Goal: Task Accomplishment & Management: Complete application form

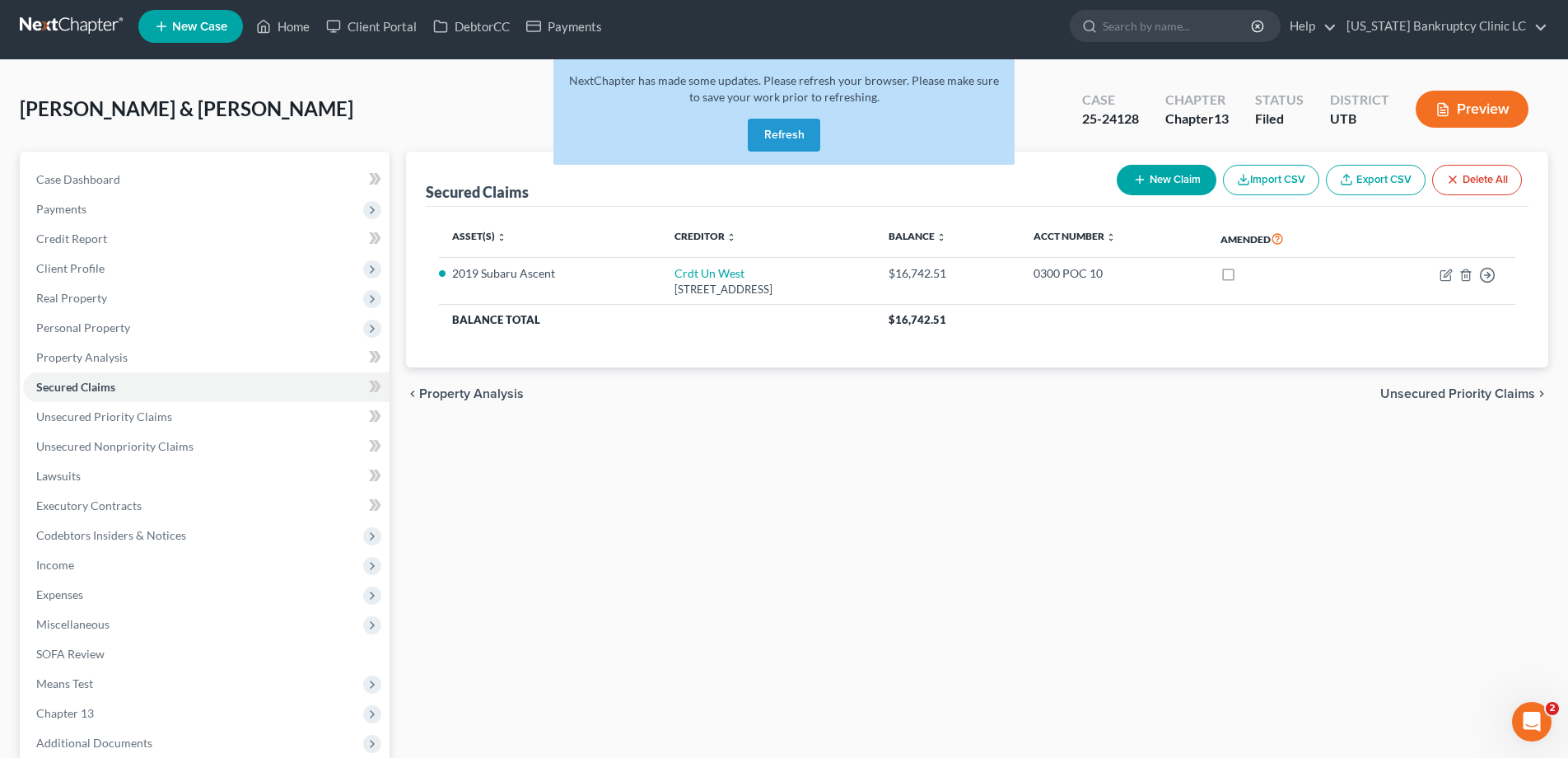
click at [780, 127] on button "Refresh" at bounding box center [784, 135] width 73 height 33
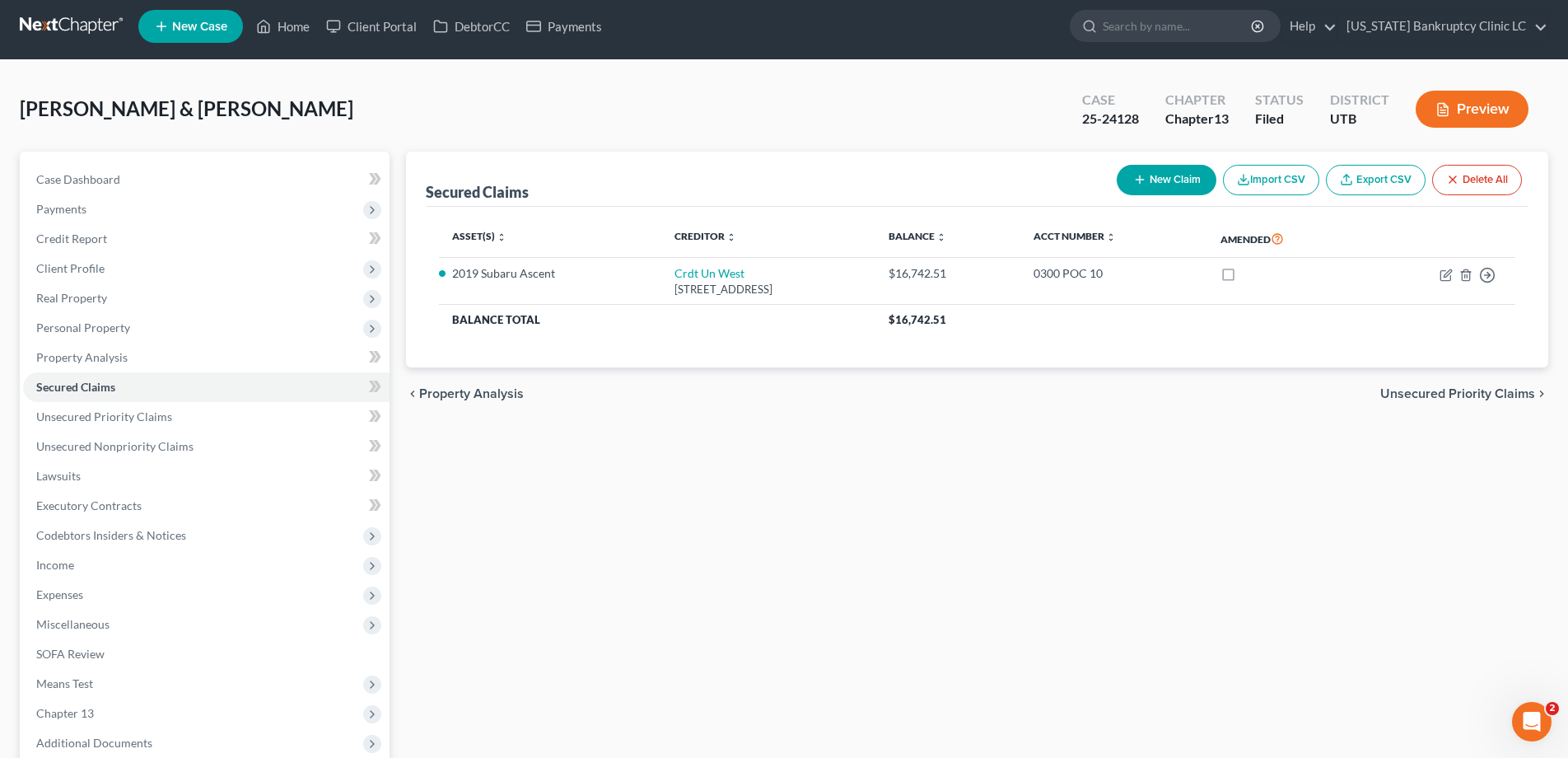
click at [81, 26] on link at bounding box center [73, 26] width 106 height 30
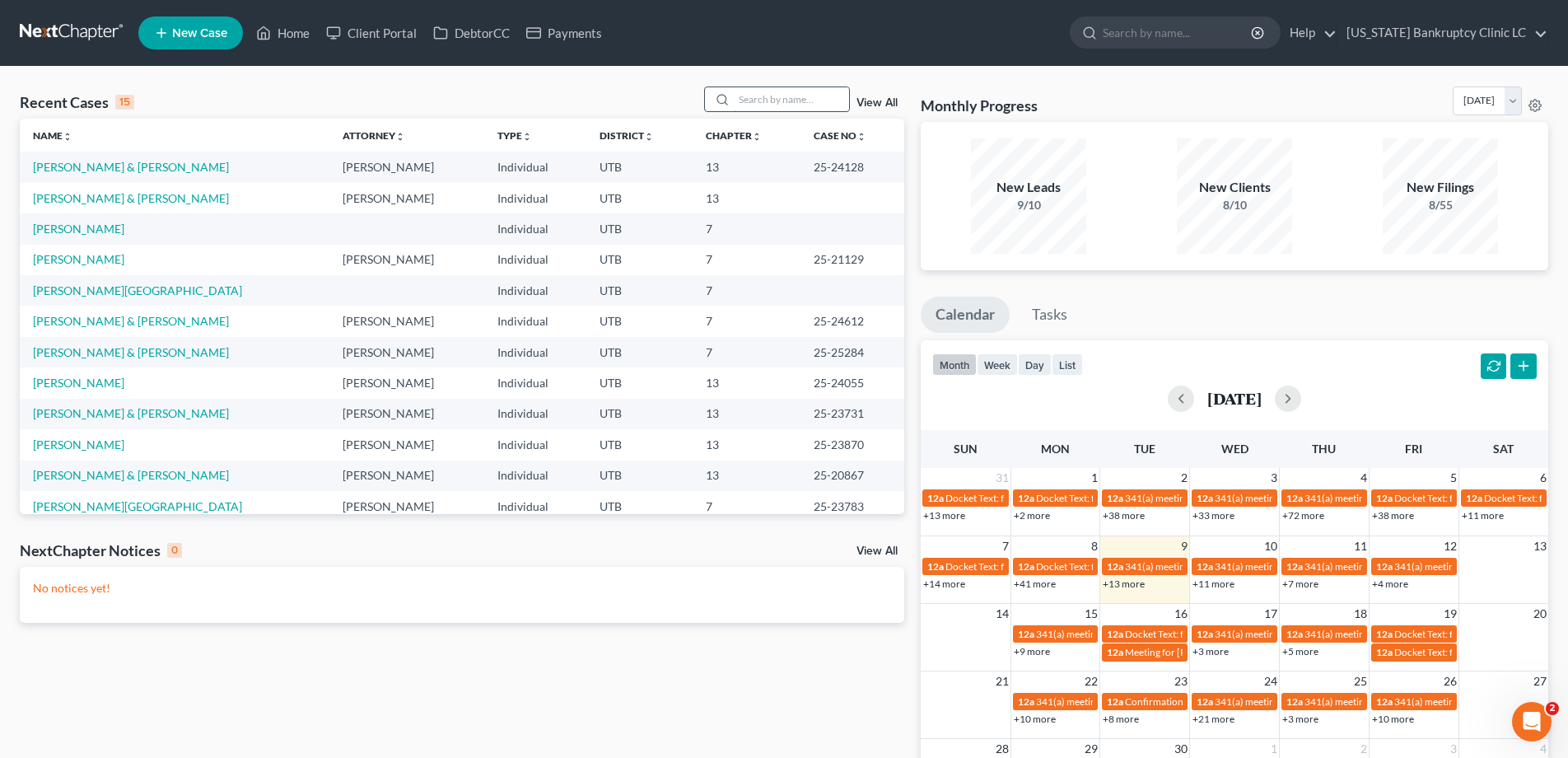
click at [752, 100] on input "search" at bounding box center [791, 99] width 116 height 24
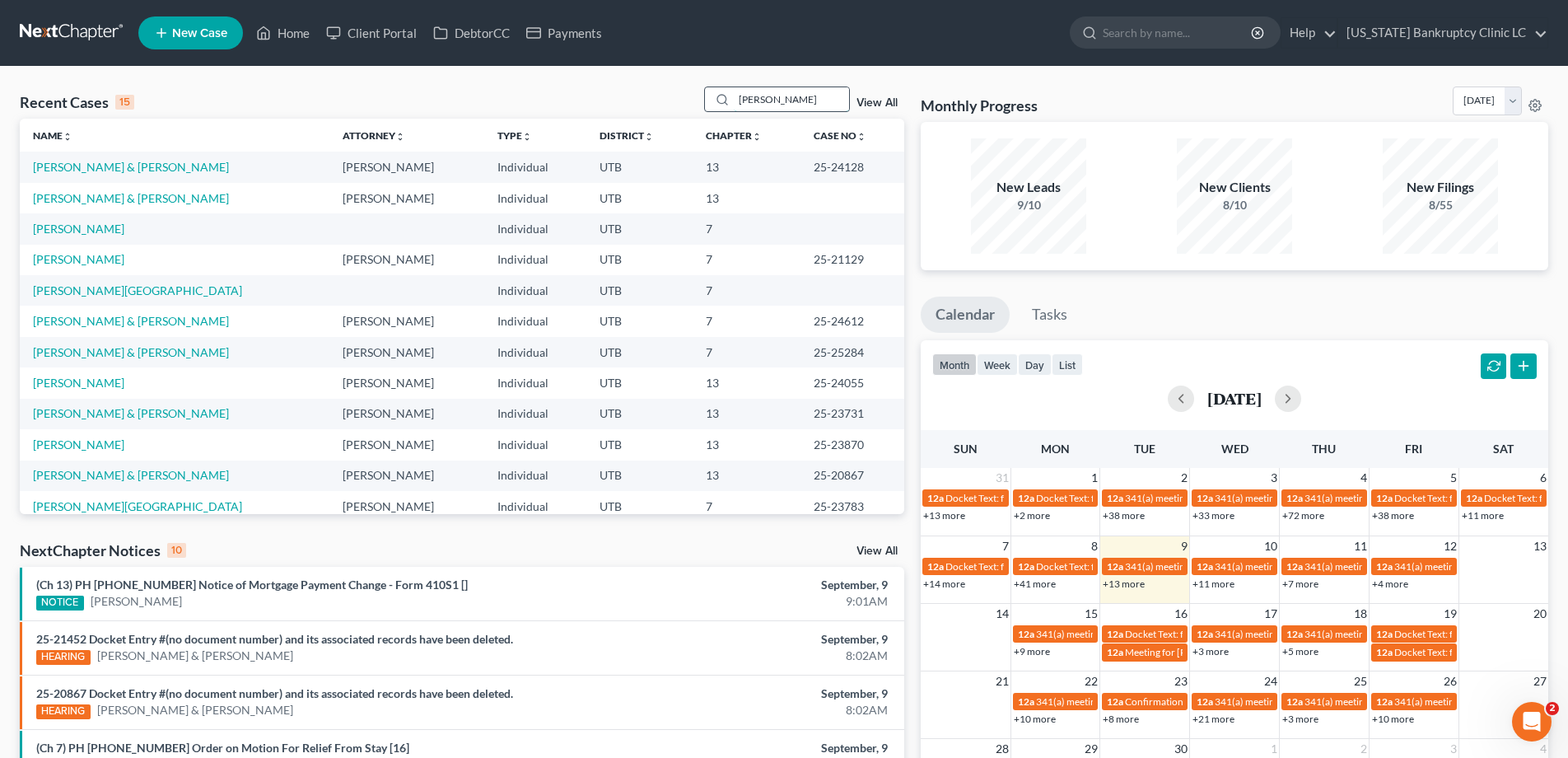
type input "roberts"
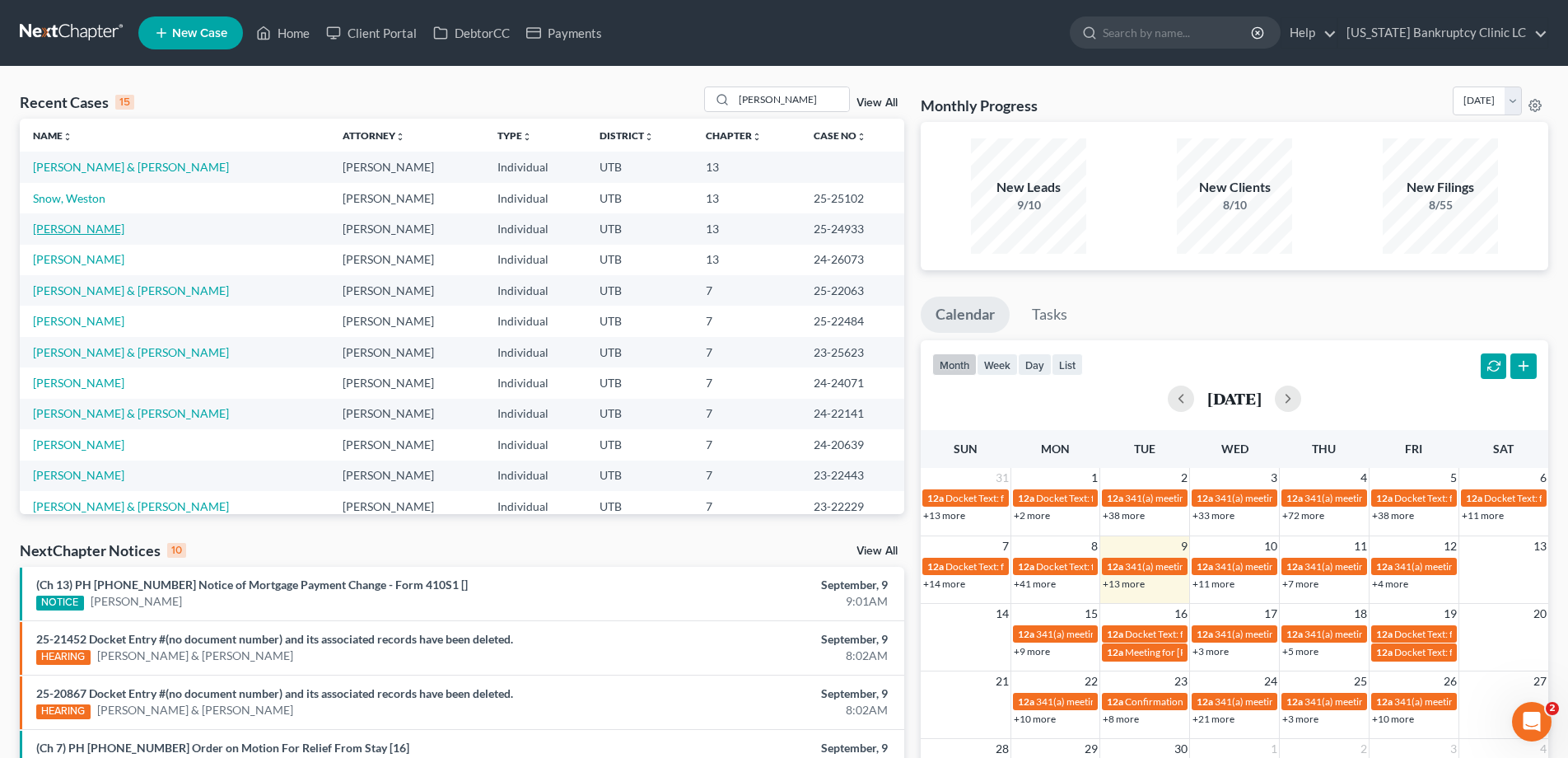
click at [79, 233] on link "[PERSON_NAME]" at bounding box center [78, 228] width 91 height 14
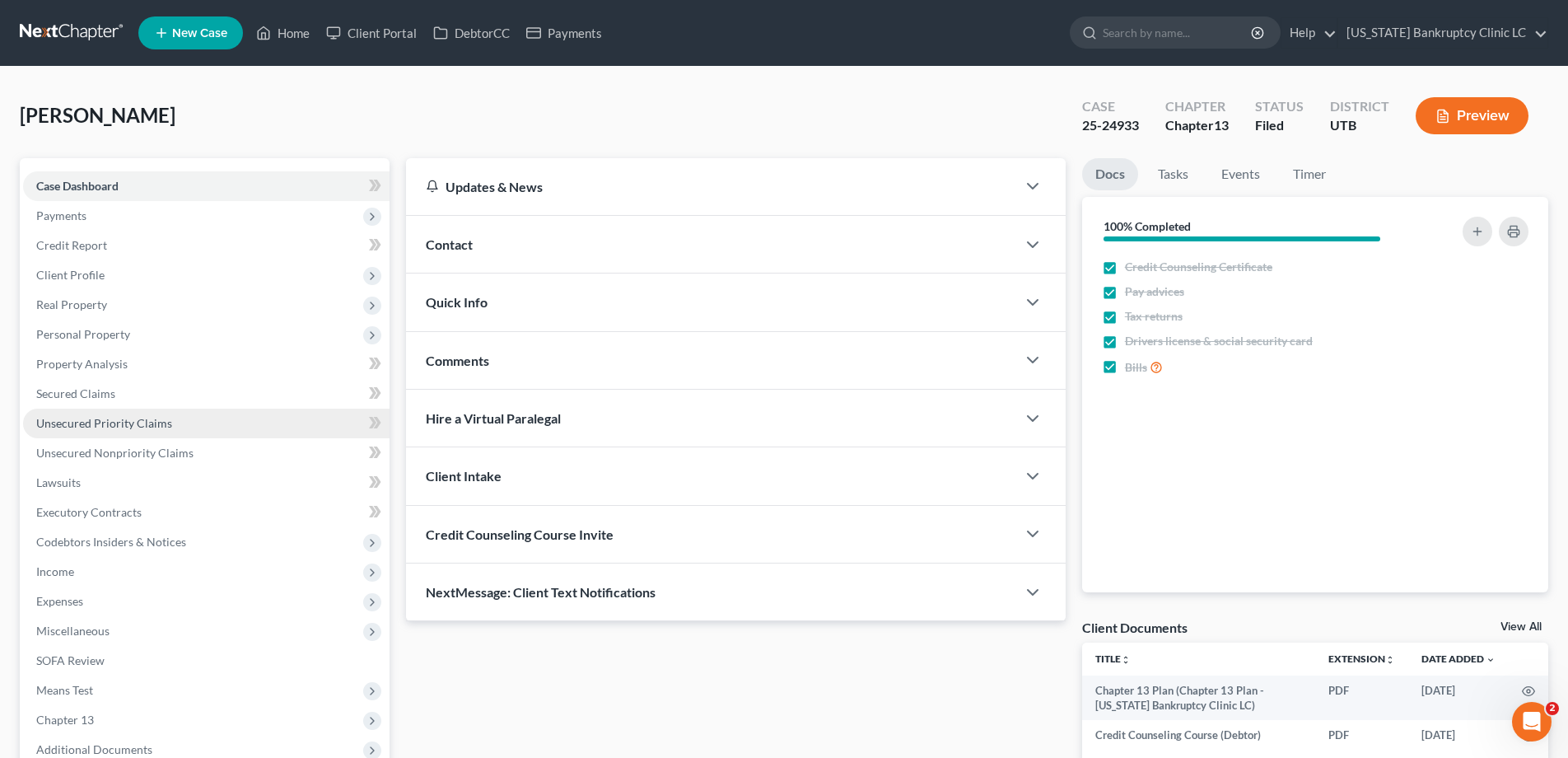
click at [97, 425] on span "Unsecured Priority Claims" at bounding box center [104, 423] width 136 height 14
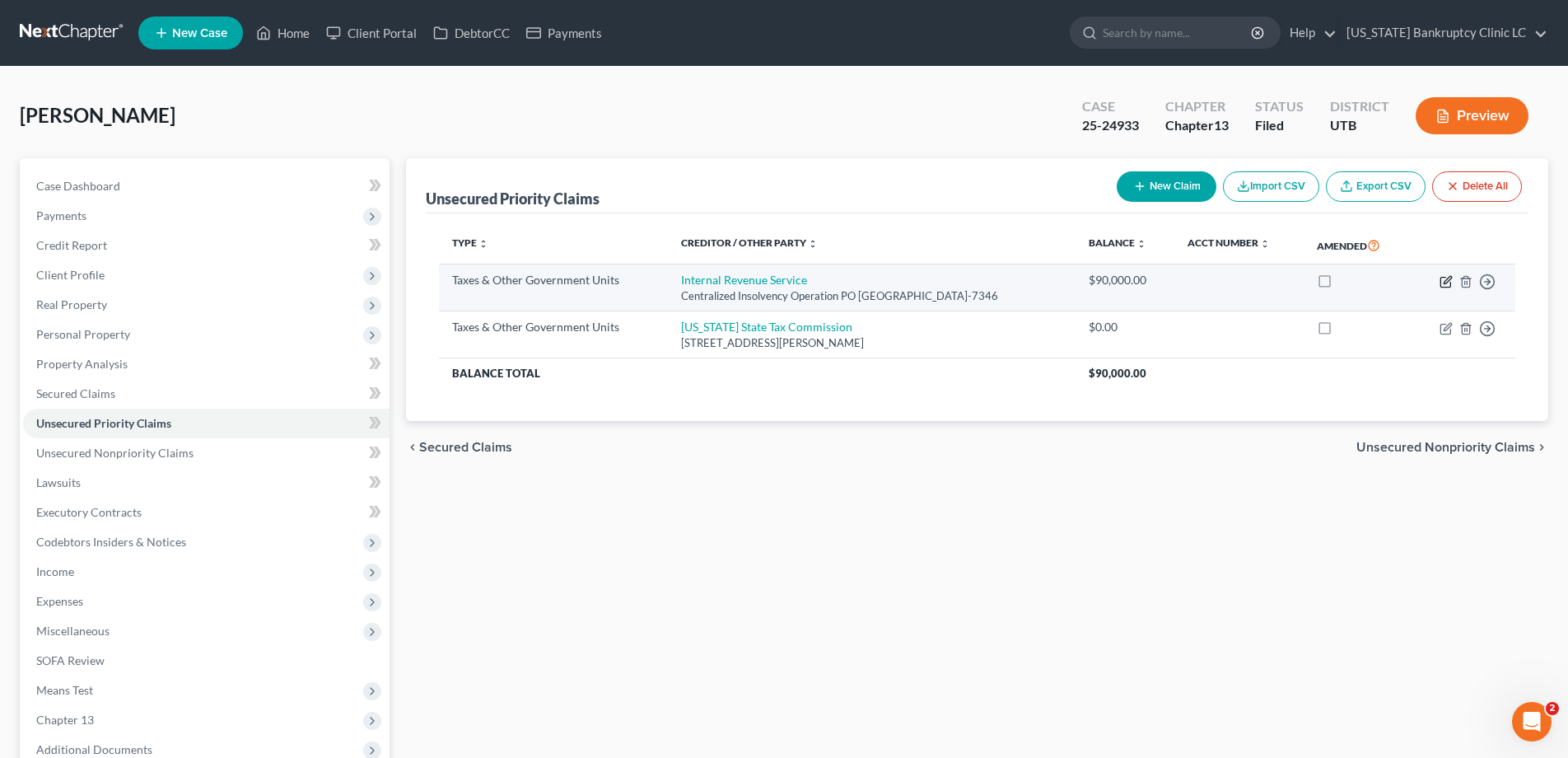
click at [1442, 280] on icon "button" at bounding box center [1446, 282] width 13 height 13
select select "0"
select select "39"
select select "0"
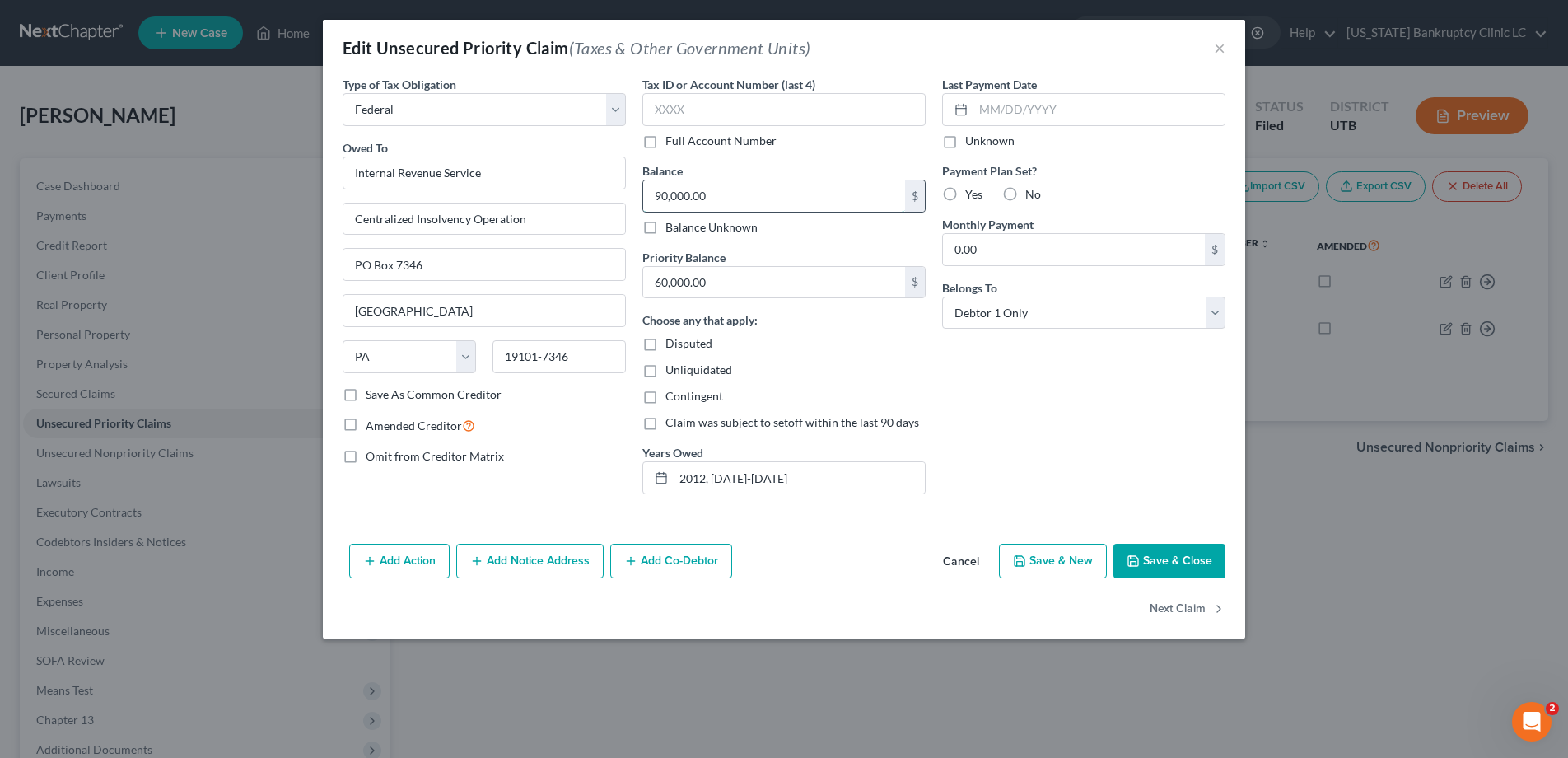
click at [728, 194] on input "90,000.00" at bounding box center [774, 196] width 262 height 31
type input "90,814.79"
type input "41,455.53"
click at [1186, 563] on button "Save & Close" at bounding box center [1168, 561] width 112 height 35
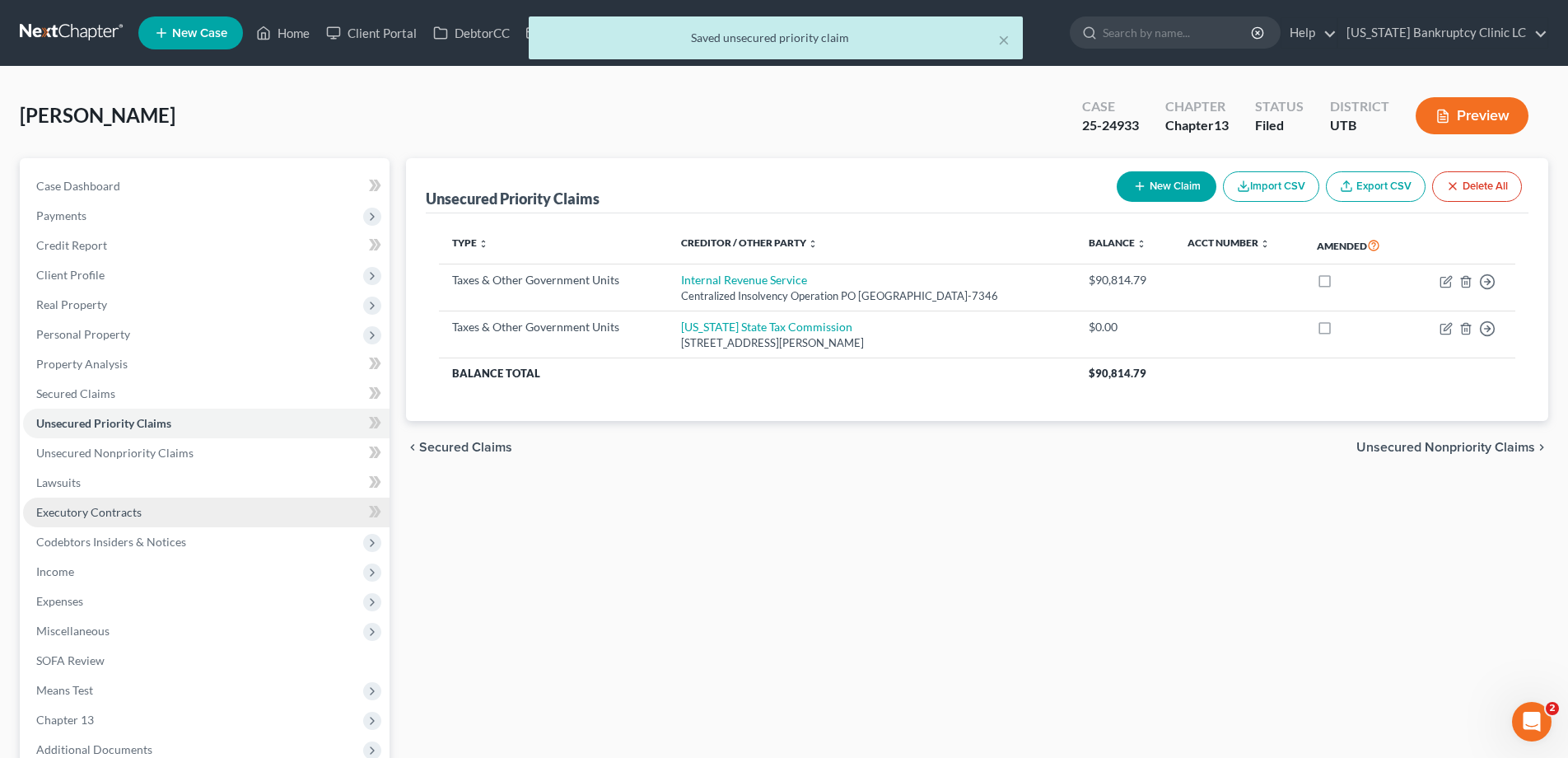
scroll to position [177, 0]
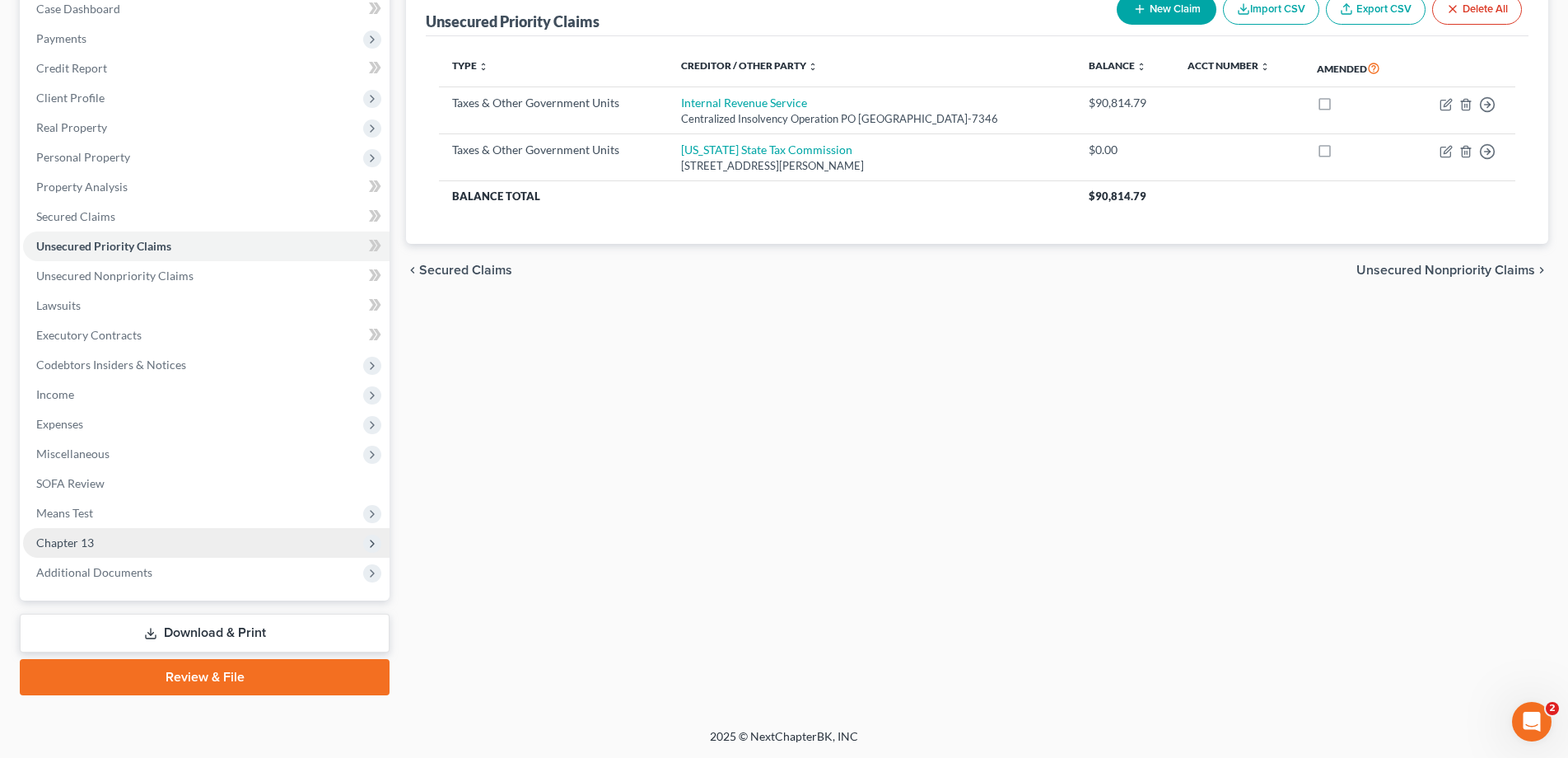
click at [87, 548] on span "Chapter 13" at bounding box center [65, 542] width 57 height 14
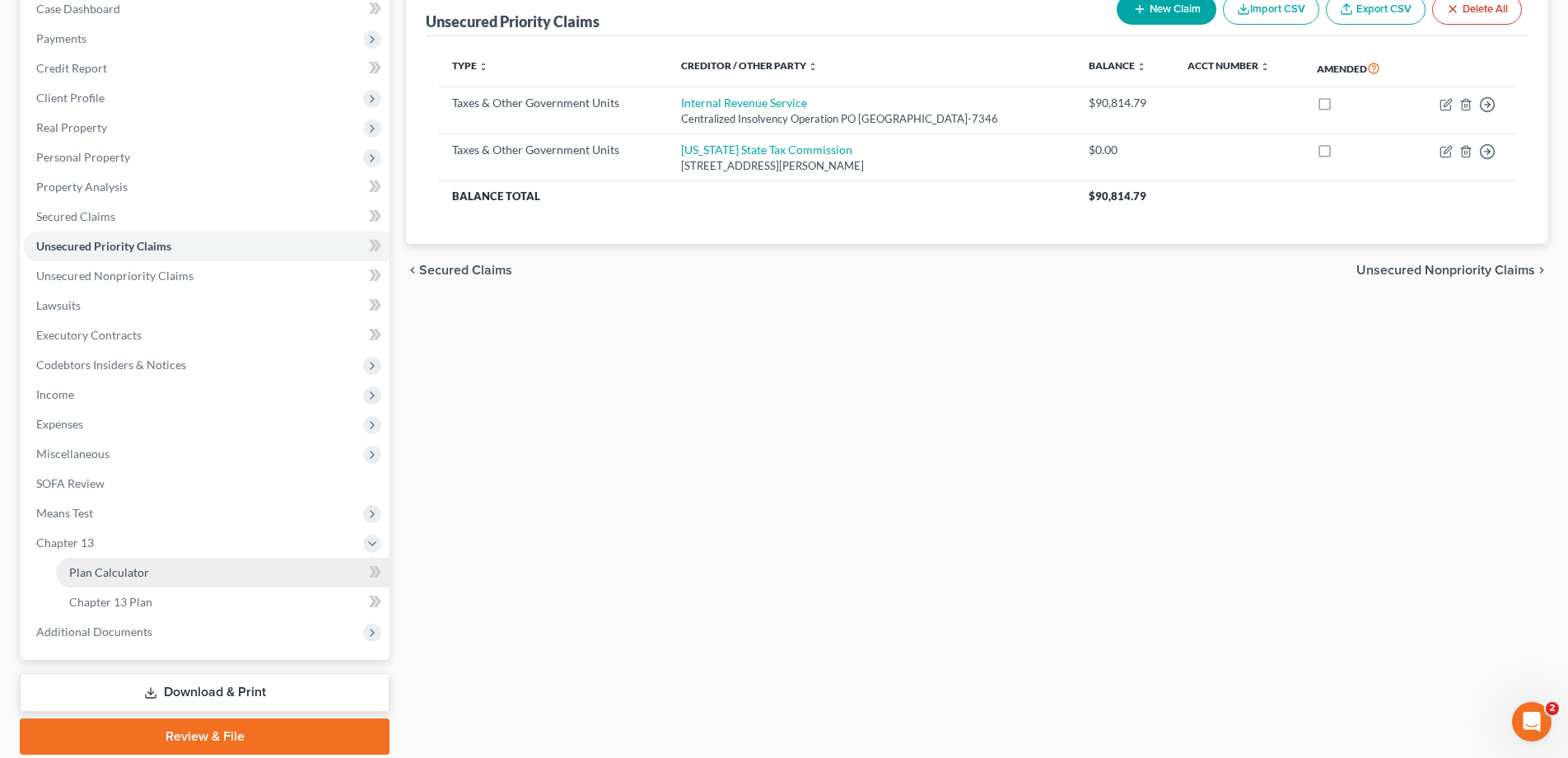
click at [90, 565] on span "Plan Calculator" at bounding box center [109, 571] width 80 height 14
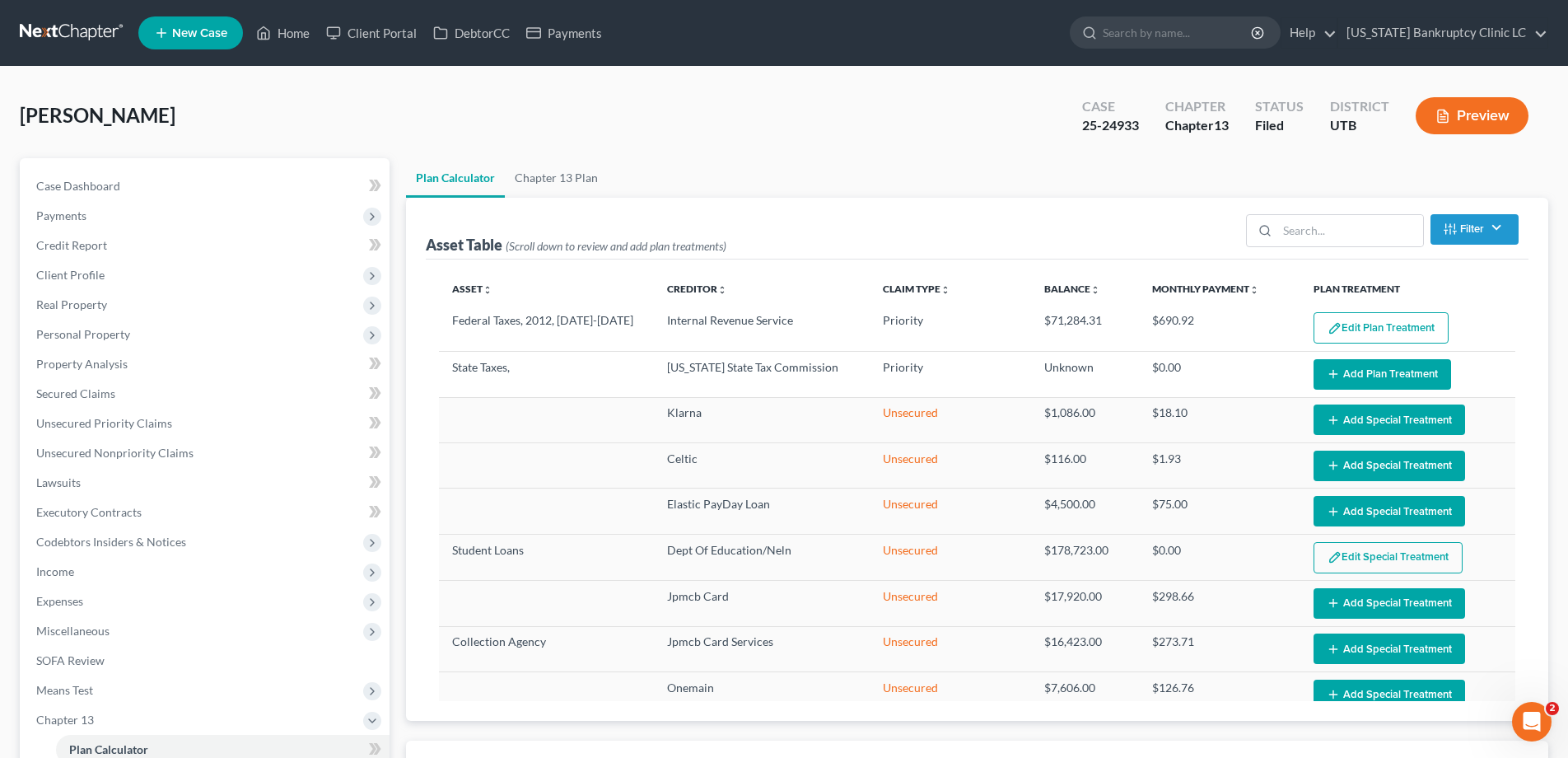
select select "59"
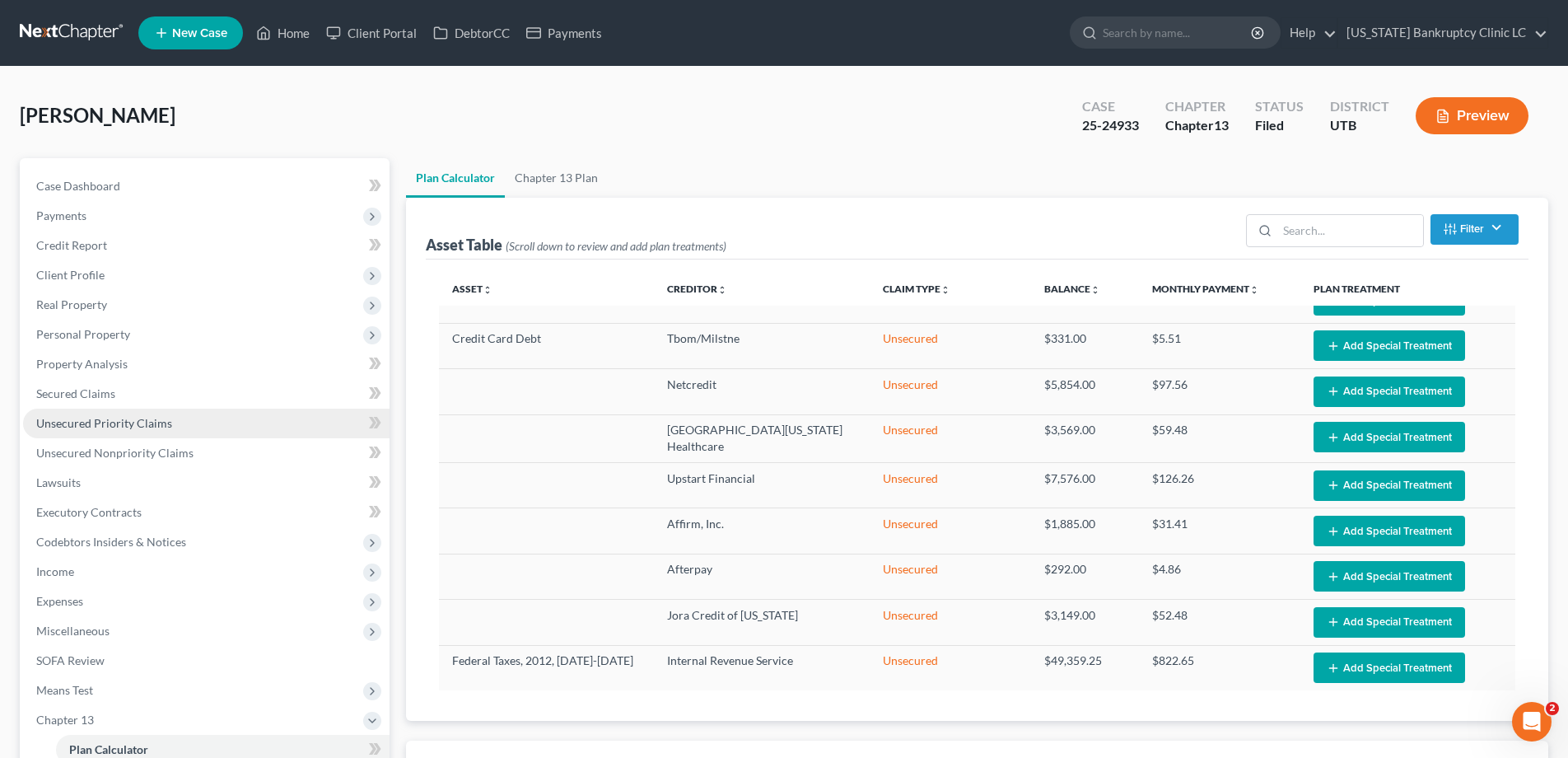
click at [64, 420] on span "Unsecured Priority Claims" at bounding box center [104, 423] width 136 height 14
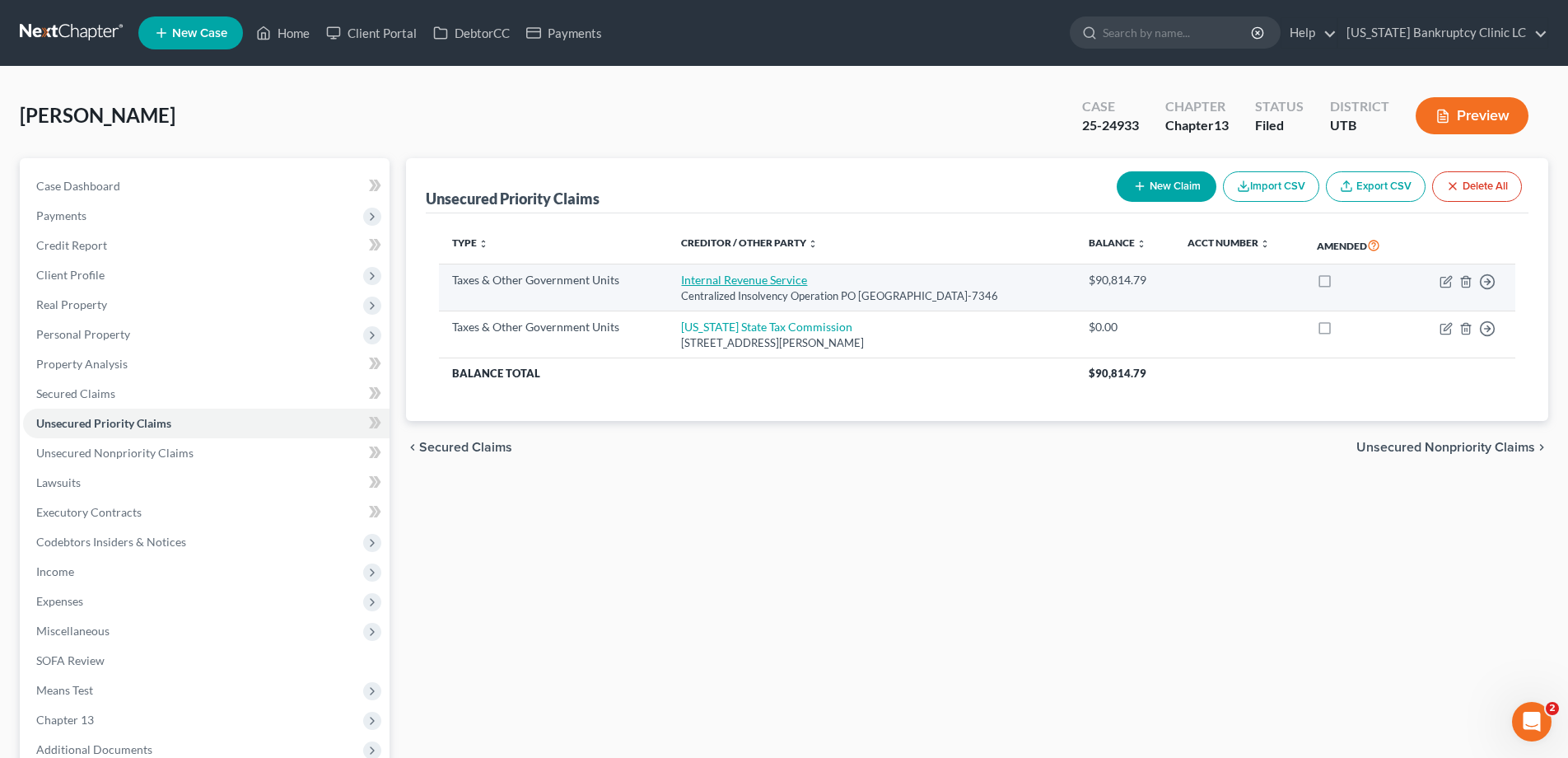
click at [741, 281] on link "Internal Revenue Service" at bounding box center [744, 279] width 126 height 14
select select "0"
select select "39"
select select "0"
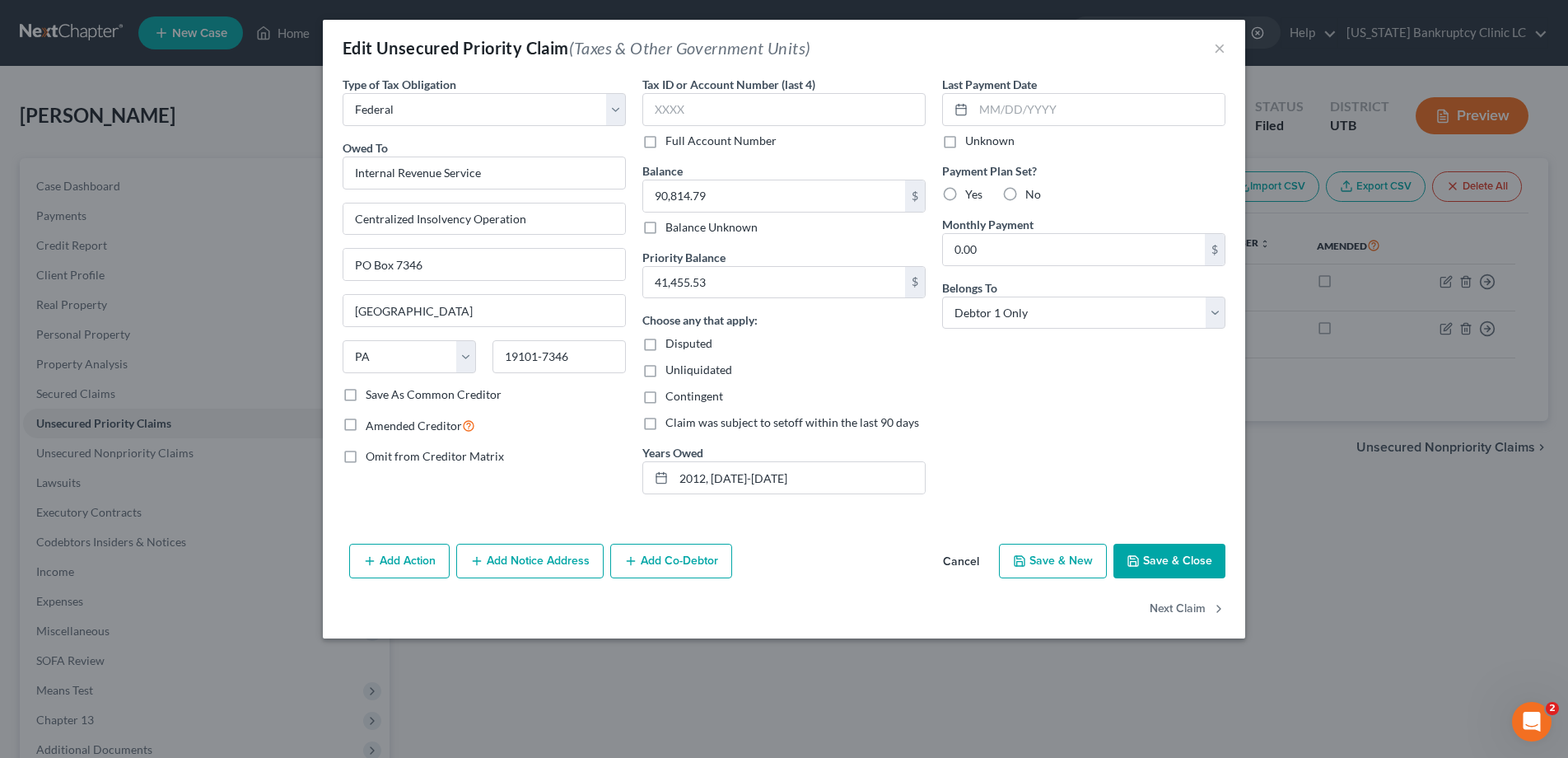
click at [666, 142] on label "Full Account Number" at bounding box center [721, 141] width 111 height 16
click at [672, 142] on input "Full Account Number" at bounding box center [677, 138] width 11 height 11
click at [680, 99] on input "text" at bounding box center [783, 109] width 283 height 33
type input "POC 4"
click at [1177, 574] on button "Save & Close" at bounding box center [1168, 561] width 112 height 35
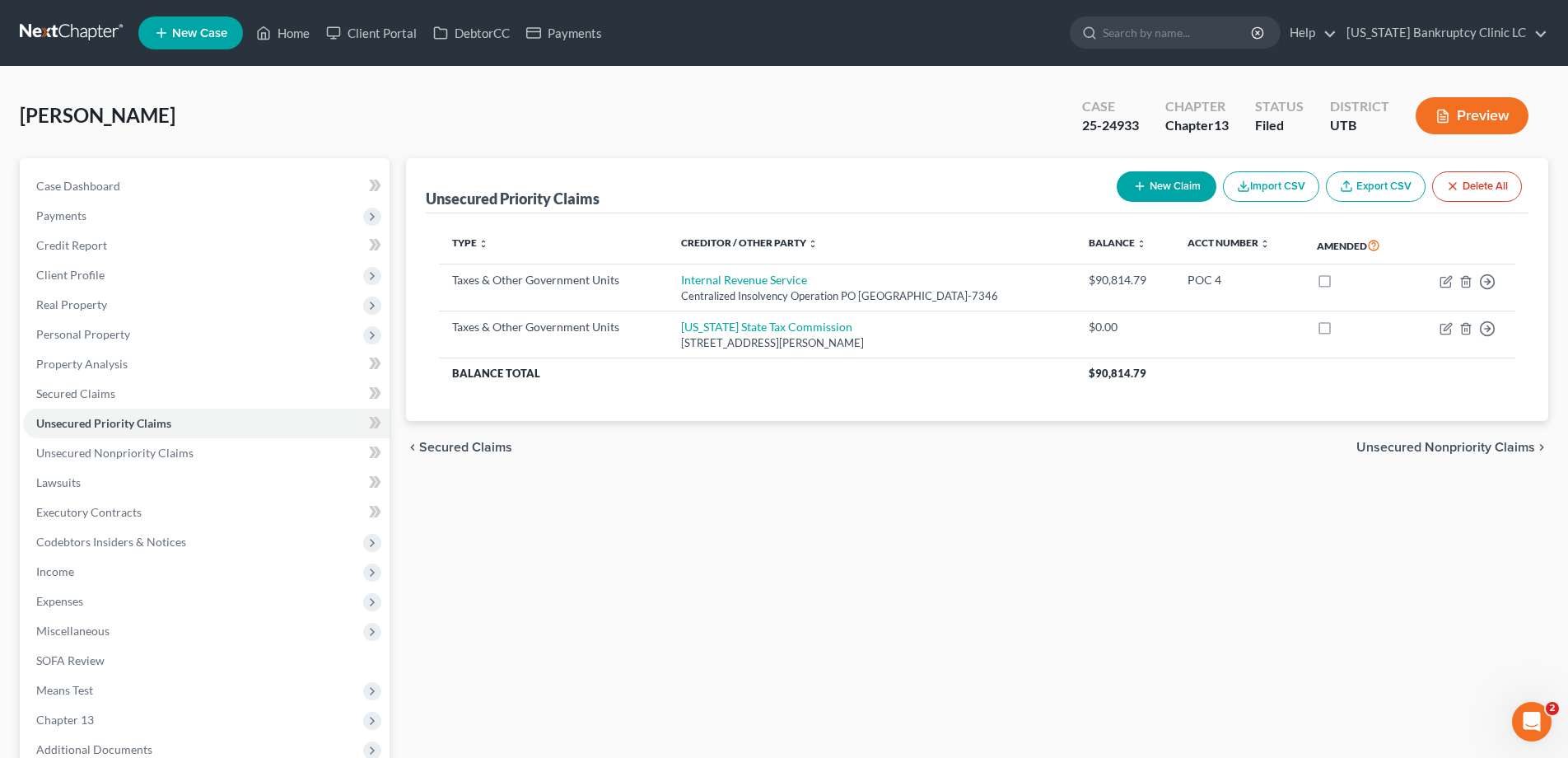
click at [58, 26] on link at bounding box center [73, 33] width 106 height 30
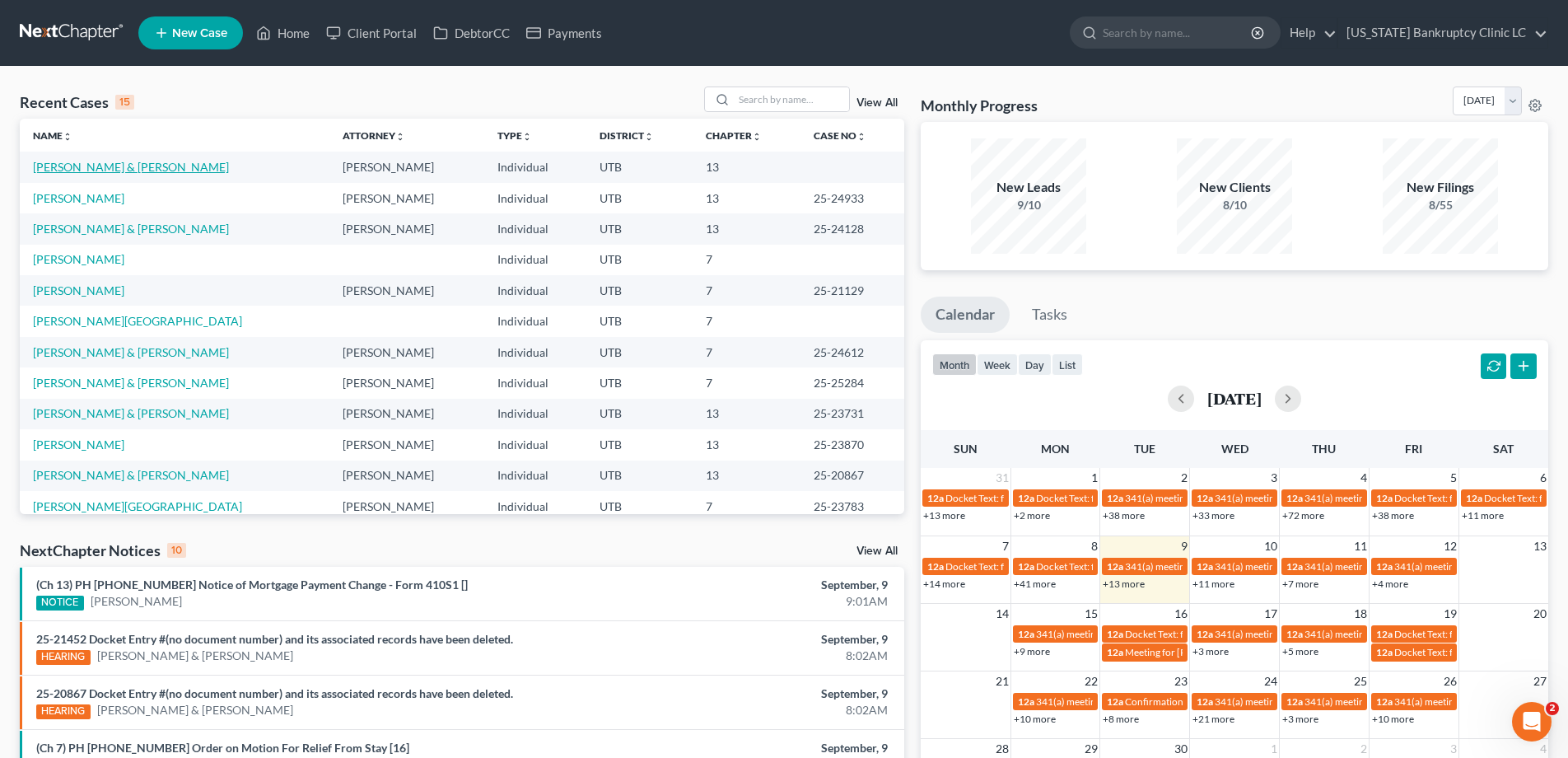
click at [144, 169] on link "[PERSON_NAME] & [PERSON_NAME]" at bounding box center [130, 166] width 196 height 14
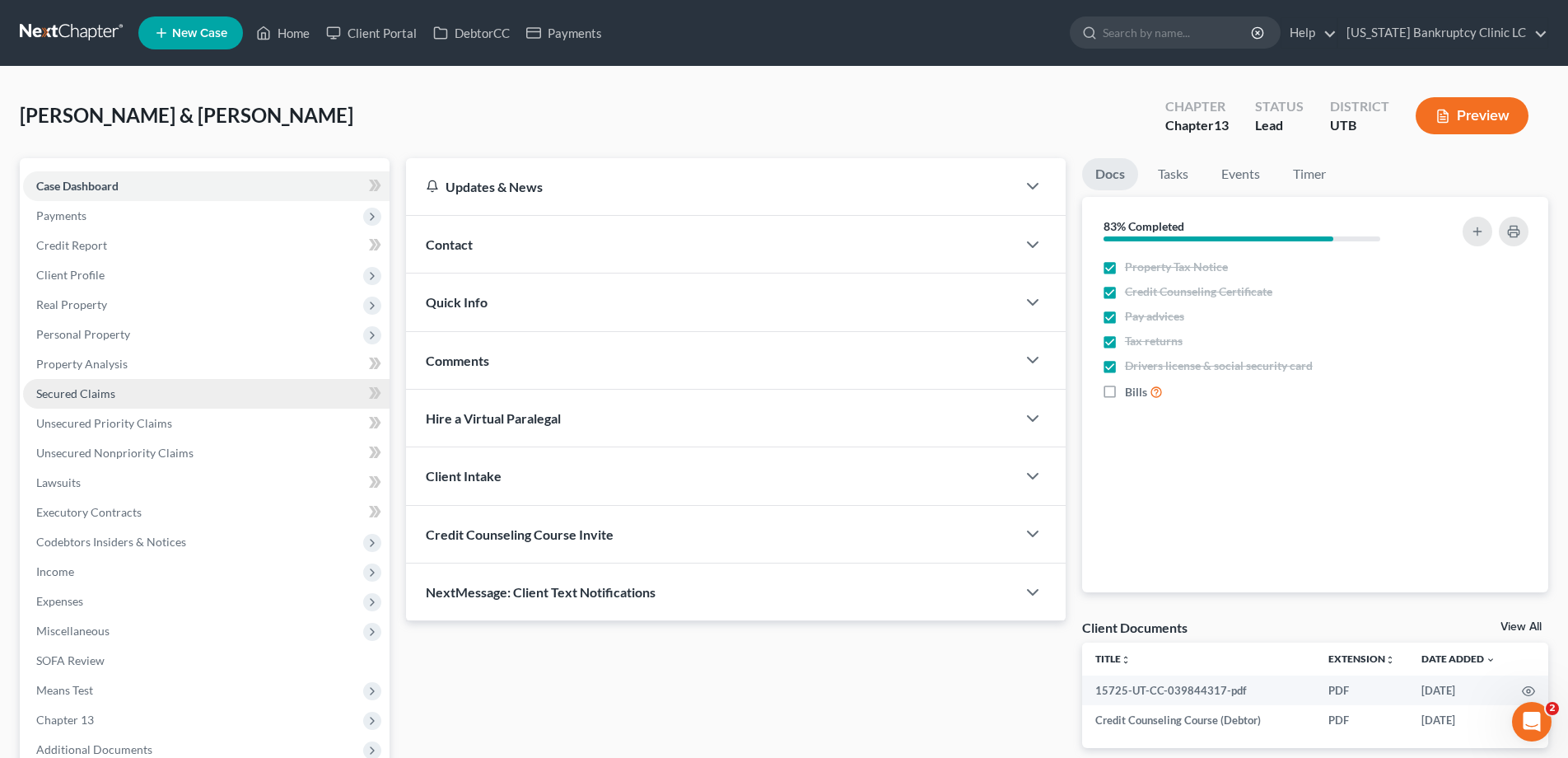
click at [100, 396] on span "Secured Claims" at bounding box center [76, 393] width 79 height 14
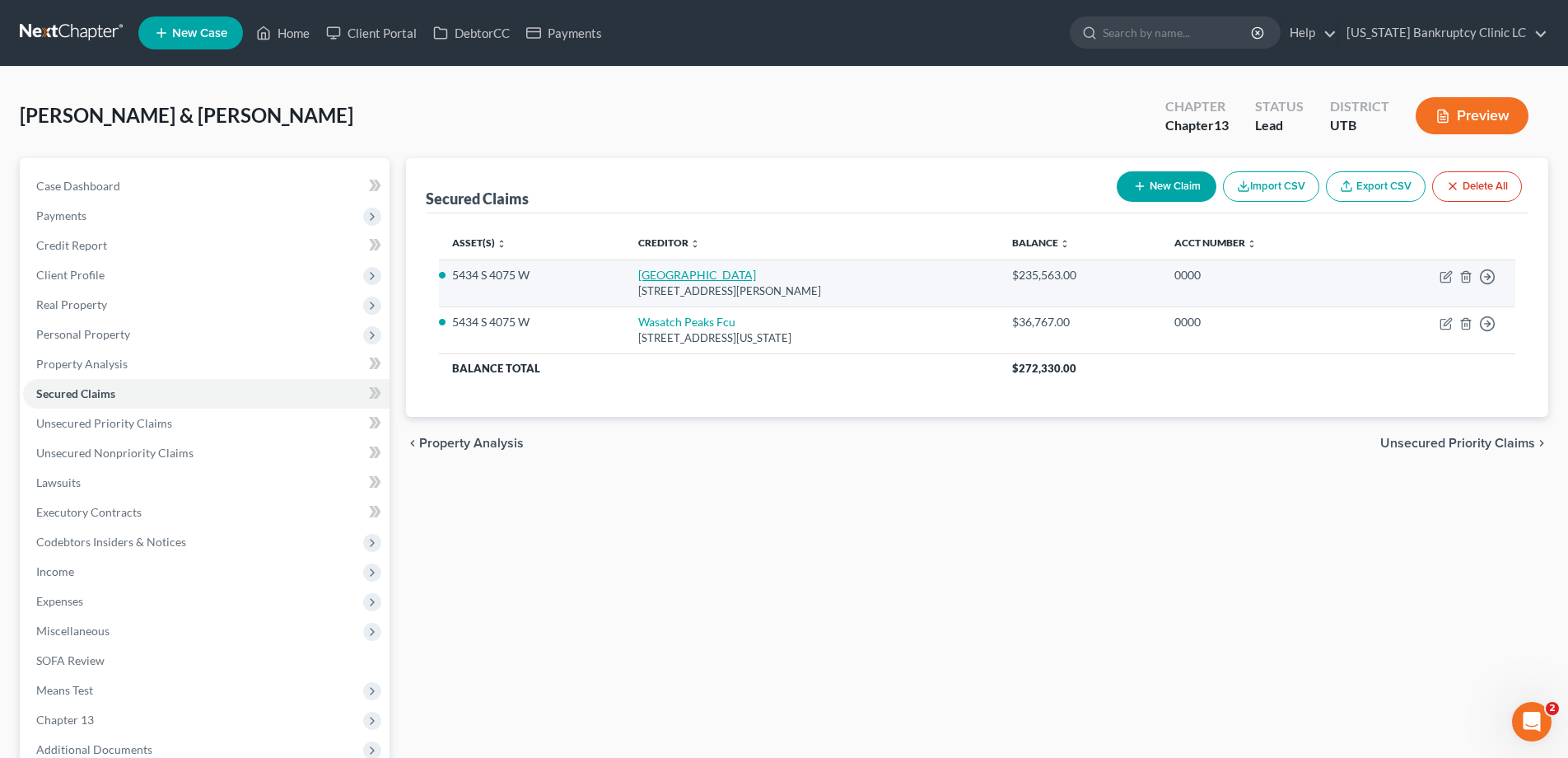
click at [679, 280] on link "Wasatch Peak" at bounding box center [697, 274] width 117 height 14
select select "46"
select select "2"
select select "0"
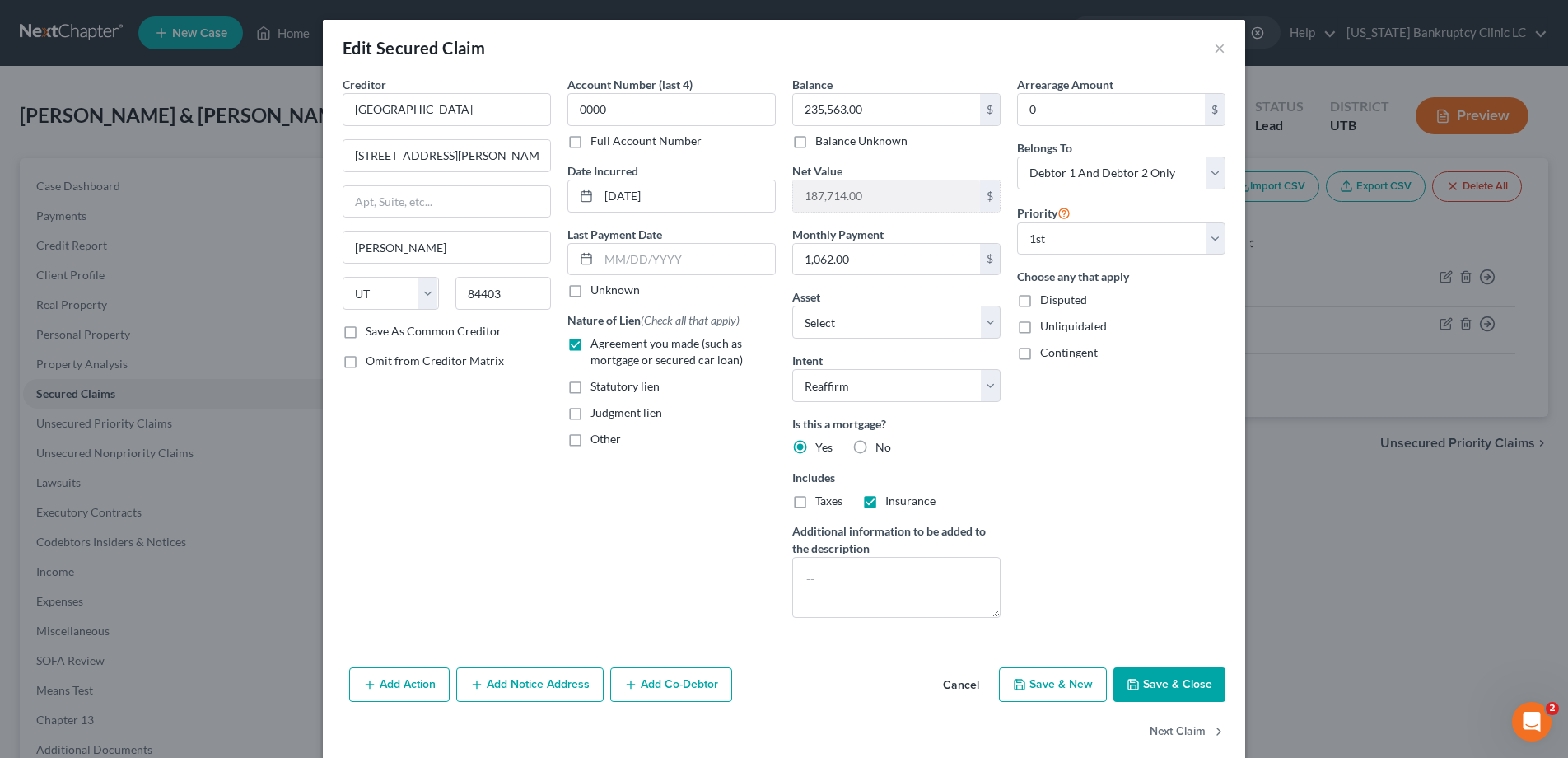
click at [1169, 675] on button "Save & Close" at bounding box center [1168, 684] width 112 height 35
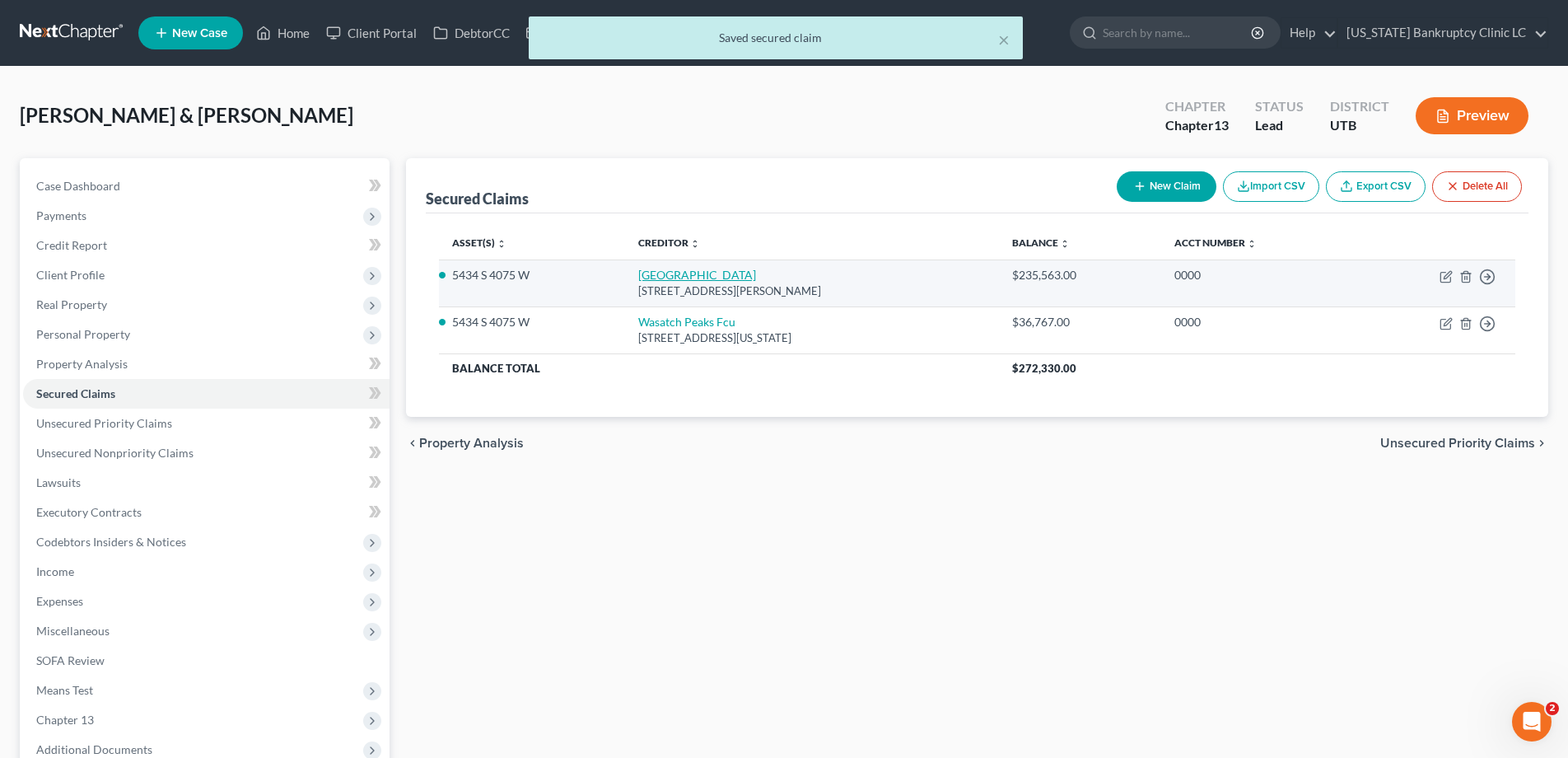
click at [670, 280] on link "Wasatch Peak" at bounding box center [697, 274] width 117 height 14
select select "46"
select select "2"
select select "0"
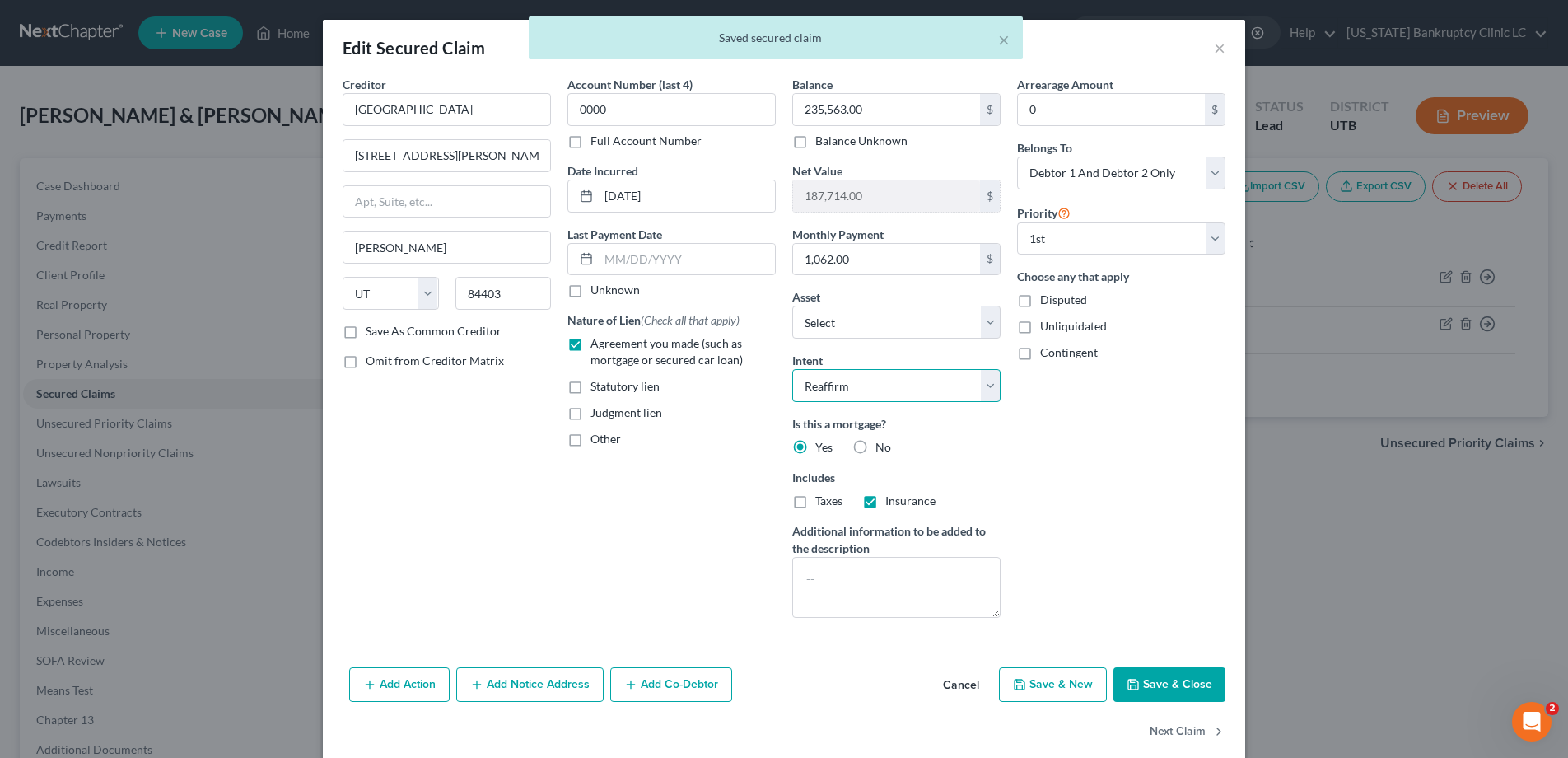
click at [984, 383] on select "Select Surrender Redeem Reaffirm Avoid Other" at bounding box center [896, 385] width 209 height 33
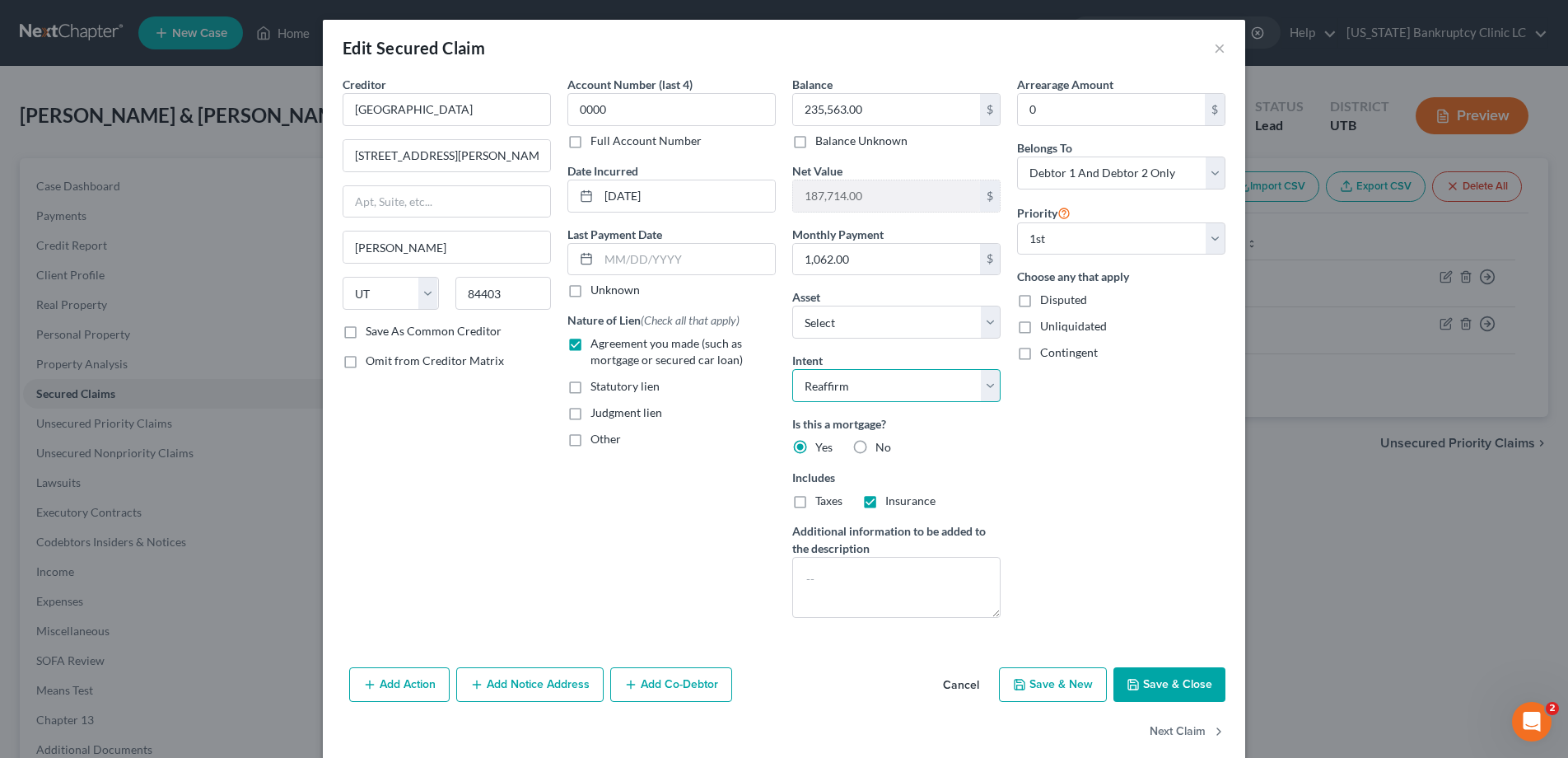
select select
click at [792, 369] on select "Select Surrender Redeem Reaffirm Avoid Other" at bounding box center [896, 385] width 209 height 33
click at [1156, 678] on button "Save & Close" at bounding box center [1168, 684] width 112 height 35
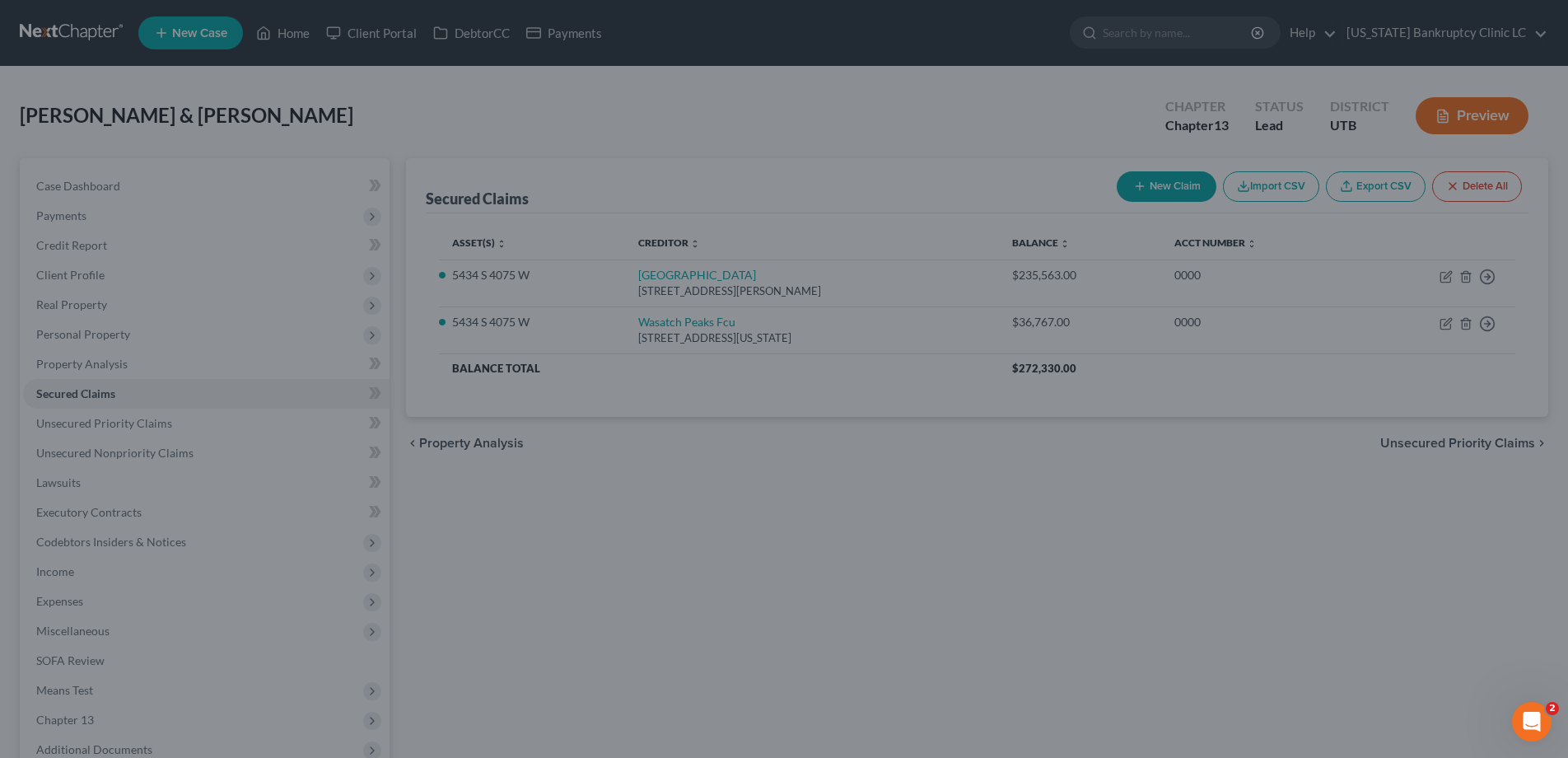
select select "6"
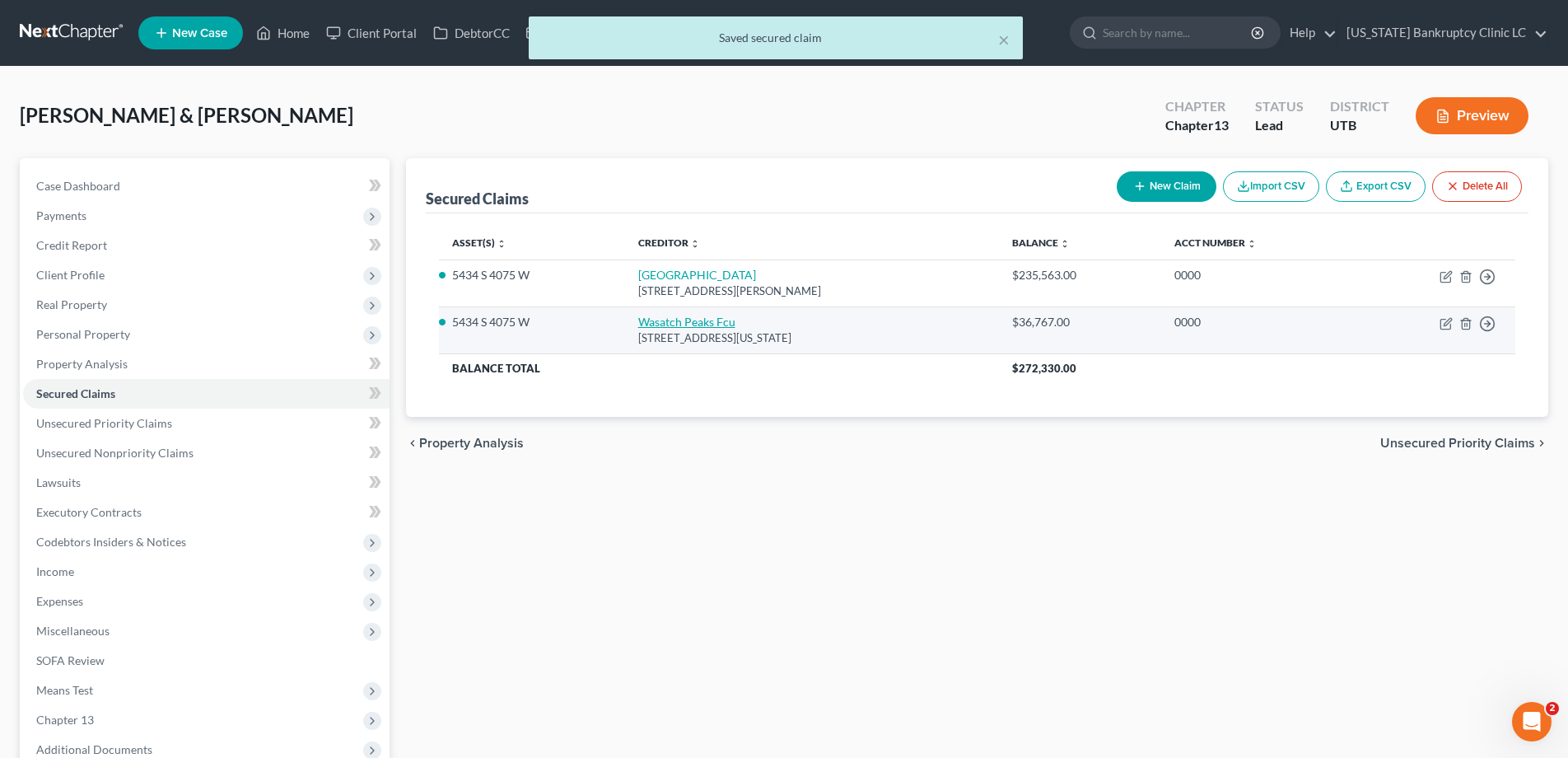
click at [708, 323] on link "Wasatch Peaks Fcu" at bounding box center [687, 321] width 97 height 14
select select "46"
select select "0"
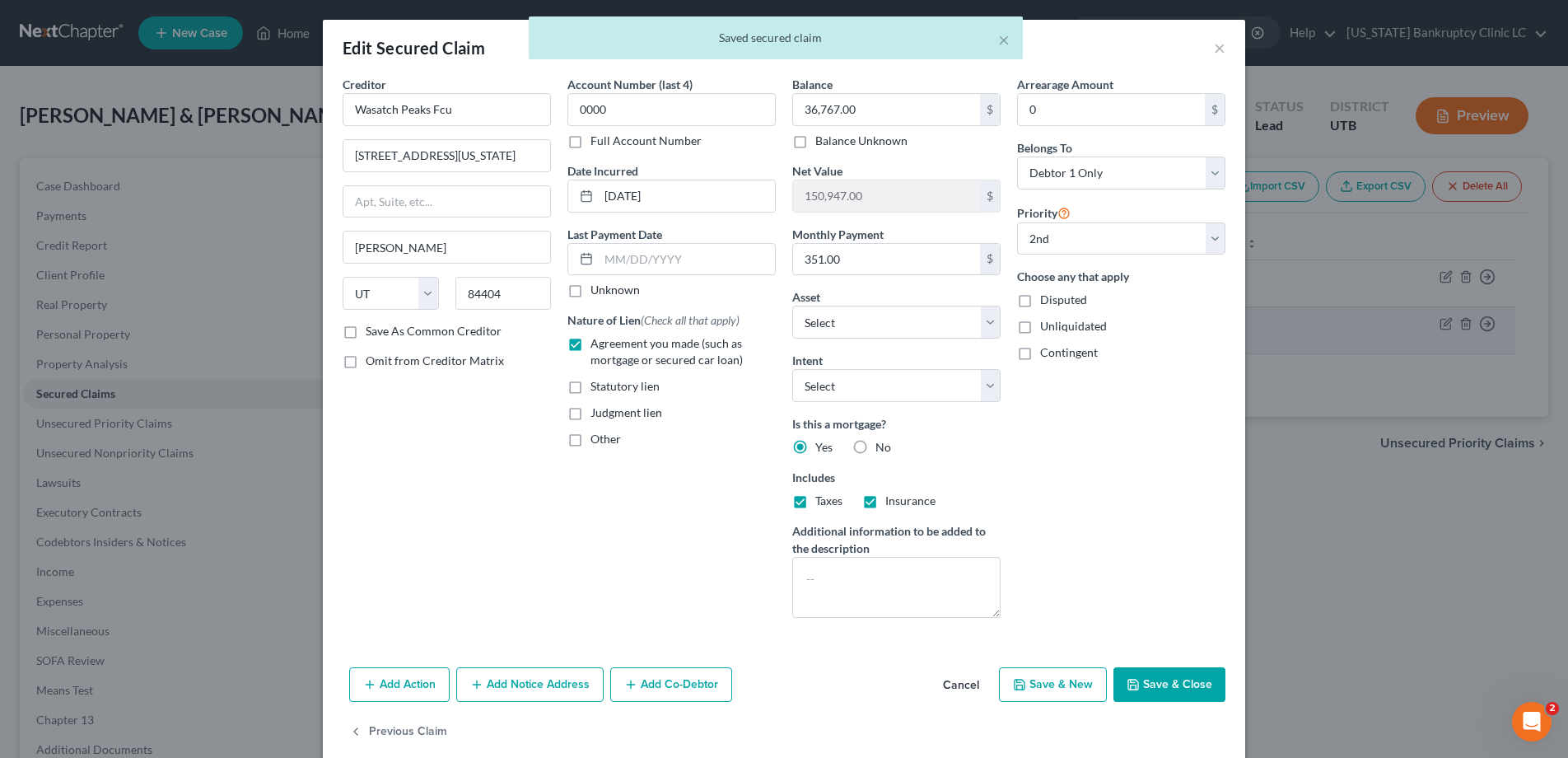
scroll to position [1, 0]
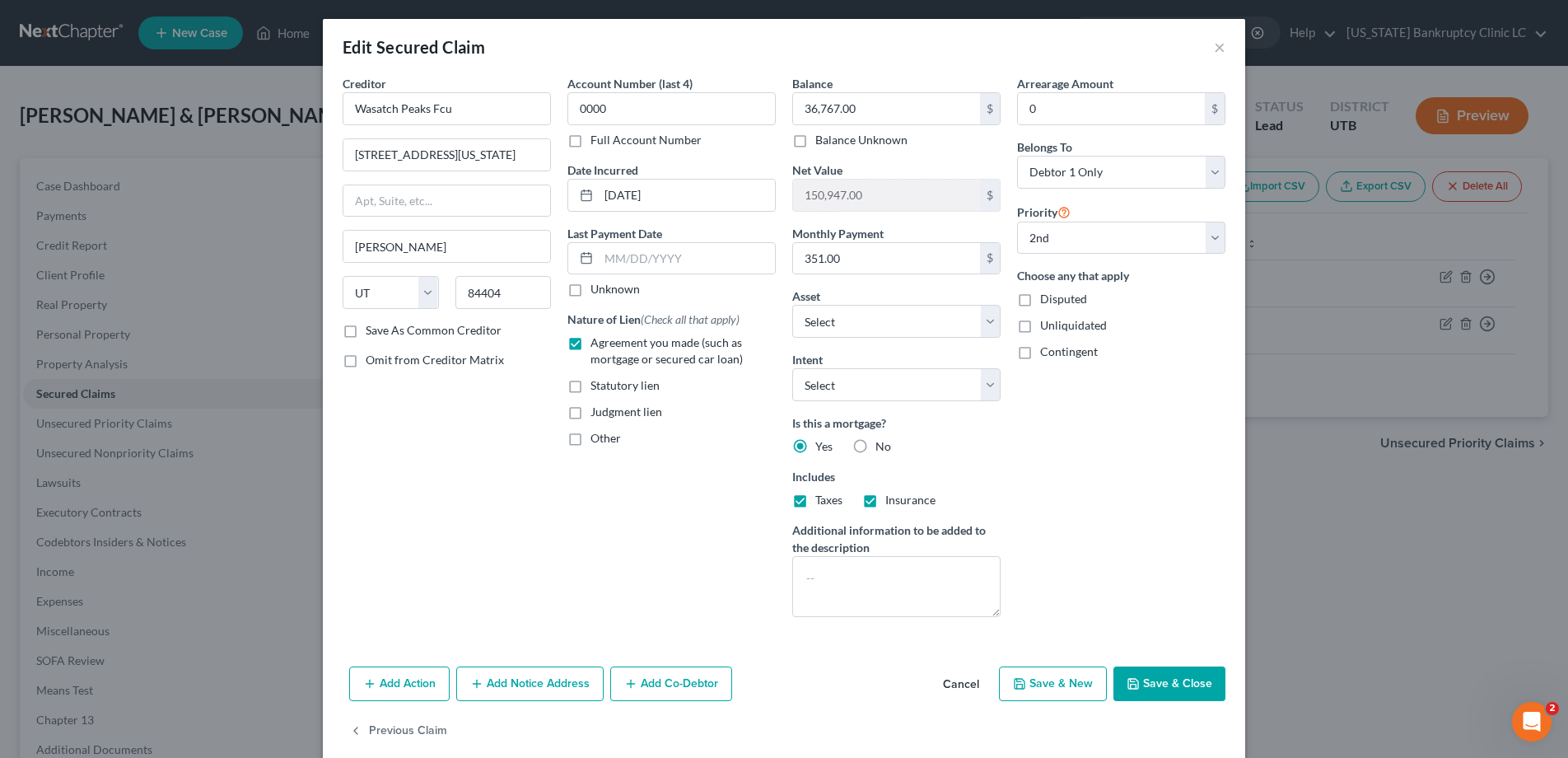
click at [1166, 683] on button "Save & Close" at bounding box center [1168, 683] width 112 height 35
select select "1"
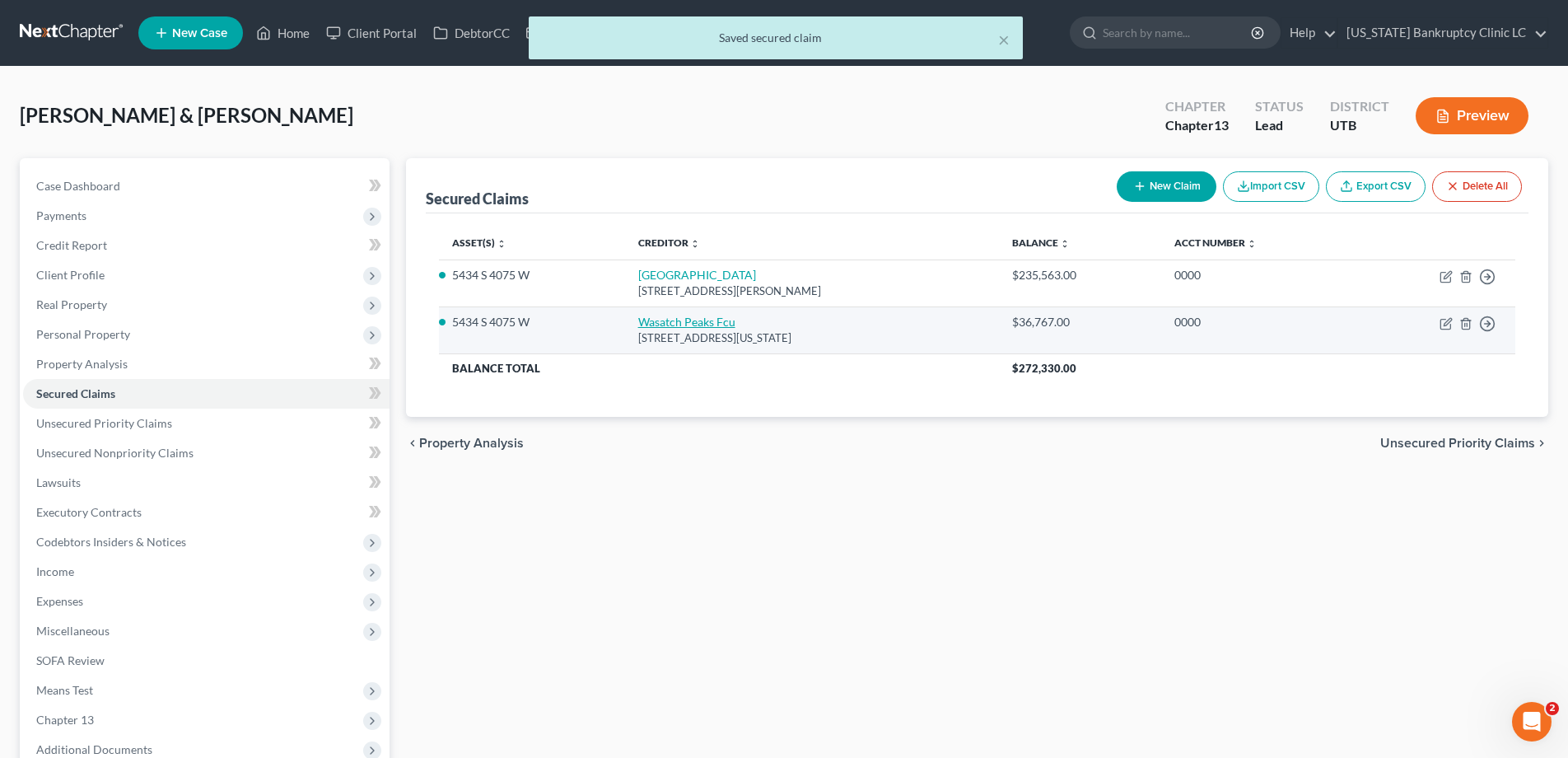
click at [688, 328] on link "Wasatch Peaks Fcu" at bounding box center [687, 321] width 97 height 14
select select "46"
select select "0"
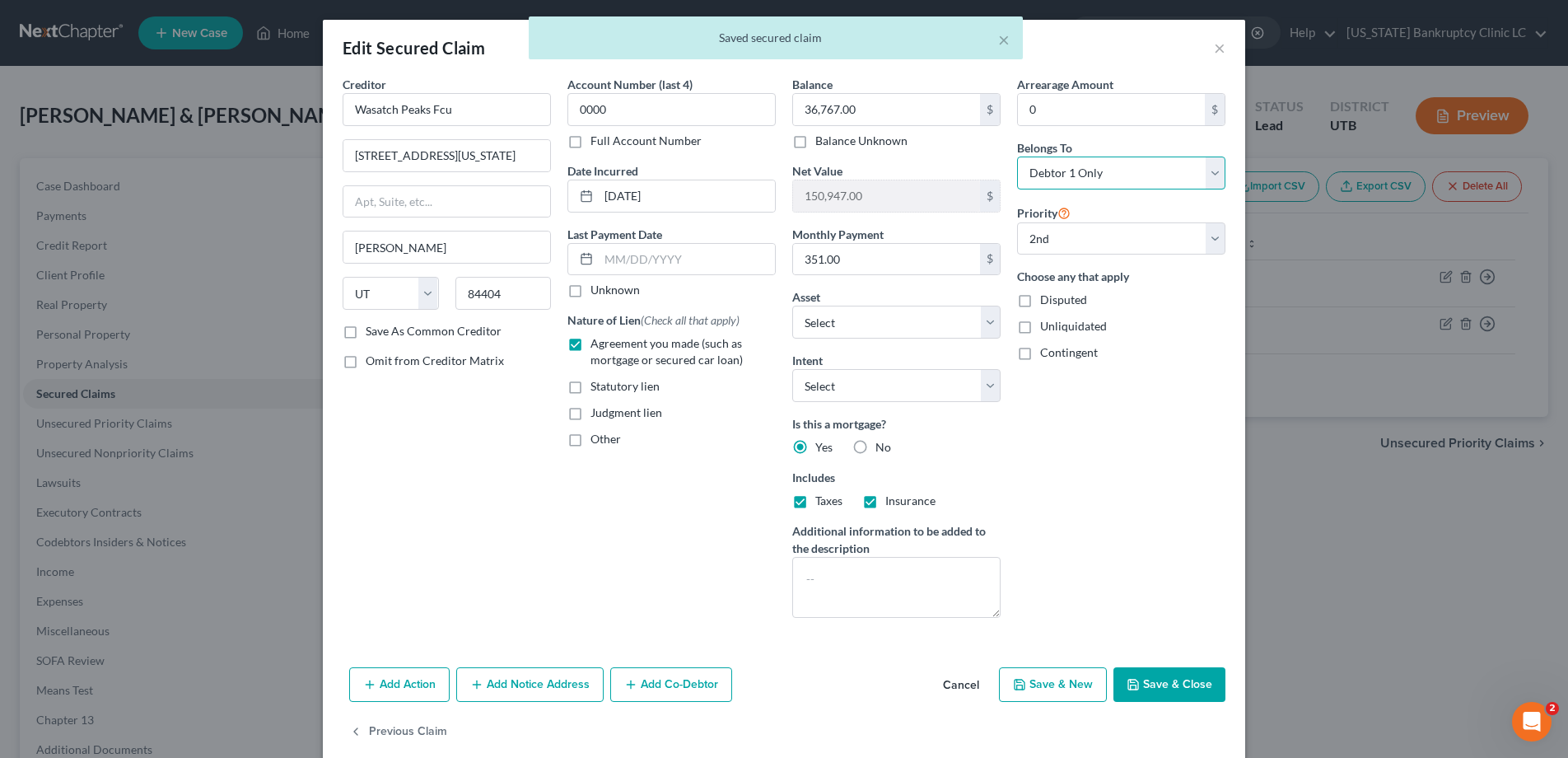
click at [1217, 169] on select "Select Debtor 1 Only Debtor 2 Only Debtor 1 And Debtor 2 Only At Least One Of T…" at bounding box center [1121, 173] width 209 height 33
select select "2"
click at [1017, 157] on select "Select Debtor 1 Only Debtor 2 Only Debtor 1 And Debtor 2 Only At Least One Of T…" at bounding box center [1121, 173] width 209 height 33
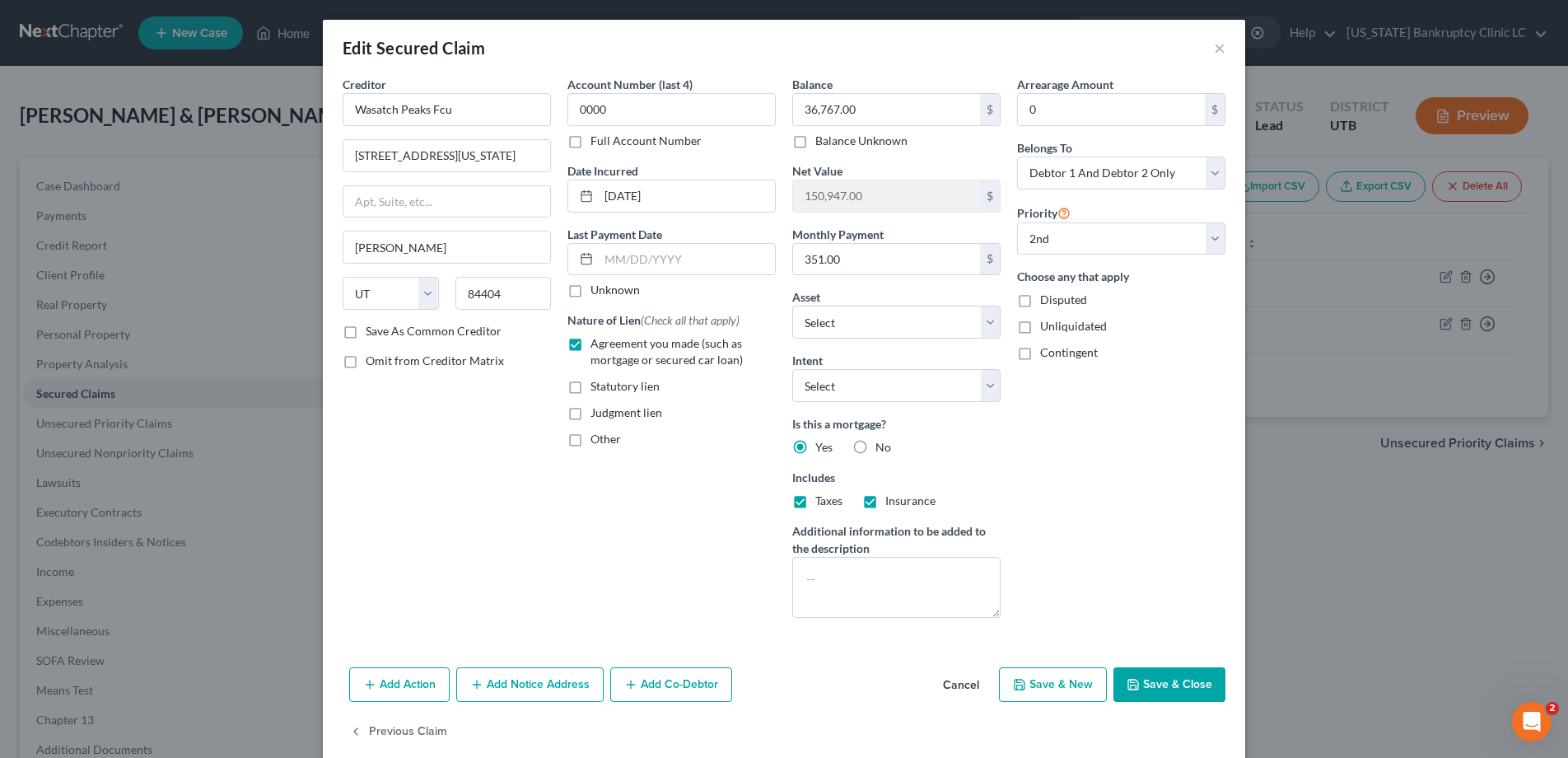
click at [1166, 688] on button "Save & Close" at bounding box center [1168, 684] width 112 height 35
select select "1"
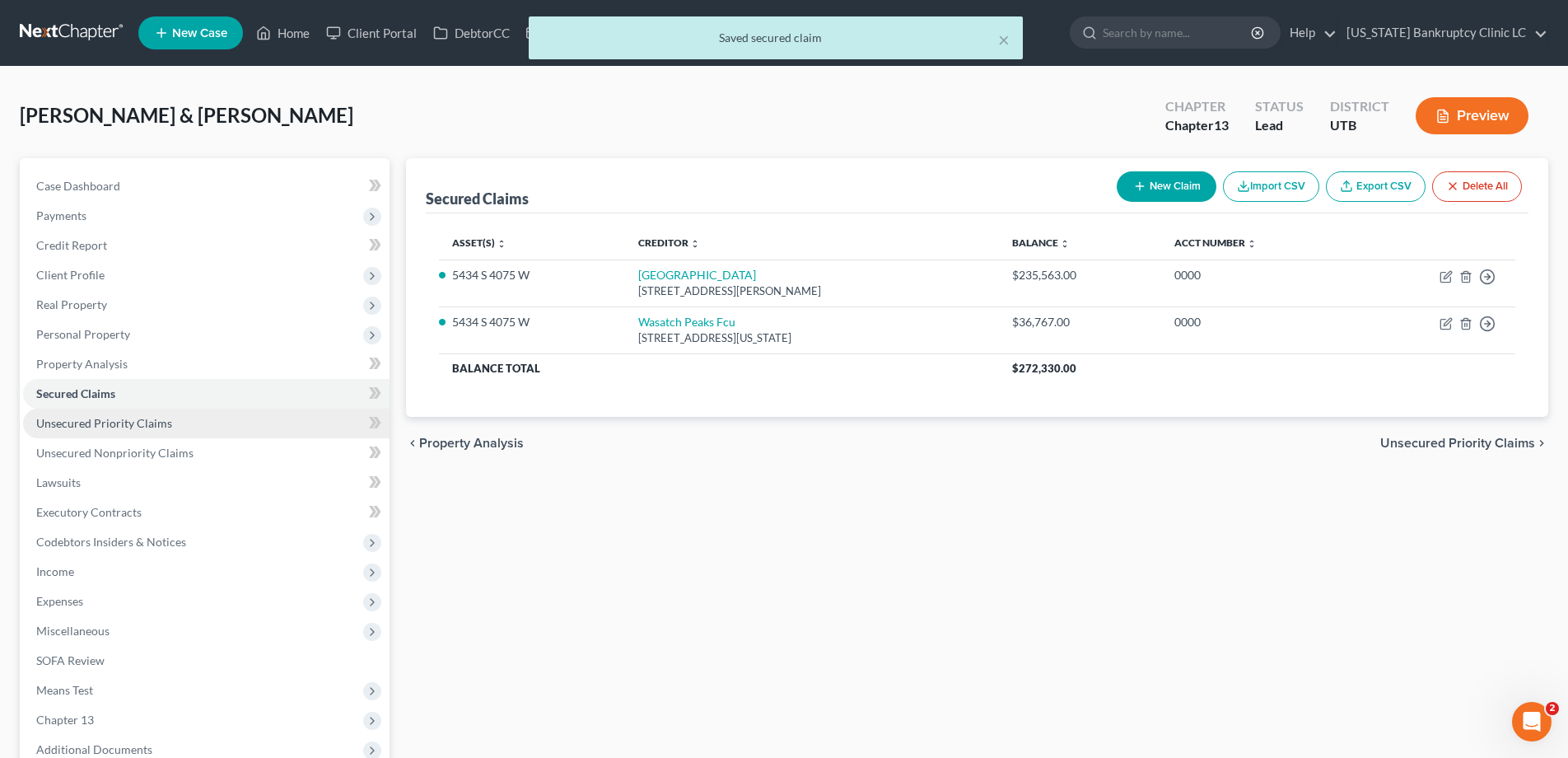
click at [109, 423] on span "Unsecured Priority Claims" at bounding box center [104, 423] width 136 height 14
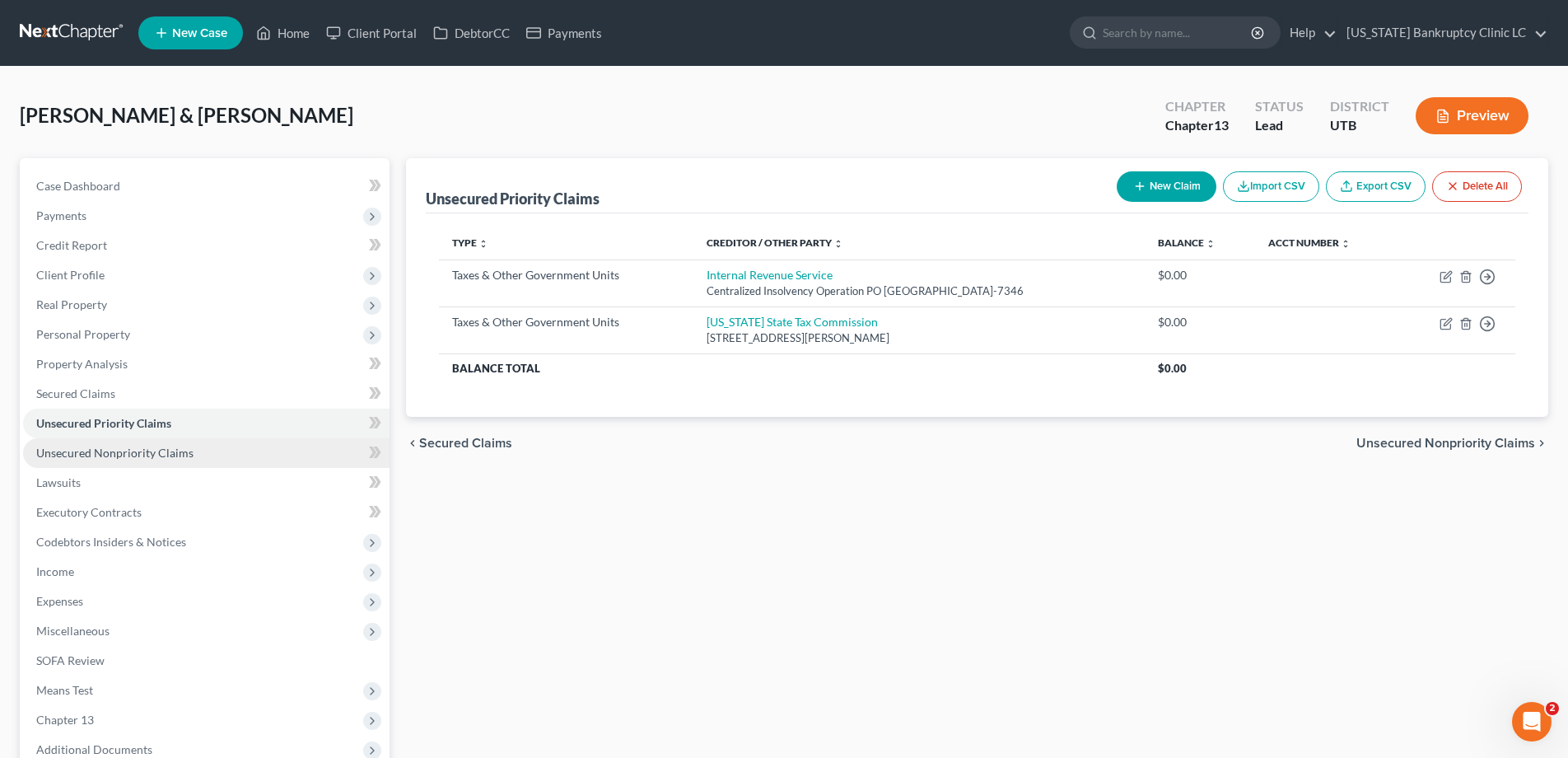
click at [105, 455] on span "Unsecured Nonpriority Claims" at bounding box center [115, 452] width 158 height 14
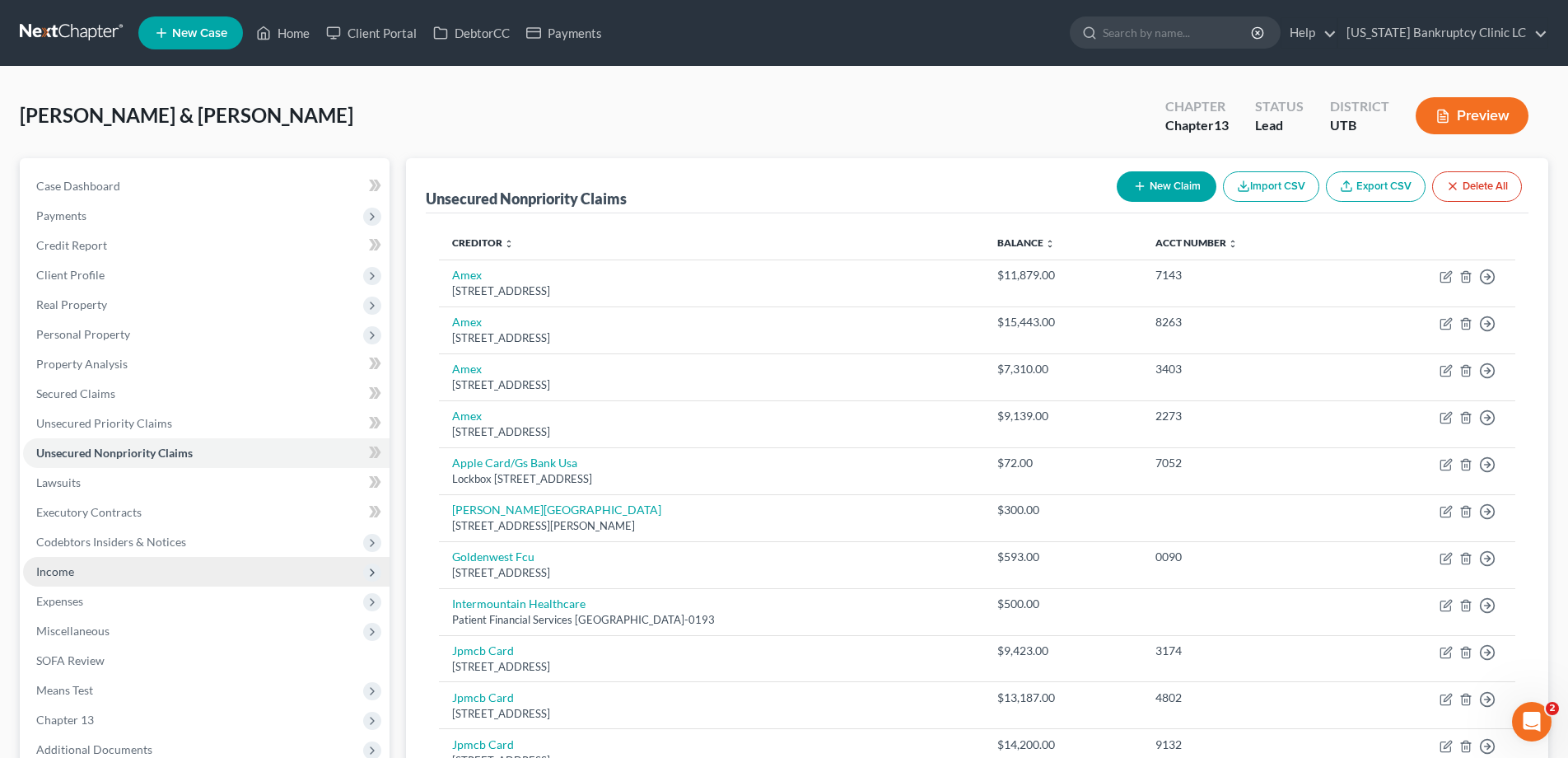
click at [73, 568] on span "Income" at bounding box center [206, 571] width 366 height 30
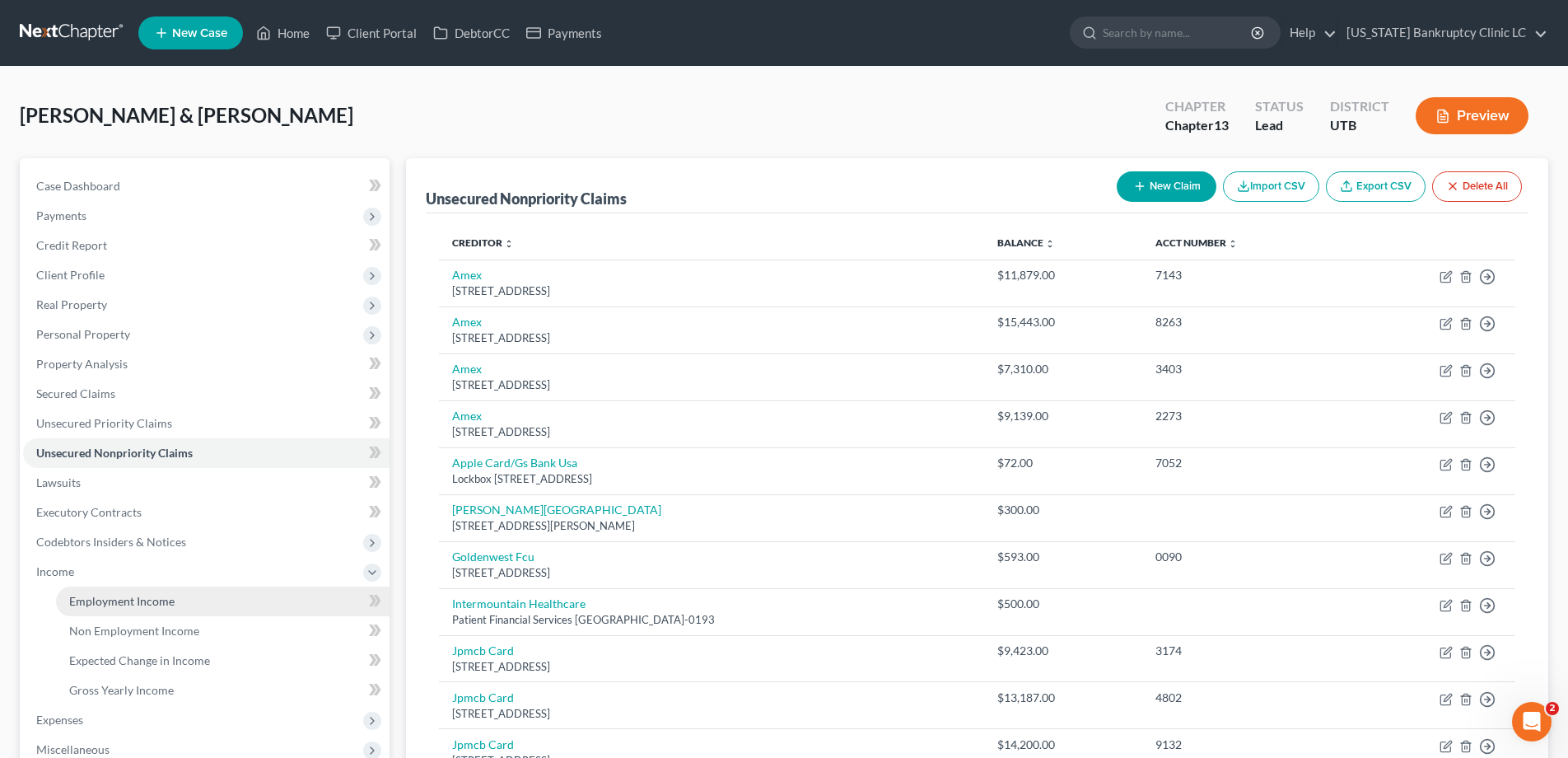
click at [148, 607] on span "Employment Income" at bounding box center [122, 600] width 106 height 14
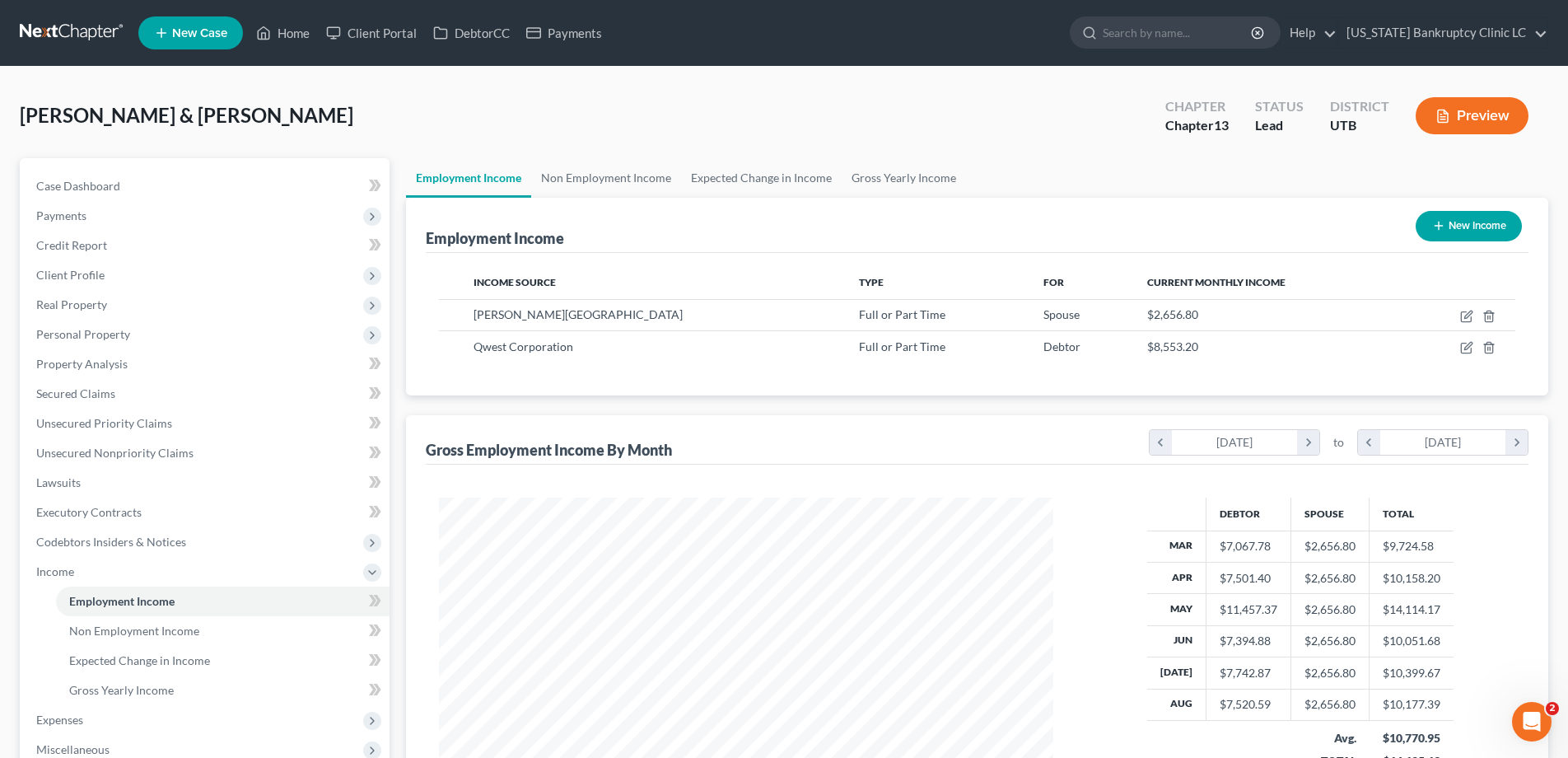
scroll to position [307, 647]
click at [1470, 317] on icon "button" at bounding box center [1466, 316] width 13 height 13
select select "0"
select select "46"
select select "0"
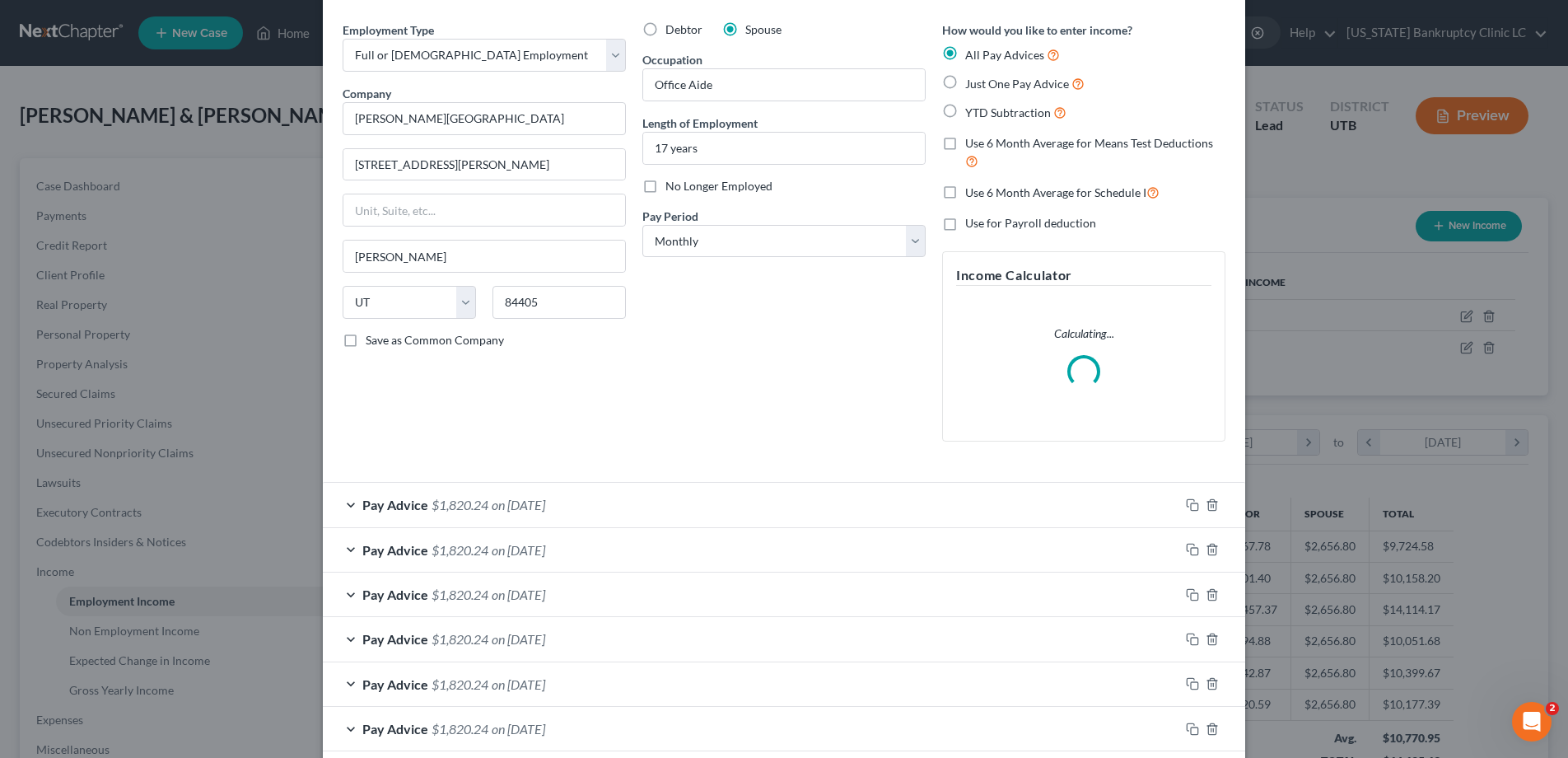
scroll to position [138, 0]
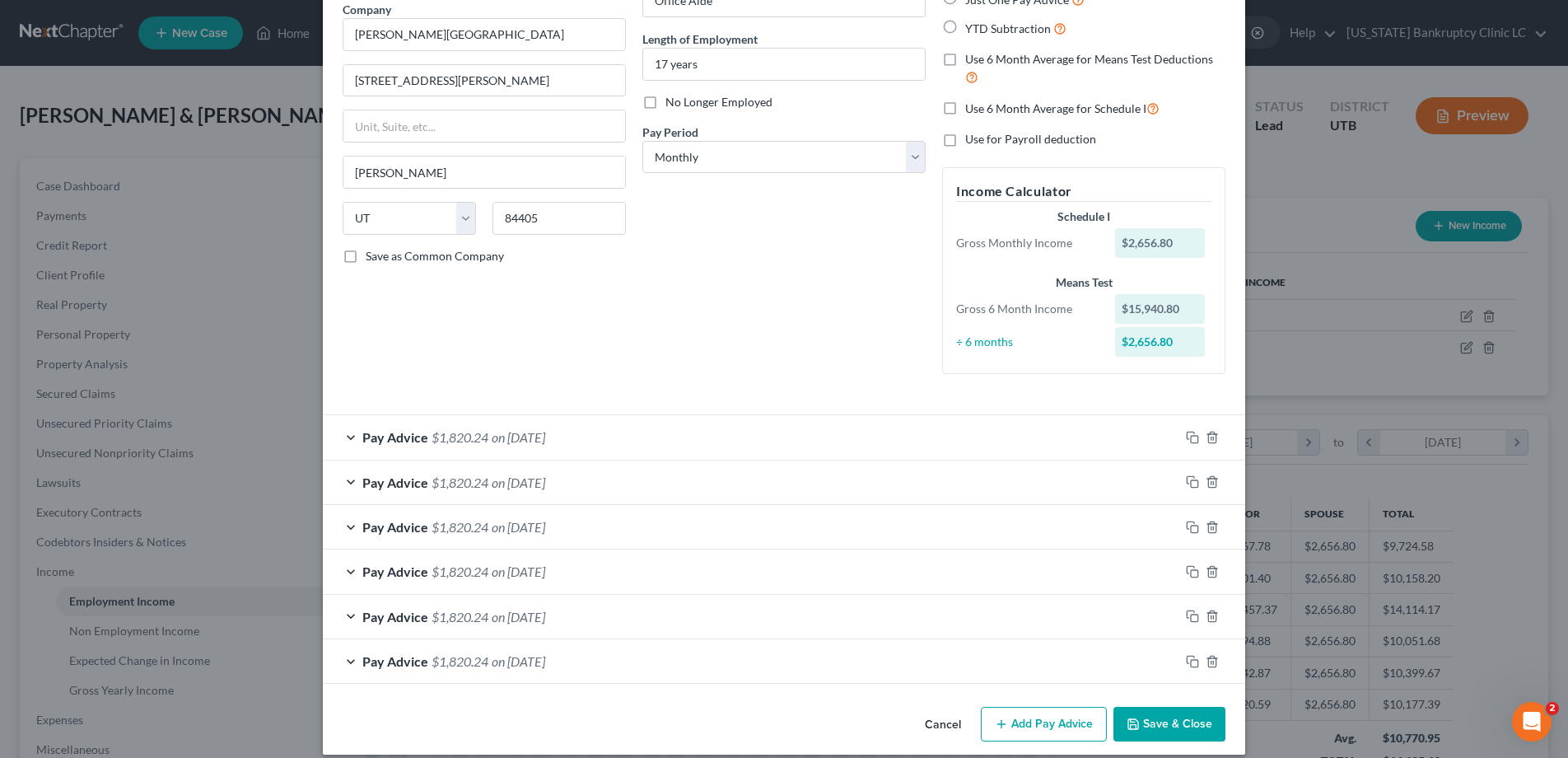
click at [1172, 733] on button "Save & Close" at bounding box center [1168, 724] width 112 height 35
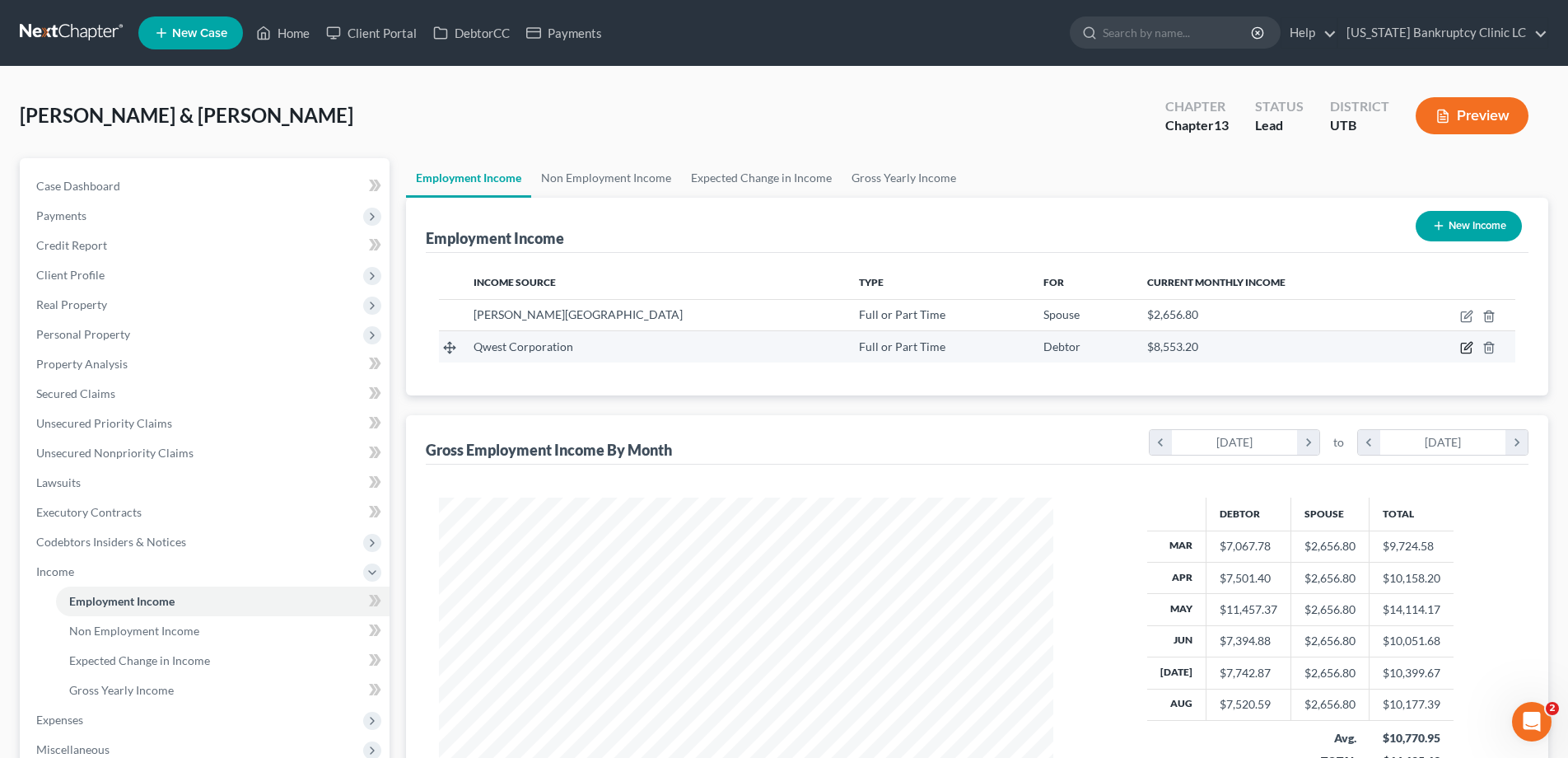
click at [1467, 351] on icon "button" at bounding box center [1466, 347] width 13 height 13
select select "0"
select select "5"
select select "2"
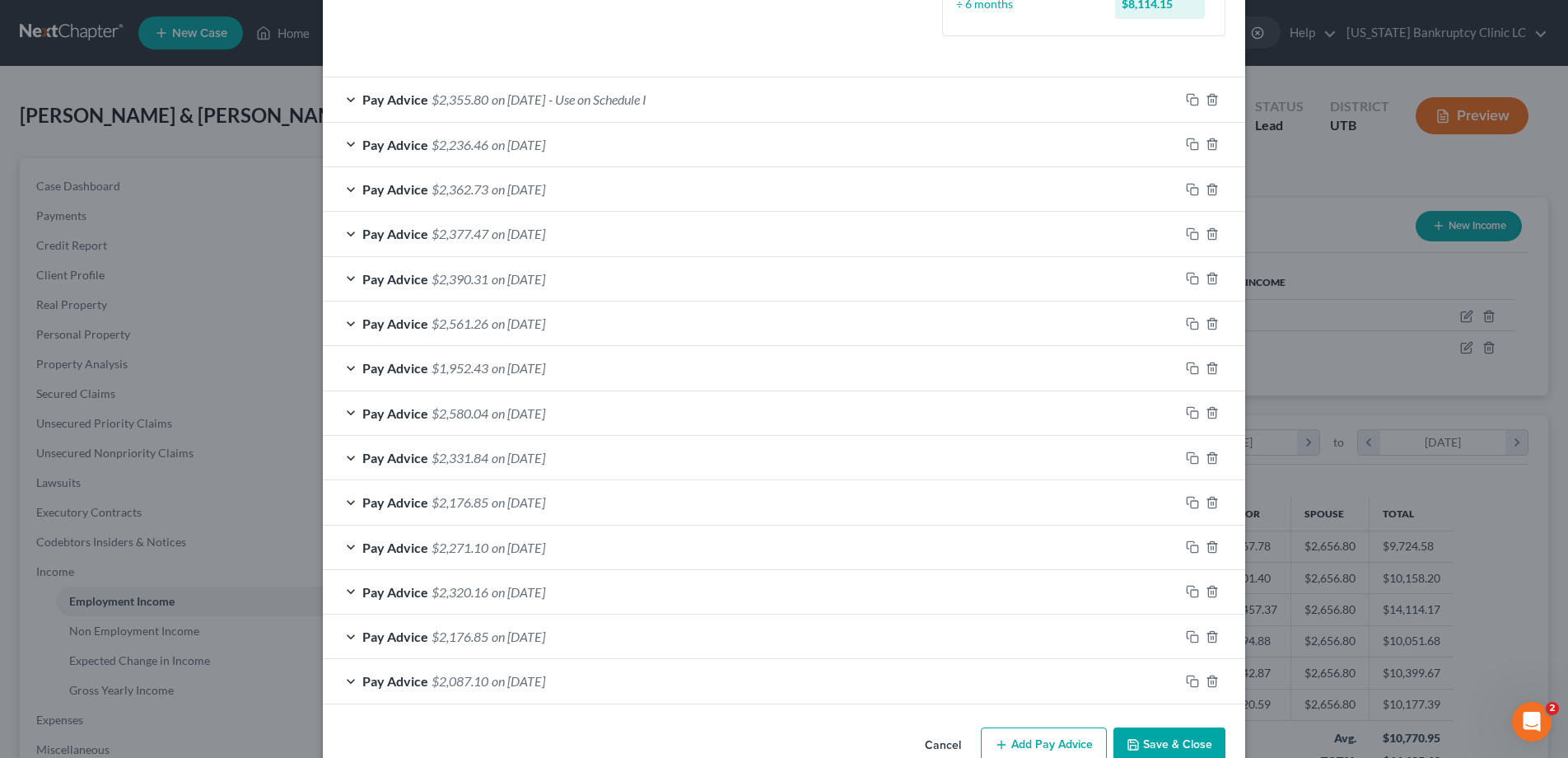
scroll to position [548, 0]
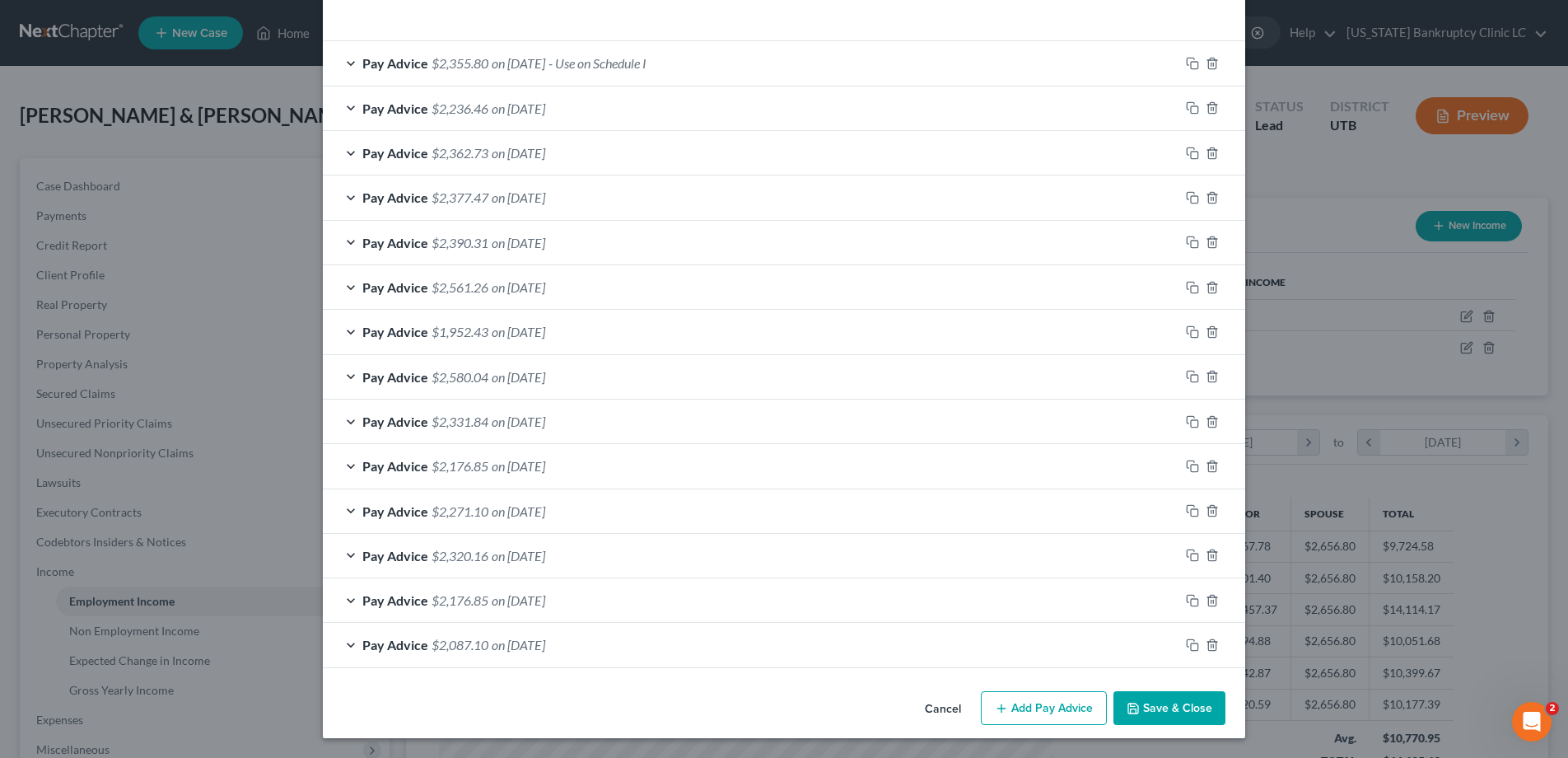
click at [1163, 705] on button "Save & Close" at bounding box center [1168, 709] width 112 height 35
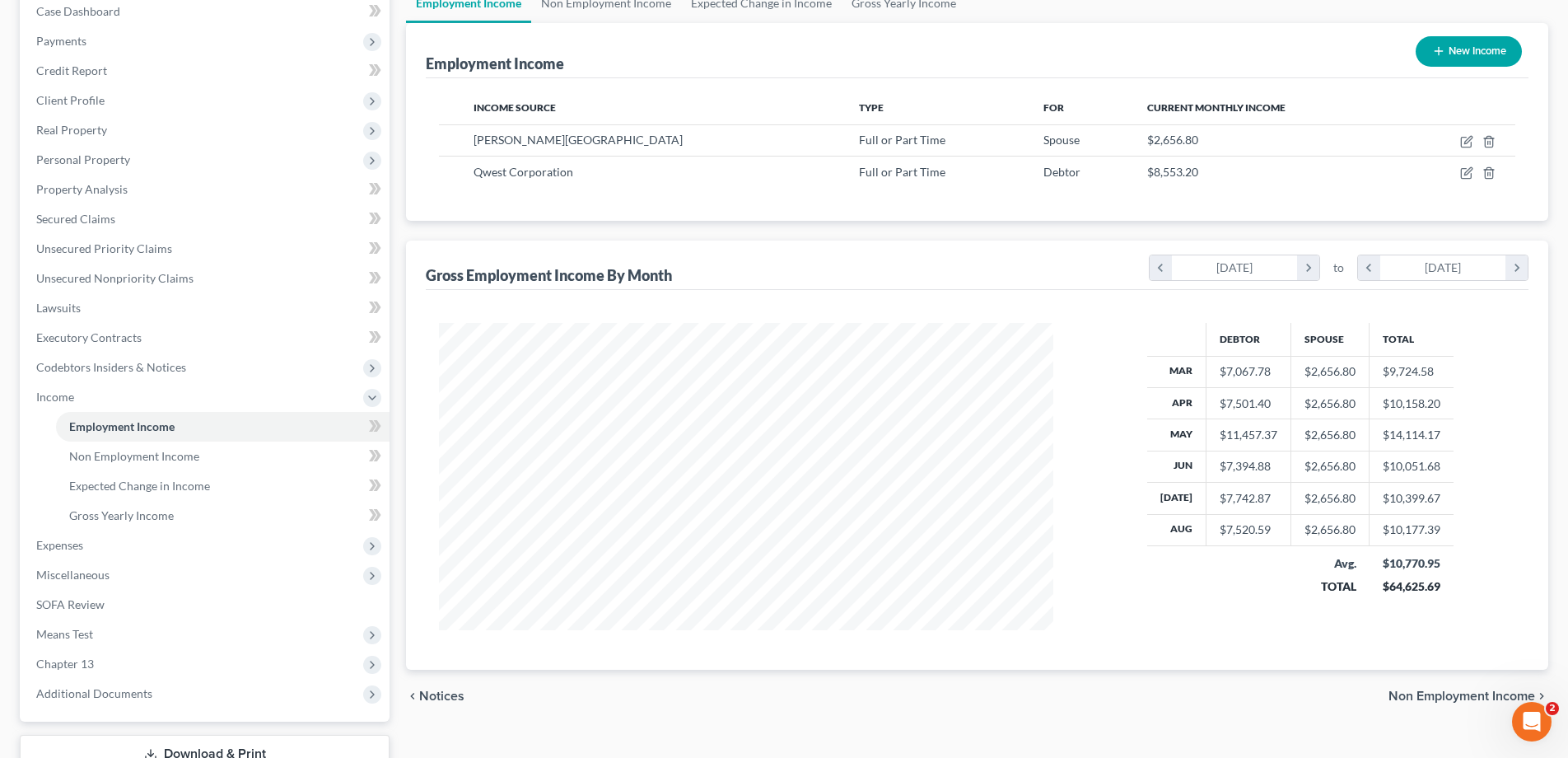
scroll to position [296, 0]
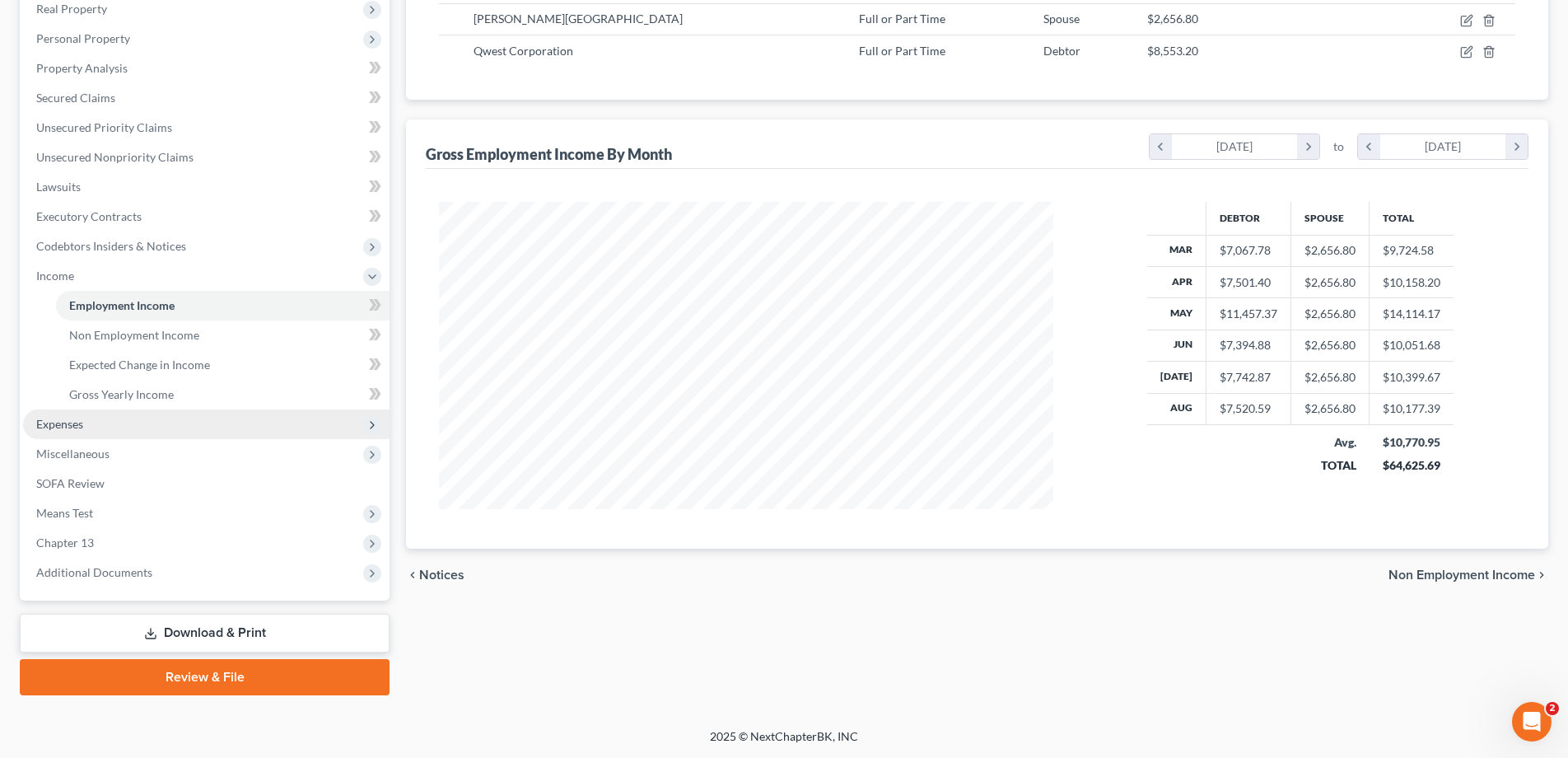
click at [58, 425] on span "Expenses" at bounding box center [60, 424] width 47 height 14
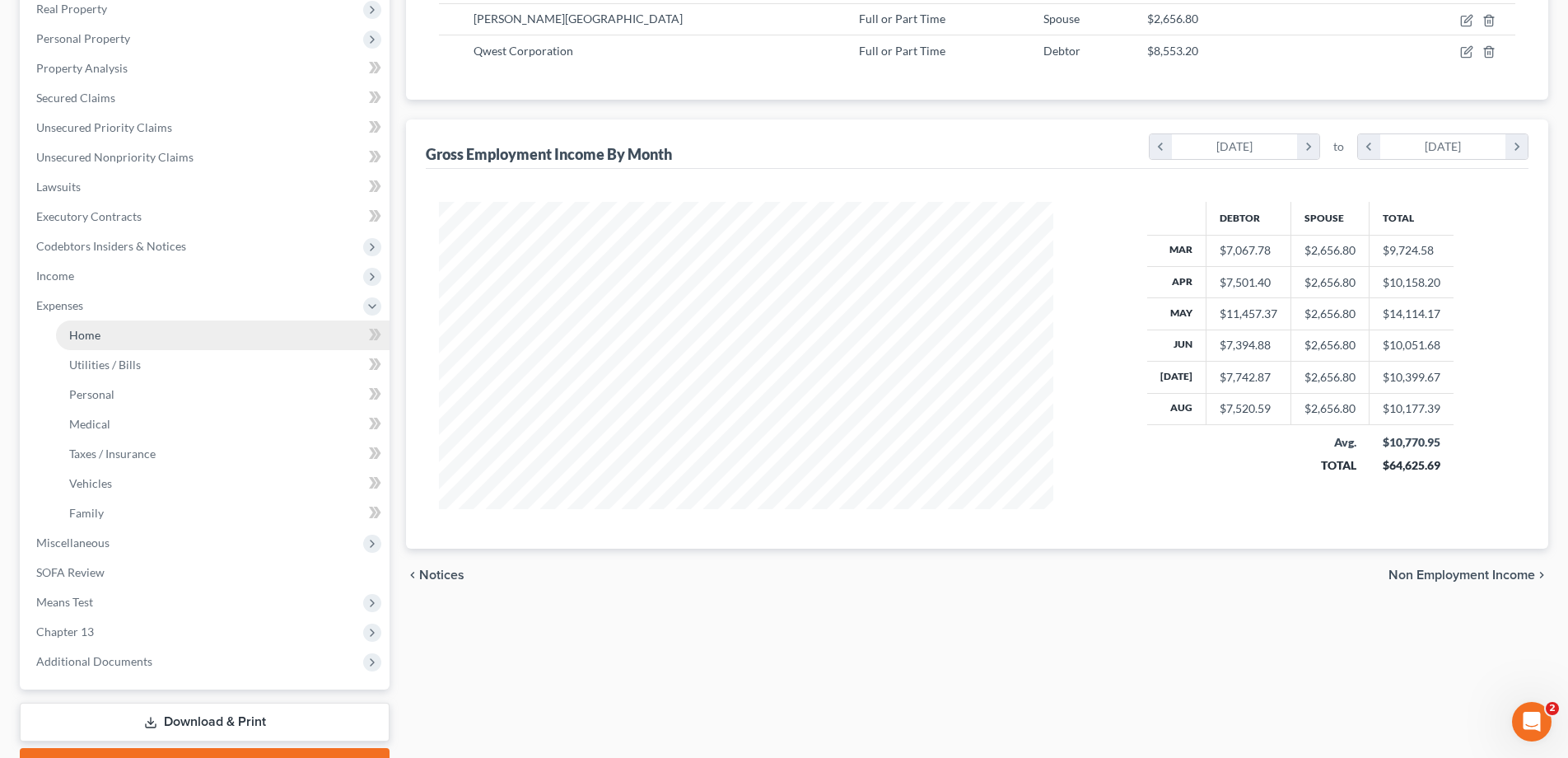
click at [93, 328] on span "Home" at bounding box center [85, 334] width 31 height 14
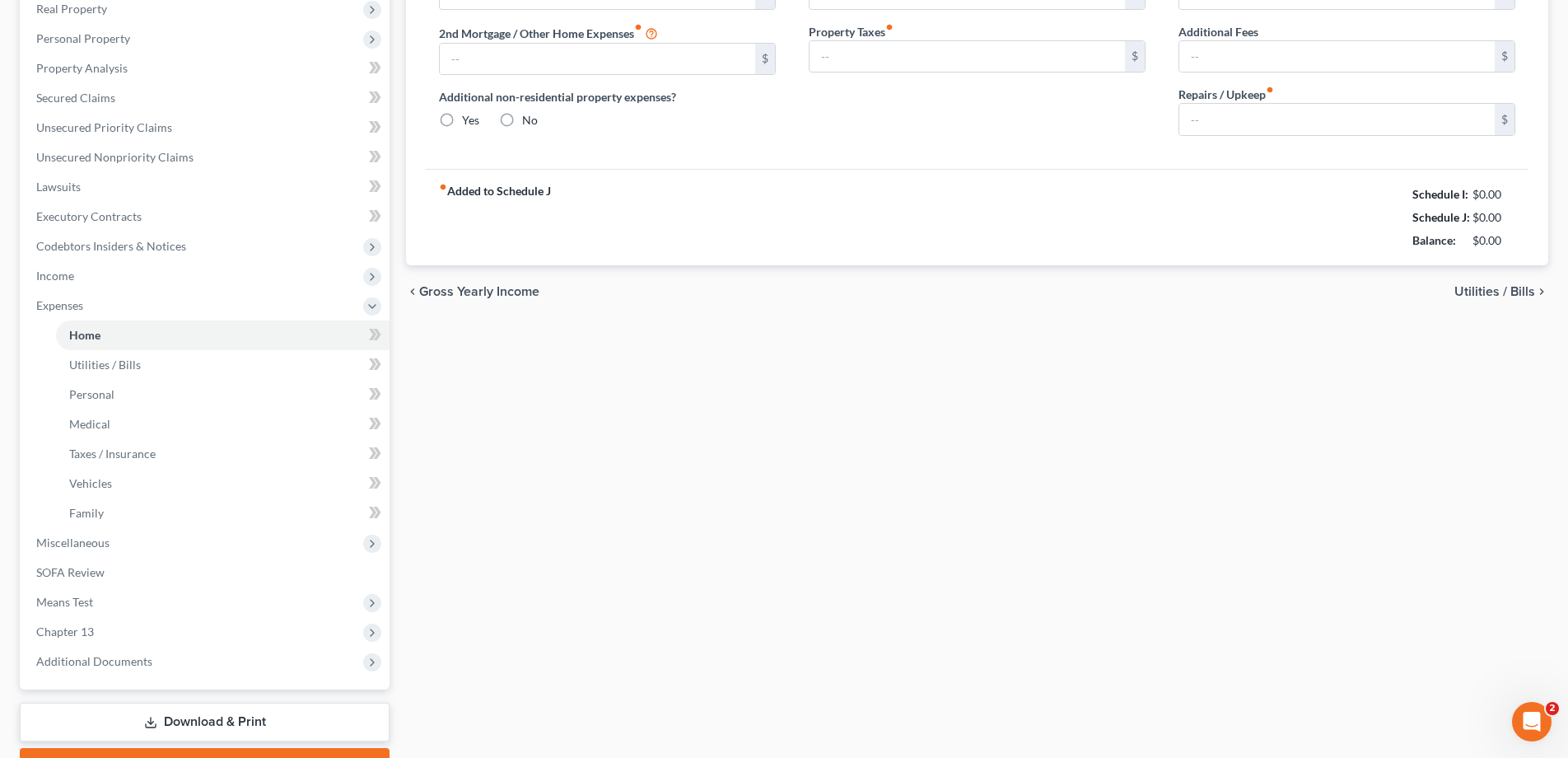
scroll to position [211, 0]
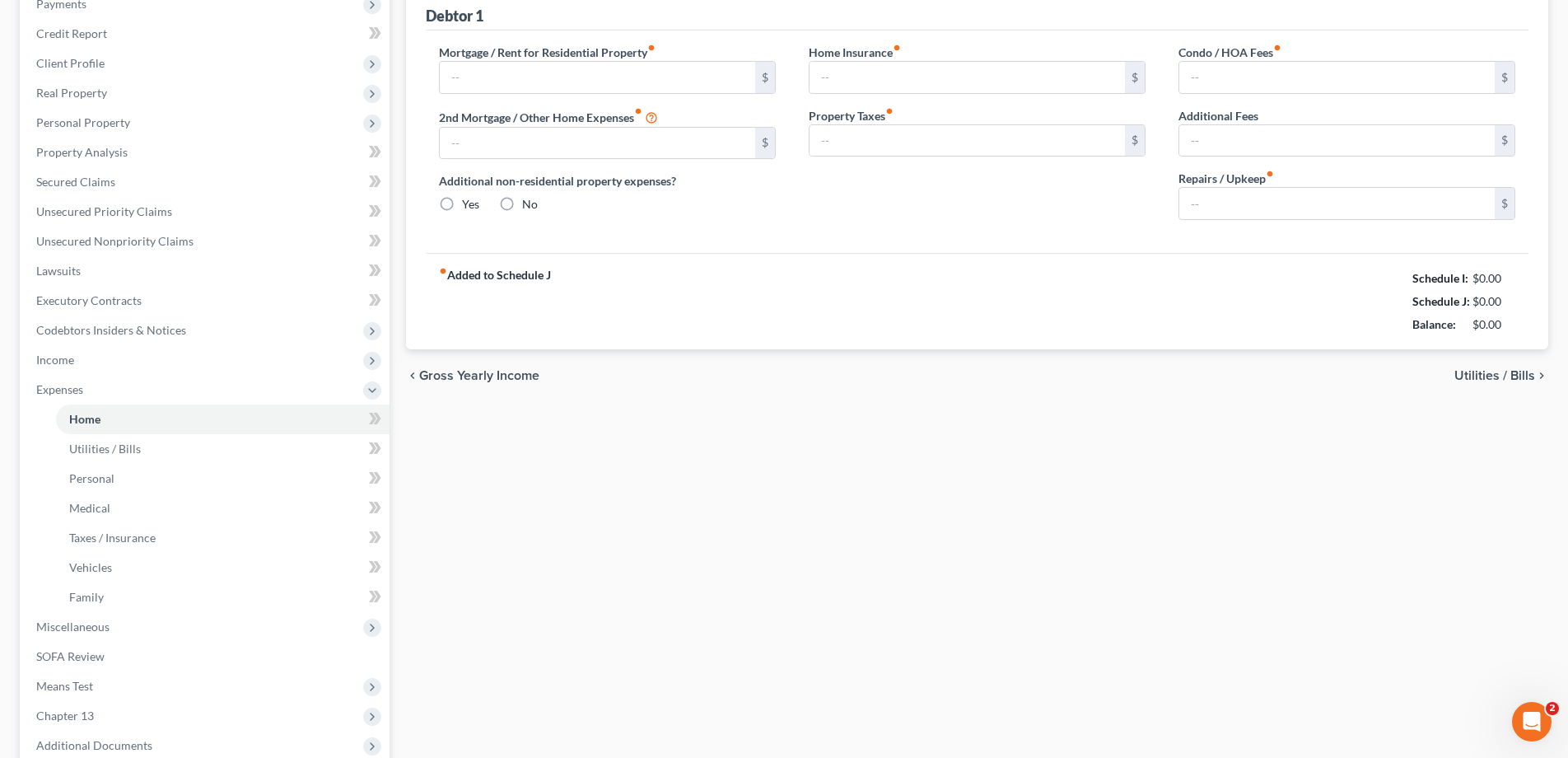
type input "1,062.00"
type input "351.00"
radio input "true"
type input "0.00"
type input "234.83"
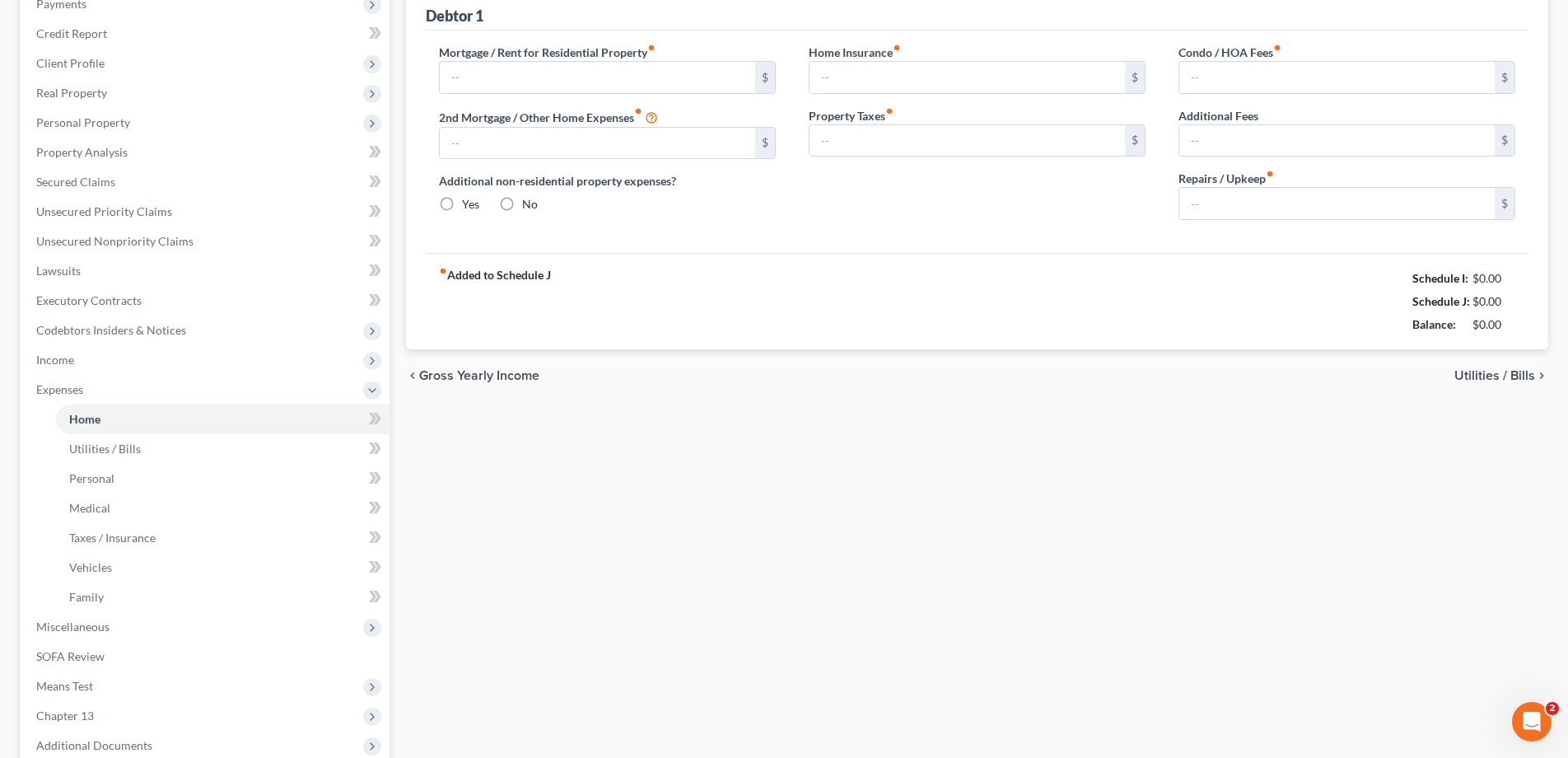
type input "0.00"
type input "100.00"
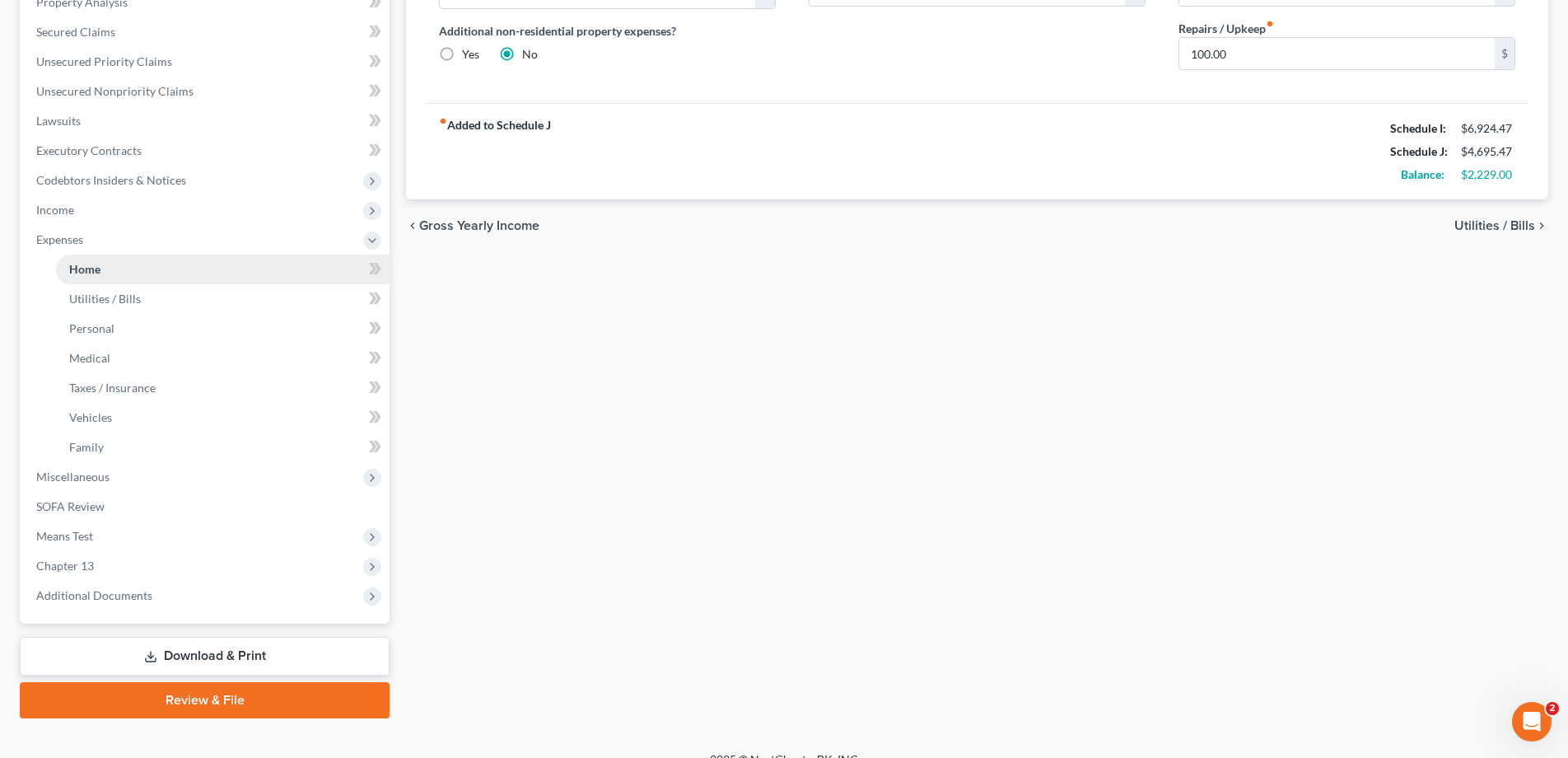
scroll to position [384, 0]
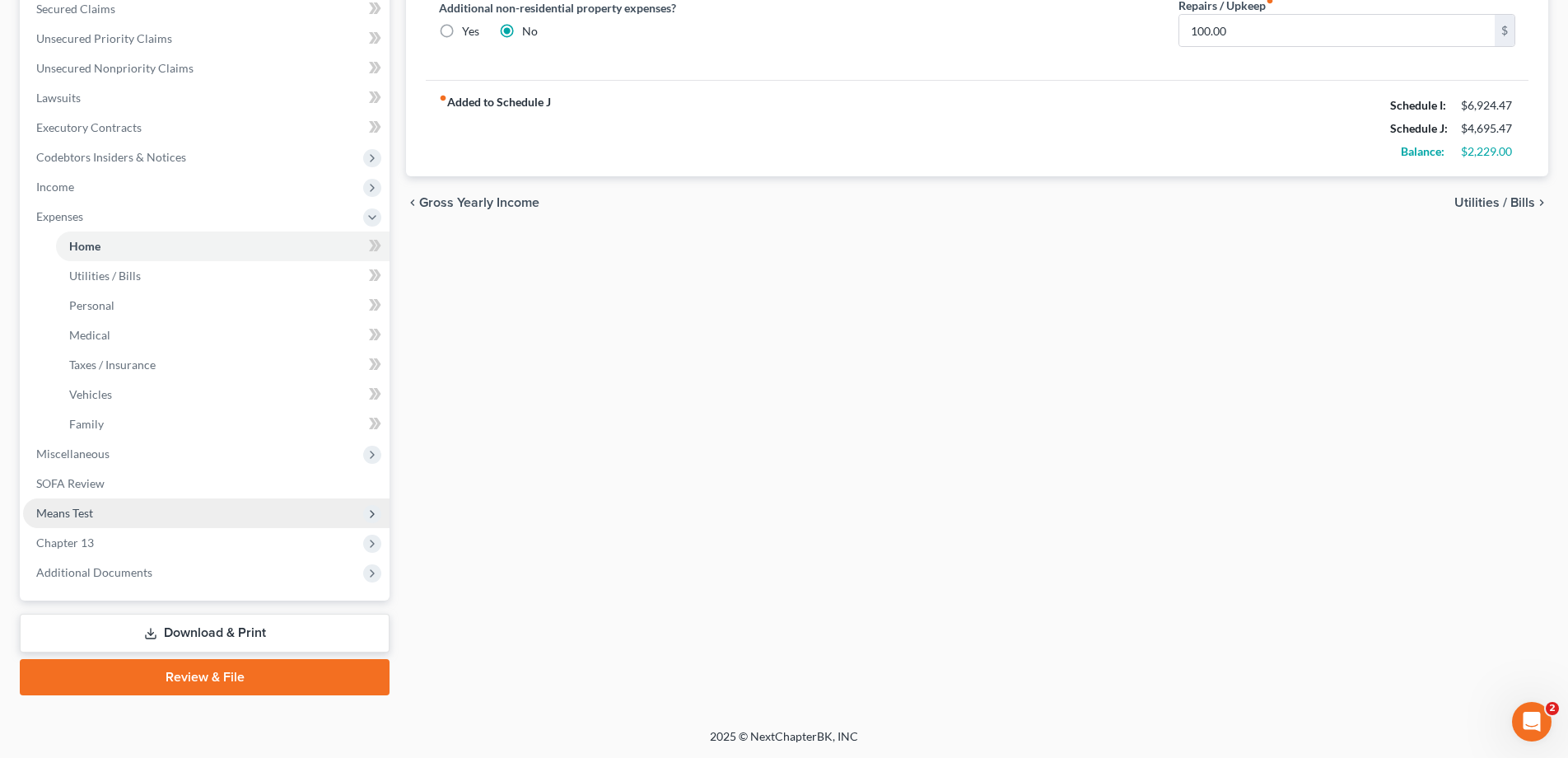
click at [71, 510] on span "Means Test" at bounding box center [65, 512] width 56 height 14
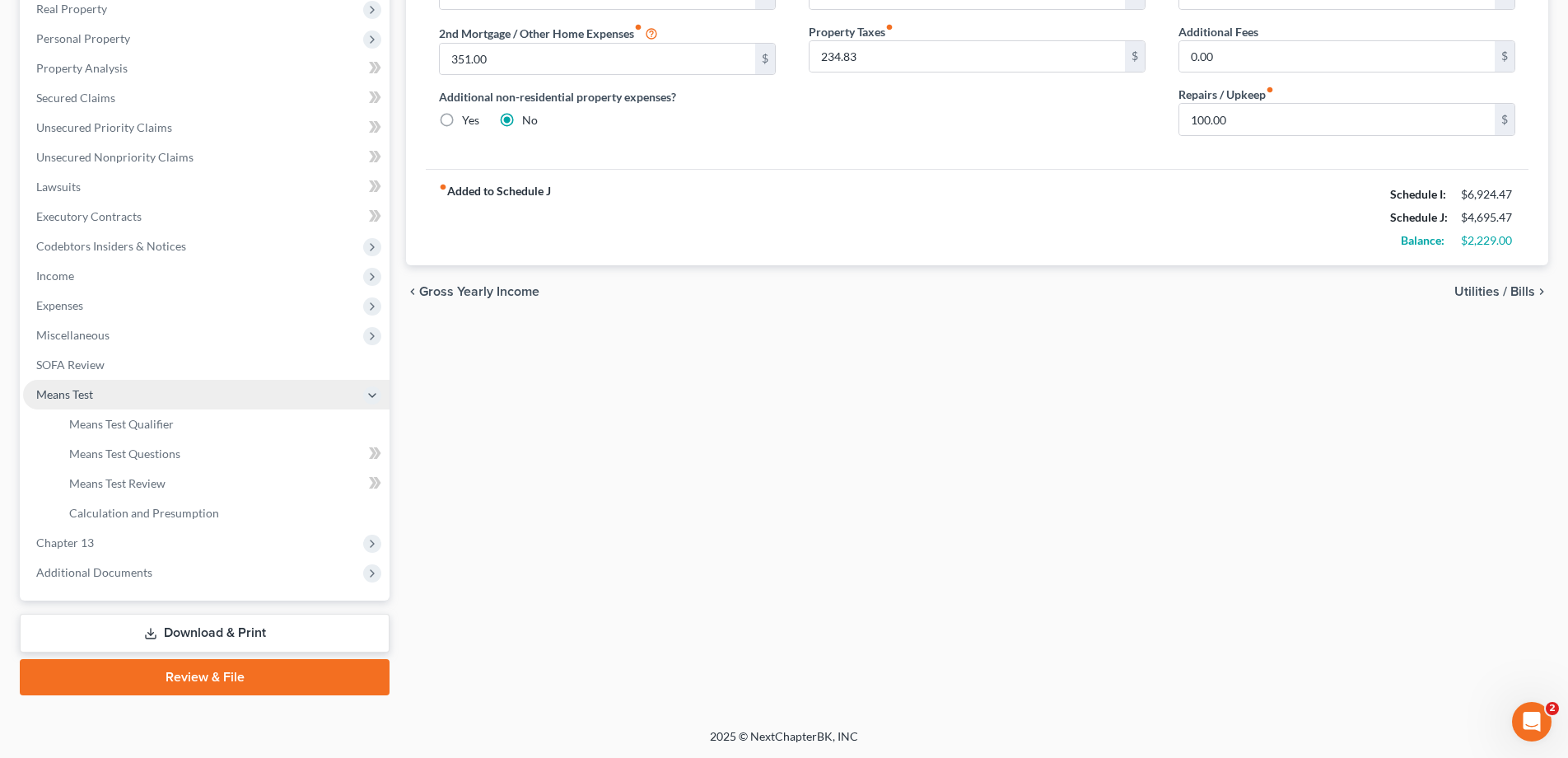
scroll to position [296, 0]
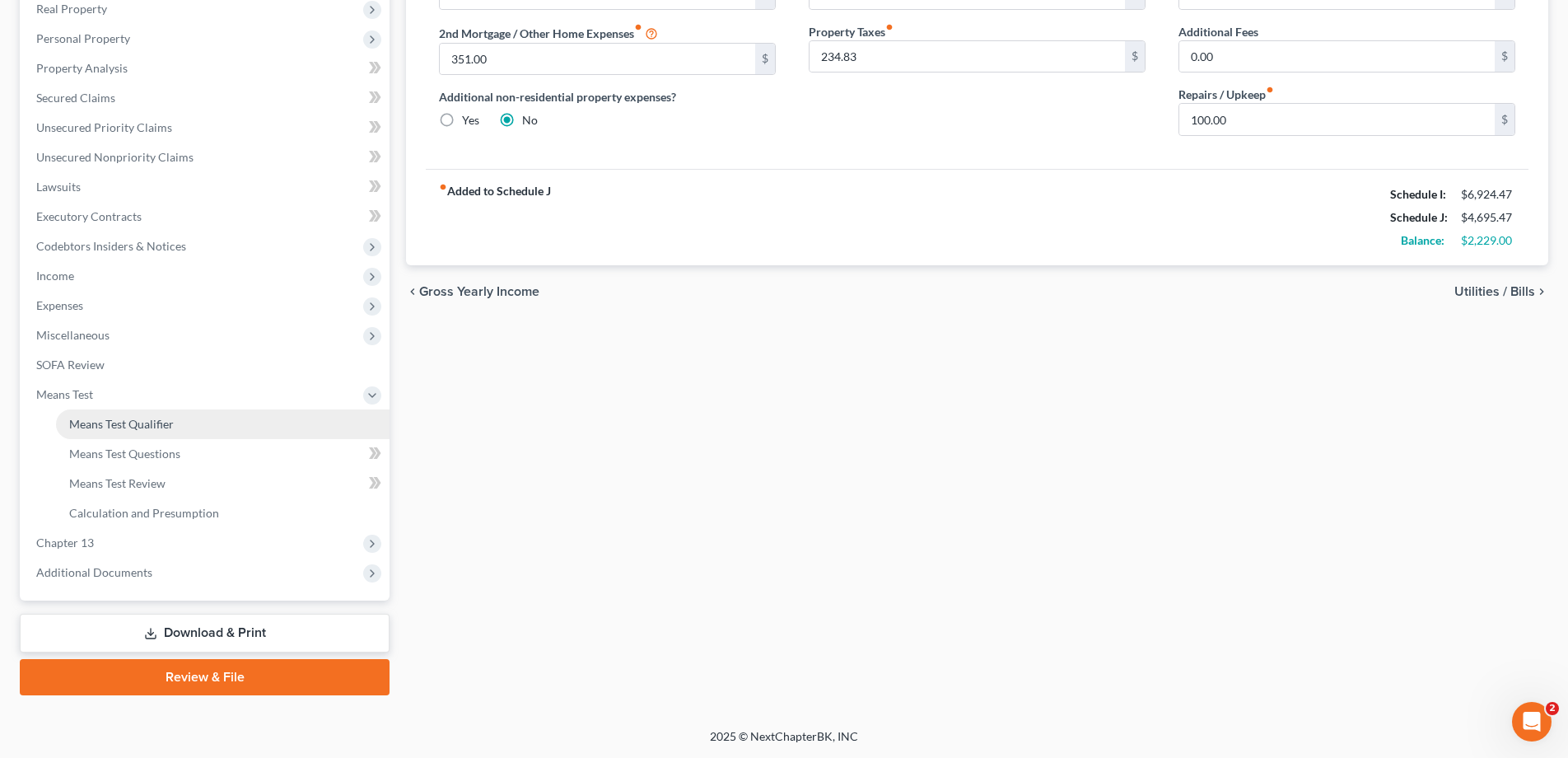
click at [121, 426] on span "Means Test Qualifier" at bounding box center [121, 424] width 105 height 14
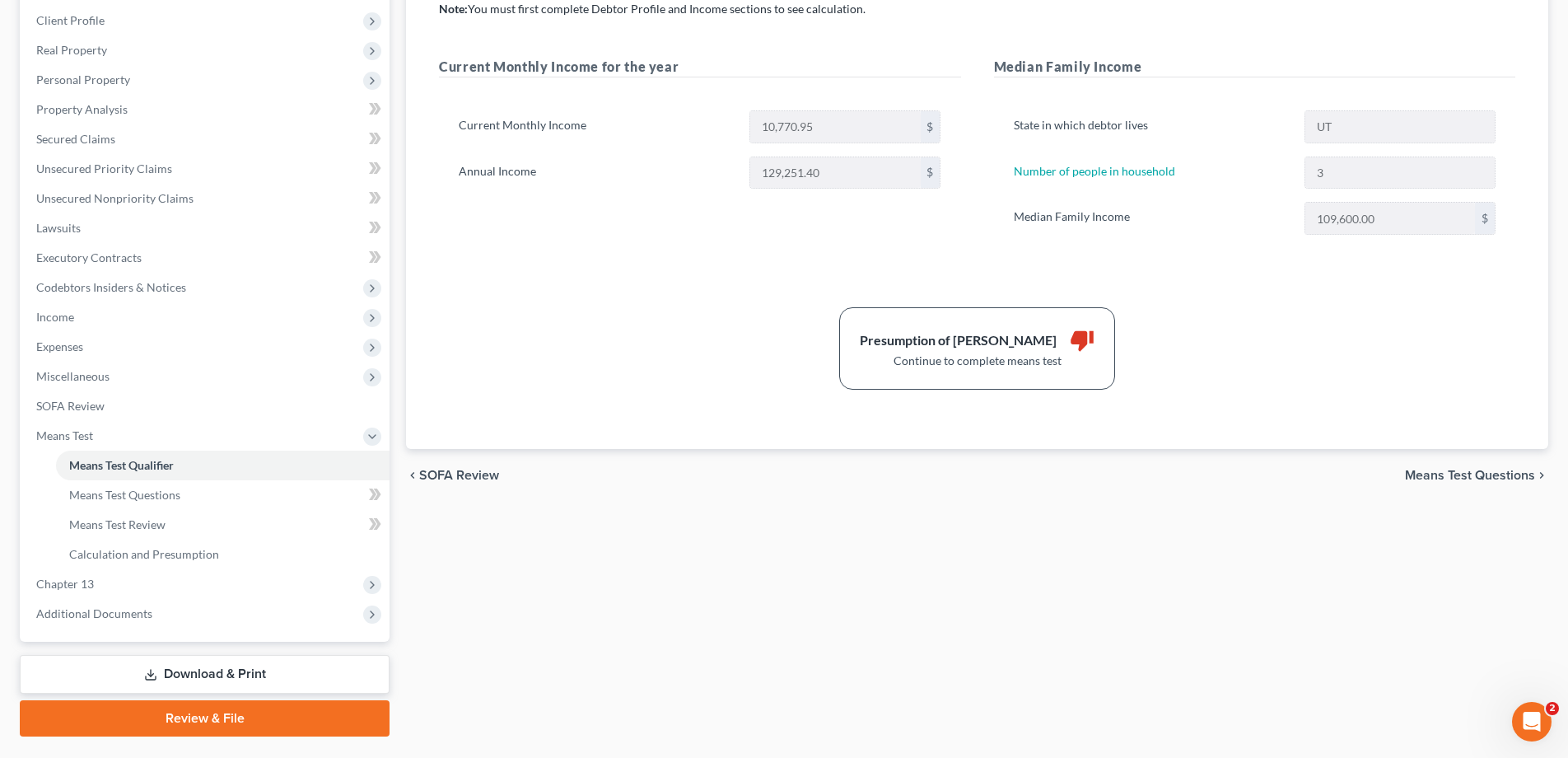
scroll to position [296, 0]
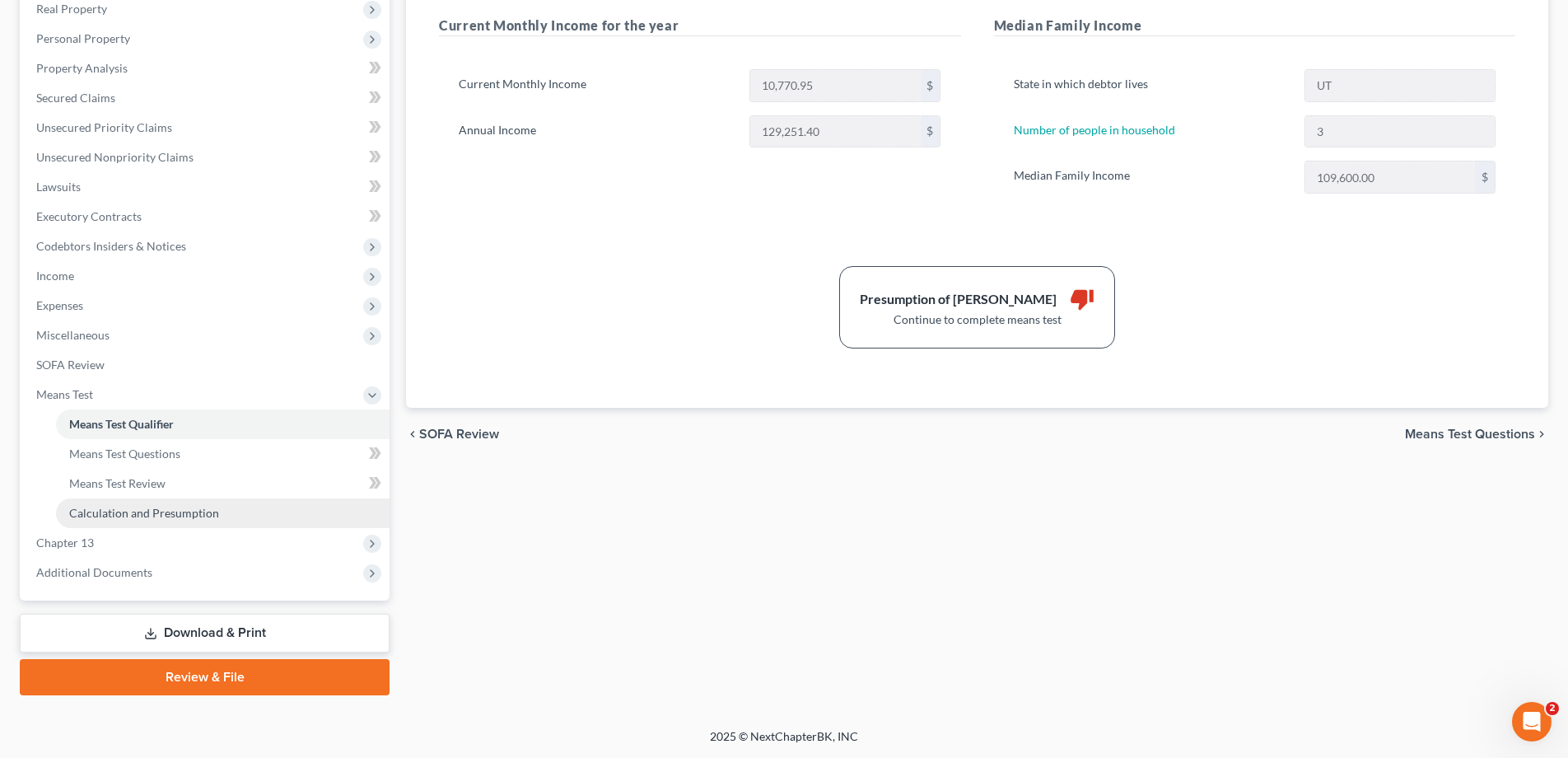
click at [115, 511] on span "Calculation and Presumption" at bounding box center [144, 512] width 150 height 14
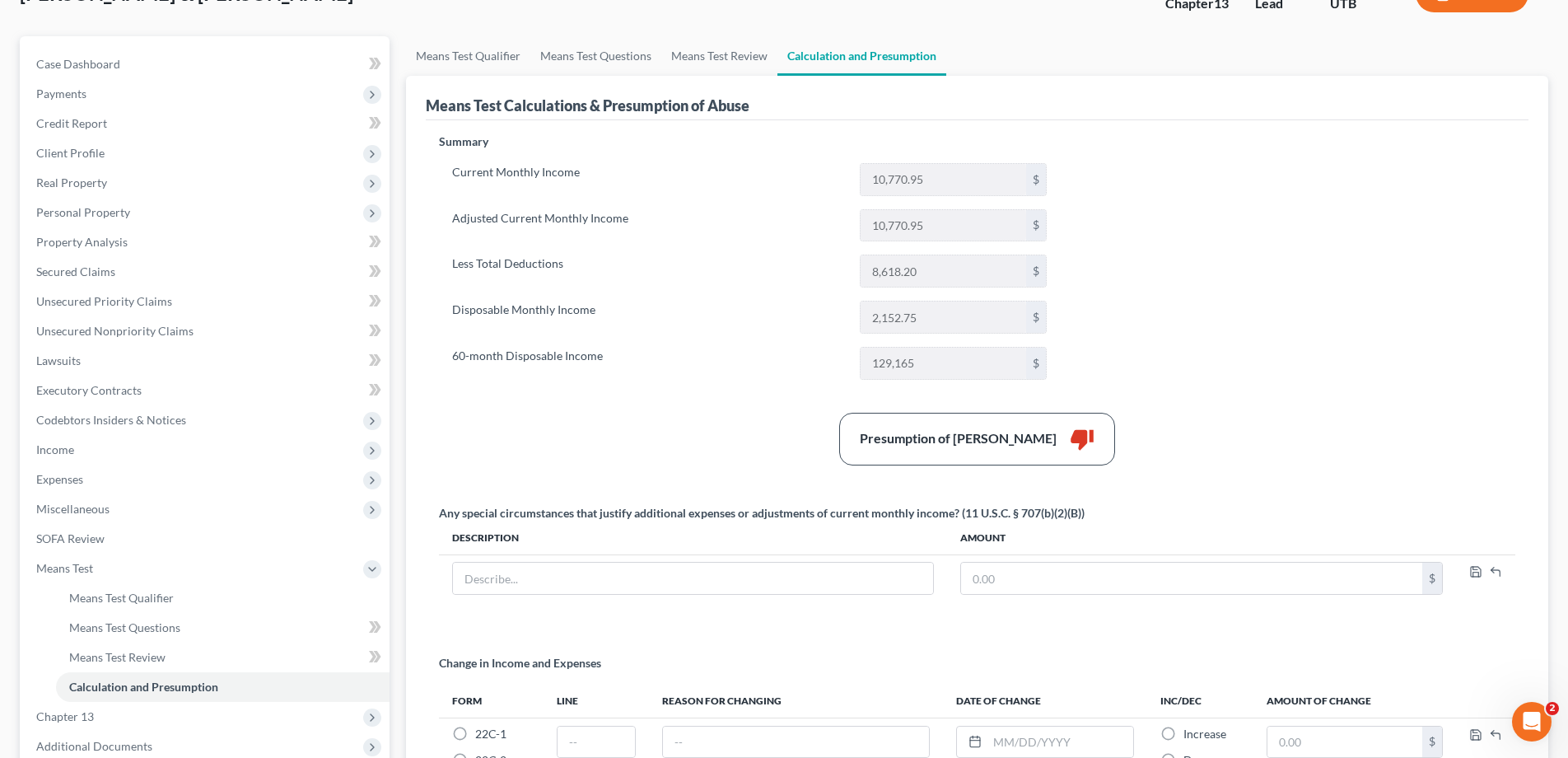
scroll to position [124, 0]
drag, startPoint x: 923, startPoint y: 318, endPoint x: 870, endPoint y: 316, distance: 53.0
click at [870, 316] on input "2,152.75" at bounding box center [943, 315] width 166 height 31
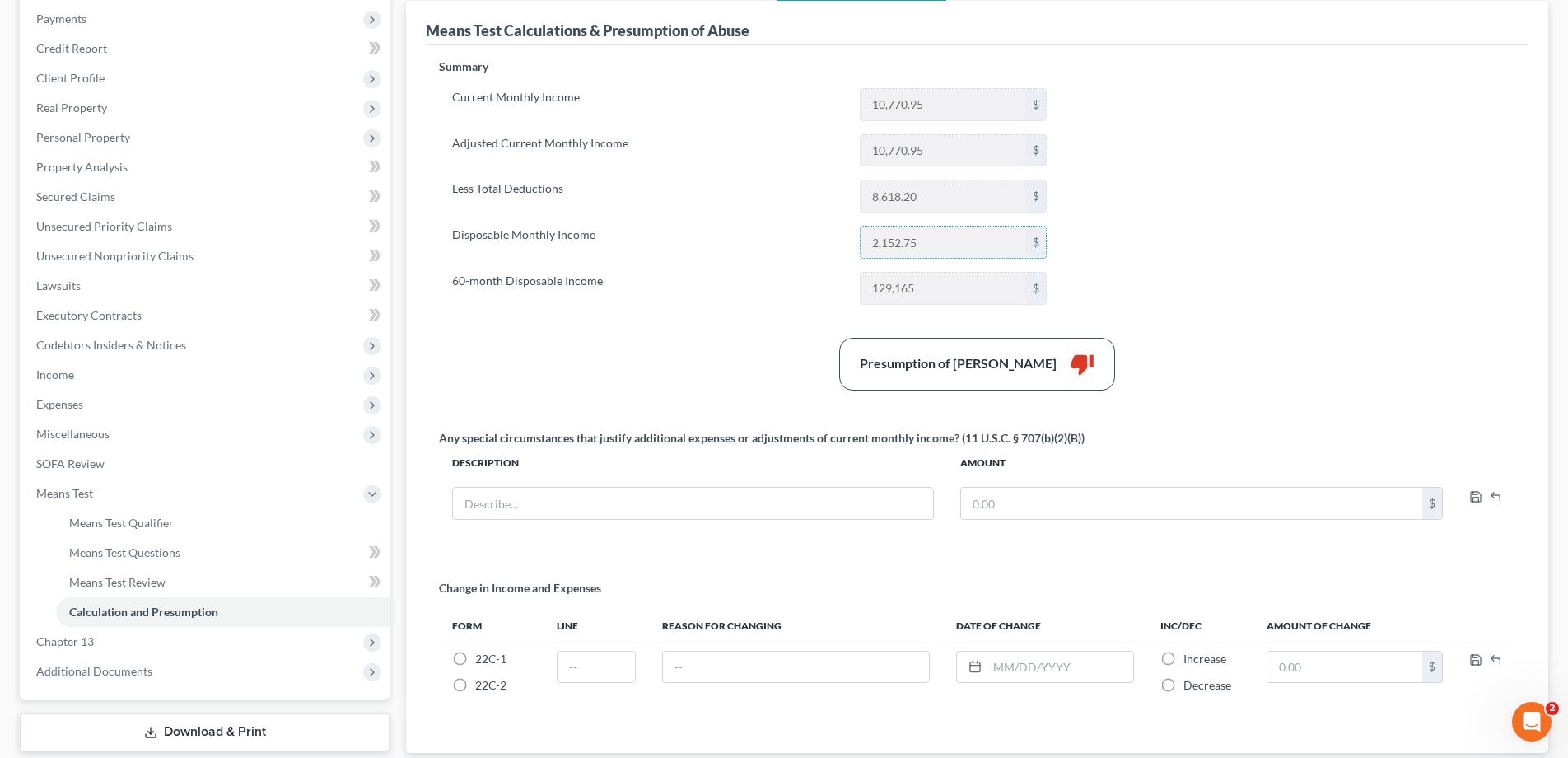
scroll to position [192, 0]
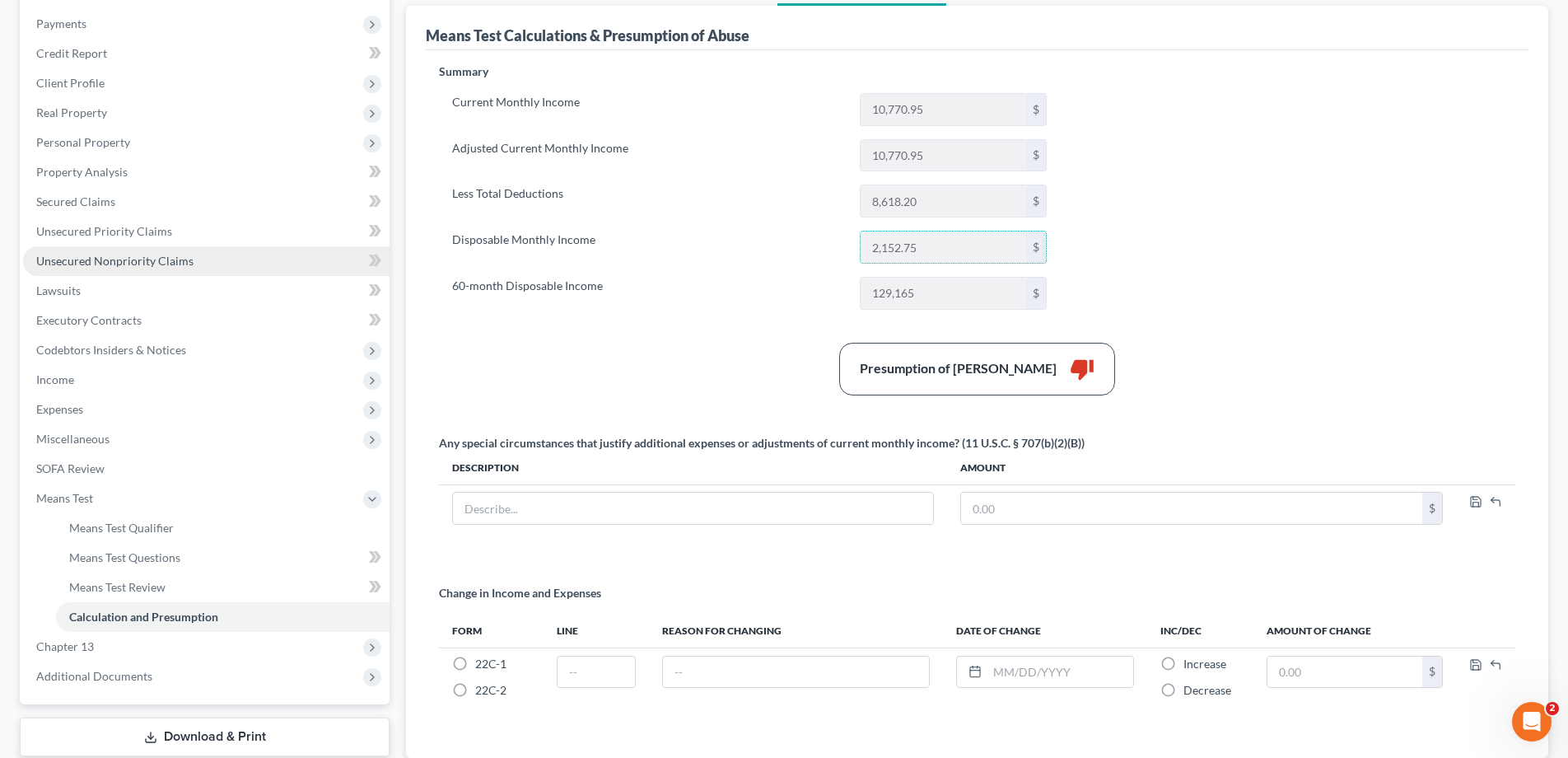
click at [110, 261] on span "Unsecured Nonpriority Claims" at bounding box center [115, 260] width 158 height 14
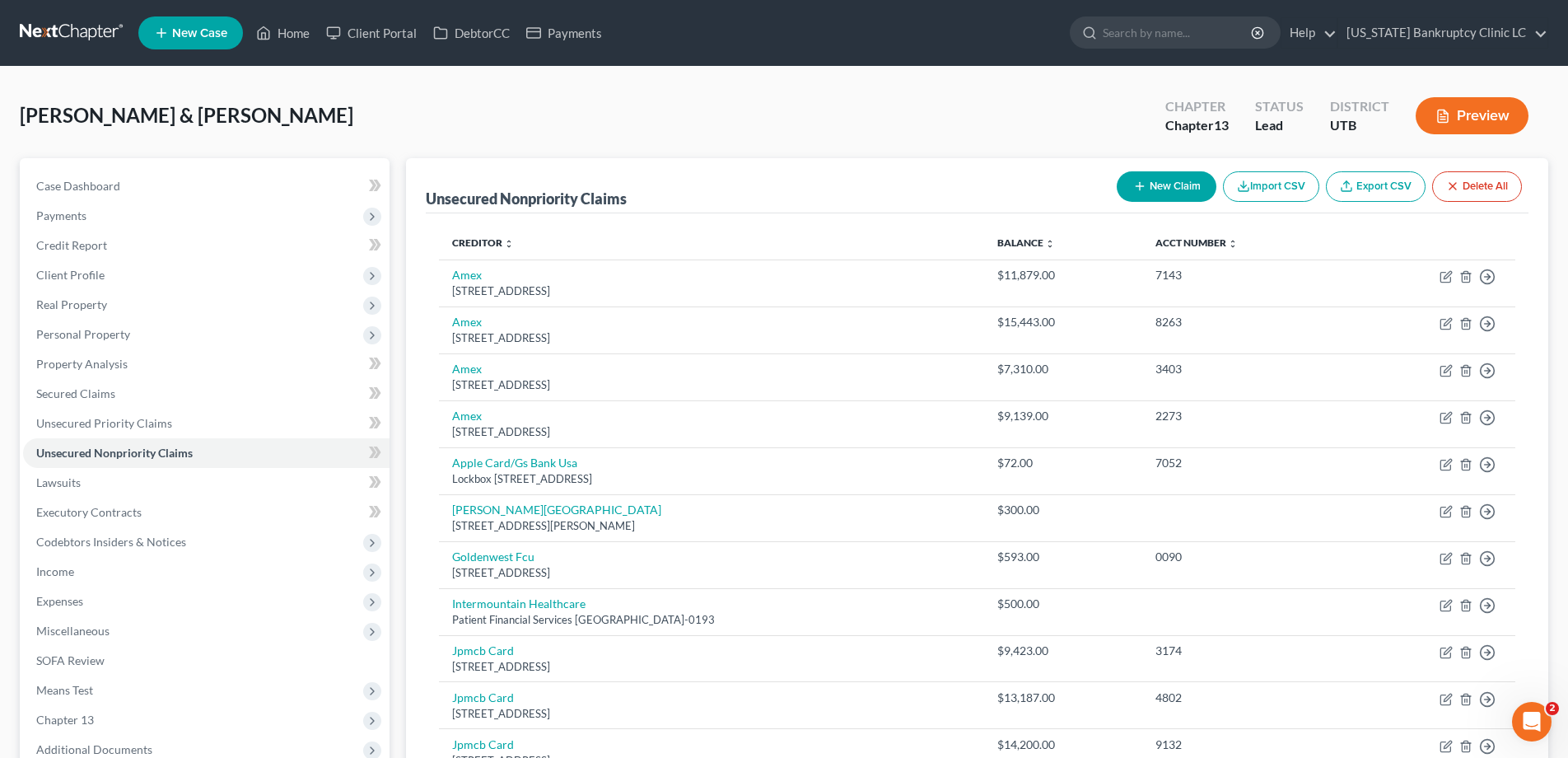
click at [70, 29] on link at bounding box center [73, 33] width 106 height 30
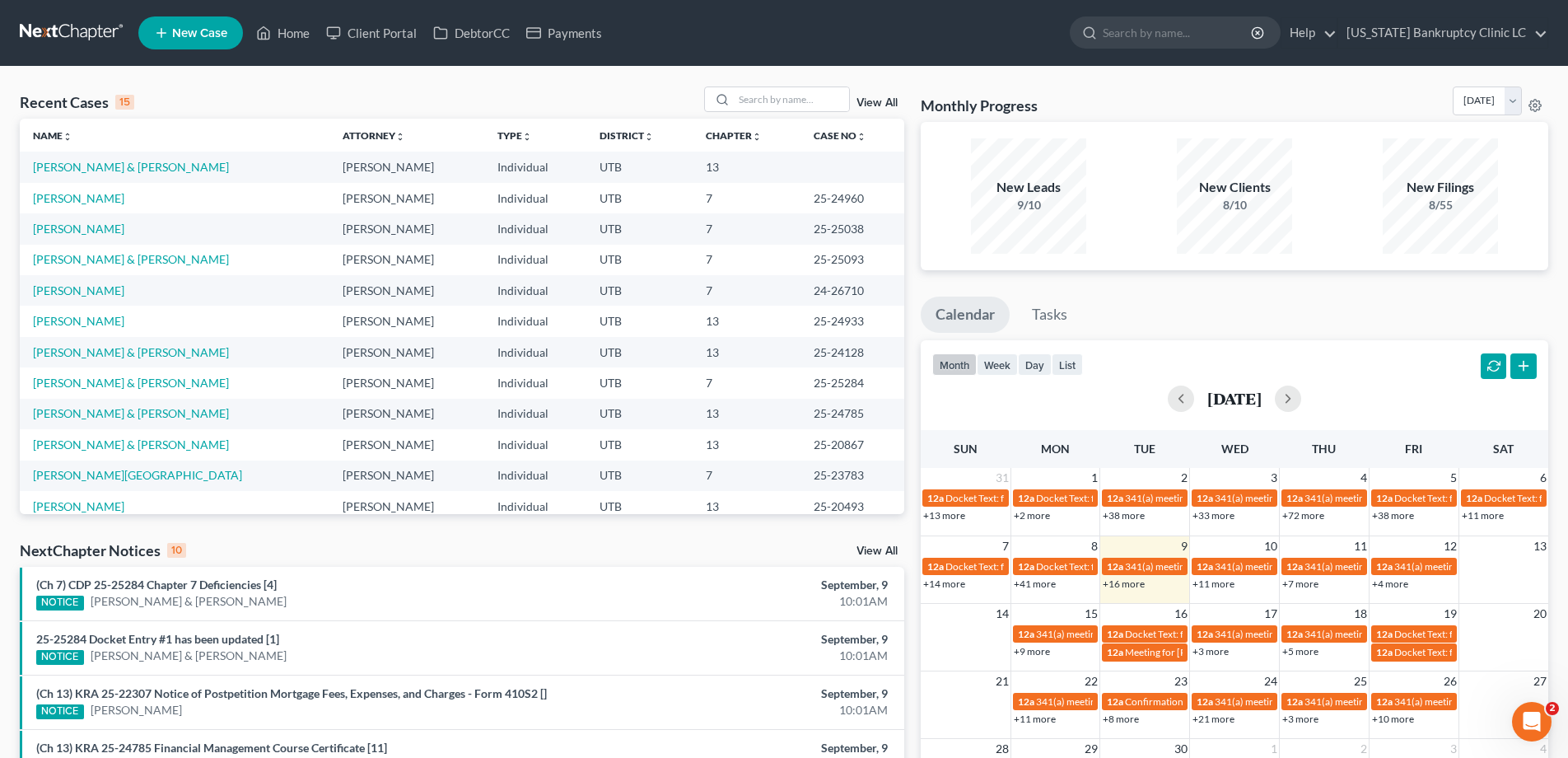
click at [38, 28] on link at bounding box center [73, 33] width 106 height 30
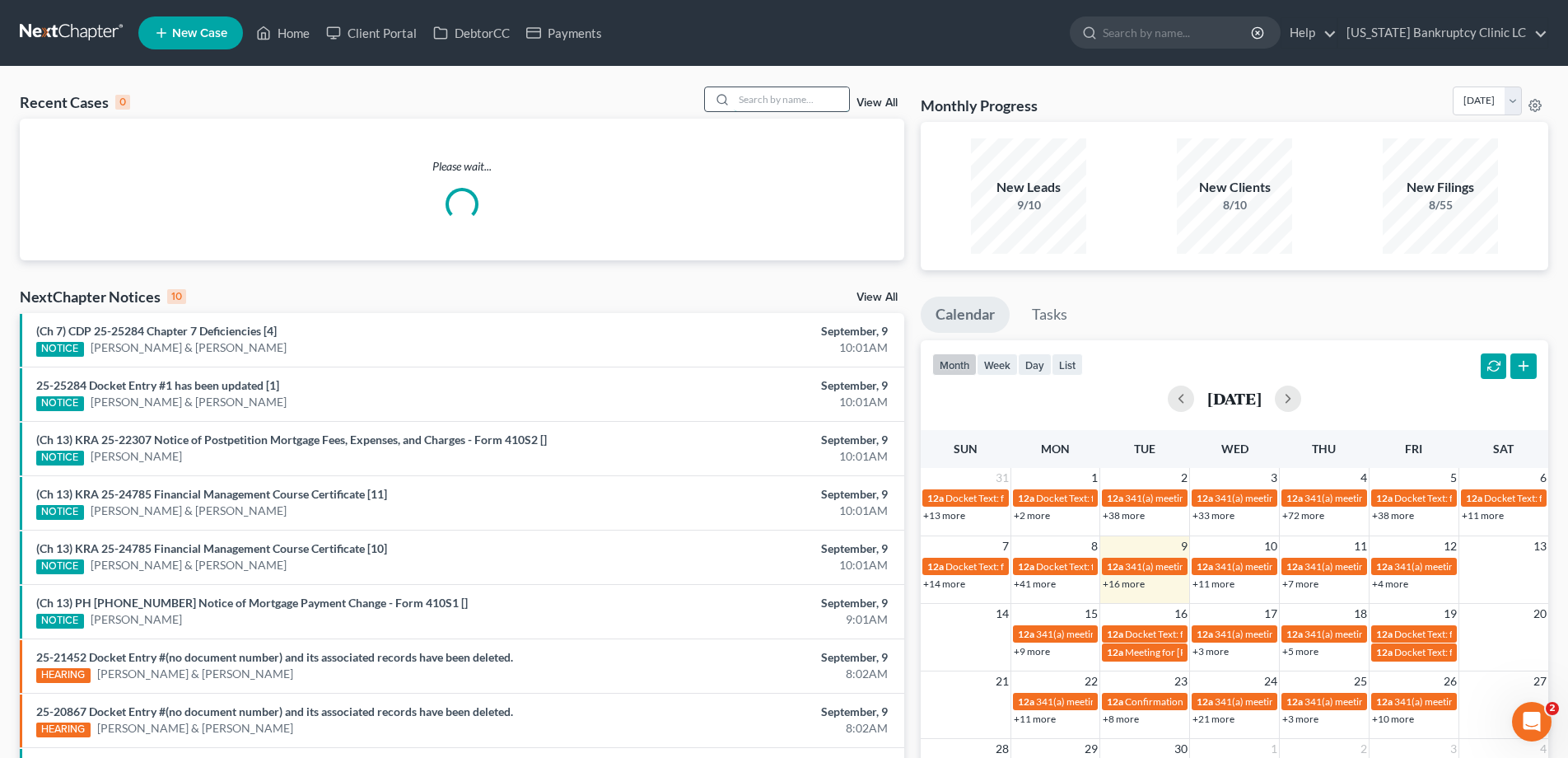
click at [773, 99] on input "search" at bounding box center [791, 99] width 116 height 24
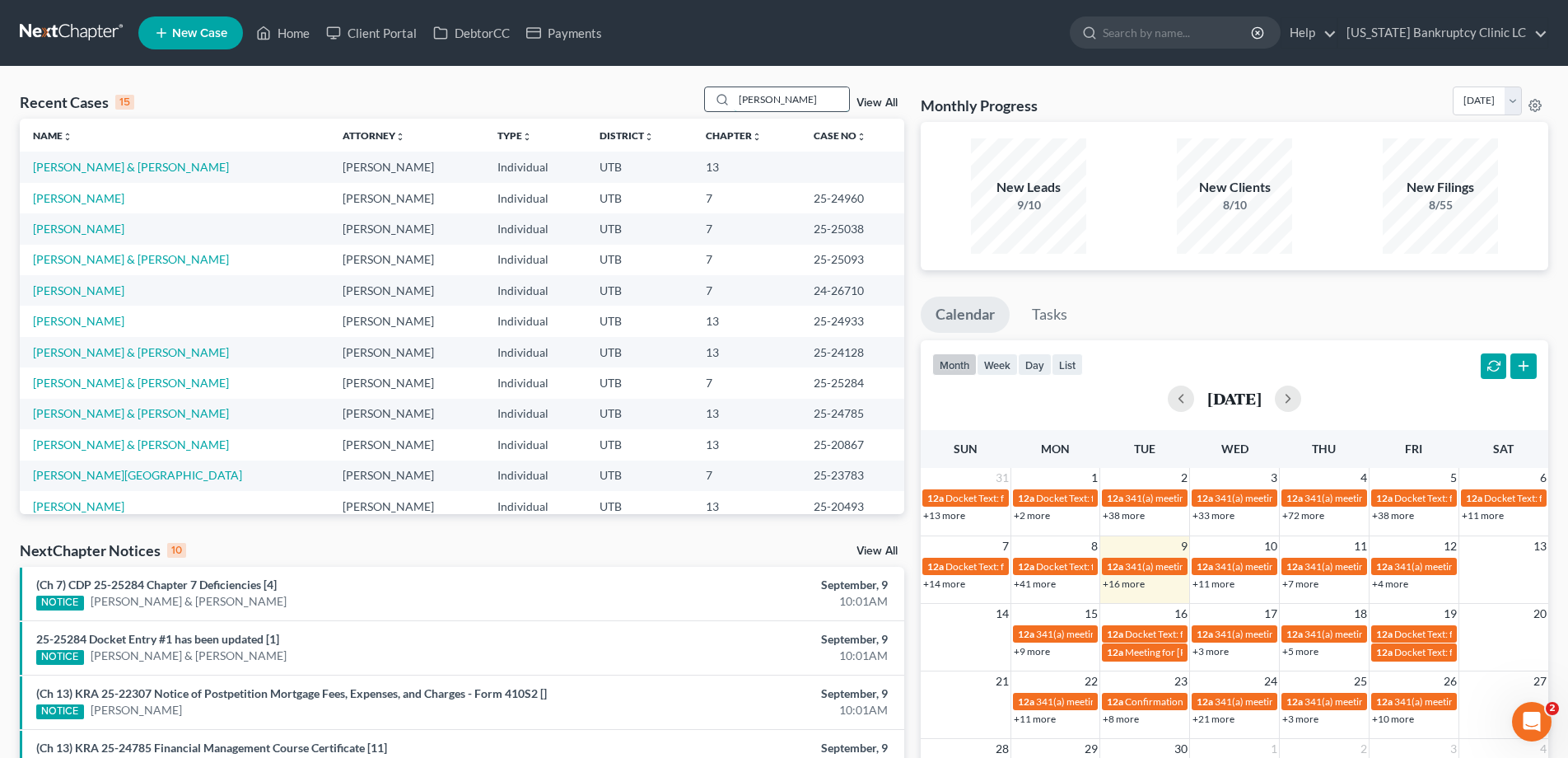
type input "godwin"
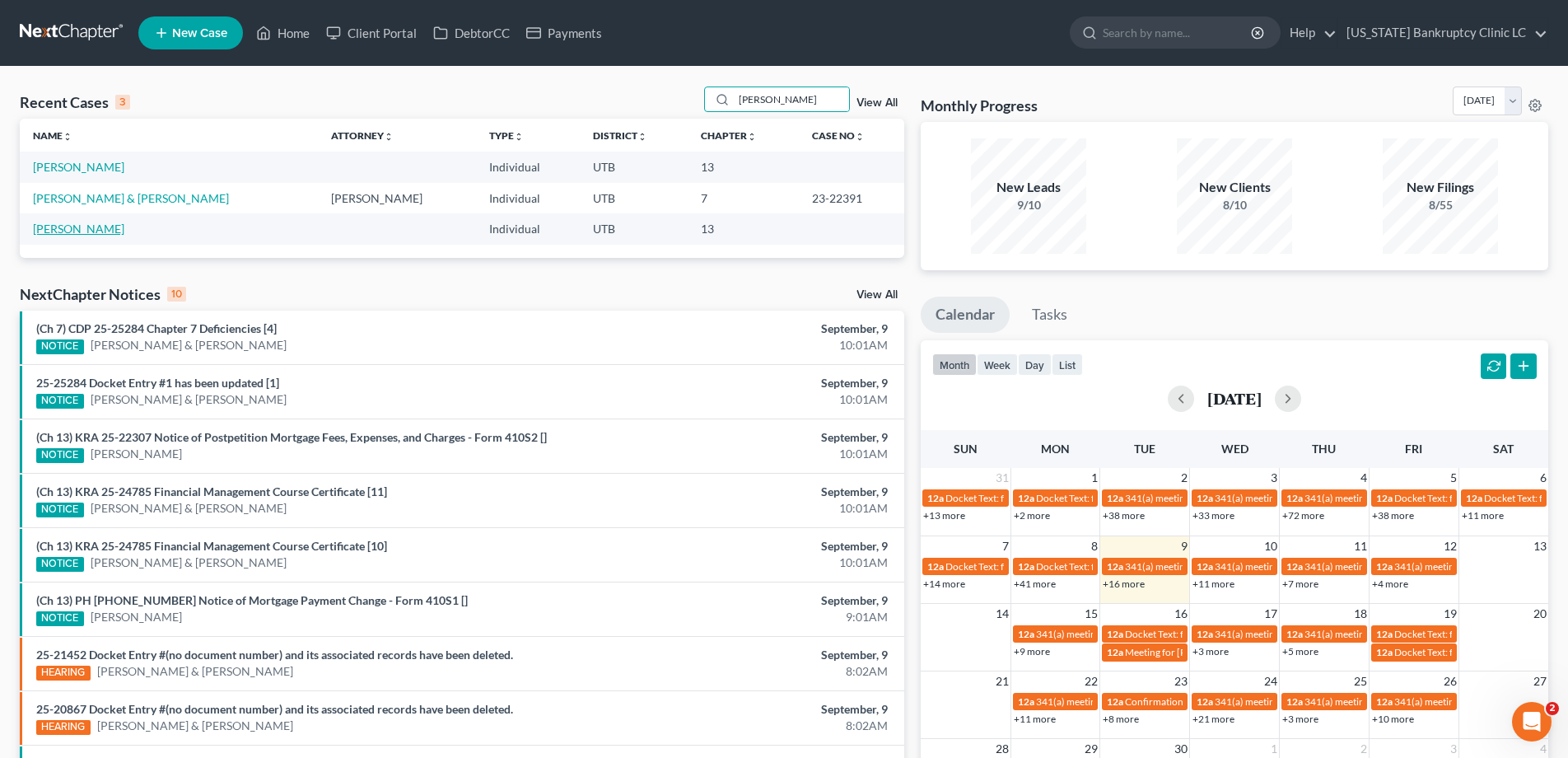
click at [101, 234] on link "Godwin, Ronald" at bounding box center [78, 228] width 91 height 14
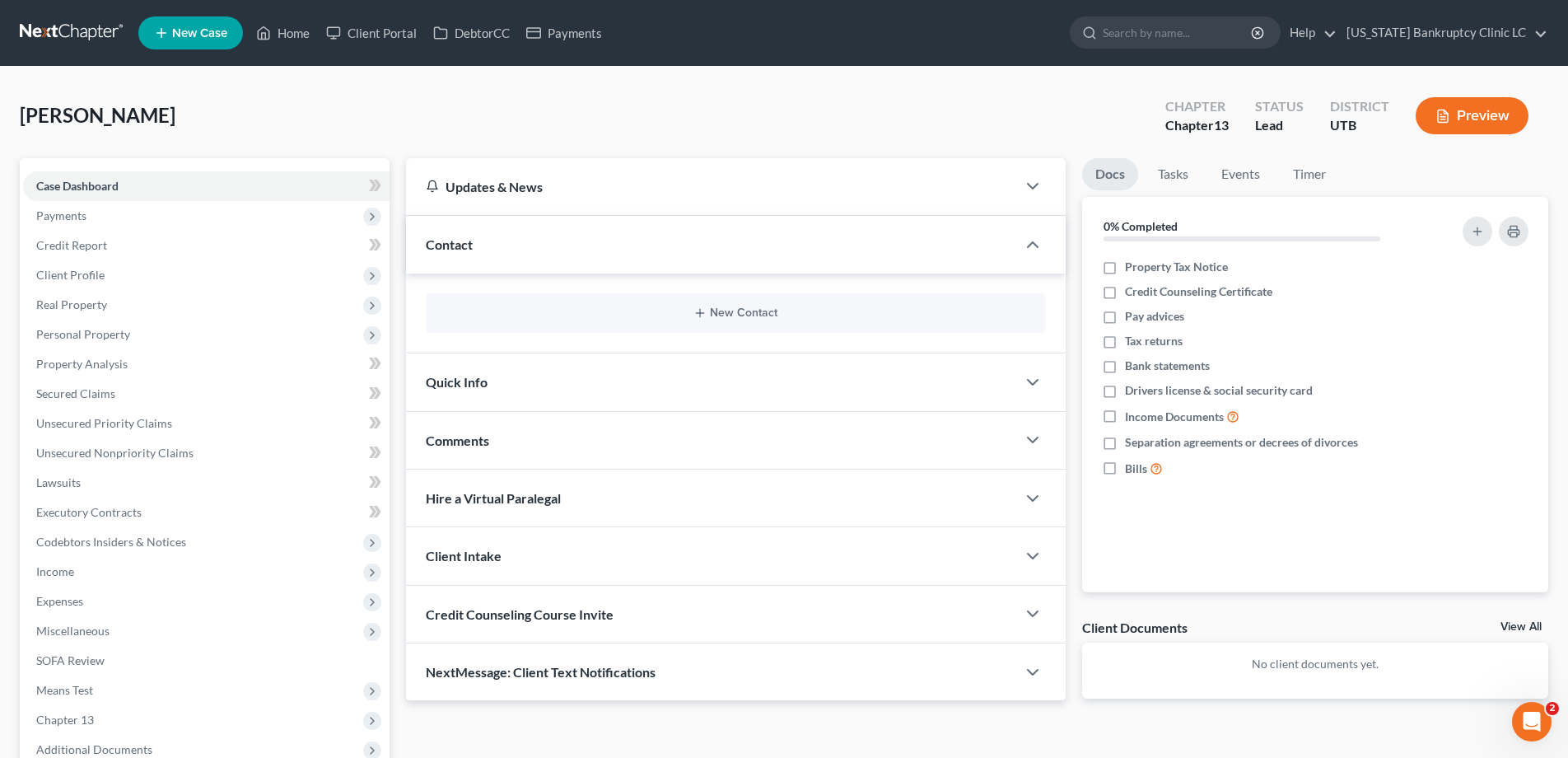
click at [60, 26] on link at bounding box center [73, 33] width 106 height 30
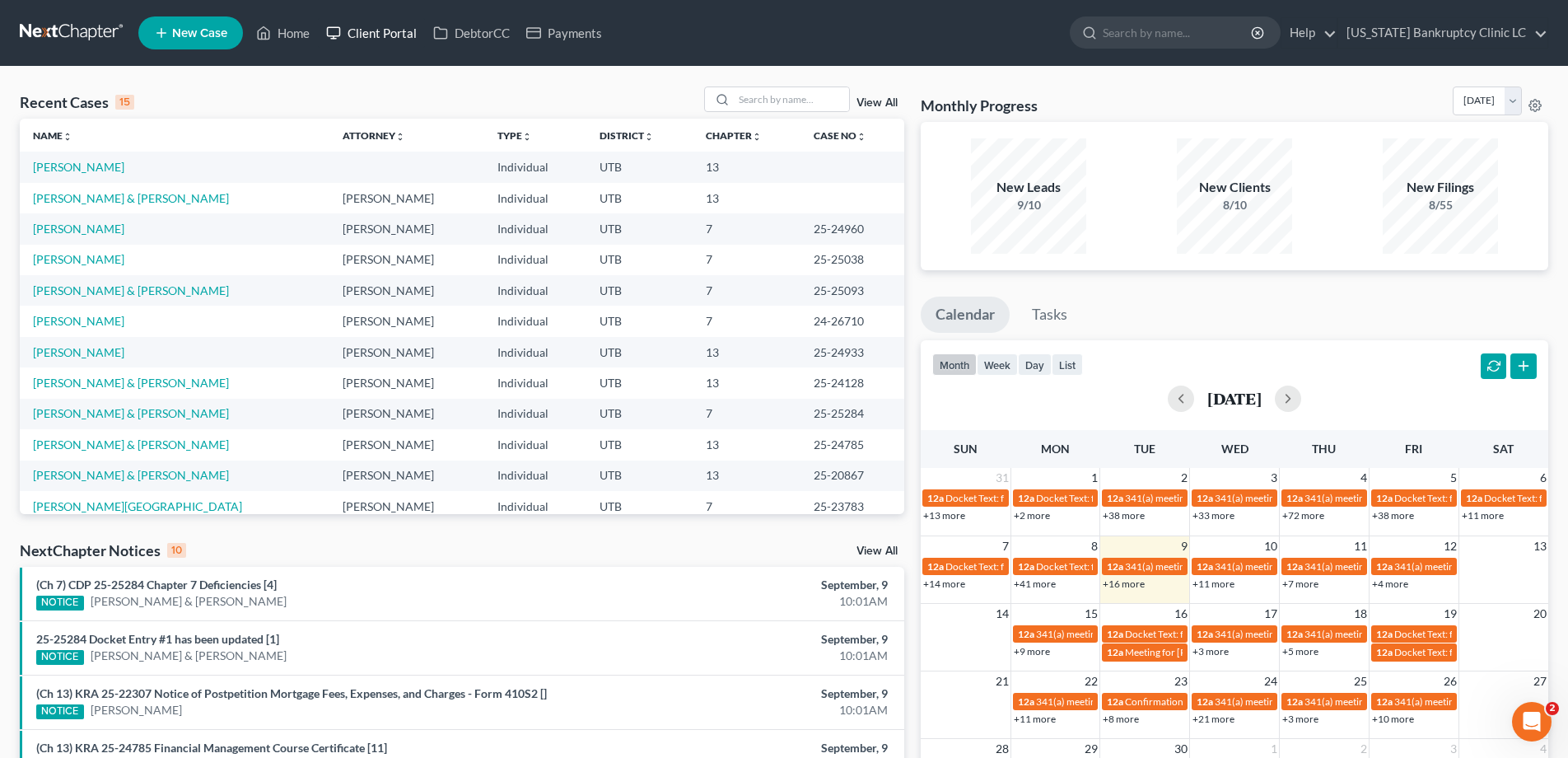
click at [390, 38] on link "Client Portal" at bounding box center [372, 33] width 107 height 30
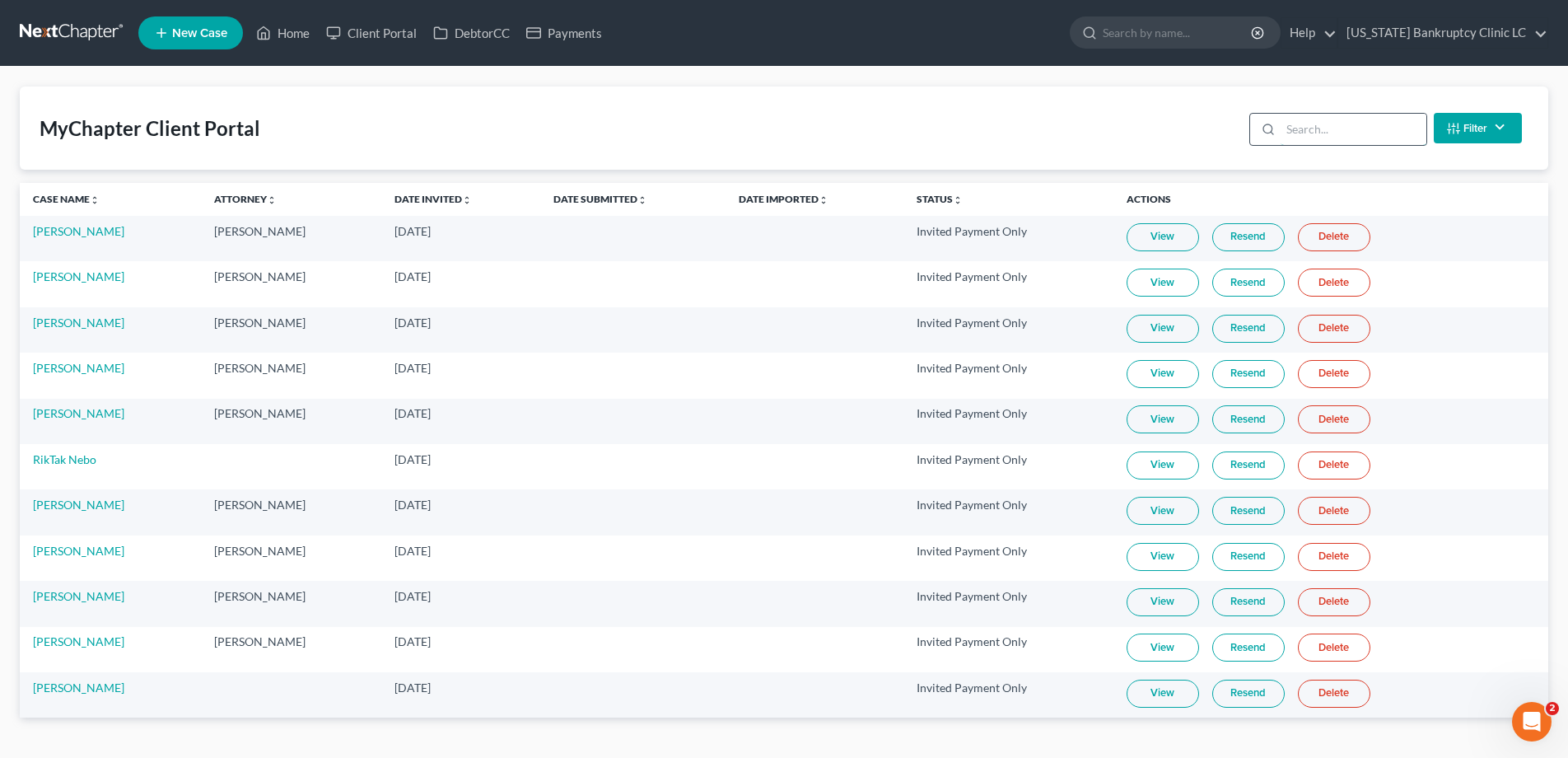
click at [1324, 137] on input "search" at bounding box center [1353, 129] width 146 height 31
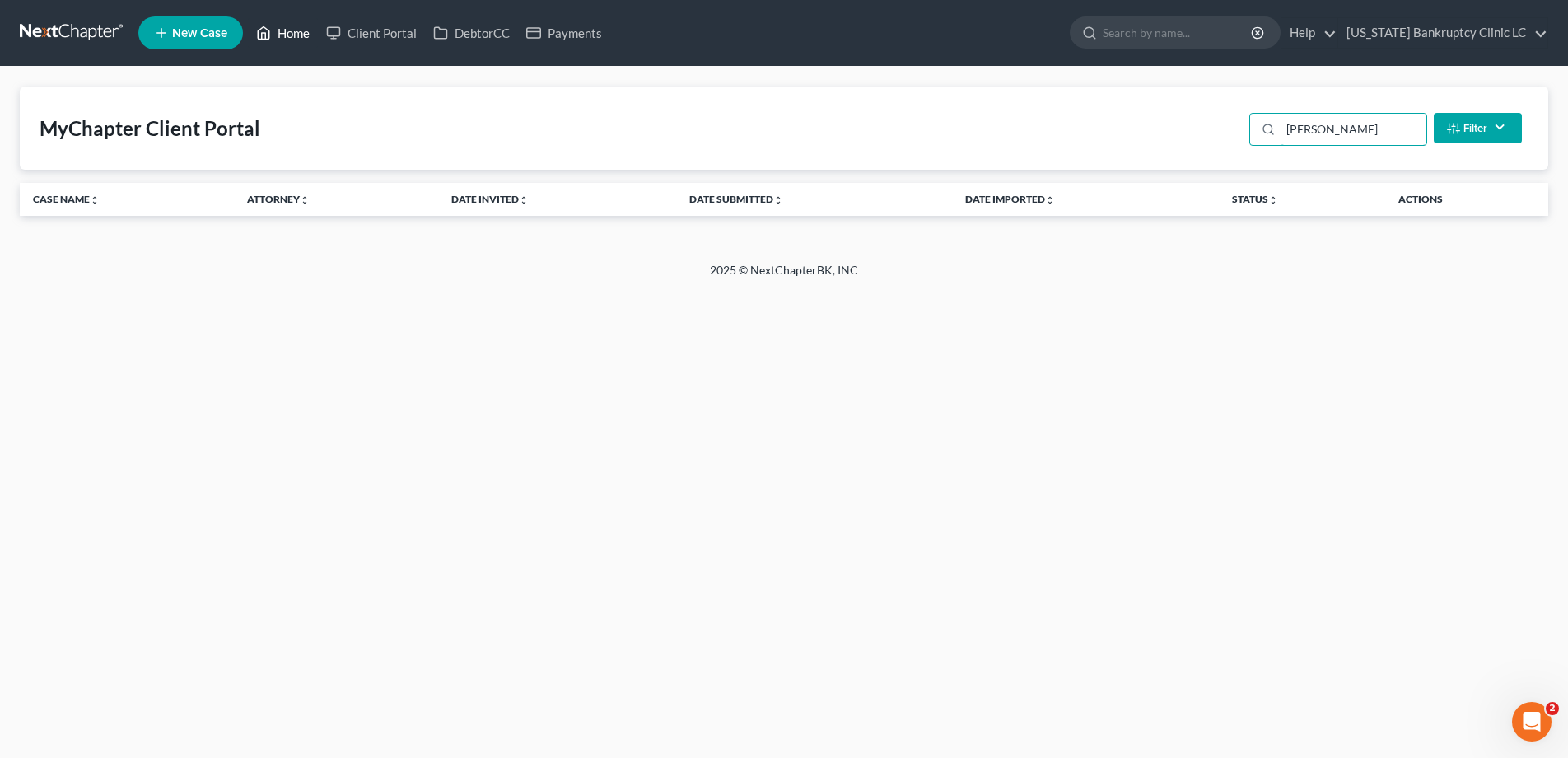
type input "[PERSON_NAME]"
click at [278, 29] on link "Home" at bounding box center [282, 33] width 70 height 30
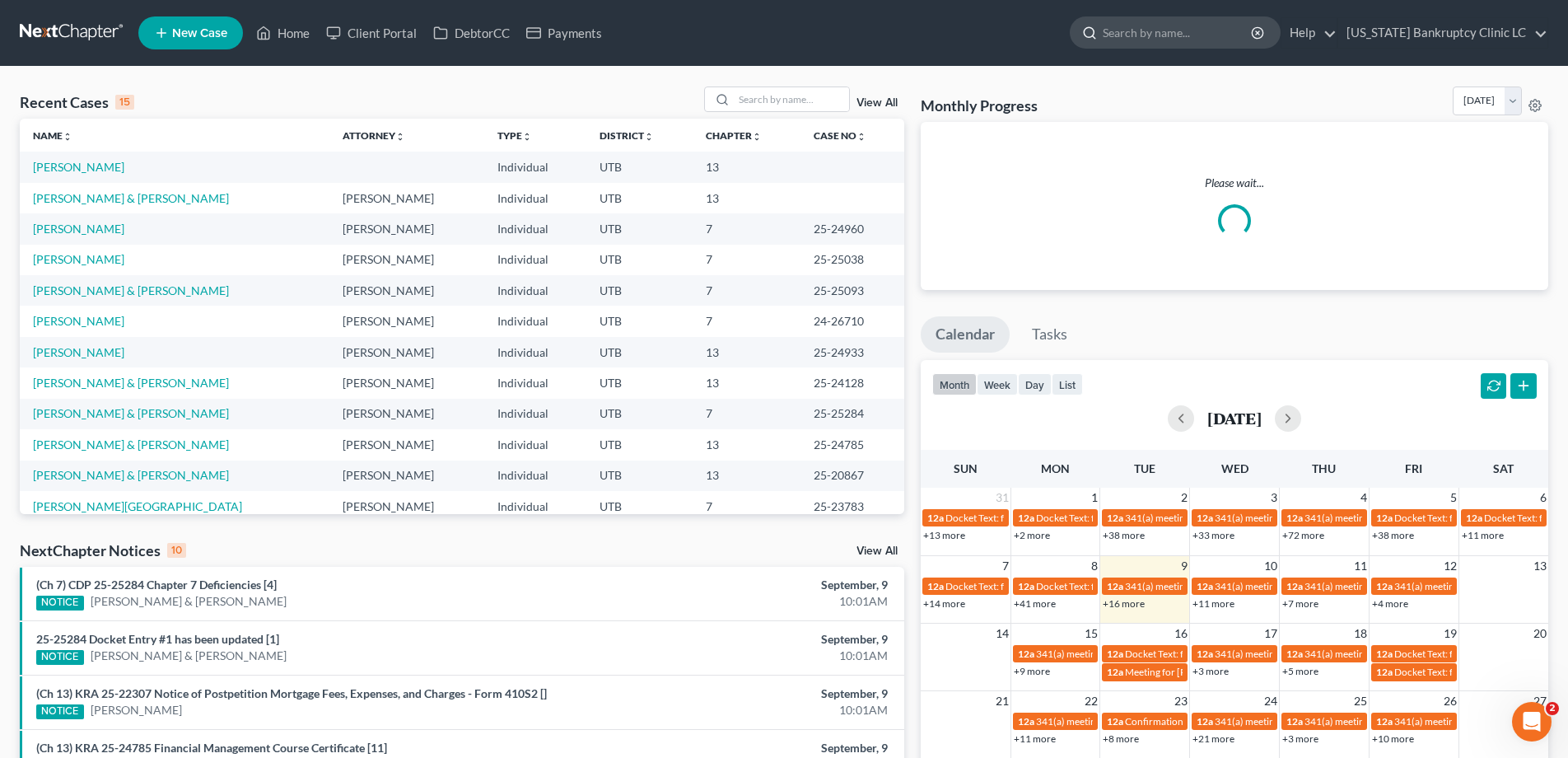
click at [1197, 35] on input "search" at bounding box center [1177, 32] width 150 height 30
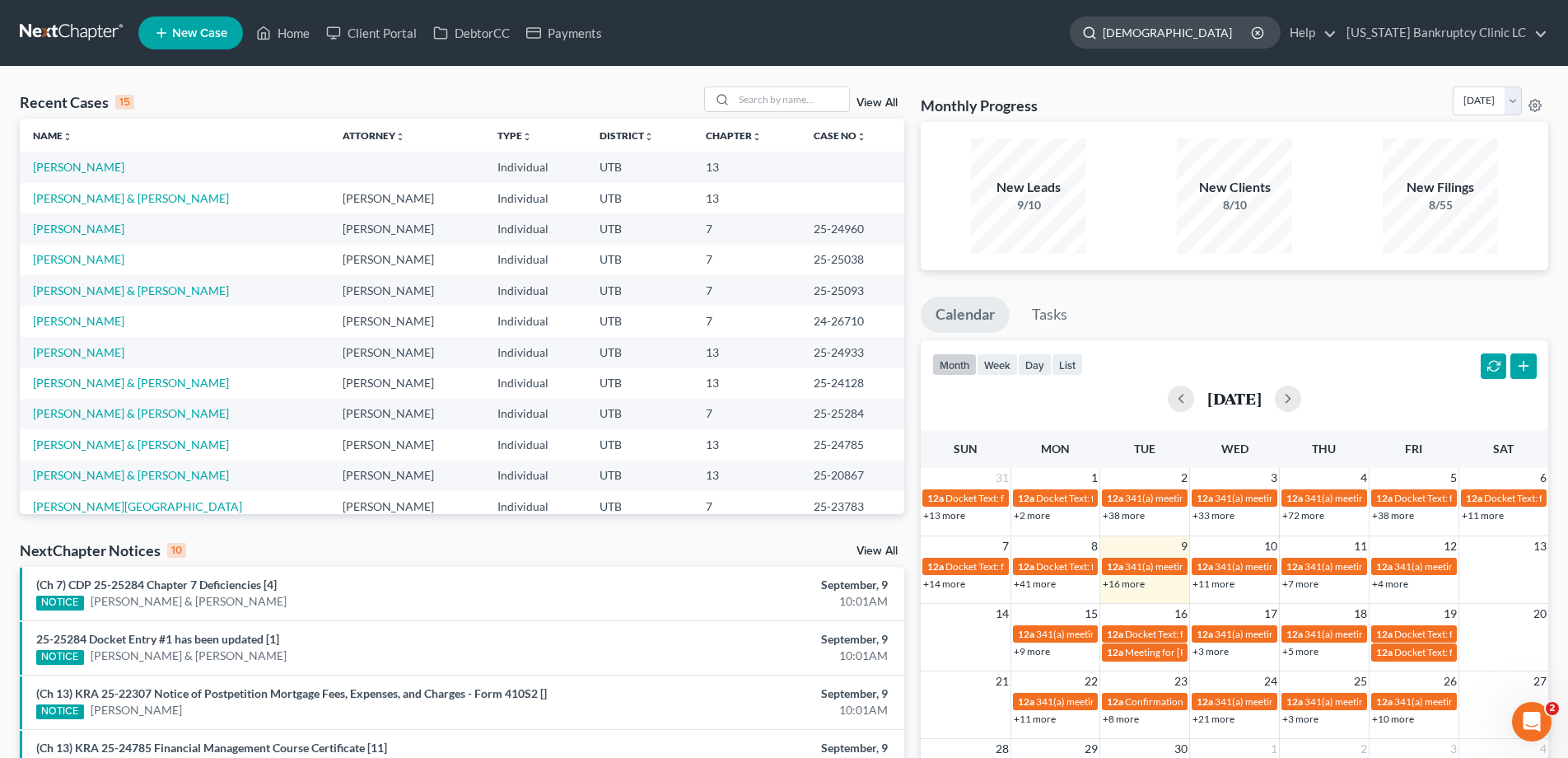
type input "[PERSON_NAME]"
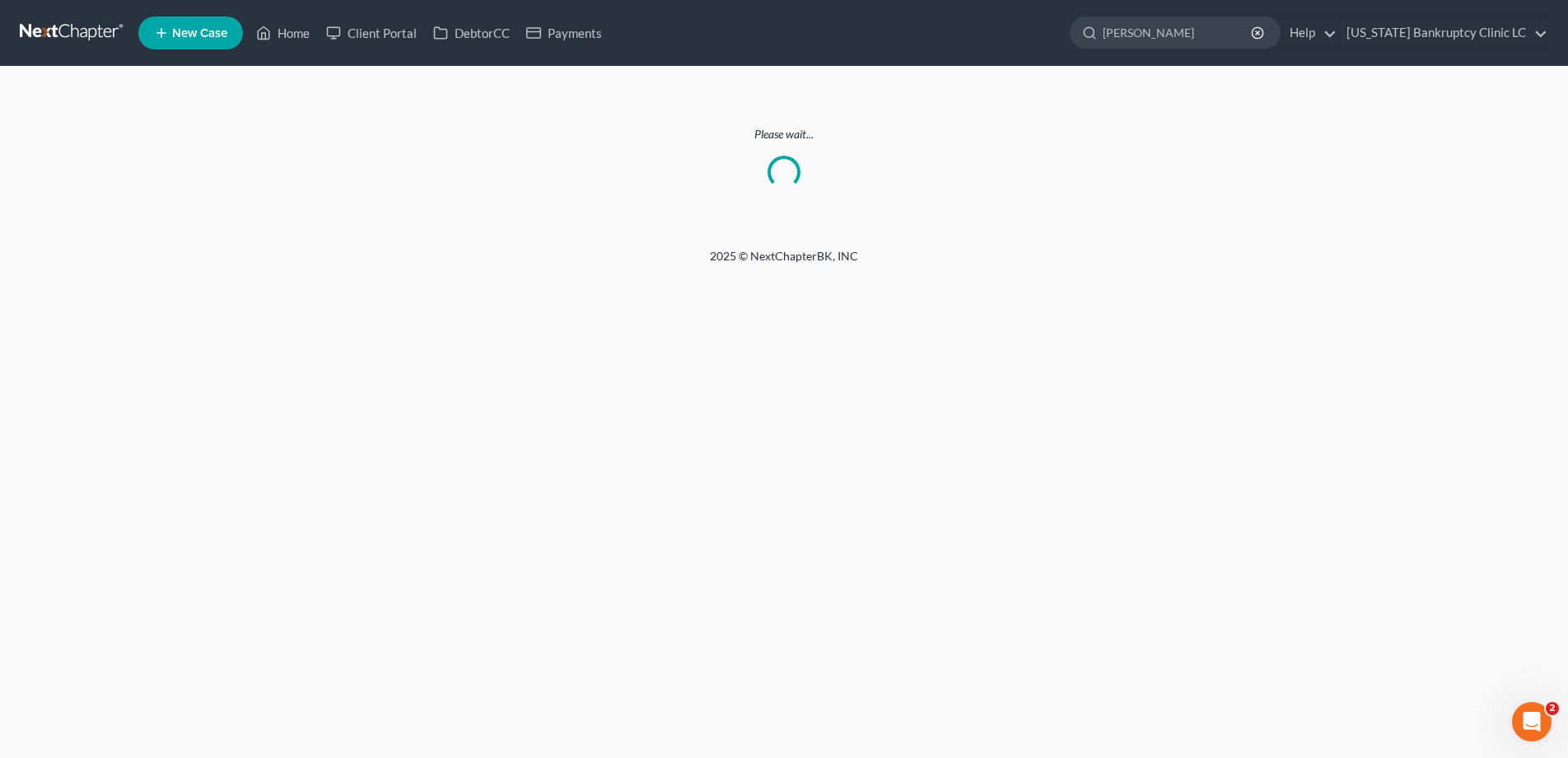
click at [75, 30] on link at bounding box center [73, 33] width 106 height 30
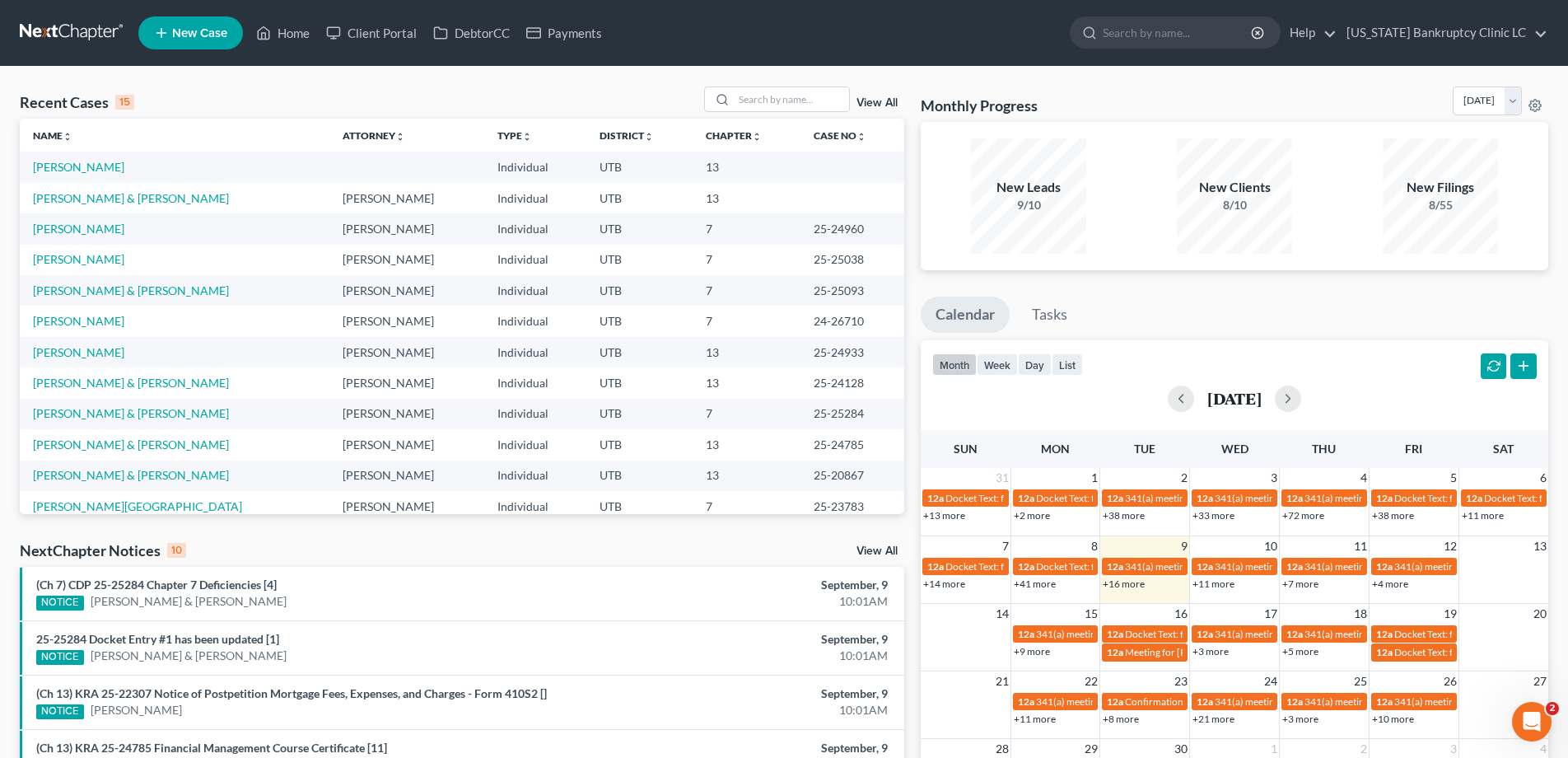
click at [881, 99] on link "View All" at bounding box center [876, 103] width 41 height 12
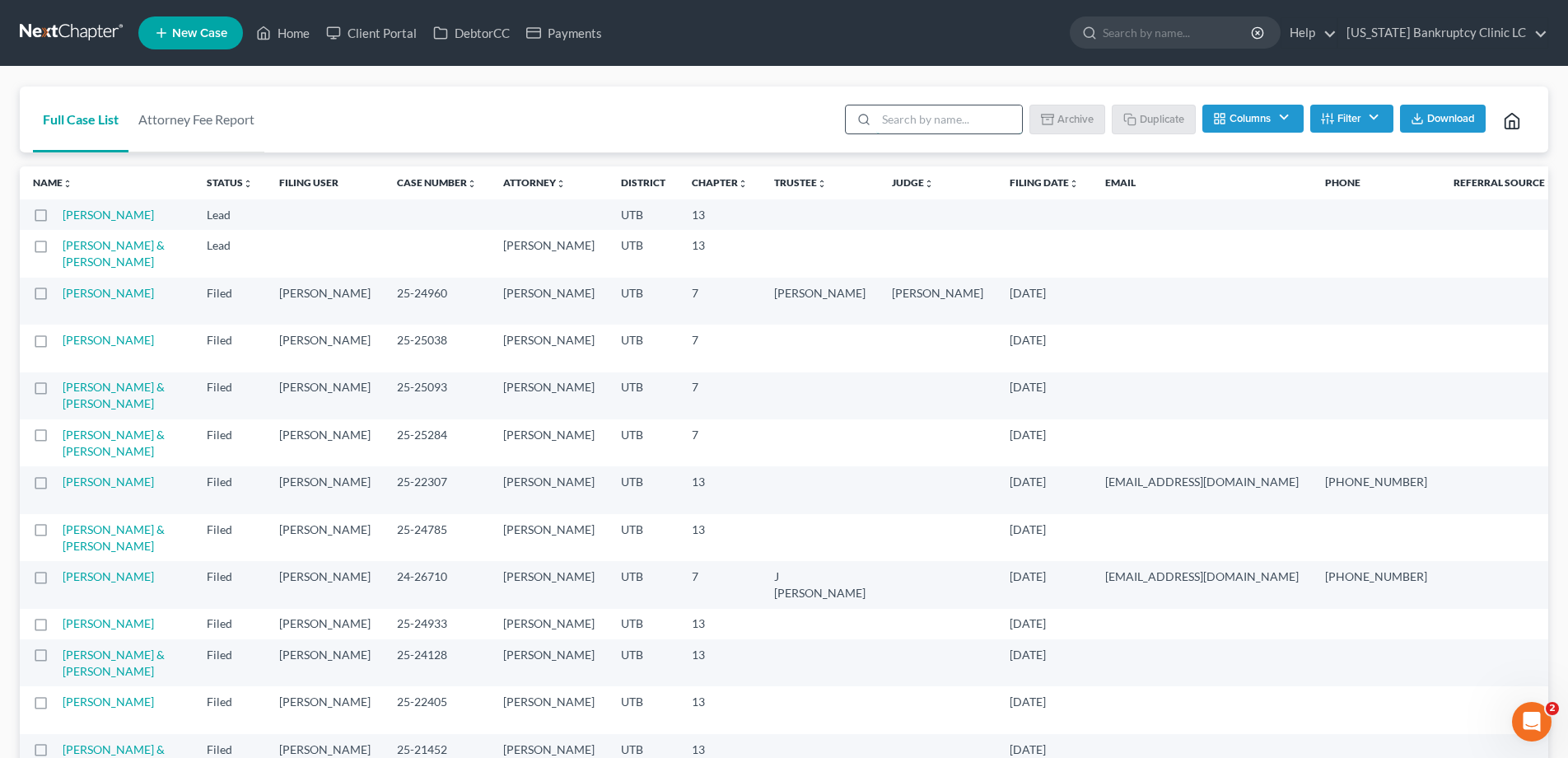
click at [914, 116] on input "search" at bounding box center [949, 119] width 146 height 28
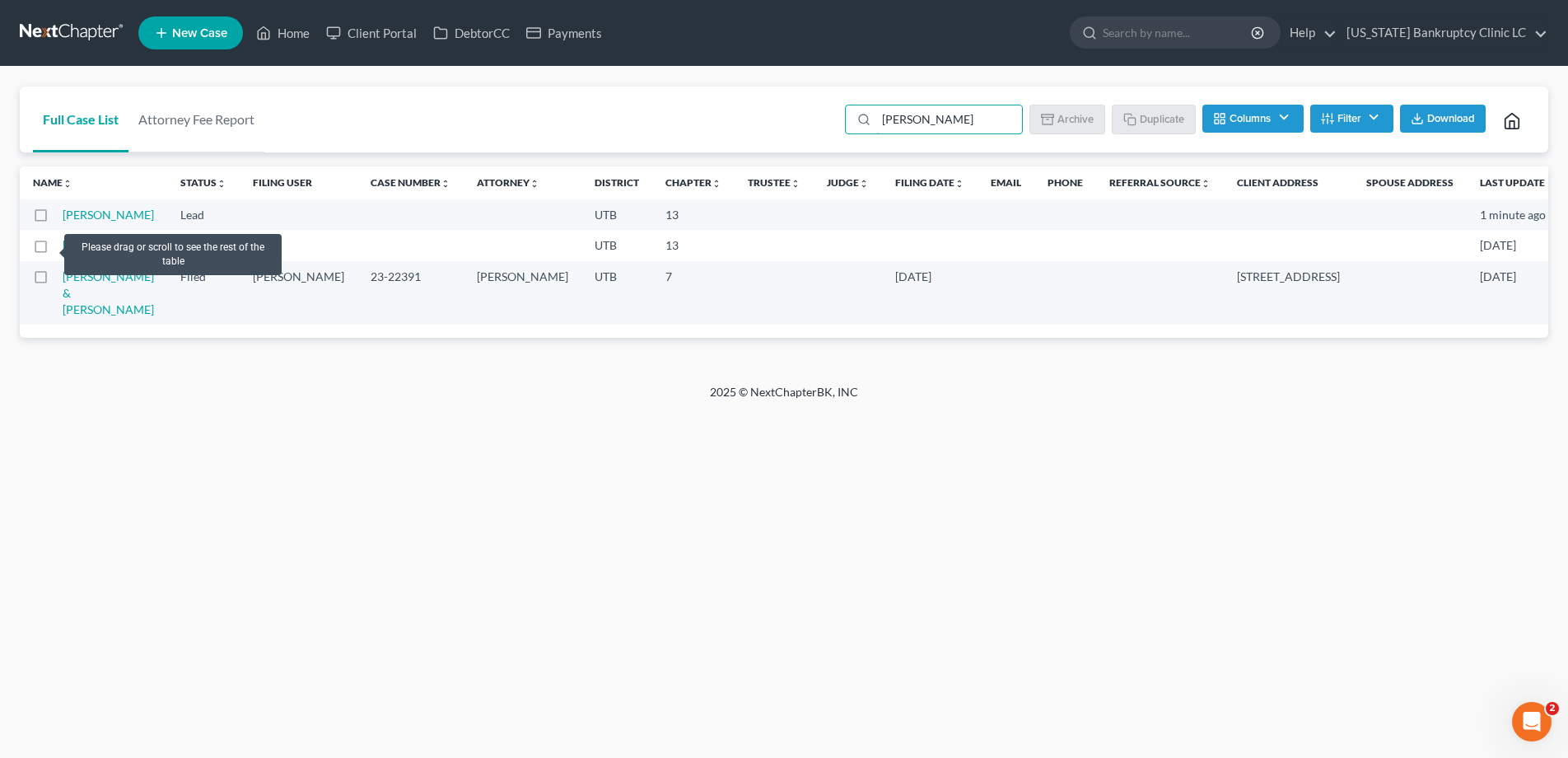
click at [56, 250] on label at bounding box center [56, 250] width 0 height 0
type input "[PERSON_NAME]"
click at [63, 247] on input "checkbox" at bounding box center [68, 242] width 11 height 11
checkbox input "true"
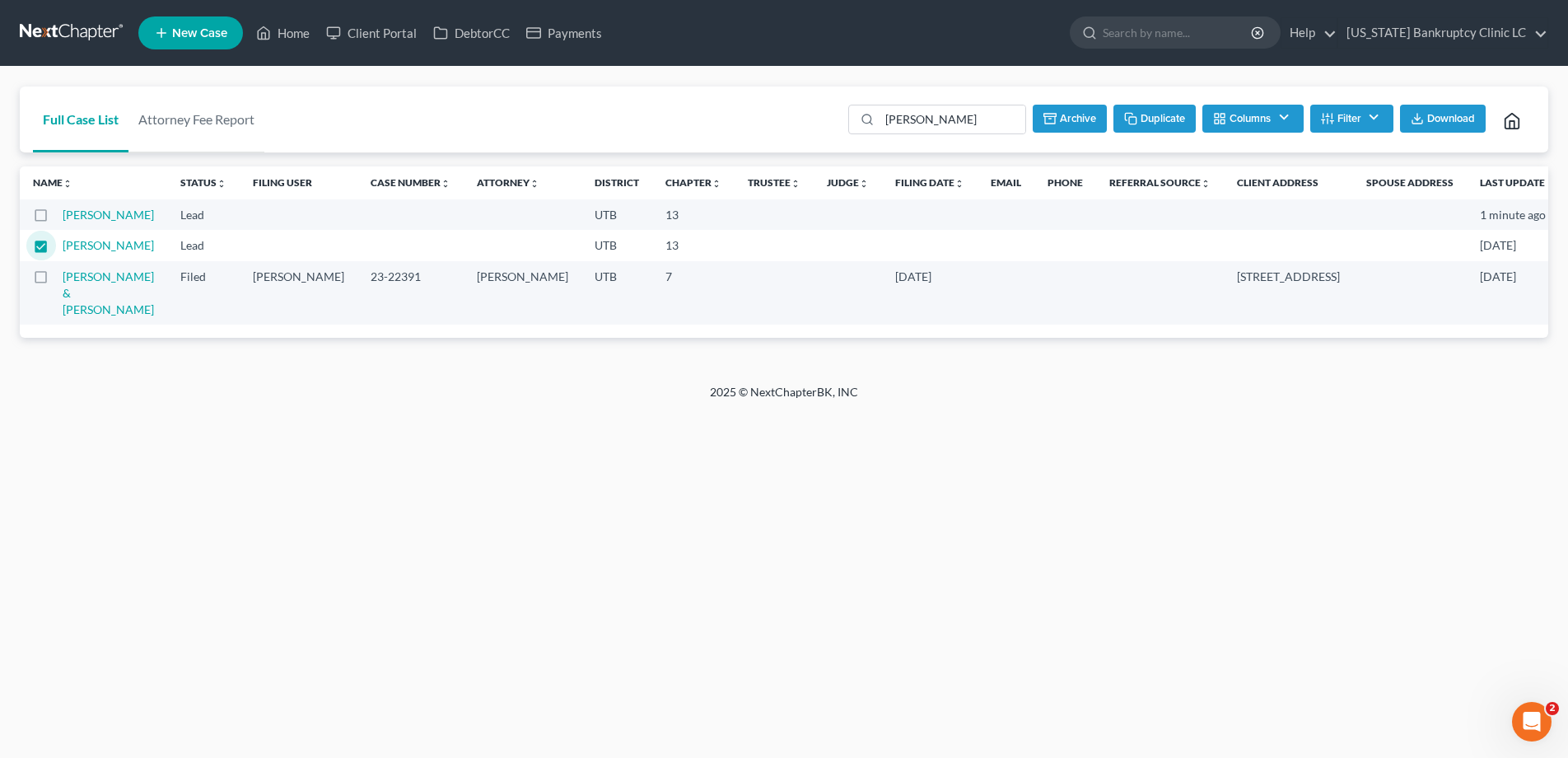
click at [56, 220] on label at bounding box center [56, 220] width 0 height 0
click at [63, 213] on input "checkbox" at bounding box center [68, 212] width 11 height 11
click at [1070, 122] on button "Archive" at bounding box center [1067, 118] width 74 height 28
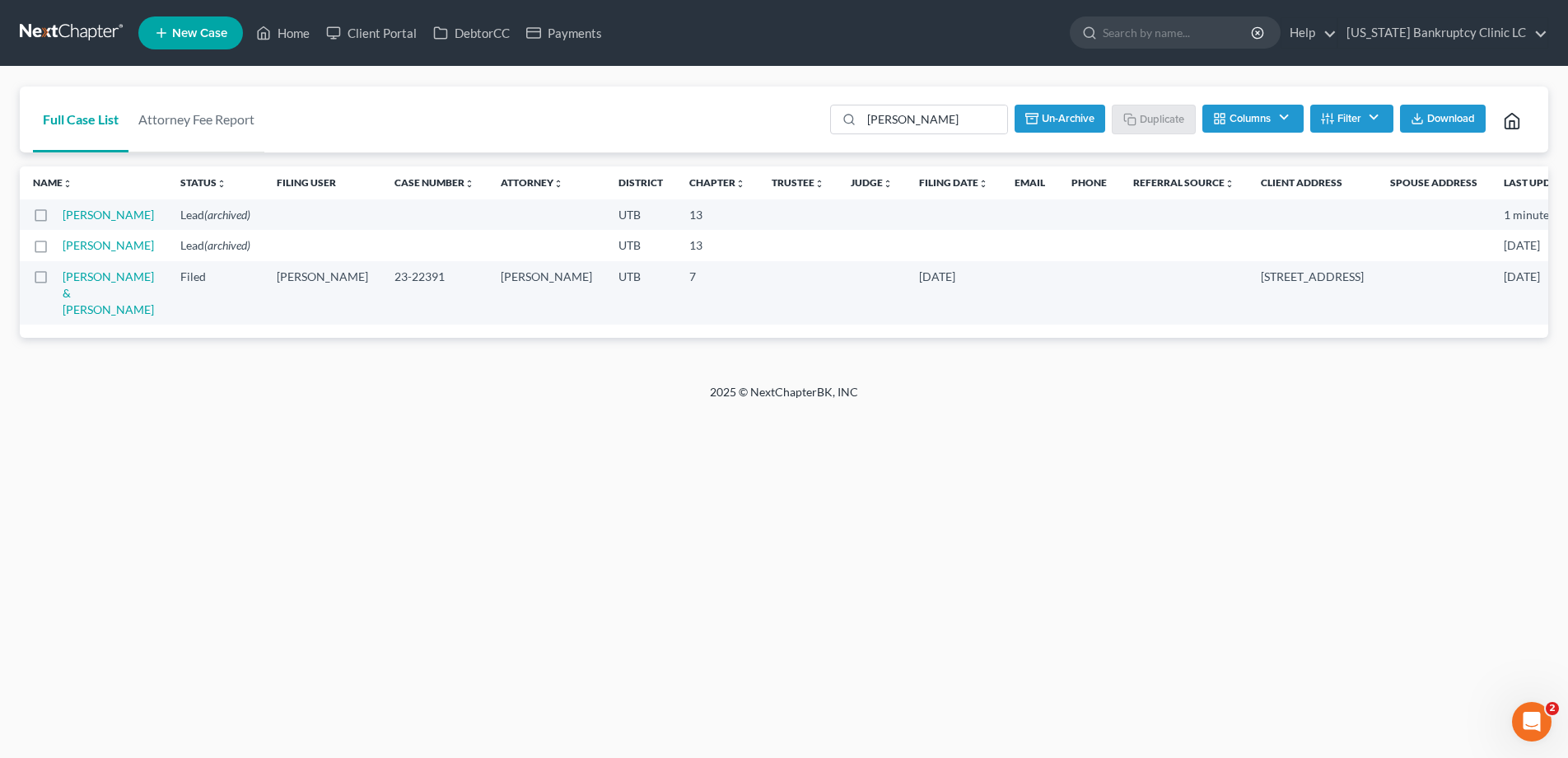
checkbox input "false"
click at [57, 31] on link at bounding box center [73, 33] width 106 height 30
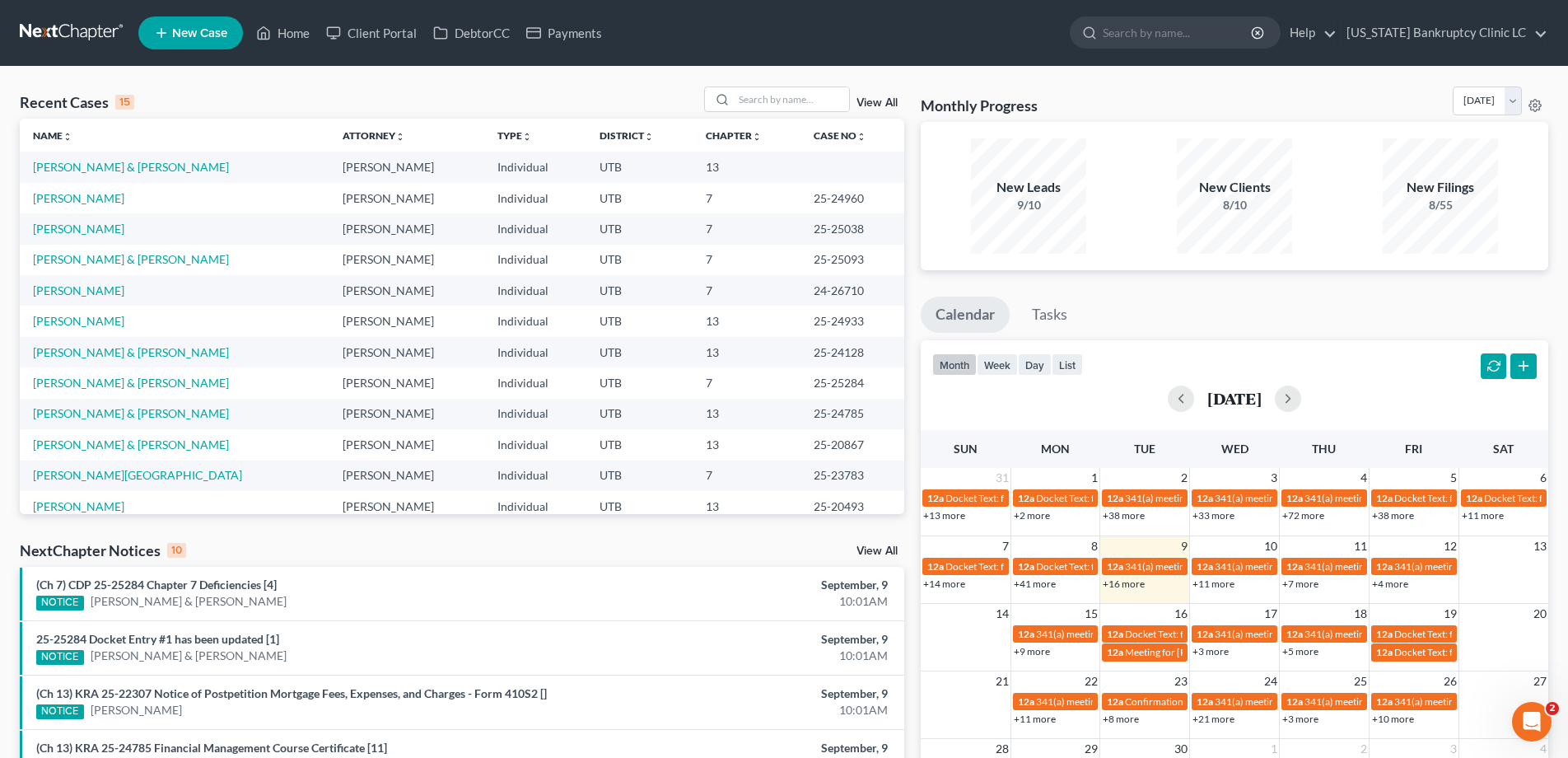
click at [178, 29] on span "New Case" at bounding box center [199, 34] width 56 height 13
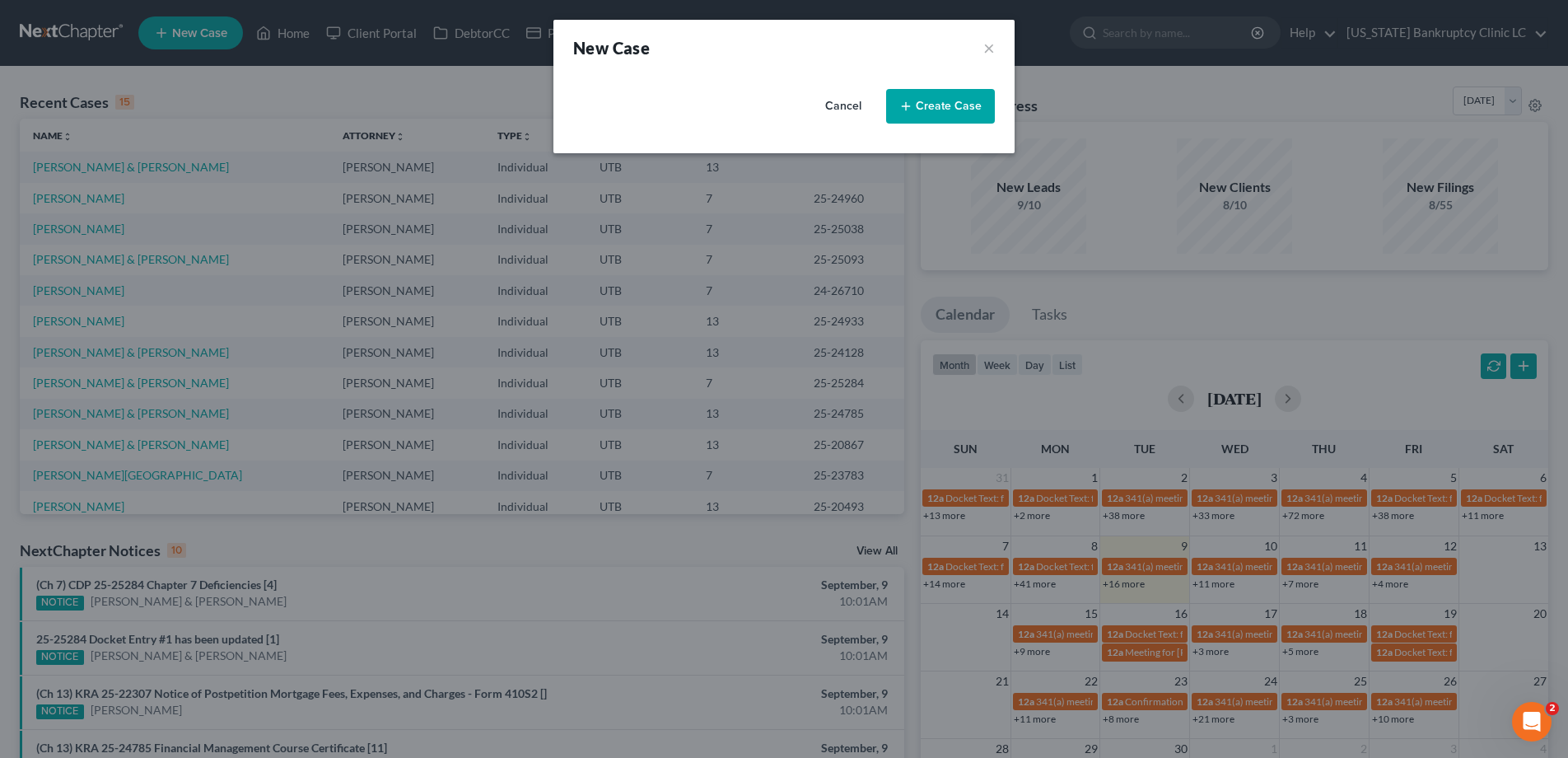
select select "81"
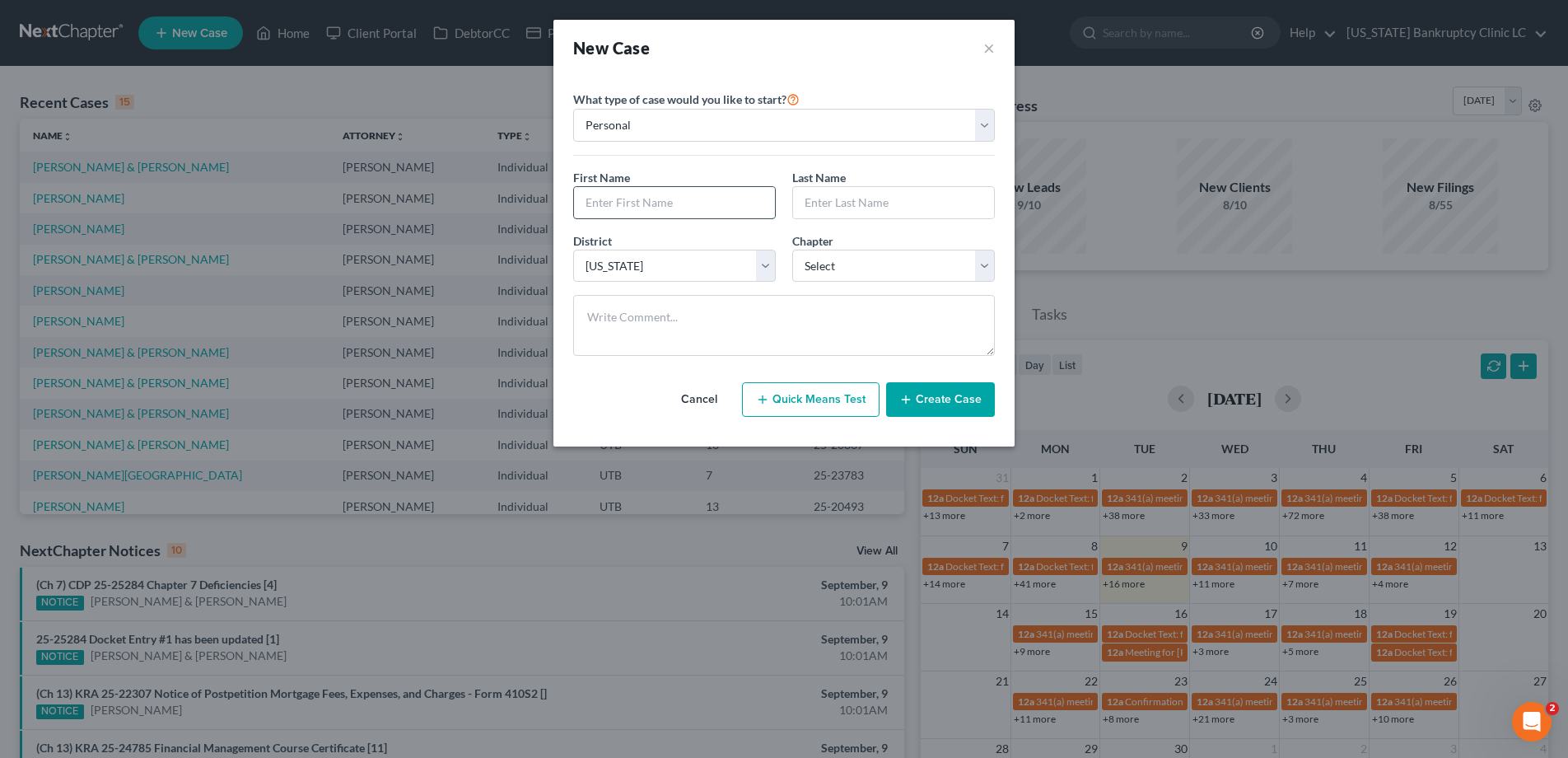
click at [650, 198] on input "text" at bounding box center [674, 202] width 201 height 31
type input "[PERSON_NAME]"
select select "3"
click at [932, 394] on button "Create Case" at bounding box center [940, 400] width 108 height 35
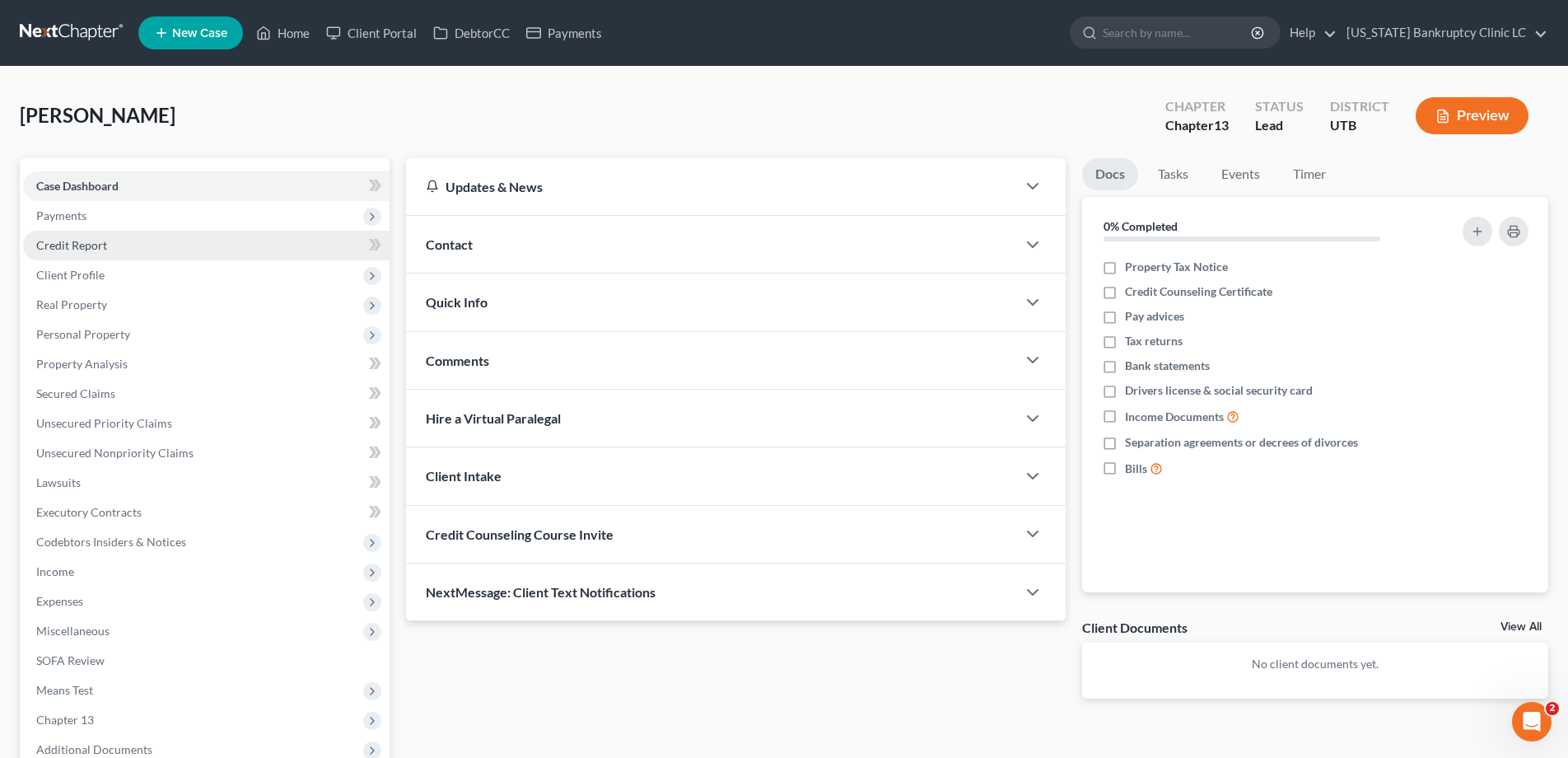
click at [69, 241] on span "Credit Report" at bounding box center [72, 244] width 71 height 14
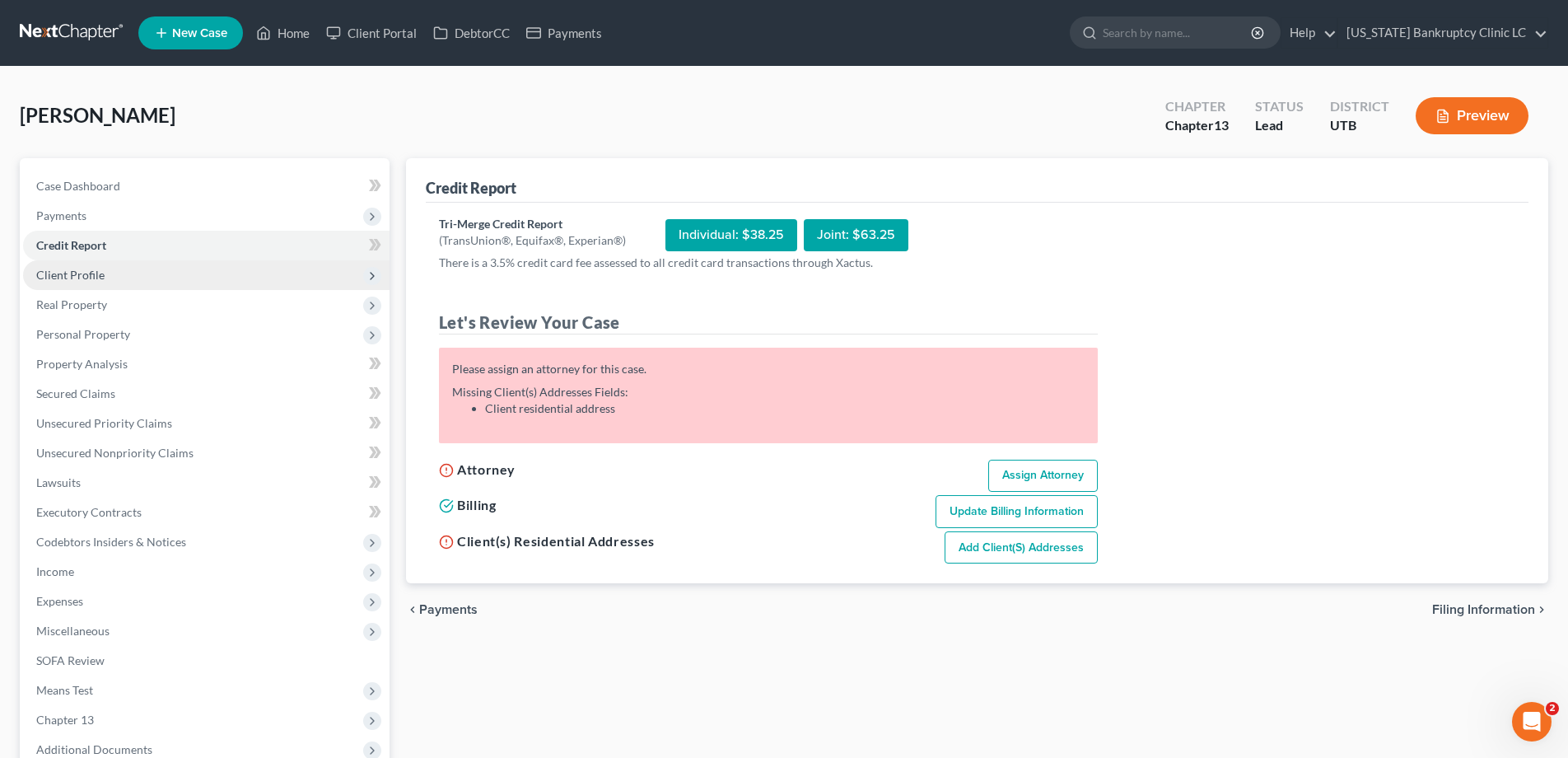
click at [73, 272] on span "Client Profile" at bounding box center [70, 274] width 68 height 14
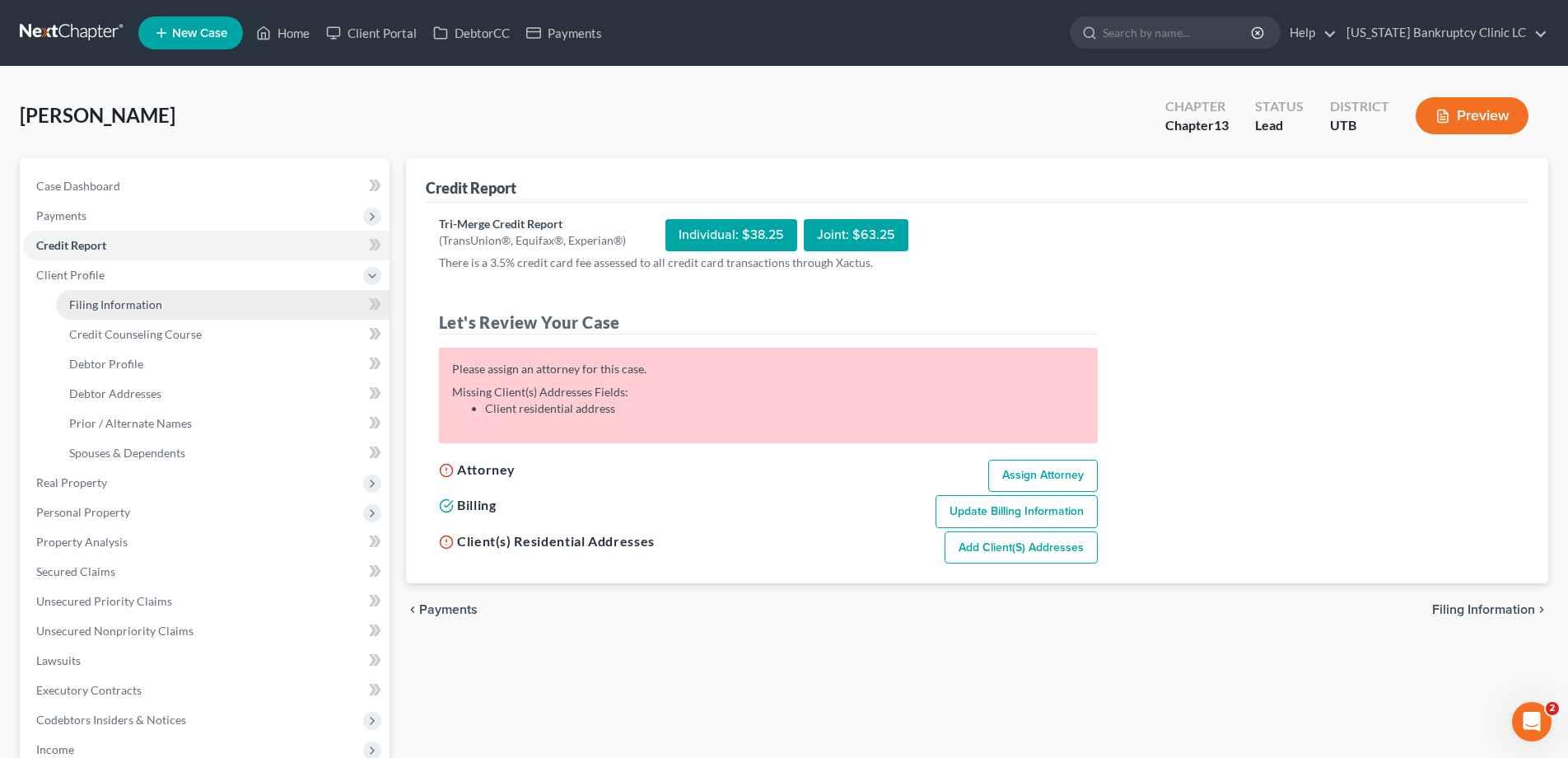
click at [115, 310] on span "Filing Information" at bounding box center [116, 303] width 93 height 14
select select "1"
select select "0"
select select "3"
select select "81"
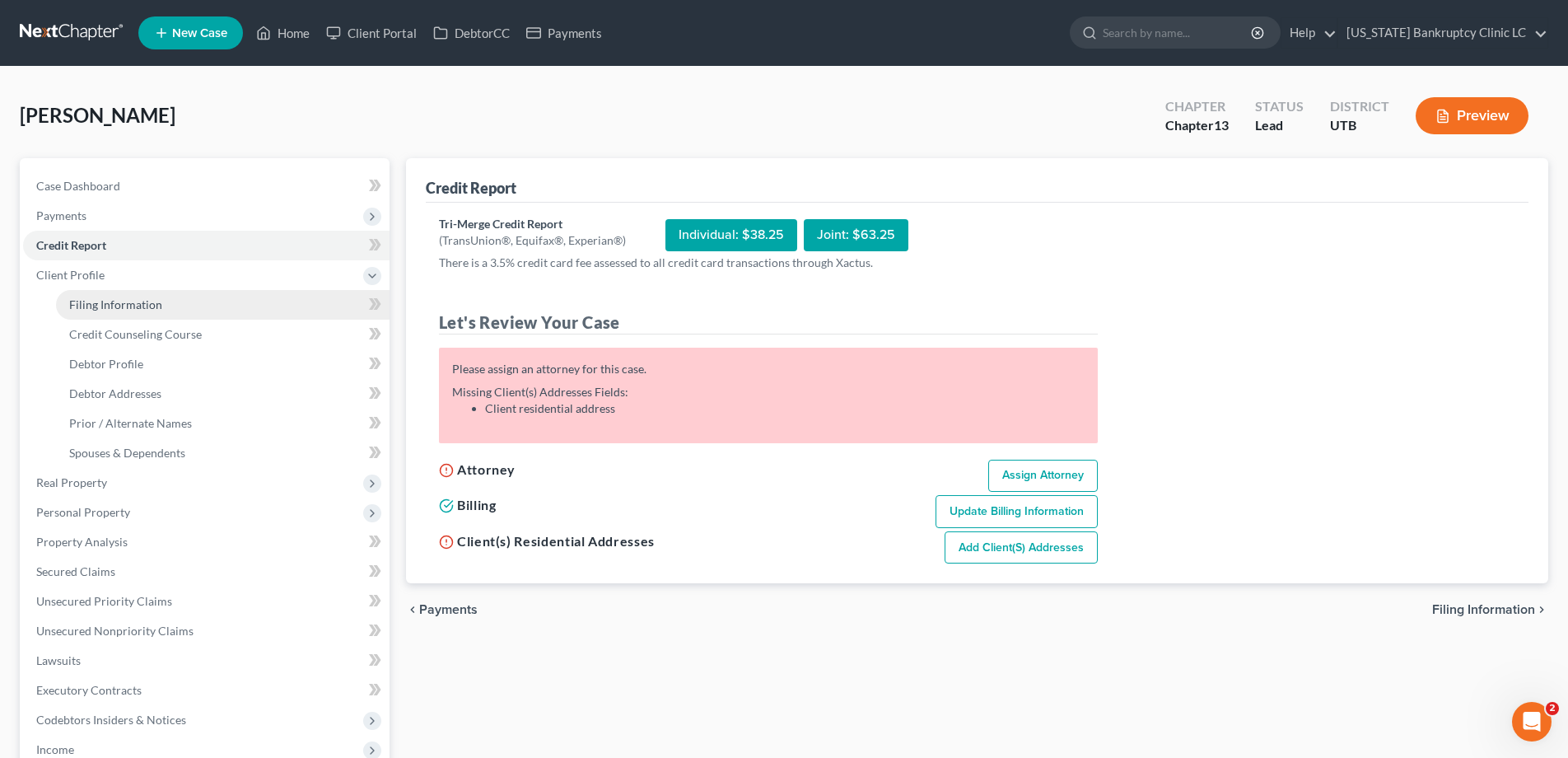
select select "46"
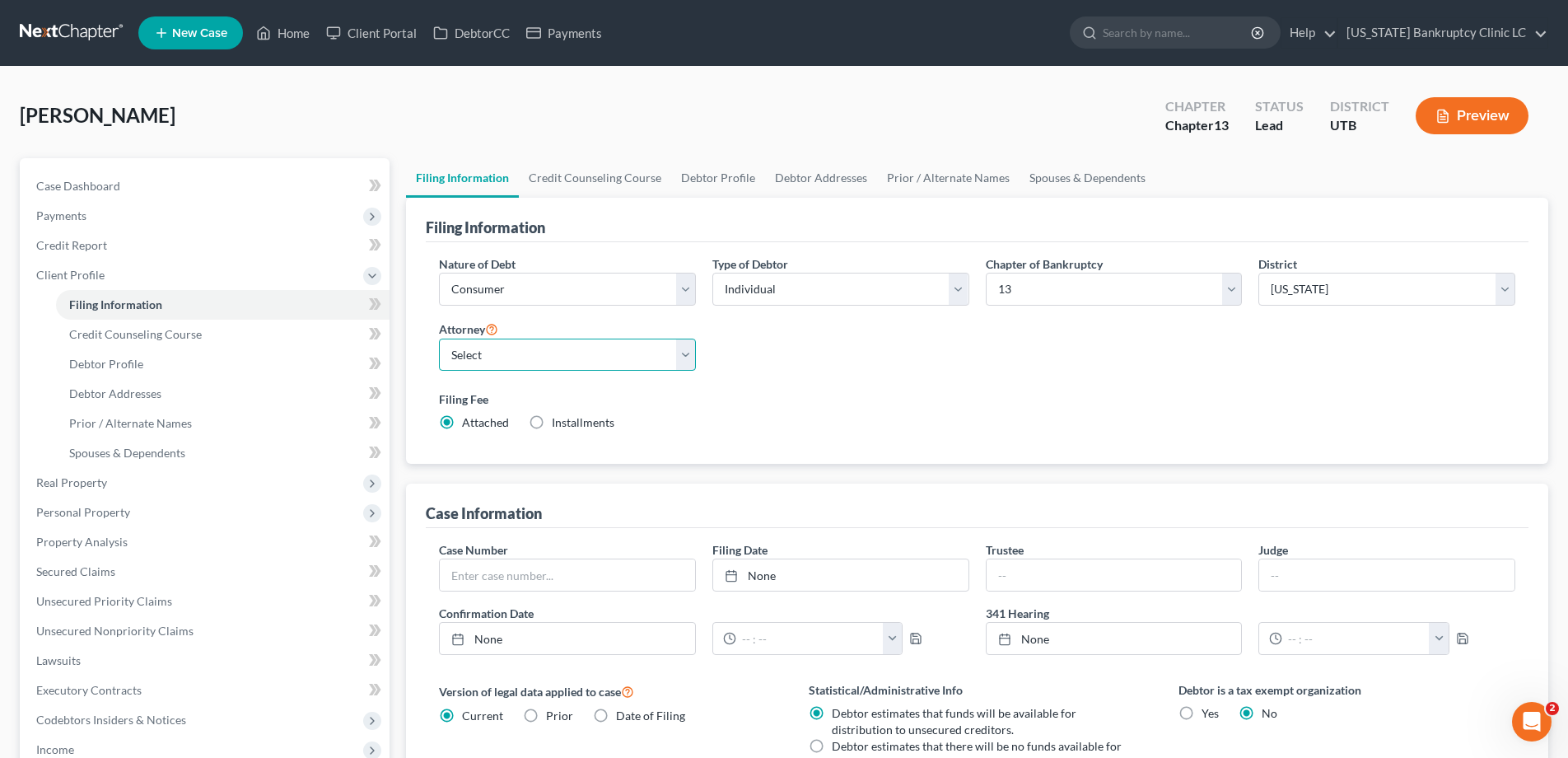
click at [683, 353] on select "Select [PERSON_NAME] - UTB [PERSON_NAME] - UT" at bounding box center [567, 355] width 257 height 33
select select "0"
click at [439, 339] on select "Select [PERSON_NAME] - UTB [PERSON_NAME] - UT" at bounding box center [567, 355] width 257 height 33
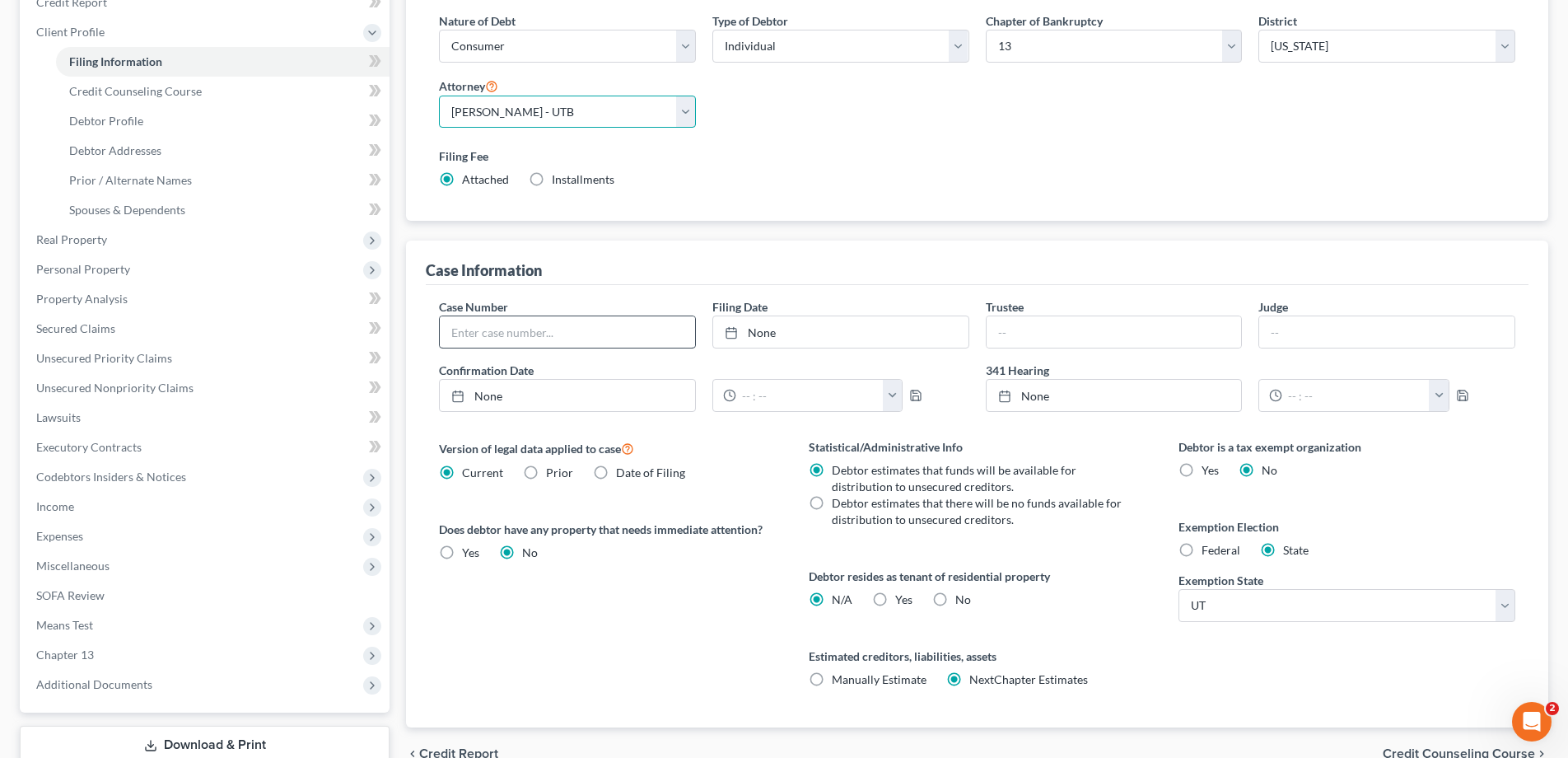
scroll to position [245, 0]
click at [895, 598] on label "Yes Yes" at bounding box center [903, 597] width 17 height 16
click at [901, 598] on input "Yes Yes" at bounding box center [907, 594] width 11 height 11
radio input "true"
radio input "false"
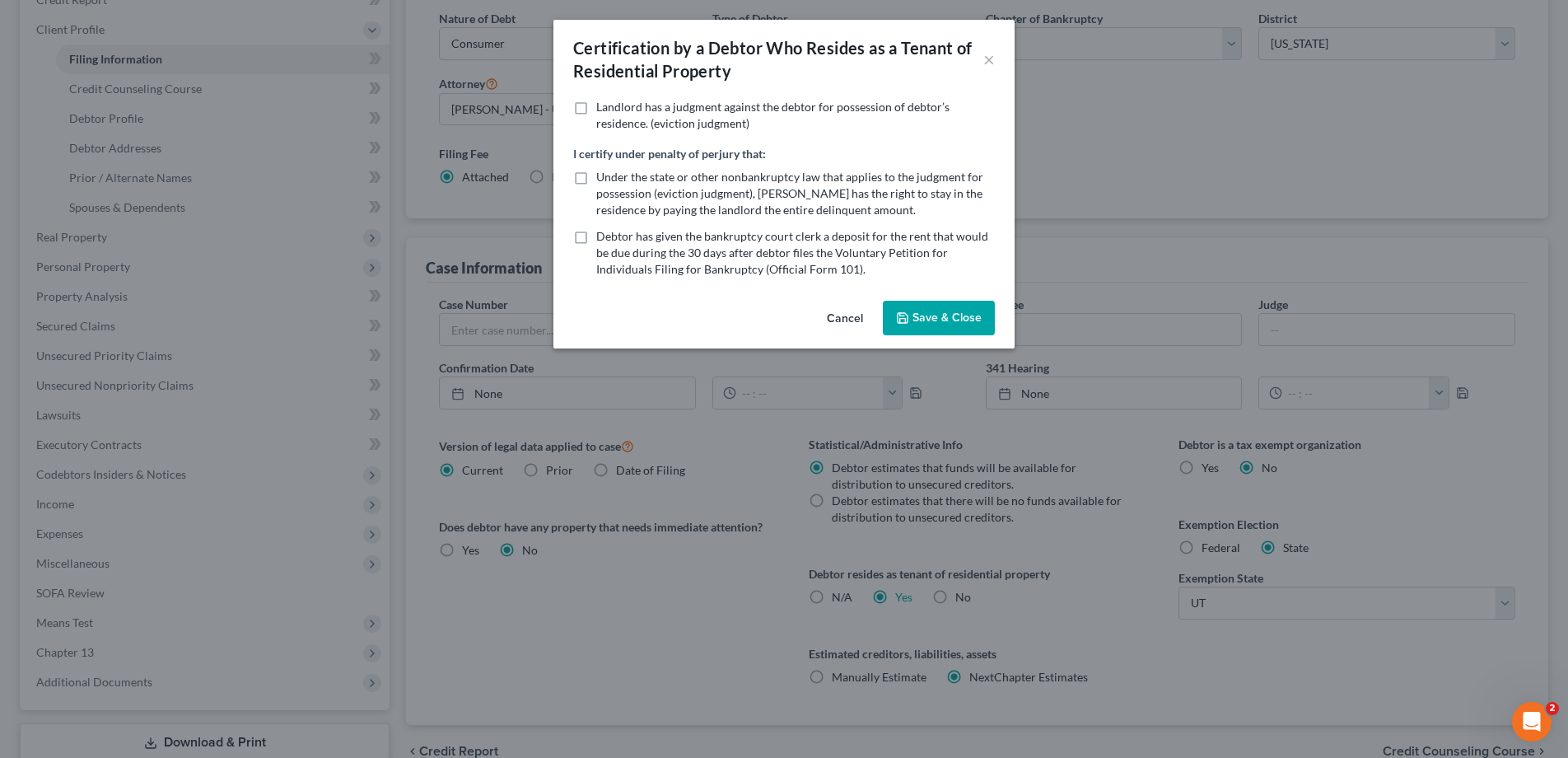
click at [970, 323] on button "Save & Close" at bounding box center [938, 318] width 112 height 35
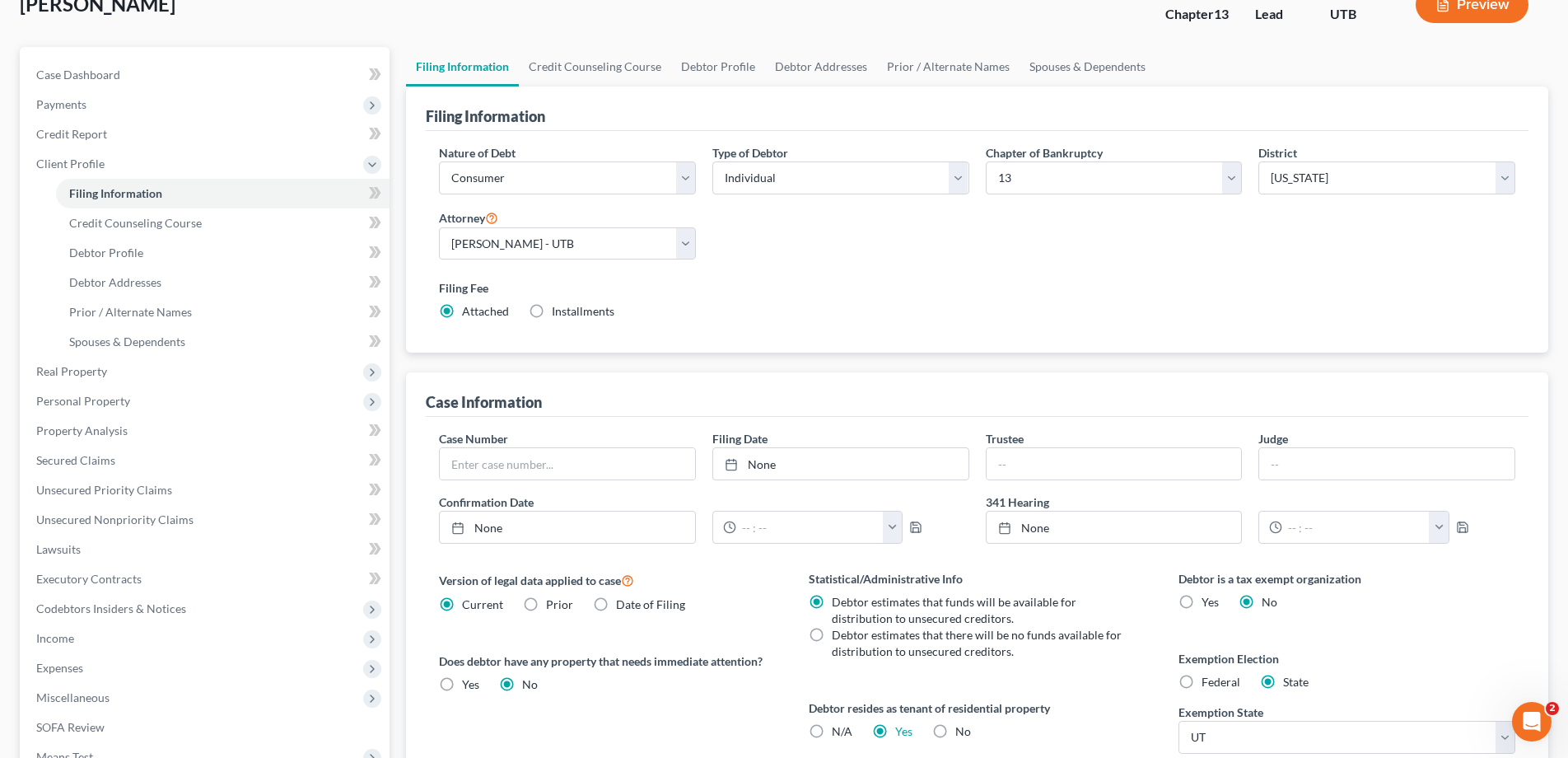
scroll to position [0, 0]
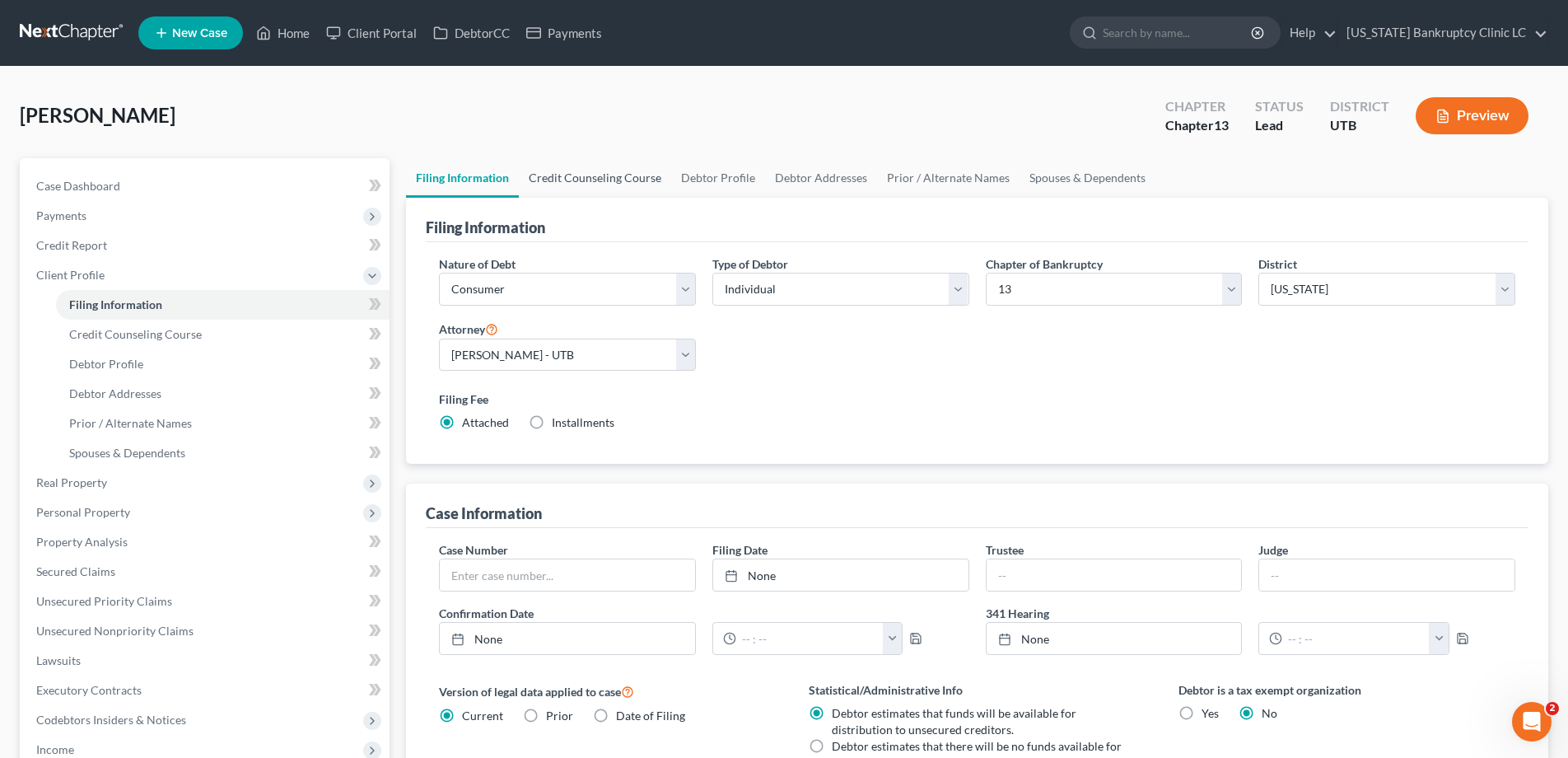
click at [591, 179] on link "Credit Counseling Course" at bounding box center [595, 178] width 152 height 39
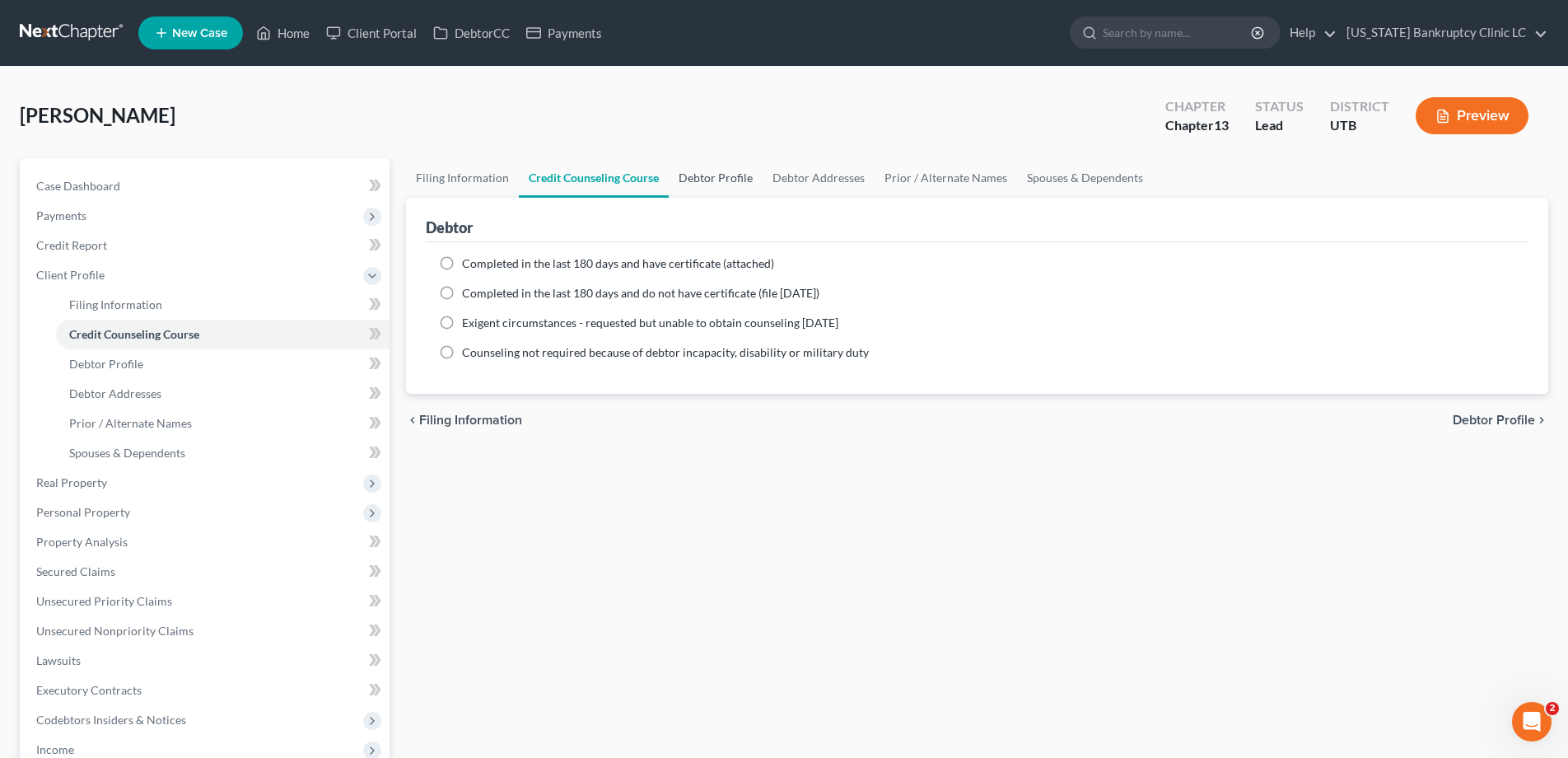
click at [727, 179] on link "Debtor Profile" at bounding box center [715, 178] width 94 height 39
select select "0"
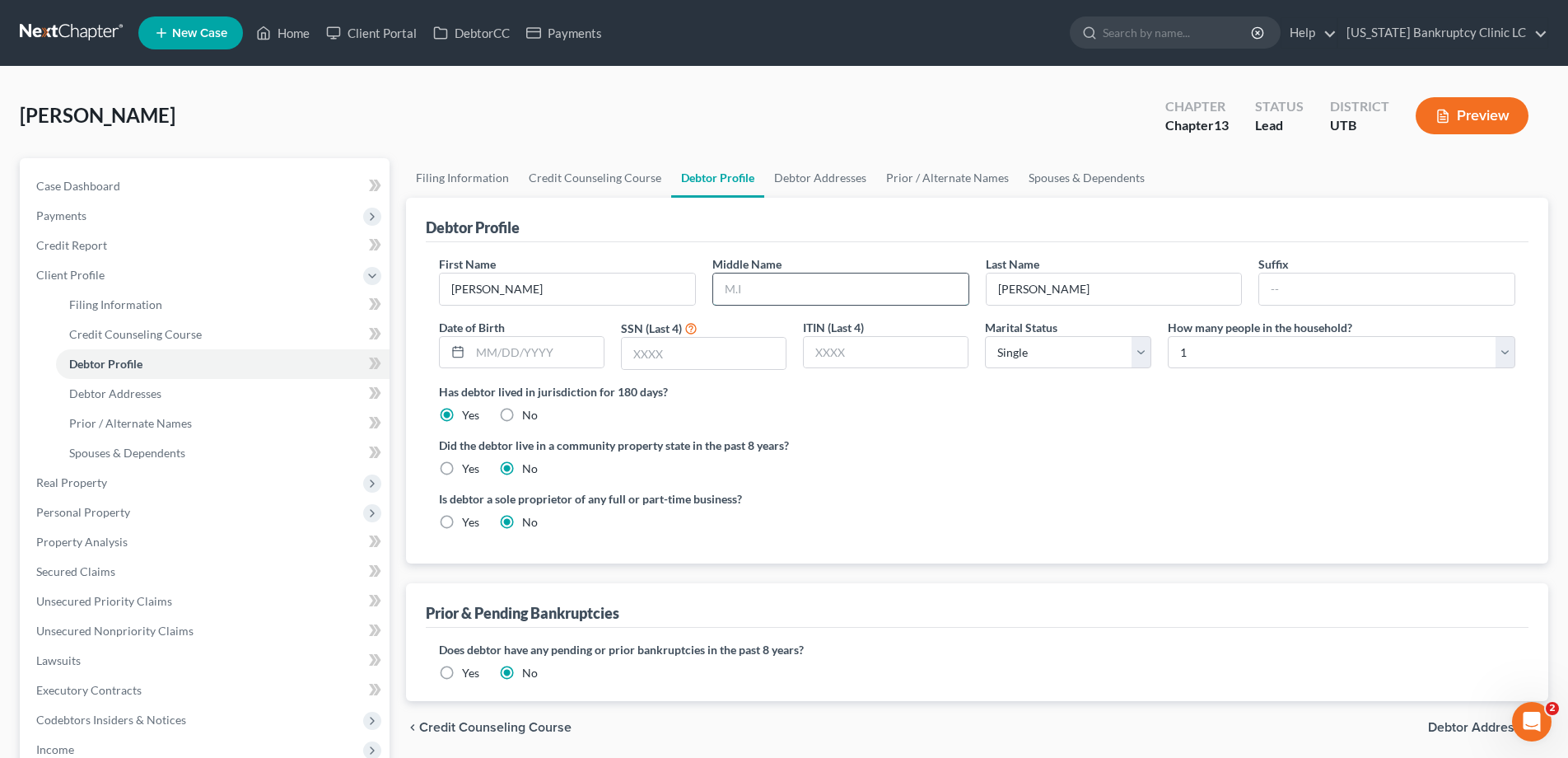
click at [781, 288] on input "text" at bounding box center [840, 289] width 255 height 31
type input "[PERSON_NAME]"
type input "Jr."
type input "[DATE]"
type input "2136"
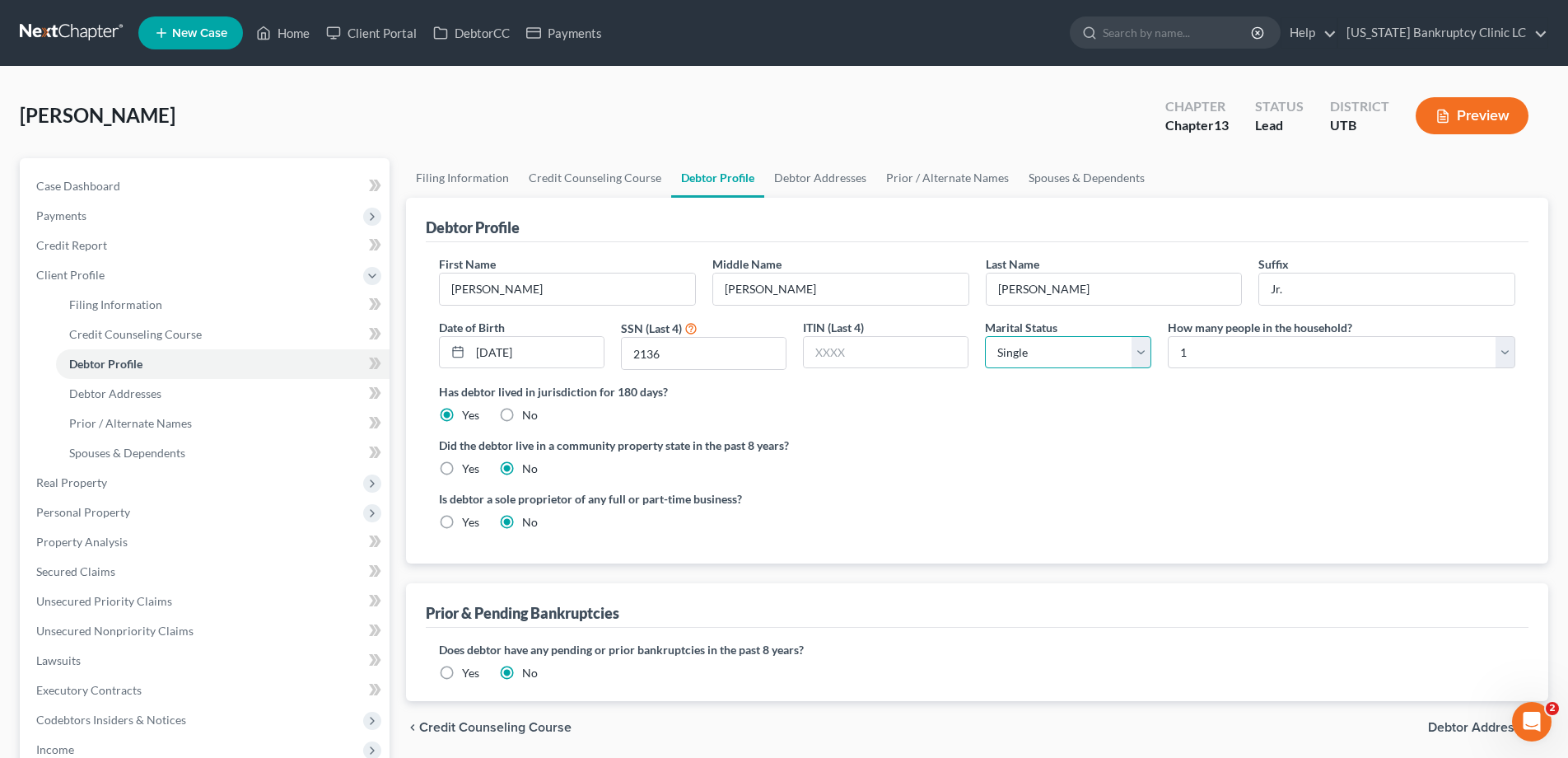
click at [1142, 353] on select "Select Single Married Separated Divorced Widowed" at bounding box center [1067, 353] width 166 height 33
select select "1"
click at [984, 336] on select "Select Single Married Separated Divorced Widowed" at bounding box center [1067, 353] width 166 height 33
click at [1509, 346] on select "Select 1 2 3 4 5 6 7 8 9 10 11 12 13 14 15 16 17 18 19 20" at bounding box center [1341, 353] width 348 height 33
select select "4"
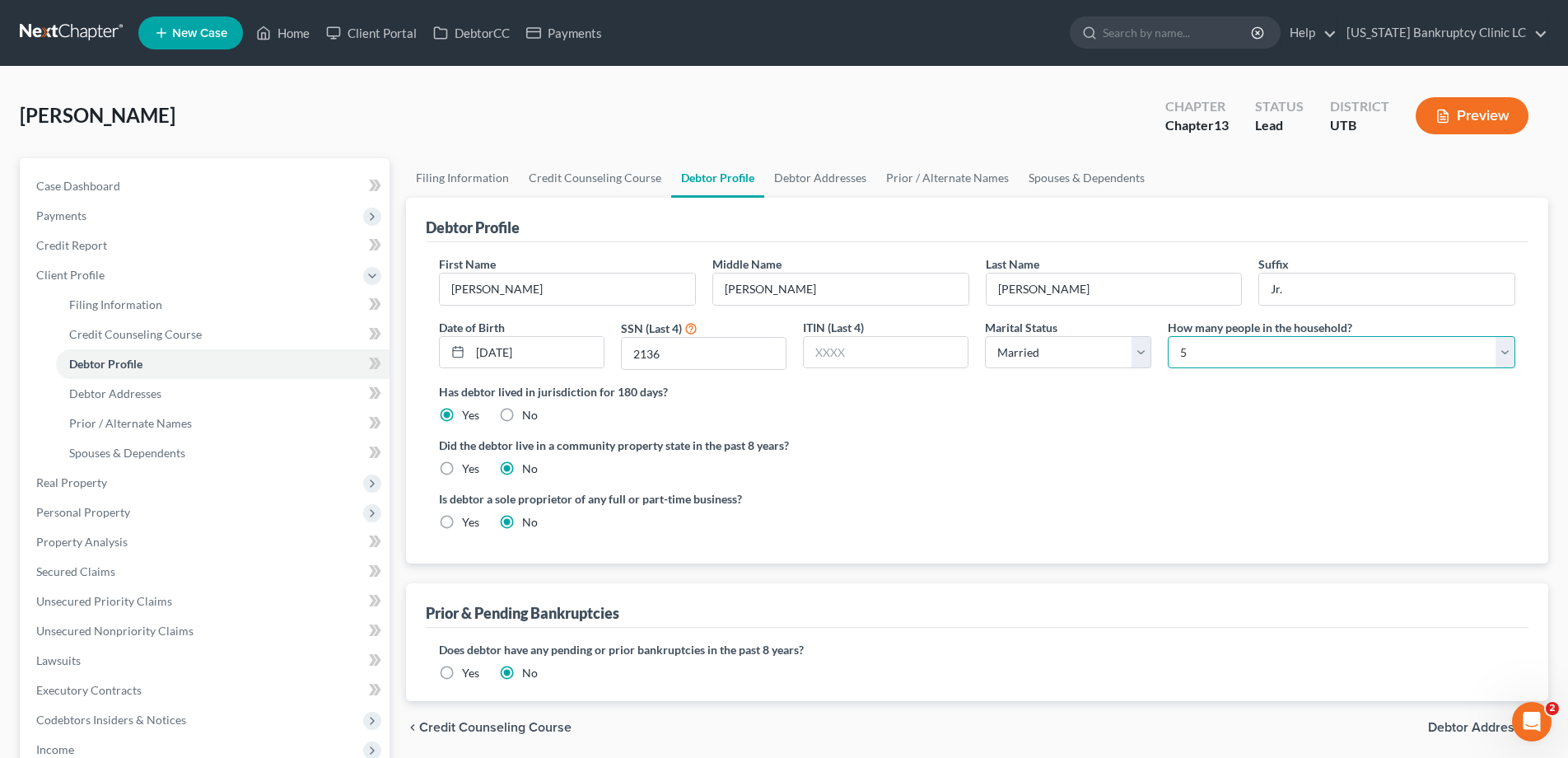
click at [1167, 336] on select "Select 1 2 3 4 5 6 7 8 9 10 11 12 13 14 15 16 17 18 19 20" at bounding box center [1341, 353] width 348 height 33
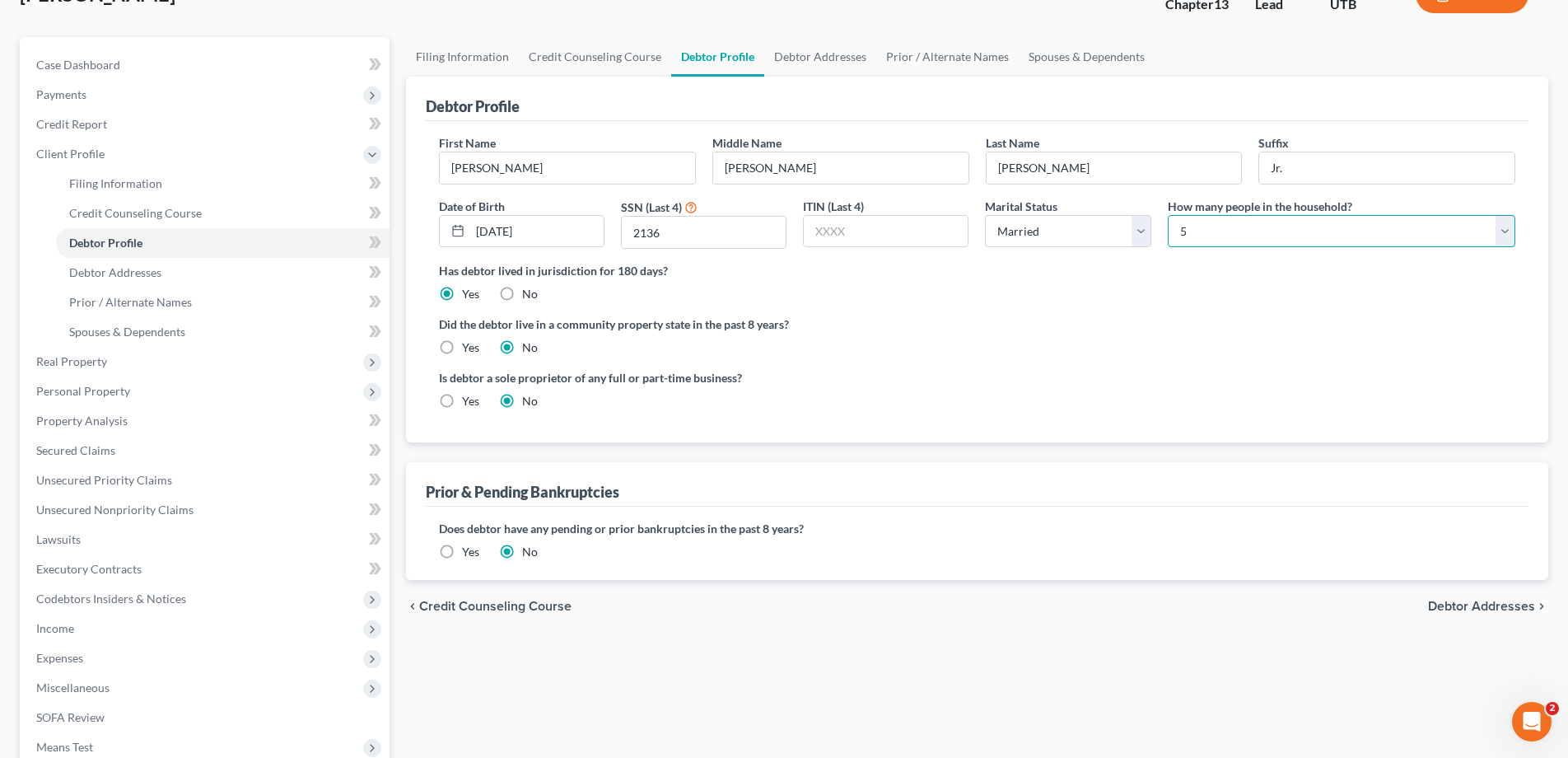
scroll to position [124, 0]
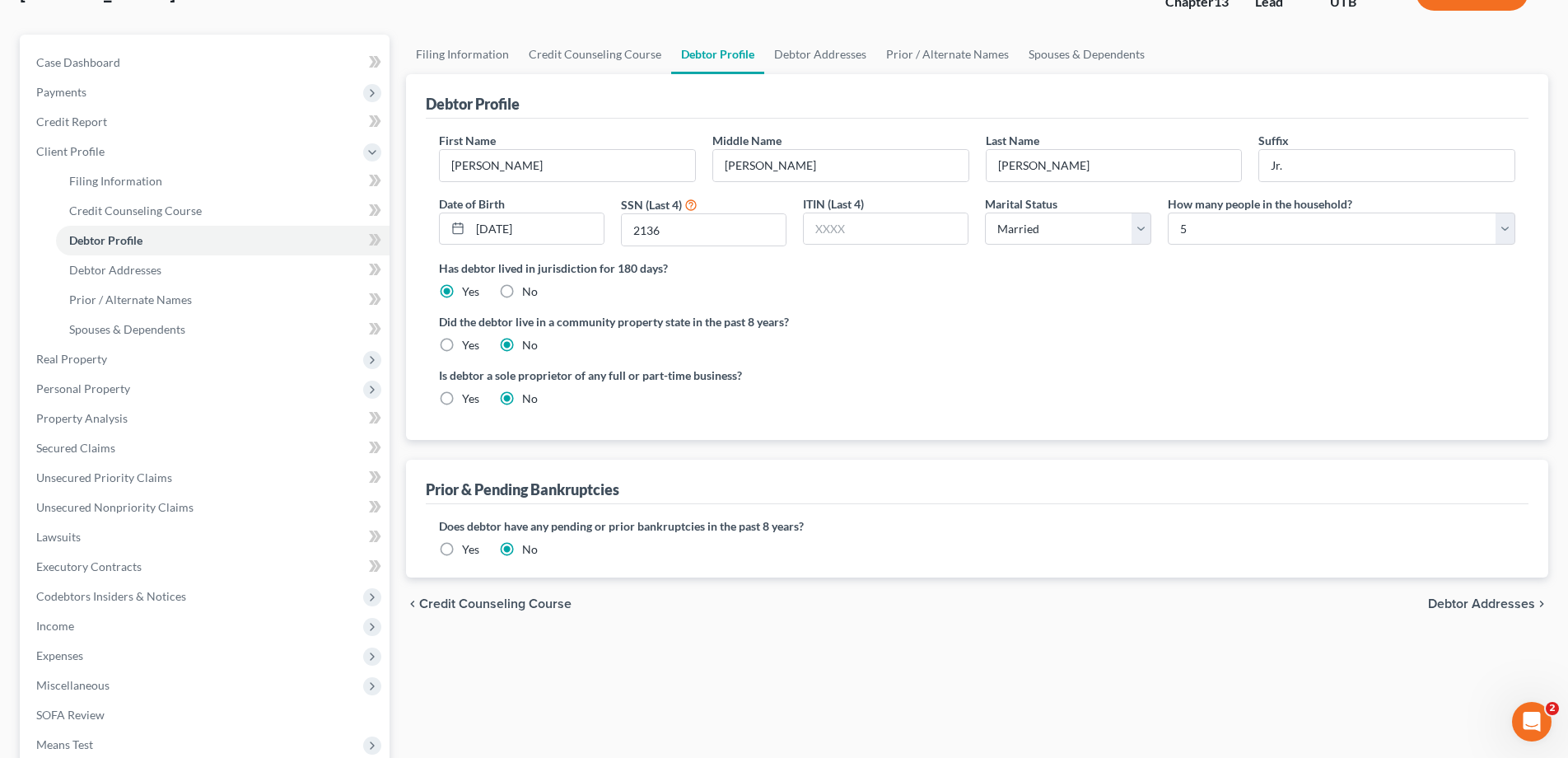
click at [462, 549] on label "Yes" at bounding box center [470, 549] width 17 height 16
click at [468, 549] on input "Yes" at bounding box center [473, 547] width 11 height 11
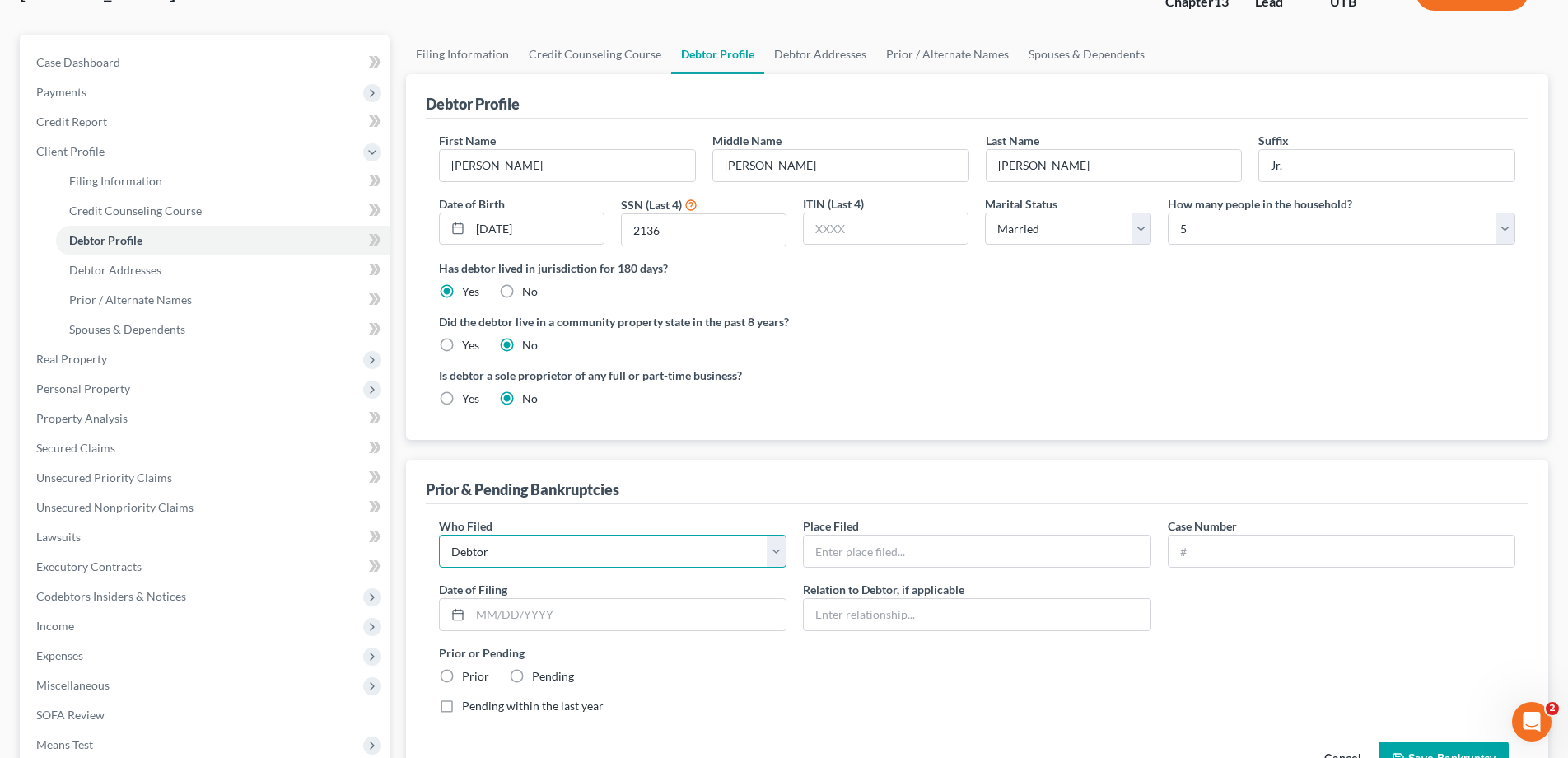
click at [774, 549] on select "Debtor Other" at bounding box center [613, 551] width 348 height 33
click at [439, 535] on select "Debtor Other" at bounding box center [613, 551] width 348 height 33
click at [842, 551] on input "text" at bounding box center [976, 551] width 346 height 31
type input "State of [US_STATE]"
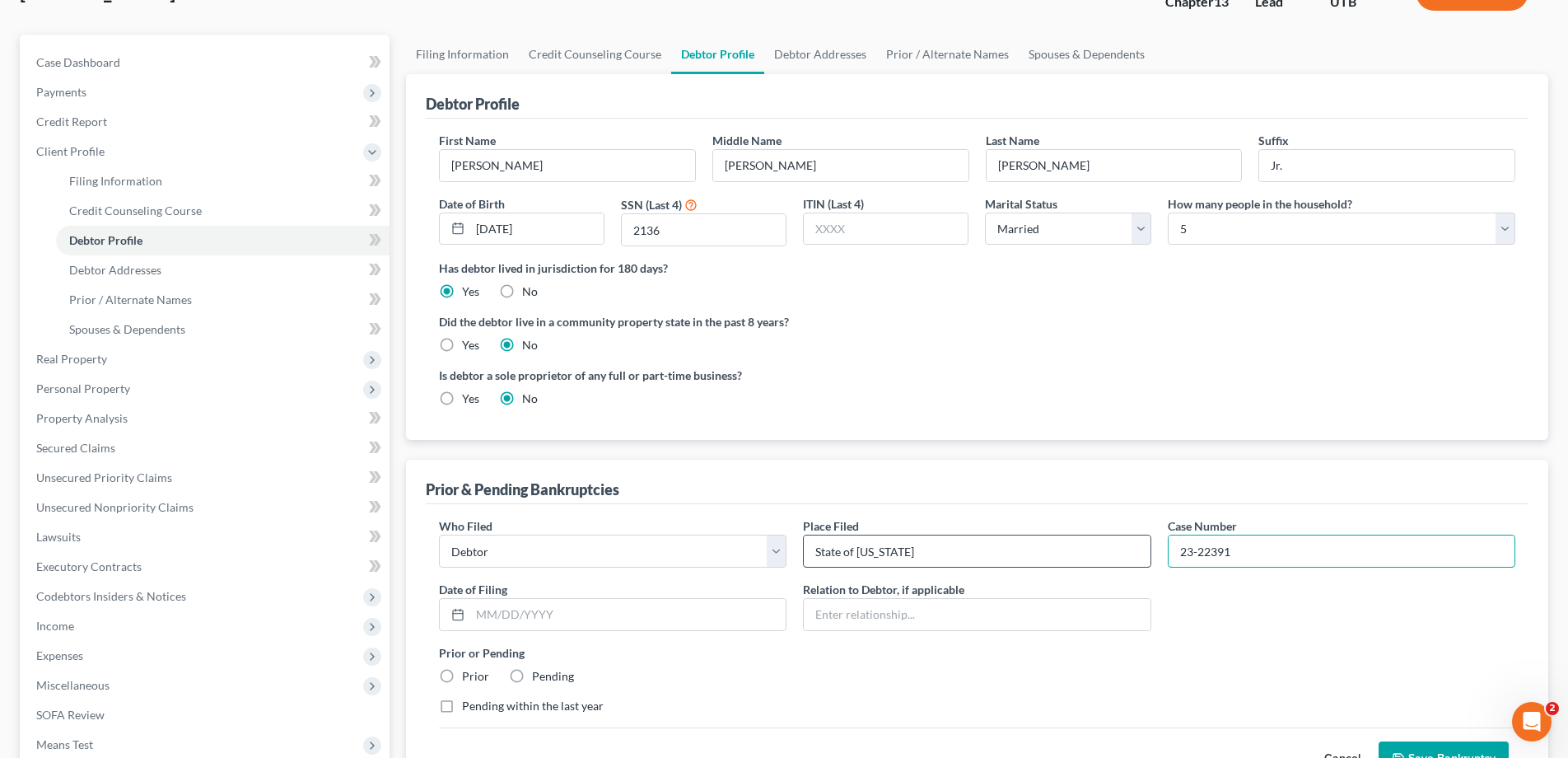
type input "23-22391"
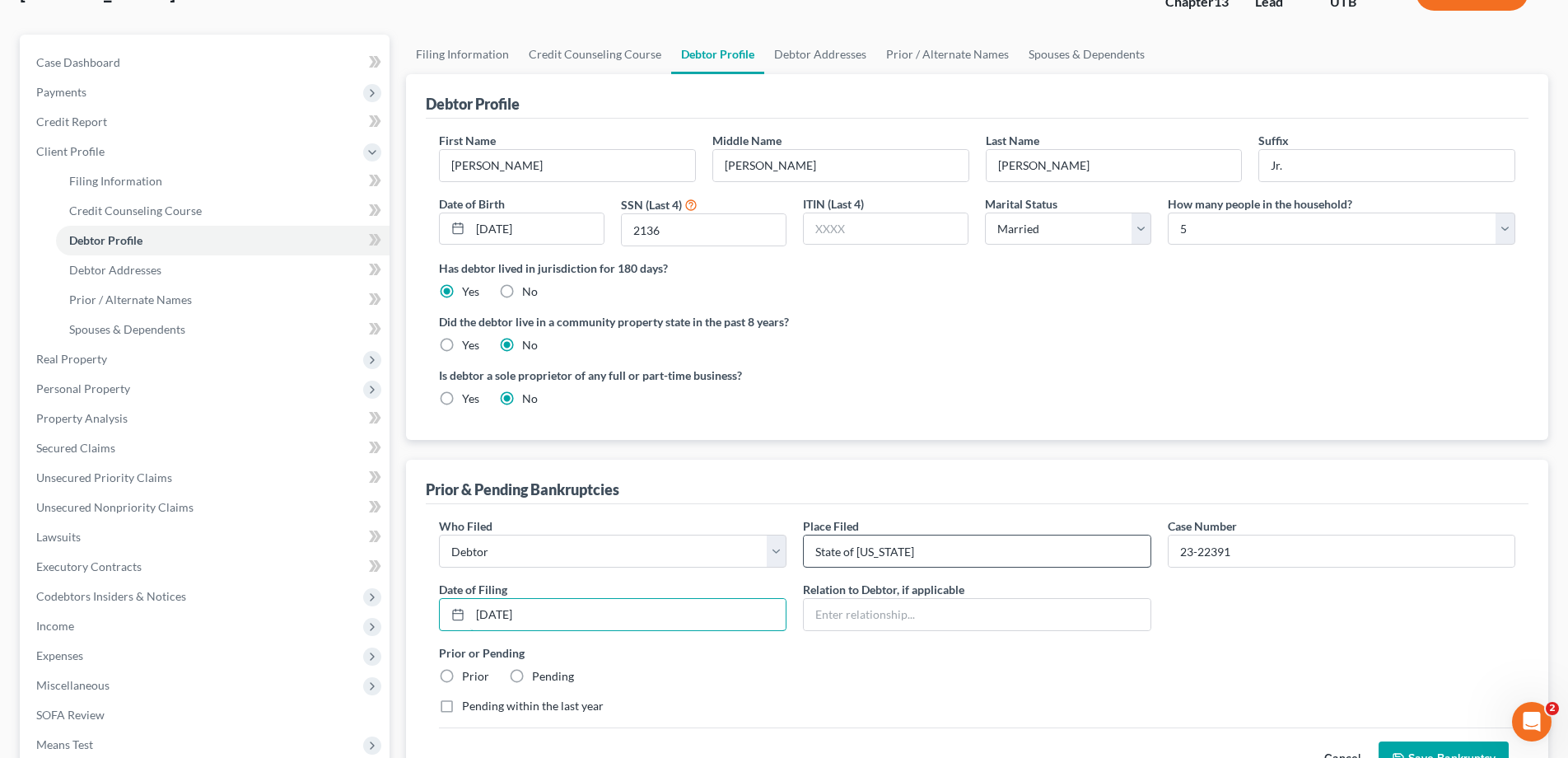
type input "[DATE]"
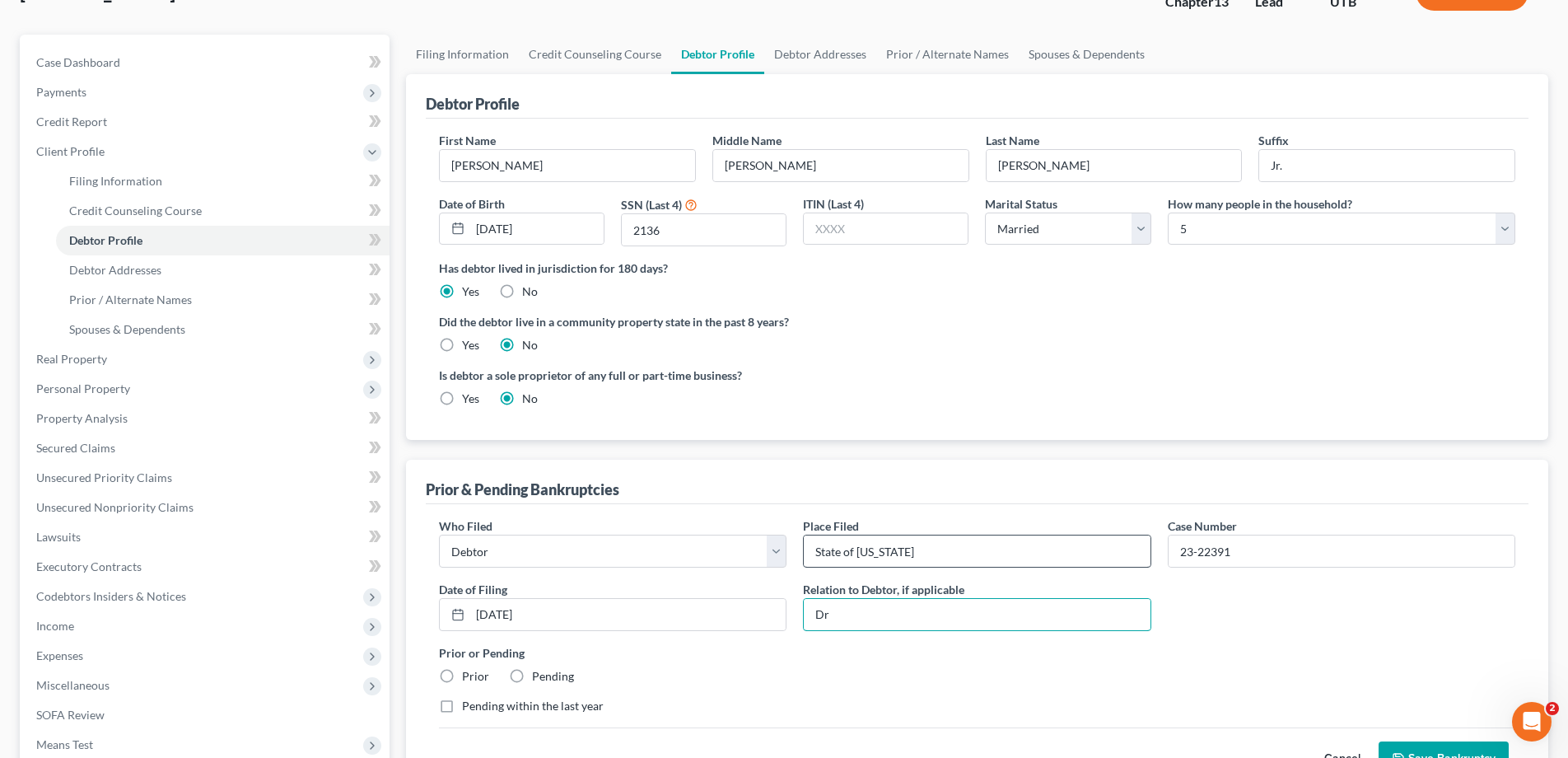
type input "D"
type input "S"
type input "D"
drag, startPoint x: 918, startPoint y: 611, endPoint x: 799, endPoint y: 615, distance: 119.1
click at [799, 615] on div "Relation to Debtor, if applicable Self & Joint Debtor" at bounding box center [977, 605] width 364 height 50
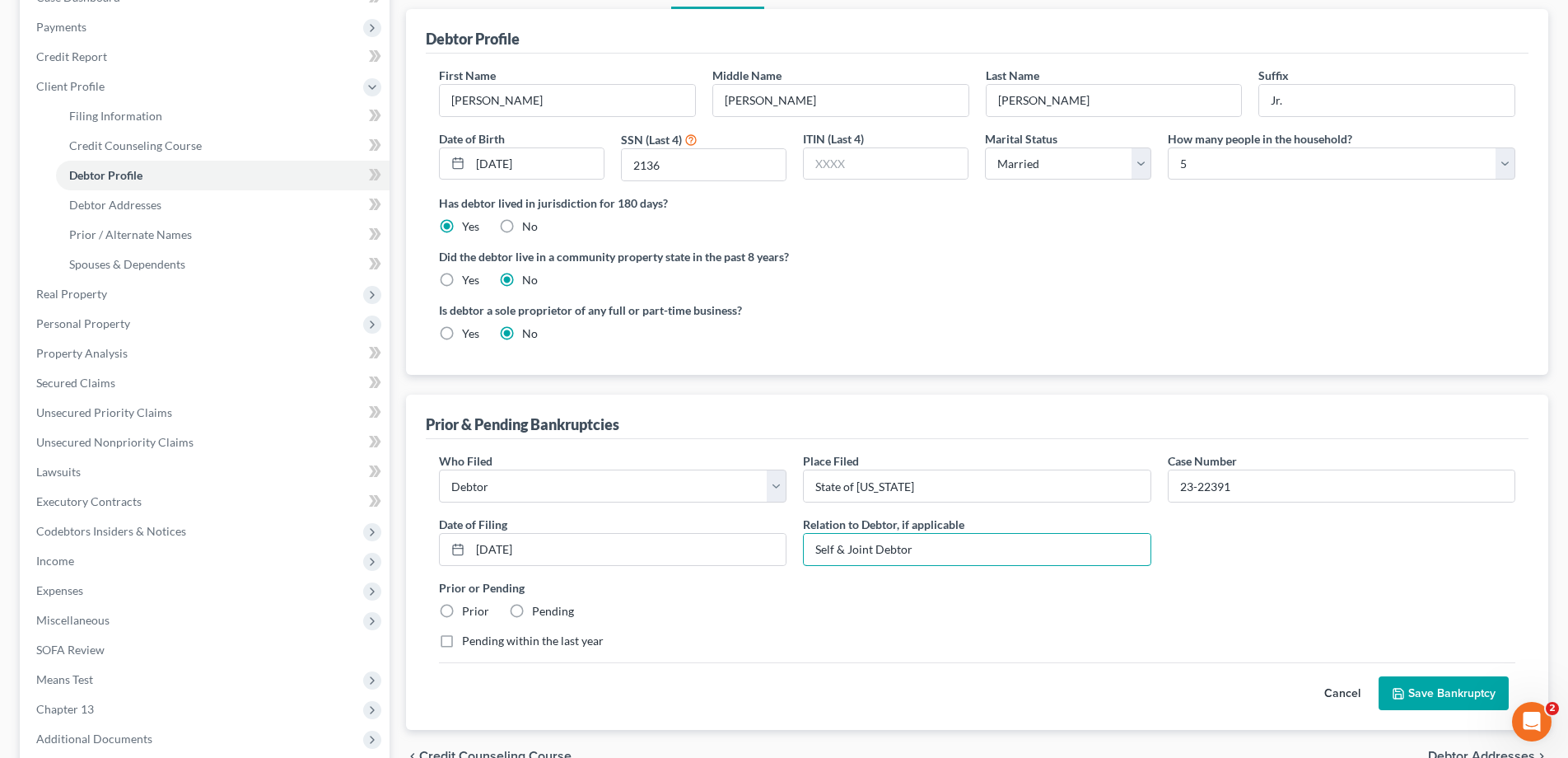
scroll to position [355, 0]
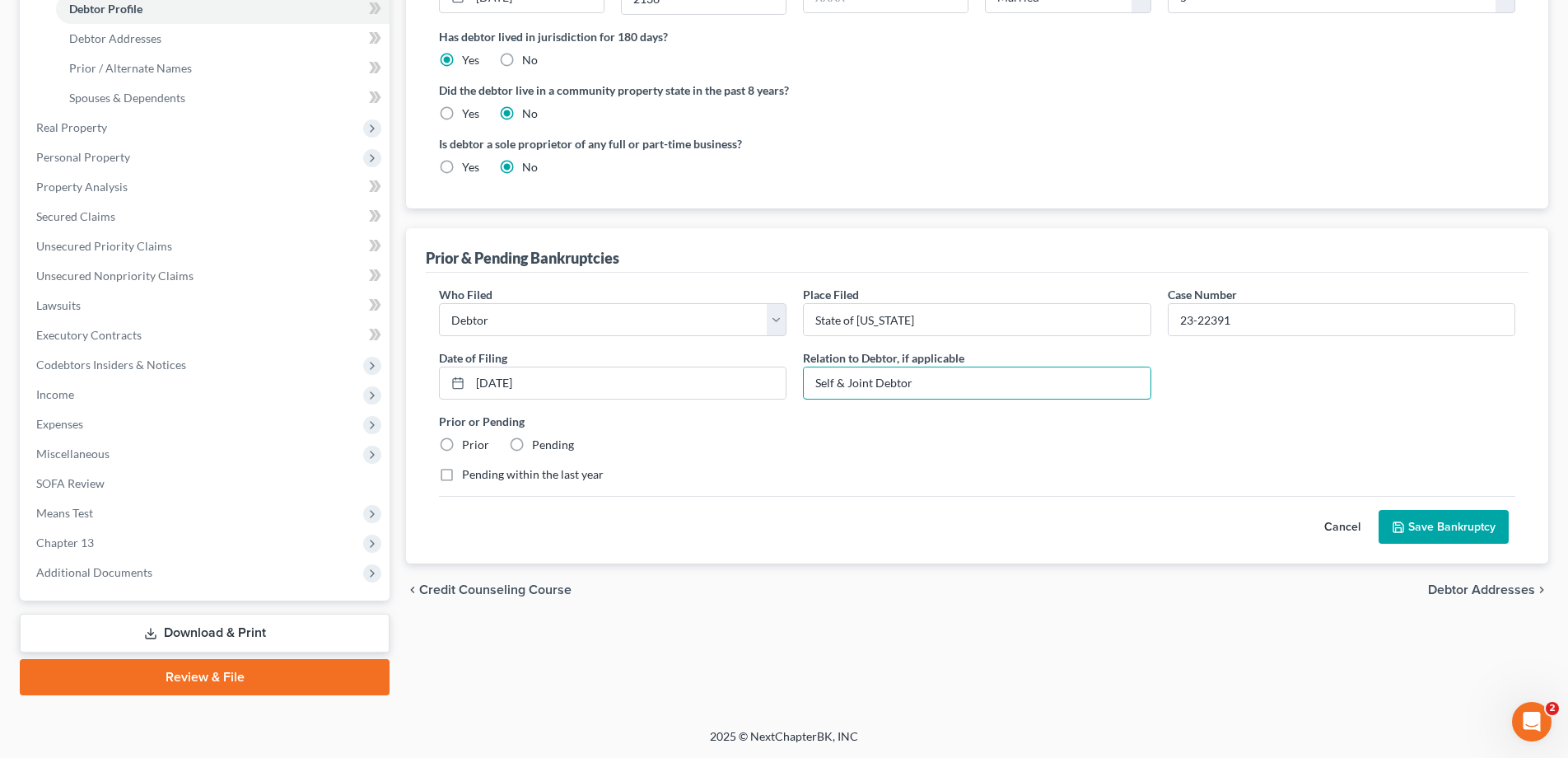
type input "Self & Joint Debtor"
click at [462, 442] on label "Prior" at bounding box center [475, 445] width 27 height 16
click at [468, 442] on input "Prior" at bounding box center [473, 442] width 11 height 11
radio input "true"
click at [1422, 531] on button "Save Bankruptcy" at bounding box center [1443, 528] width 130 height 35
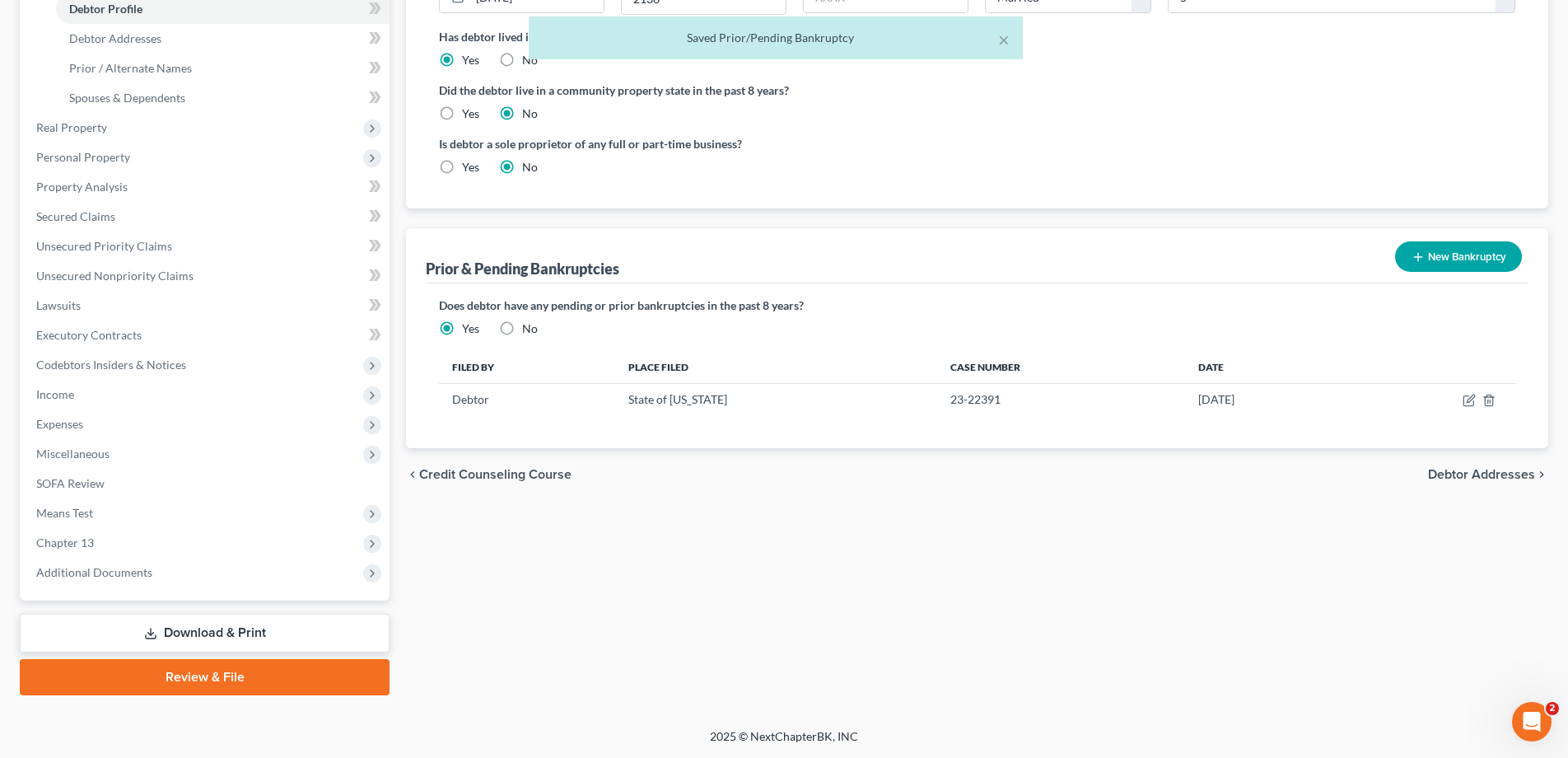
click at [1461, 259] on button "New Bankruptcy" at bounding box center [1458, 256] width 127 height 30
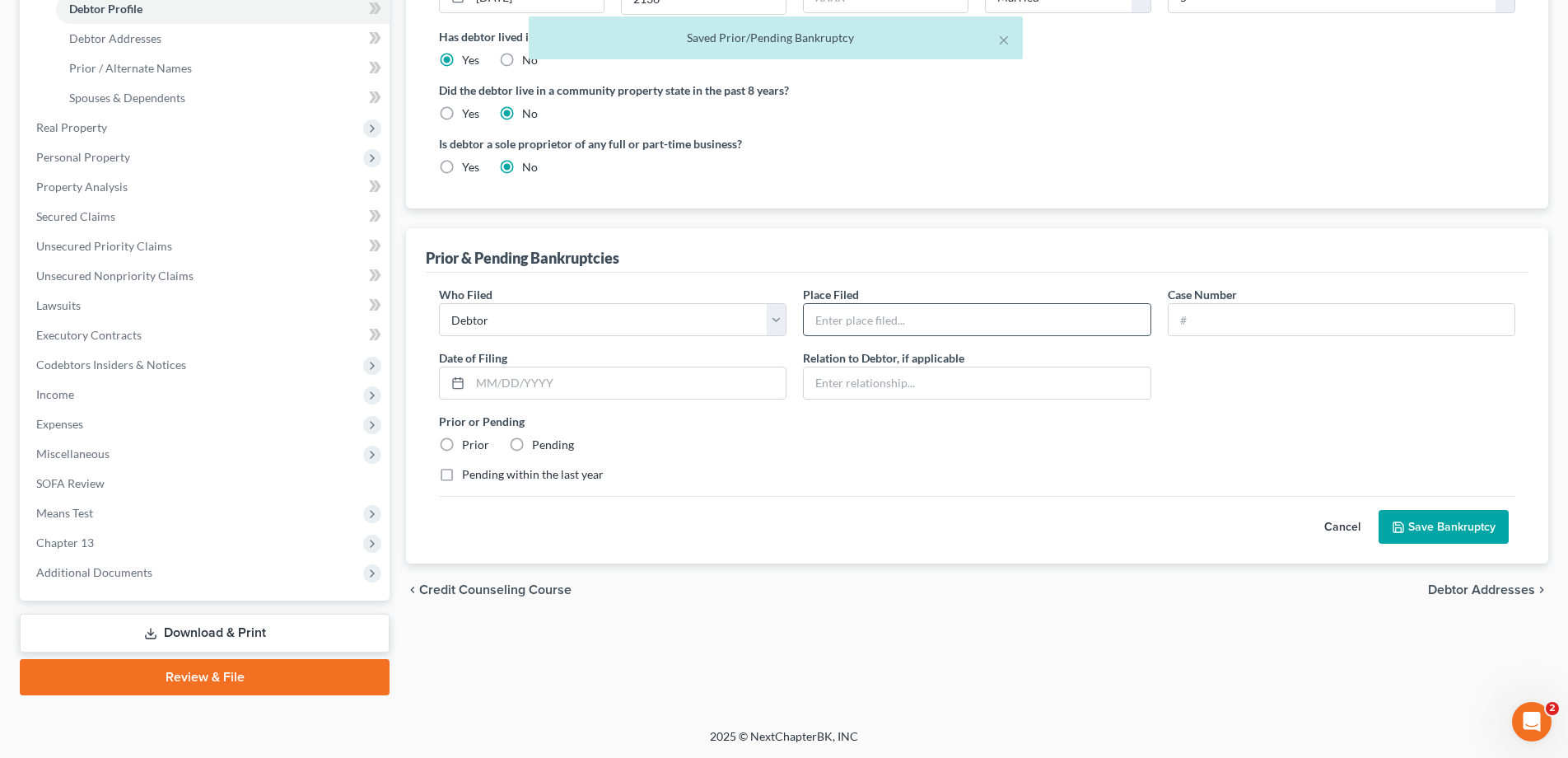
click at [894, 325] on input "text" at bounding box center [976, 320] width 346 height 31
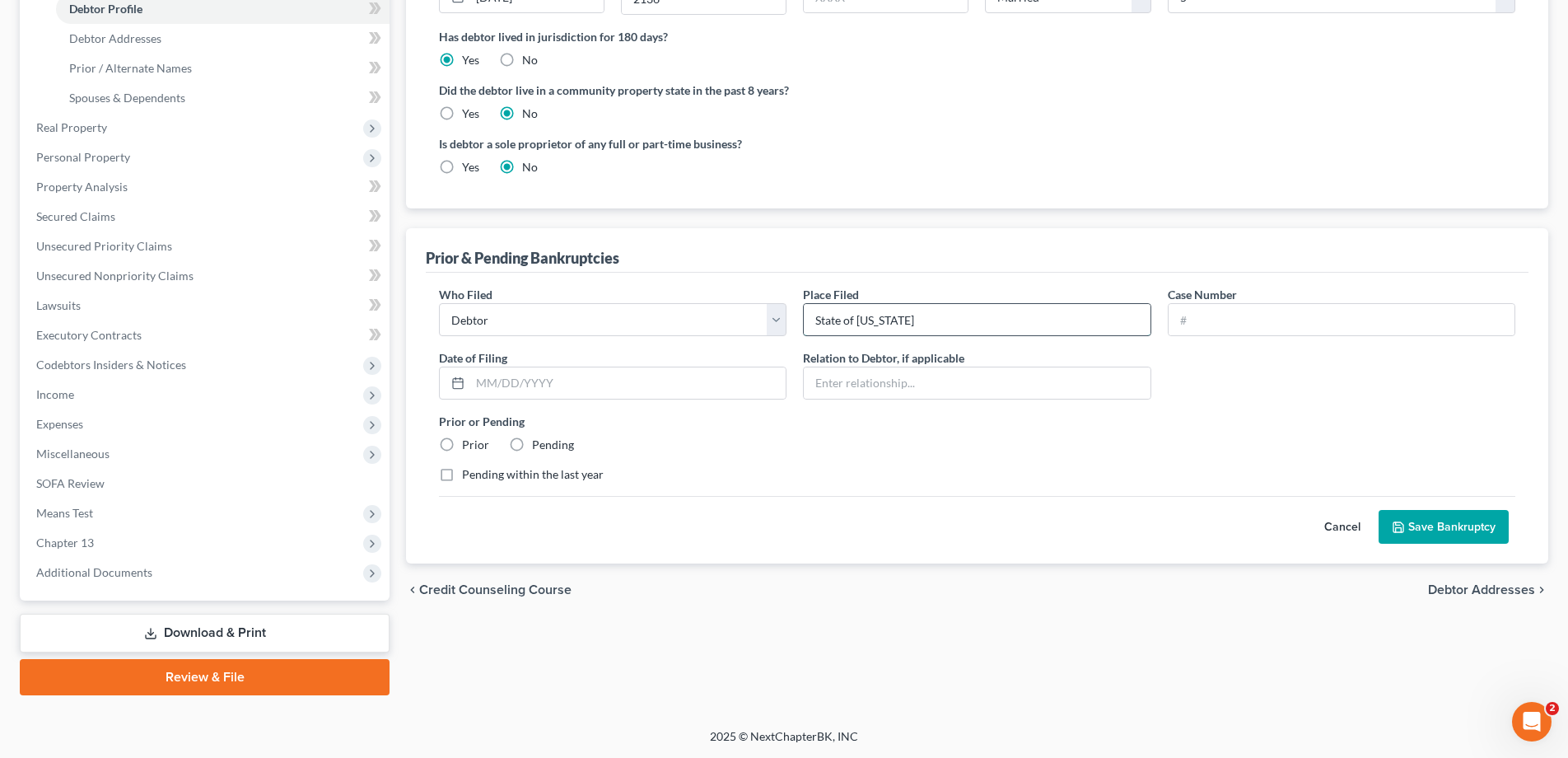
type input "State of [US_STATE]"
type input "21-24524"
type input "[DATE]"
paste input "Self & Joint Debtor"
type input "Self & Joint Debtor"
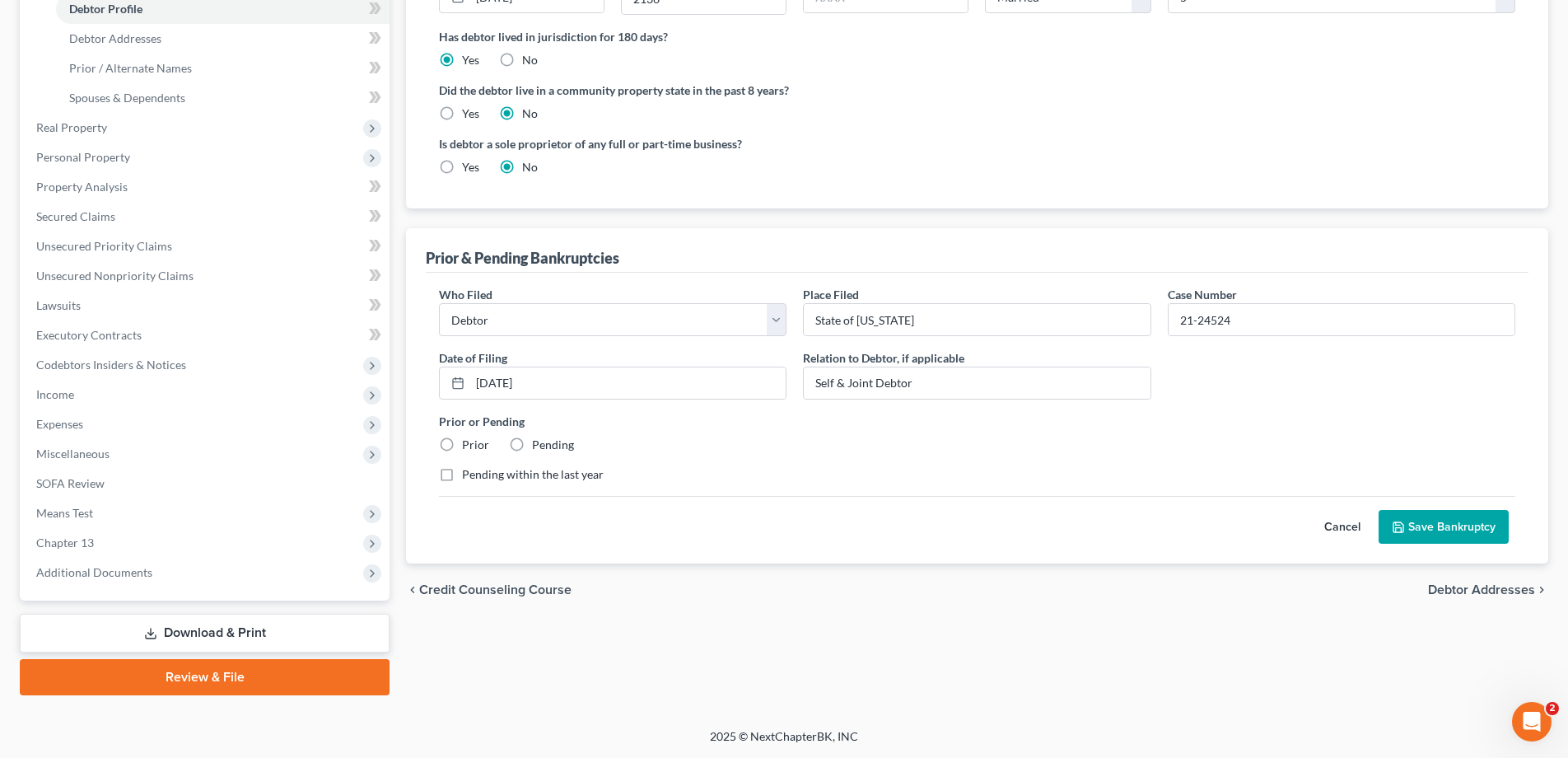
click at [462, 444] on label "Prior" at bounding box center [475, 445] width 27 height 16
click at [468, 444] on input "Prior" at bounding box center [473, 442] width 11 height 11
radio input "true"
click at [1442, 528] on button "Save Bankruptcy" at bounding box center [1443, 528] width 130 height 35
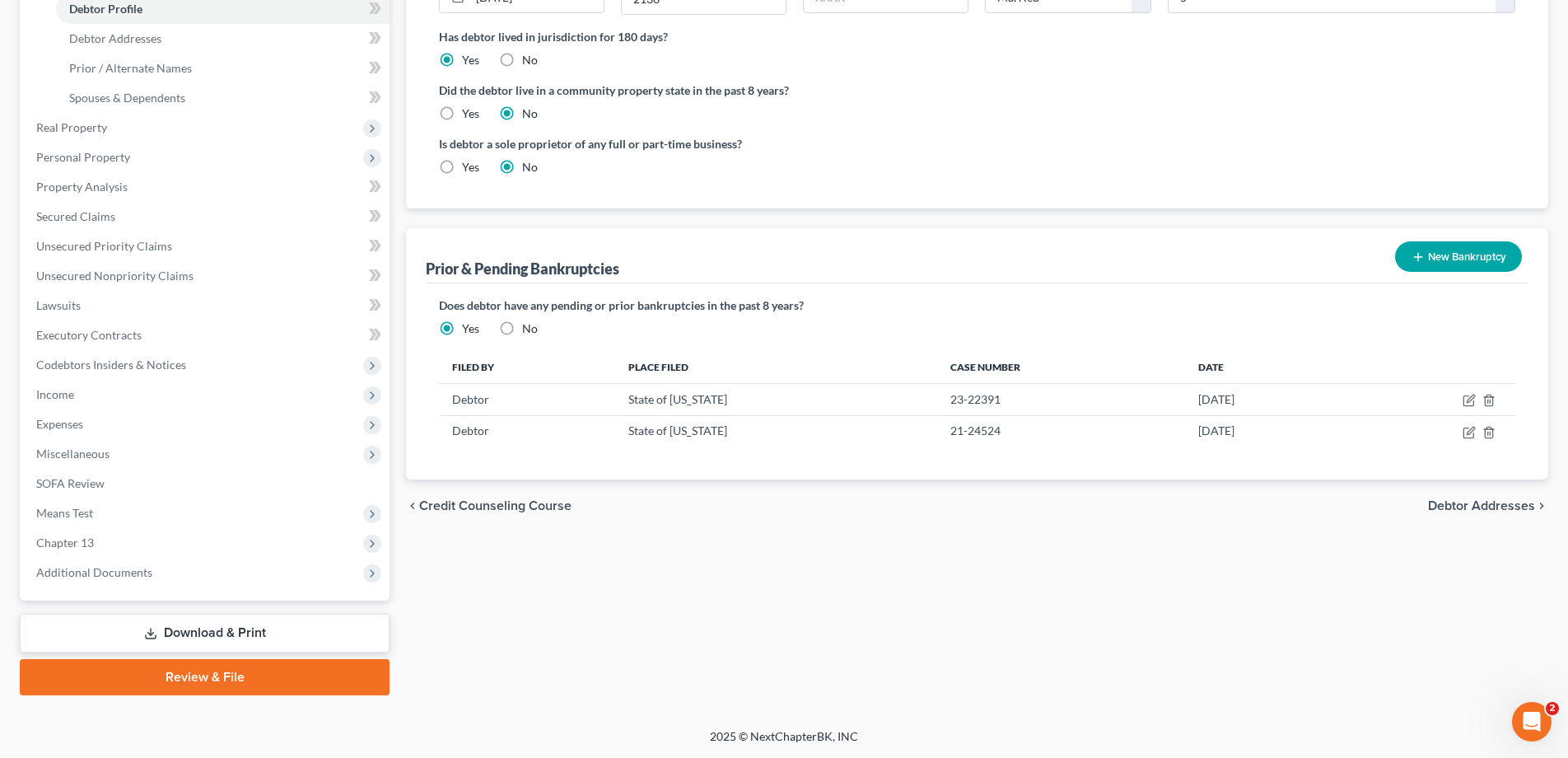
click at [1448, 253] on button "New Bankruptcy" at bounding box center [1458, 256] width 127 height 30
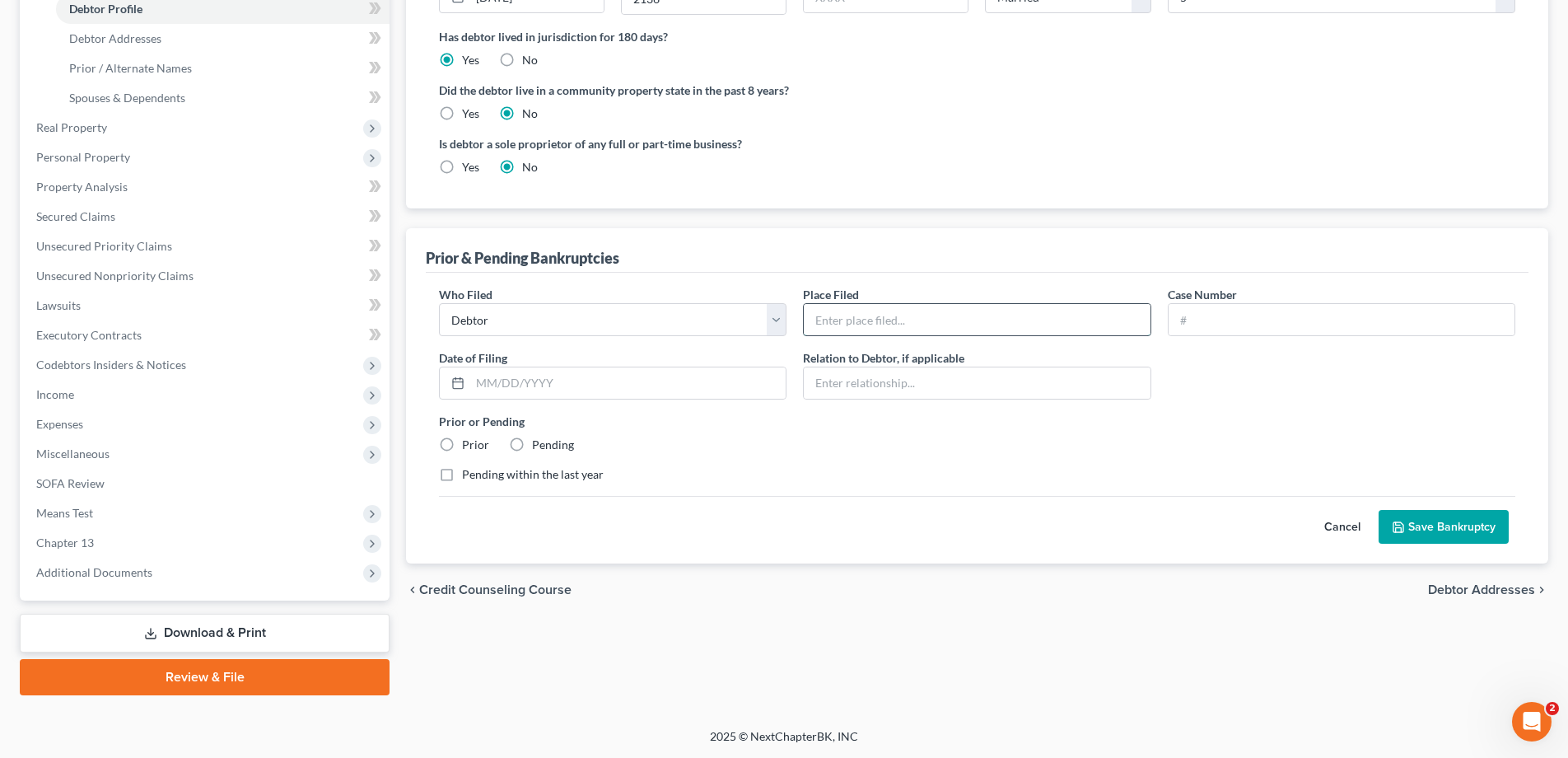
click at [848, 309] on input "text" at bounding box center [976, 320] width 346 height 31
type input "State of [US_STATE]"
type input "17-29761"
type input "[DATE]"
paste input "Self & Joint Debtor"
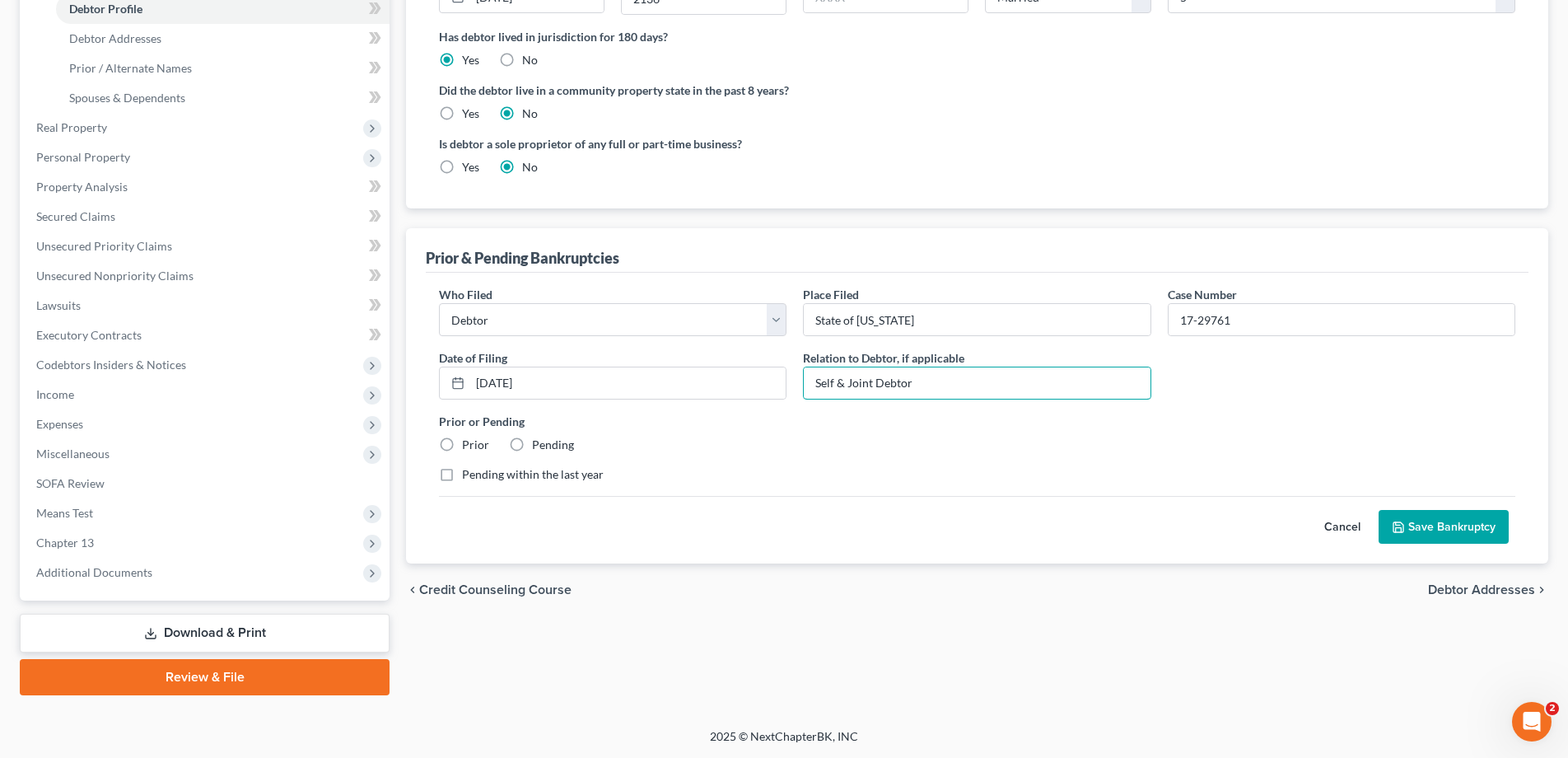
type input "Self & Joint Debtor"
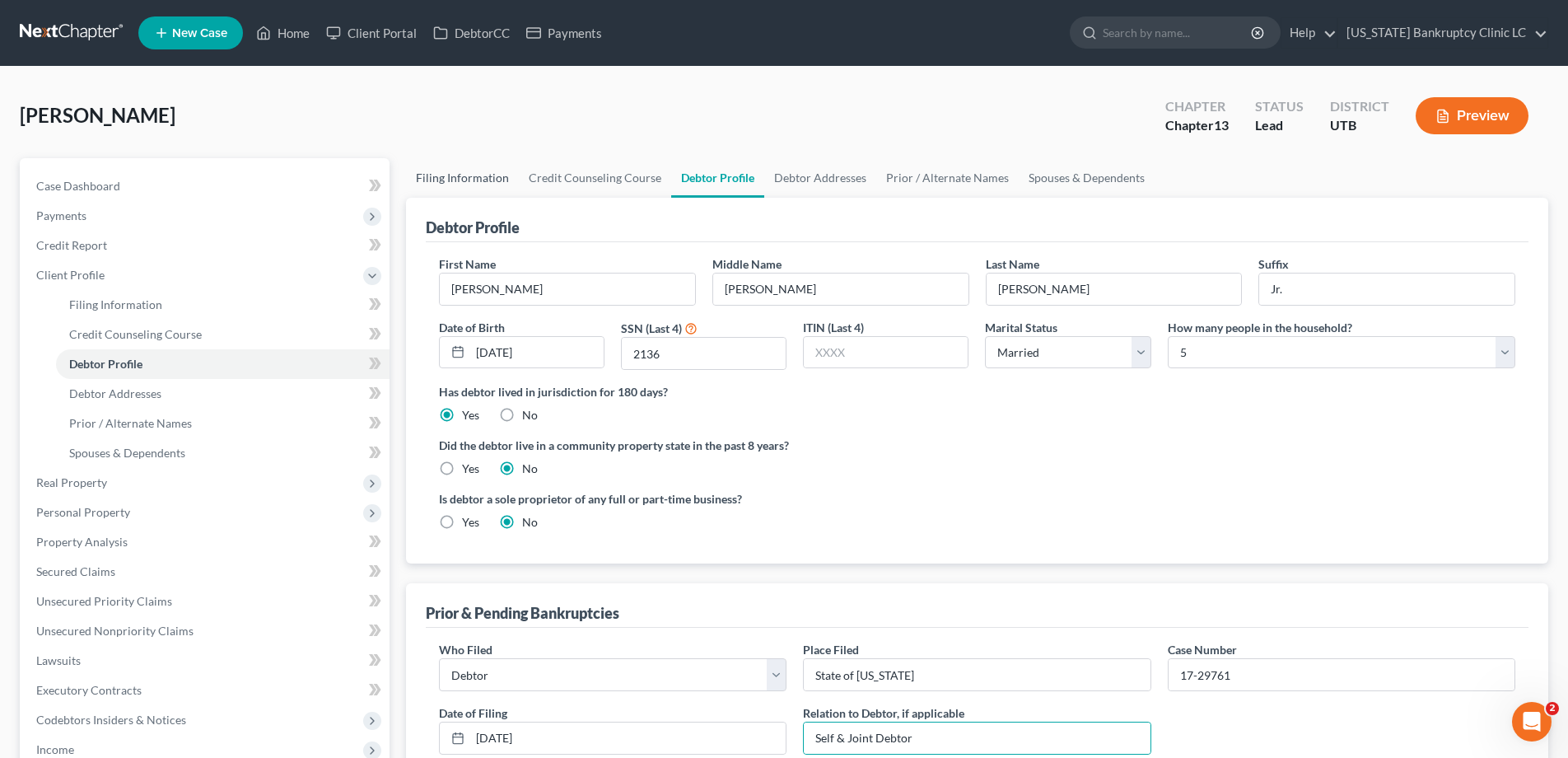
click at [446, 178] on link "Filing Information" at bounding box center [463, 178] width 113 height 39
select select "1"
select select "0"
select select "3"
select select "81"
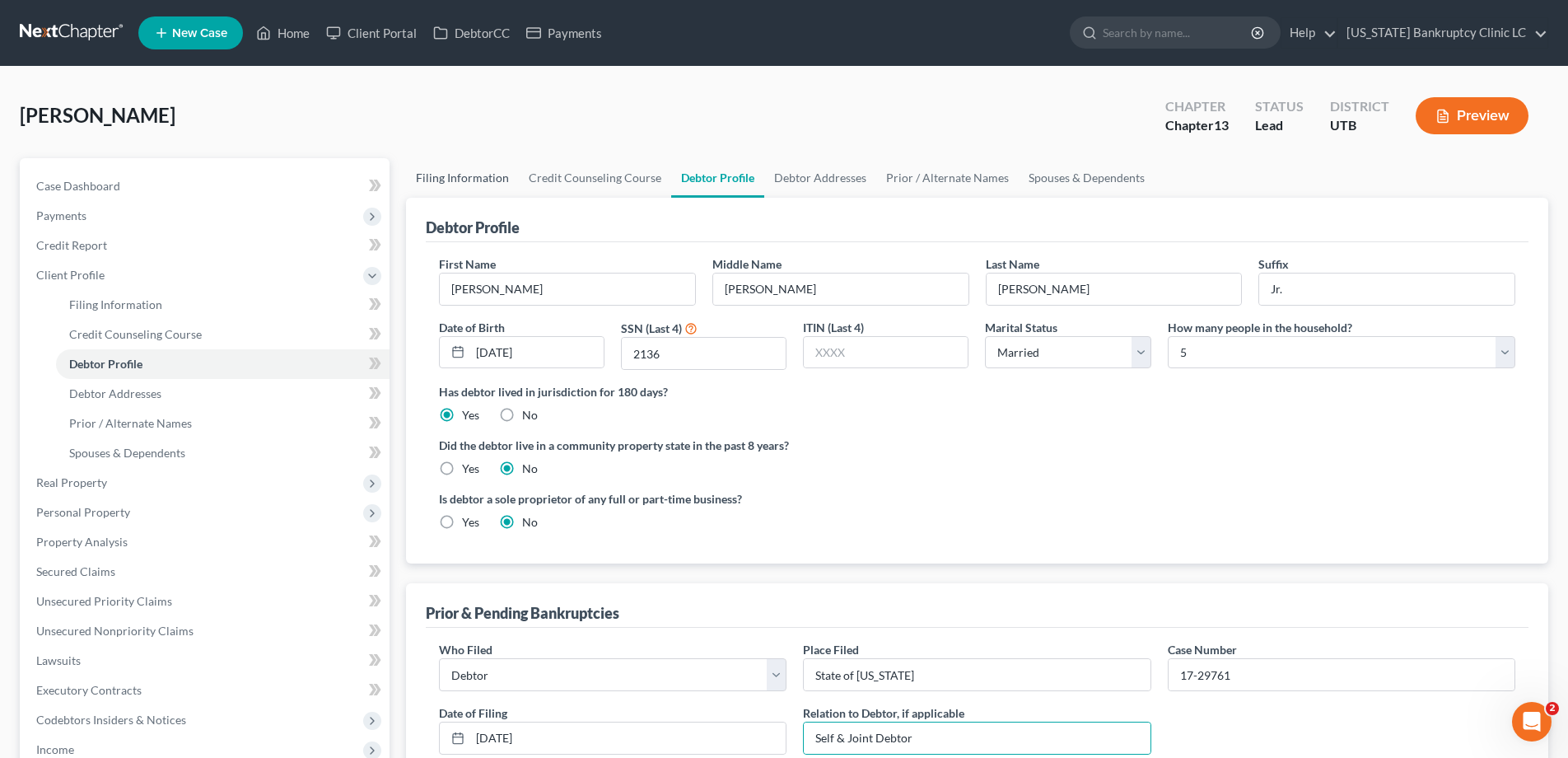
select select "0"
select select "46"
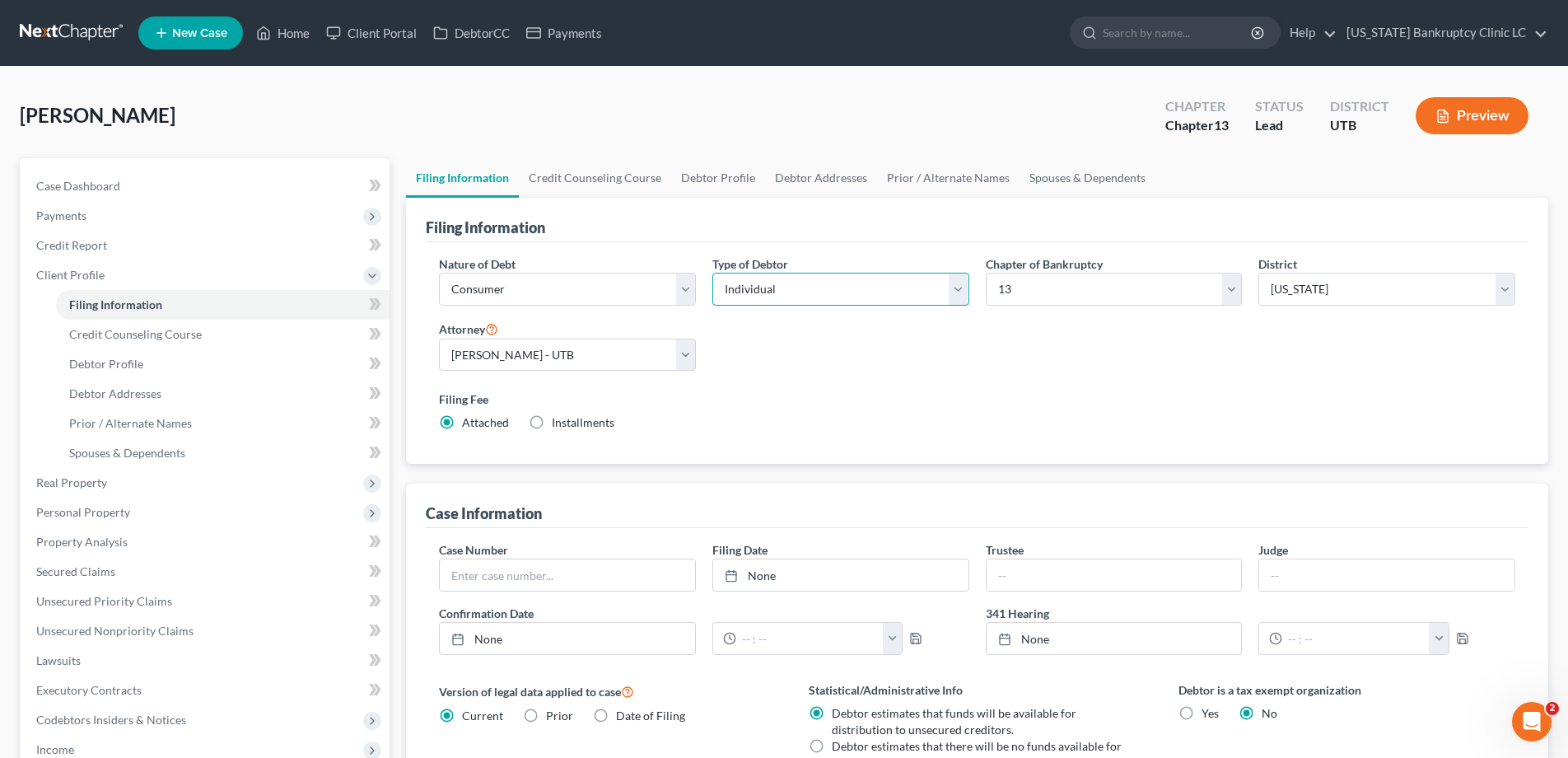
click at [958, 287] on select "Select Individual Joint" at bounding box center [840, 289] width 257 height 33
click at [962, 281] on select "Select Individual Joint" at bounding box center [840, 289] width 257 height 33
select select "1"
click at [712, 272] on select "Select Individual Joint" at bounding box center [840, 289] width 257 height 33
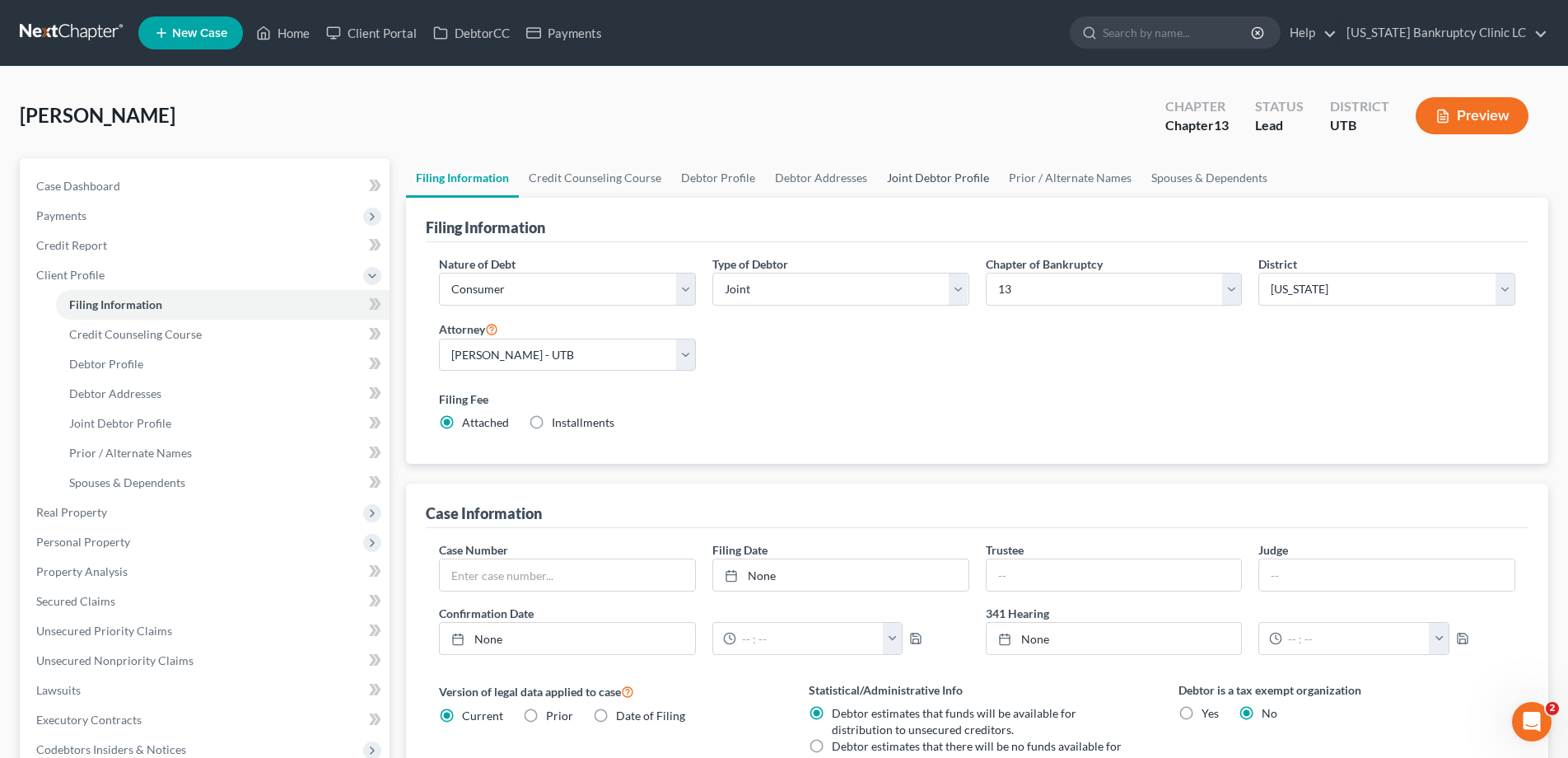
click at [920, 182] on link "Joint Debtor Profile" at bounding box center [938, 178] width 122 height 39
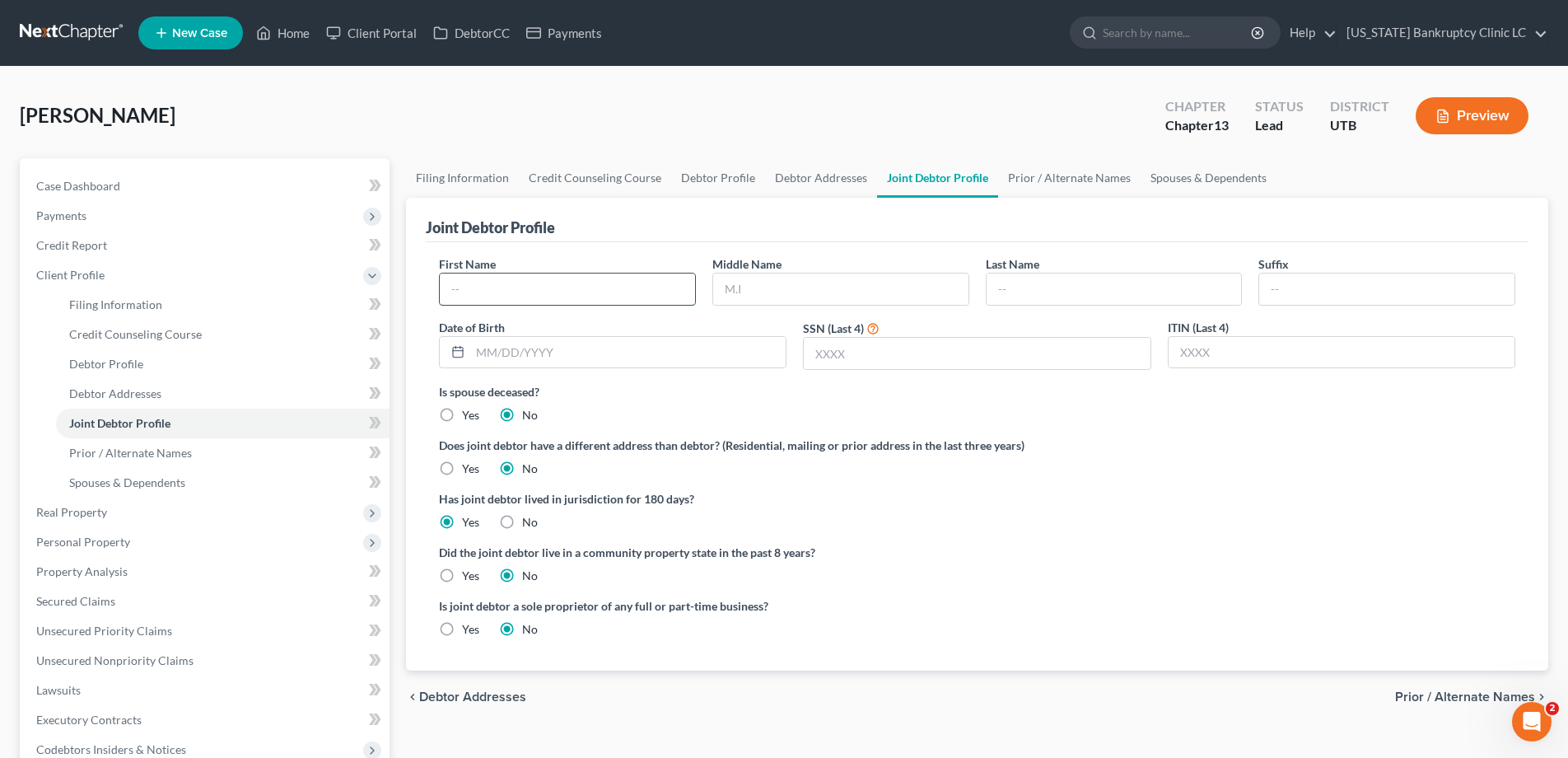
click at [599, 295] on input "text" at bounding box center [567, 289] width 255 height 31
type input "[PERSON_NAME]"
type input "[DATE]"
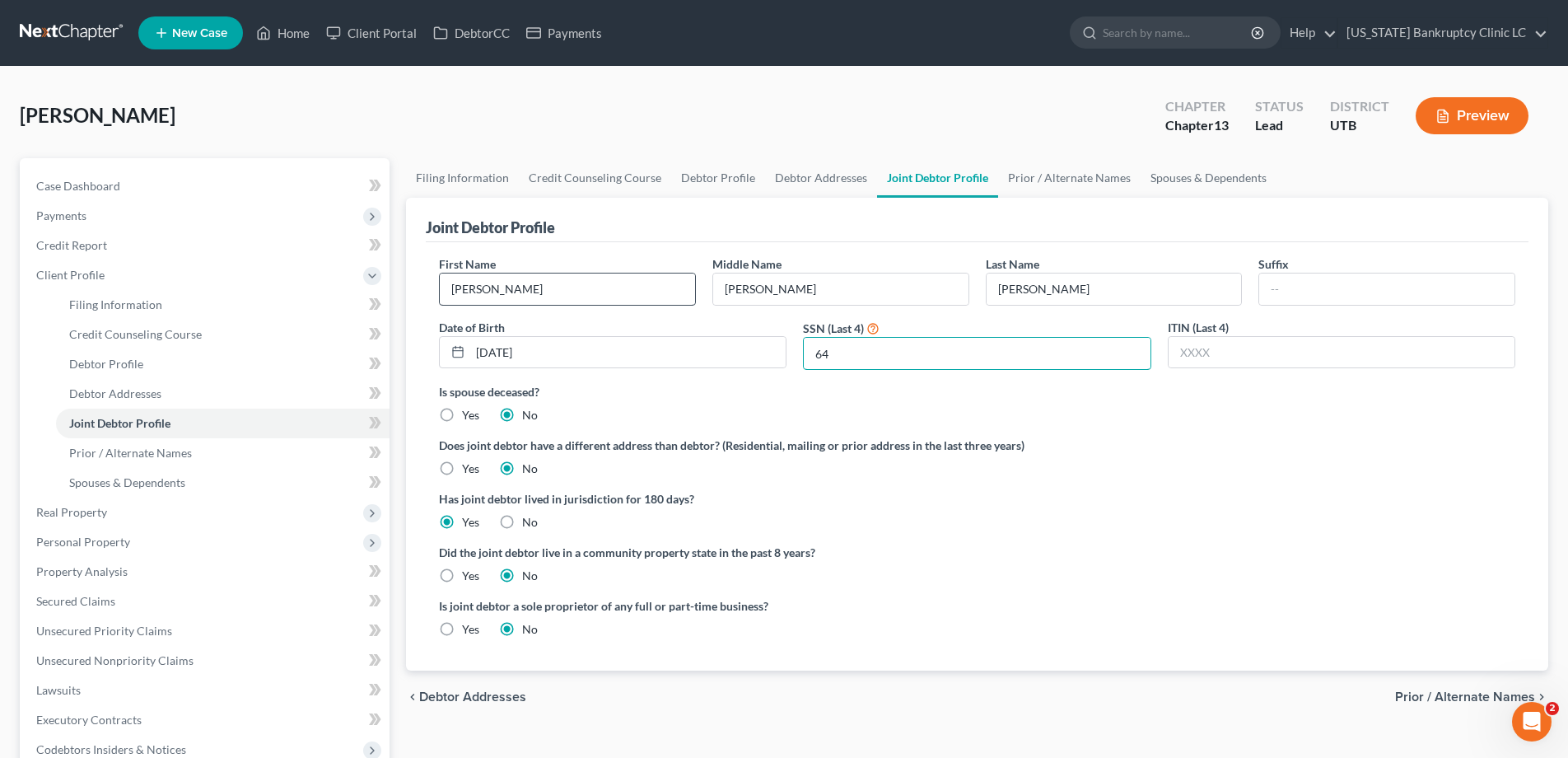
type input "6"
type input "8822"
click at [1033, 179] on link "Prior / Alternate Names" at bounding box center [1069, 178] width 142 height 39
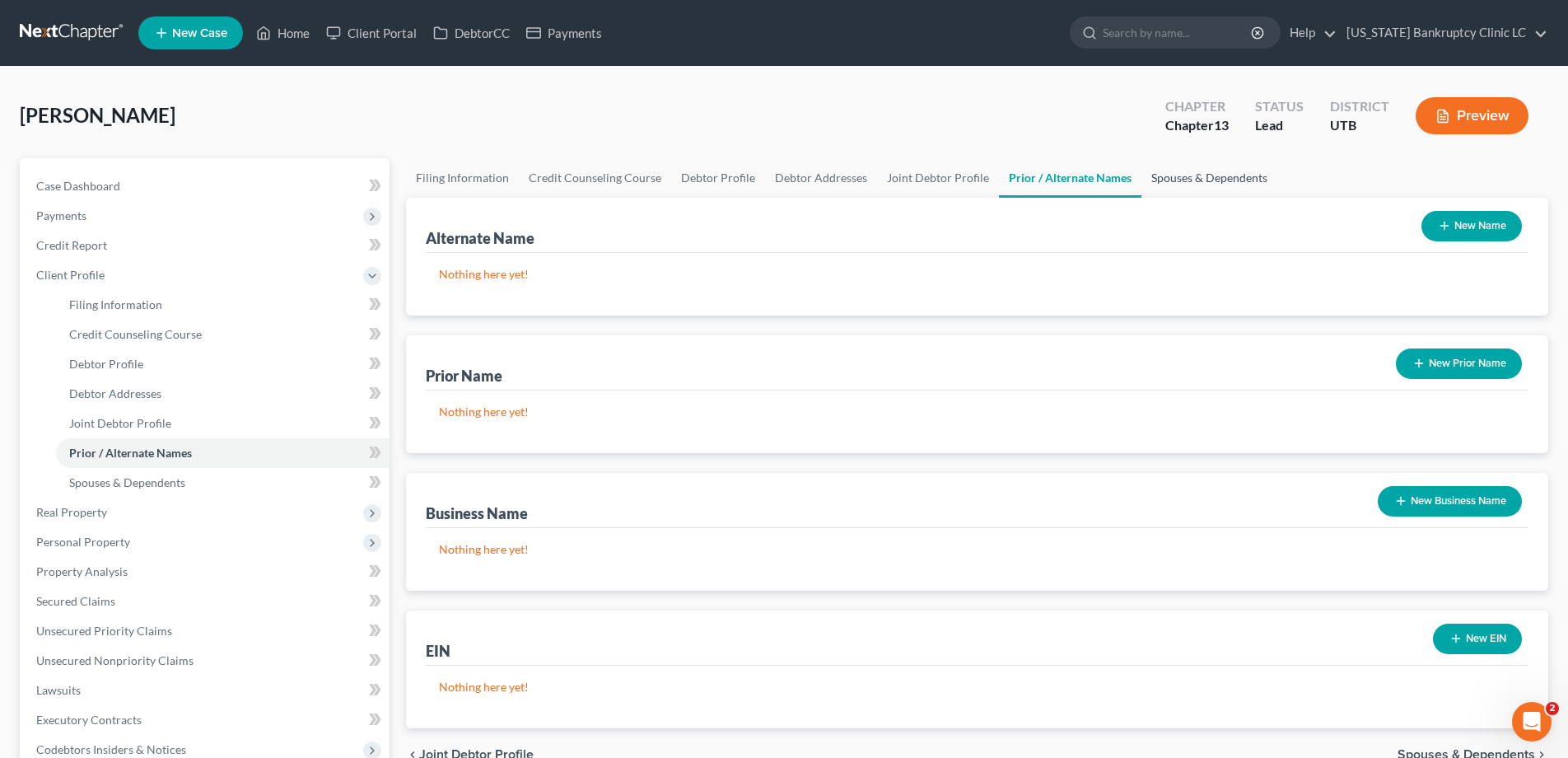
click at [1194, 182] on link "Spouses & Dependents" at bounding box center [1208, 178] width 136 height 39
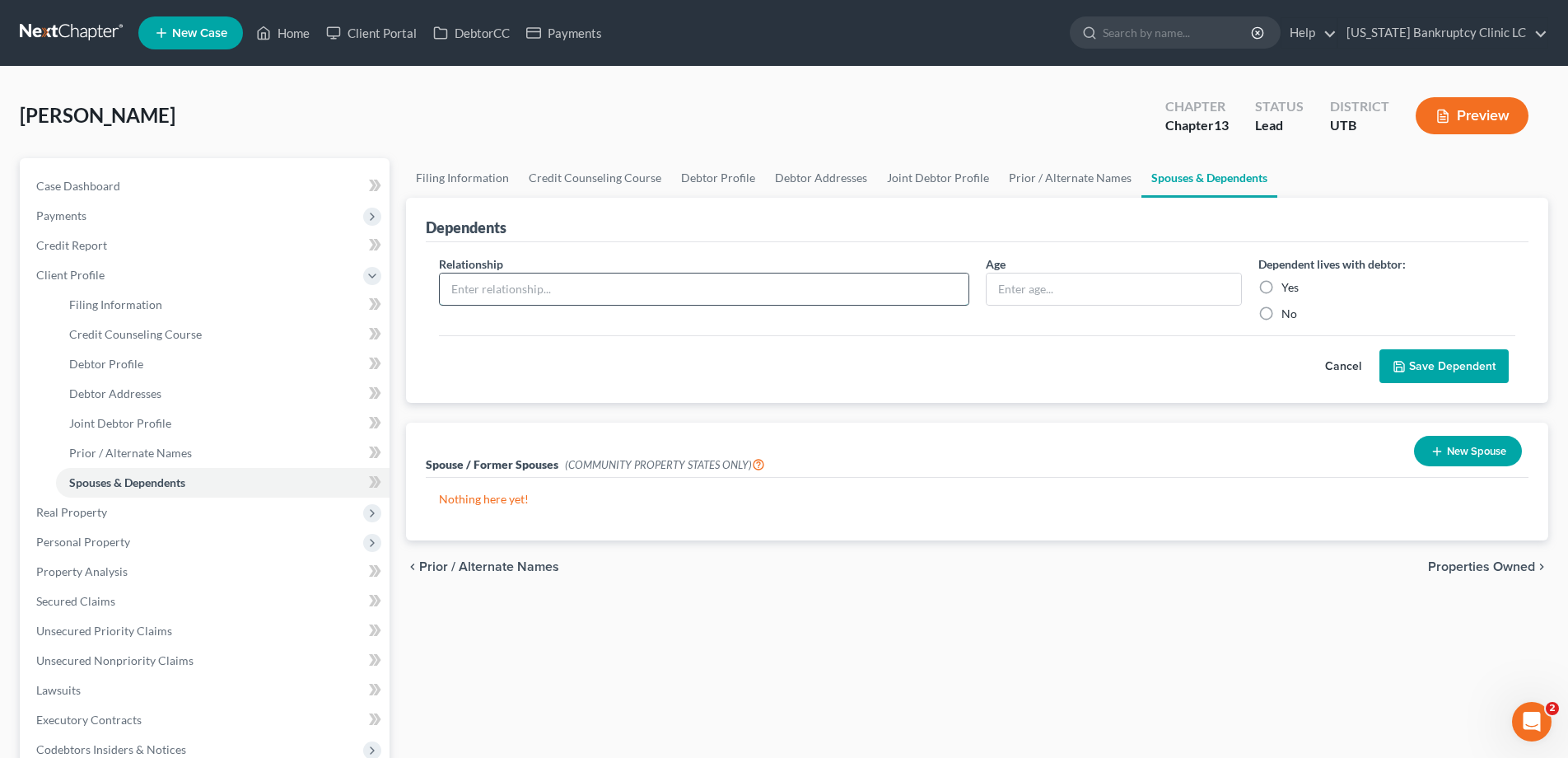
click at [783, 280] on input "text" at bounding box center [704, 289] width 528 height 31
type input "dependent child"
click at [1094, 297] on input "text" at bounding box center [1114, 289] width 255 height 31
type input "11"
click at [1281, 288] on label "Yes" at bounding box center [1289, 288] width 17 height 16
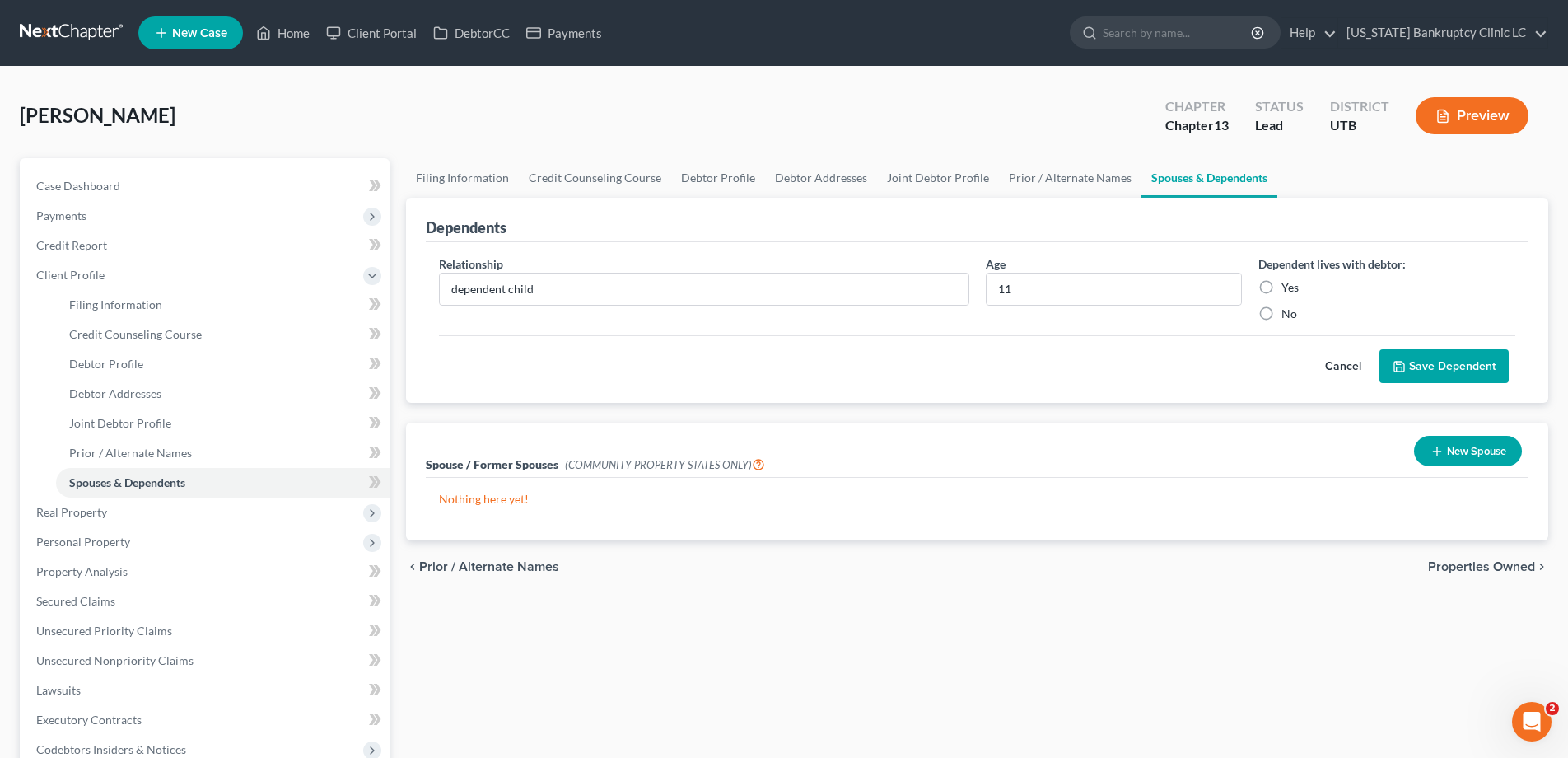
click at [1288, 288] on input "Yes" at bounding box center [1293, 285] width 11 height 11
radio input "true"
click at [1419, 361] on button "Save Dependent" at bounding box center [1444, 366] width 129 height 35
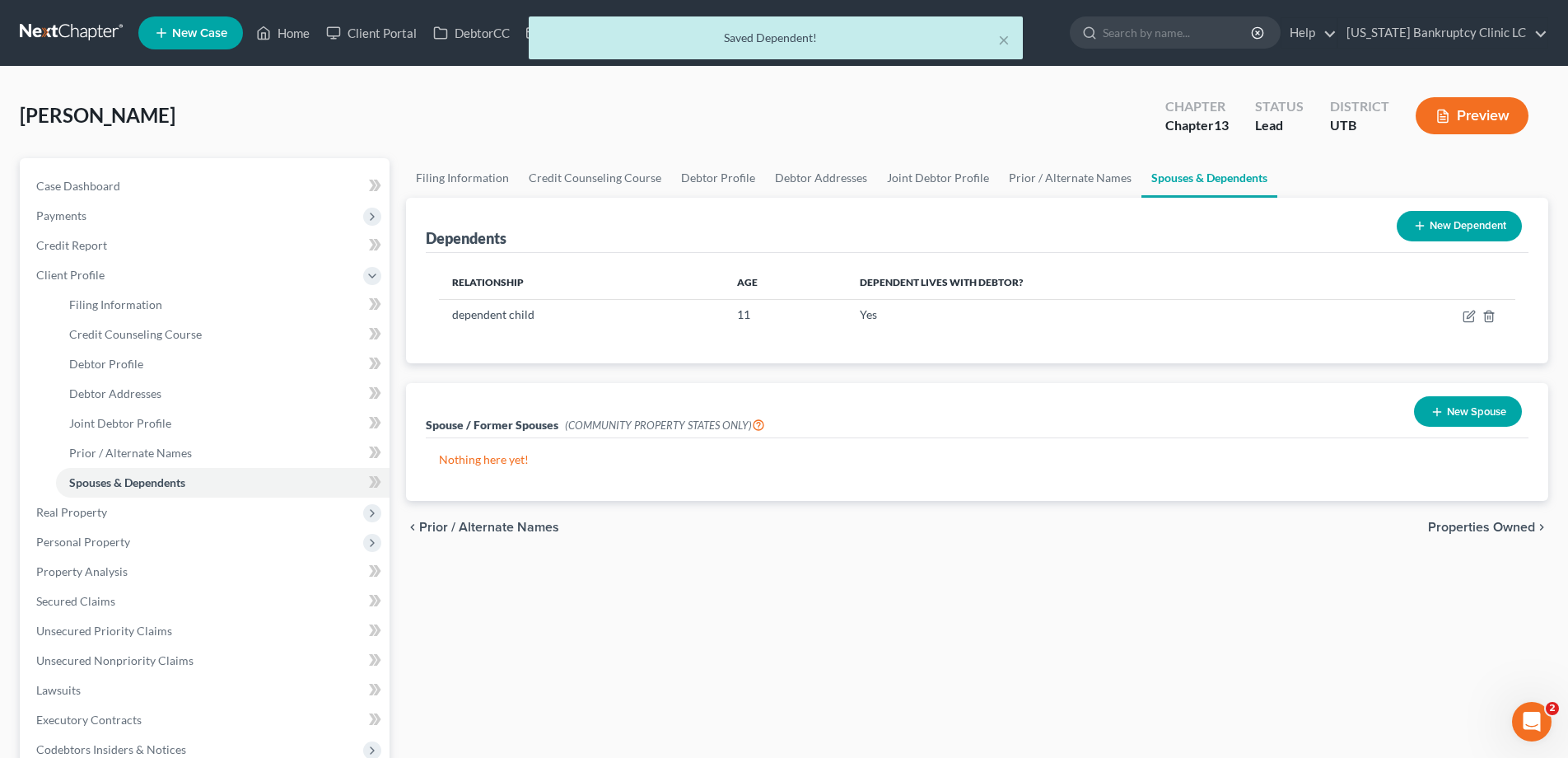
click at [1443, 219] on button "New Dependent" at bounding box center [1458, 225] width 125 height 30
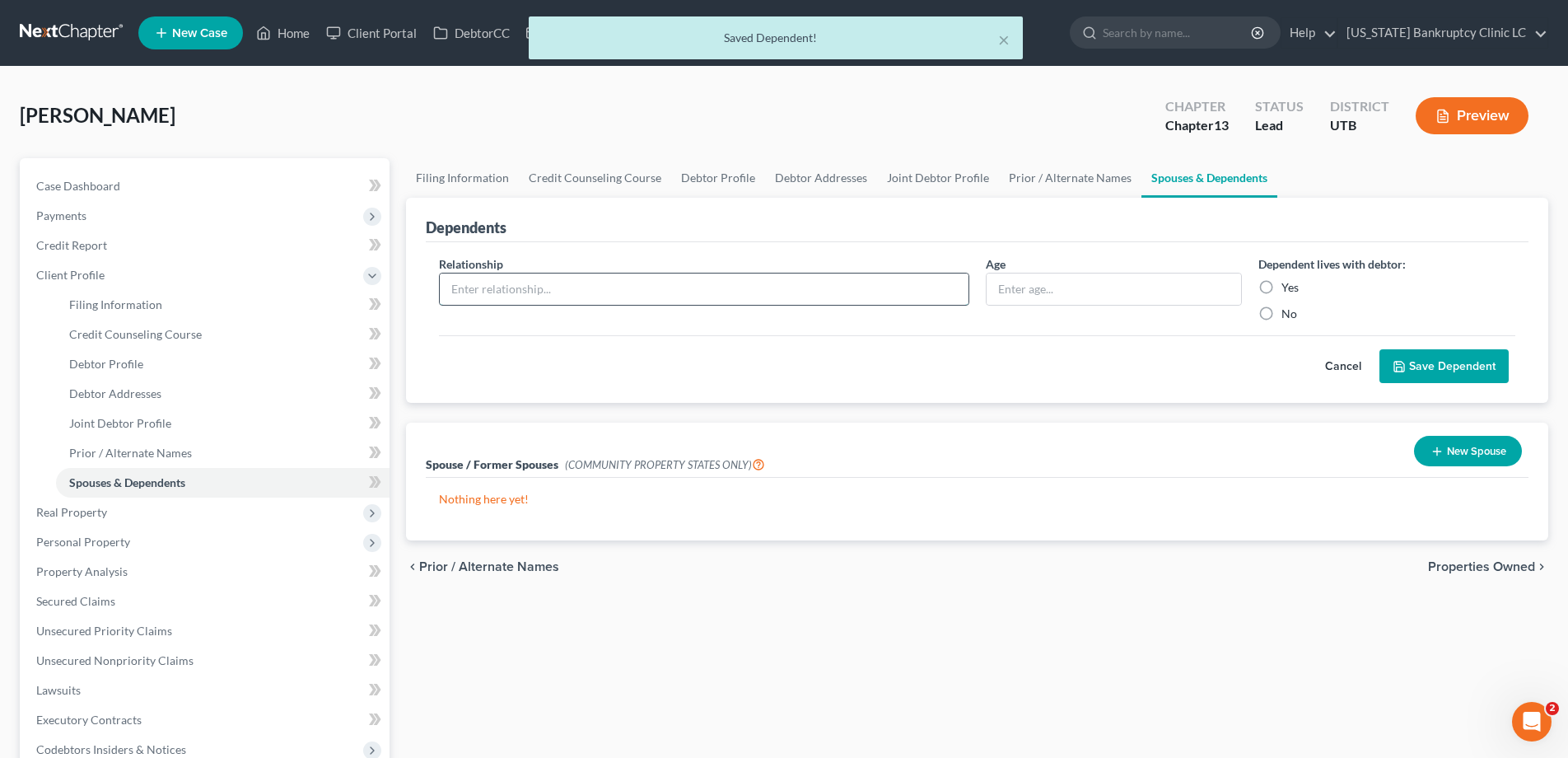
click at [544, 290] on input "text" at bounding box center [704, 289] width 528 height 31
type input "dependent child"
click at [1027, 292] on input "text" at bounding box center [1114, 289] width 255 height 31
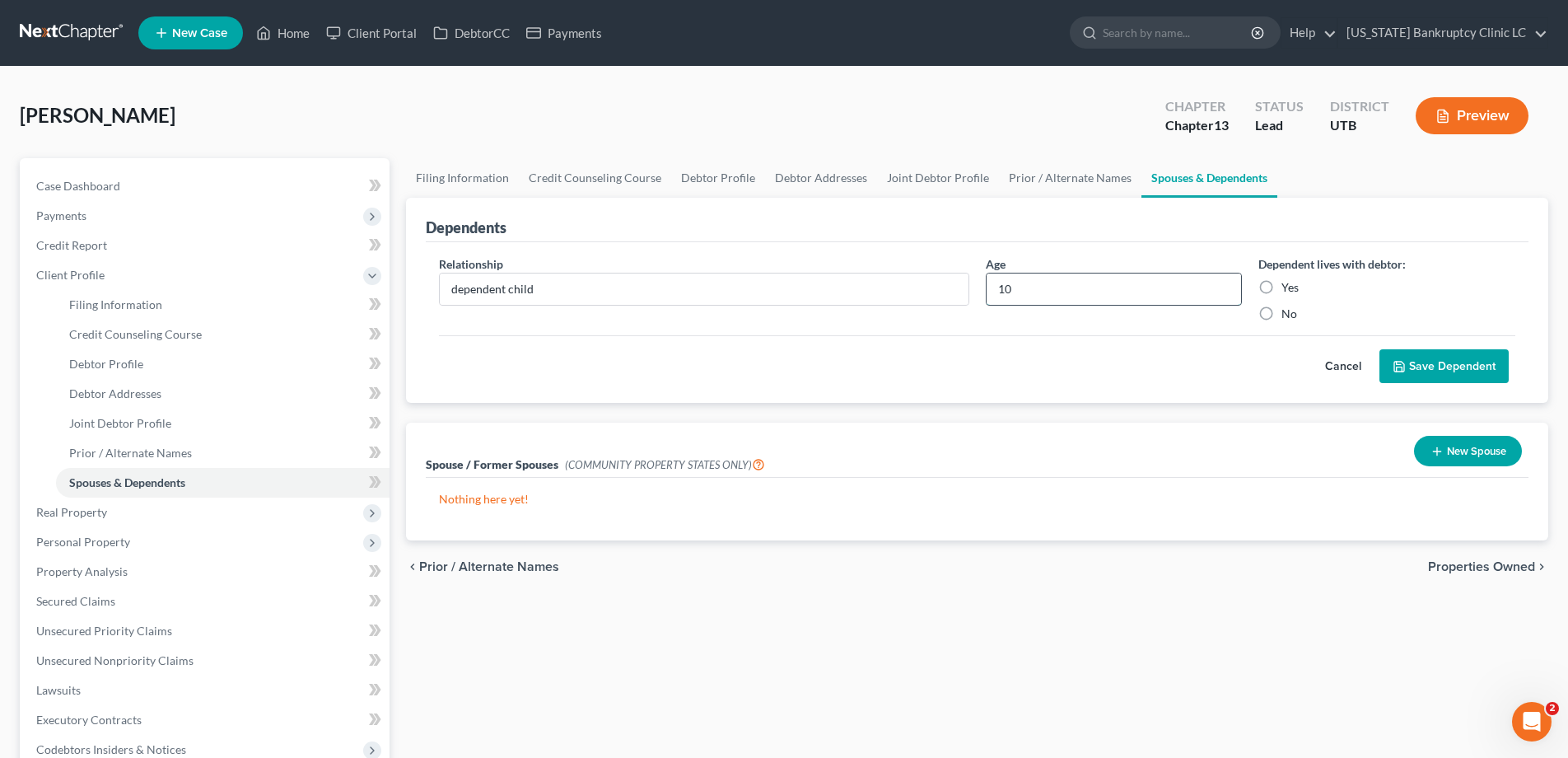
type input "10"
click at [1281, 288] on label "Yes" at bounding box center [1289, 288] width 17 height 16
click at [1288, 288] on input "Yes" at bounding box center [1293, 285] width 11 height 11
radio input "true"
click at [1428, 370] on button "Save Dependent" at bounding box center [1444, 366] width 129 height 35
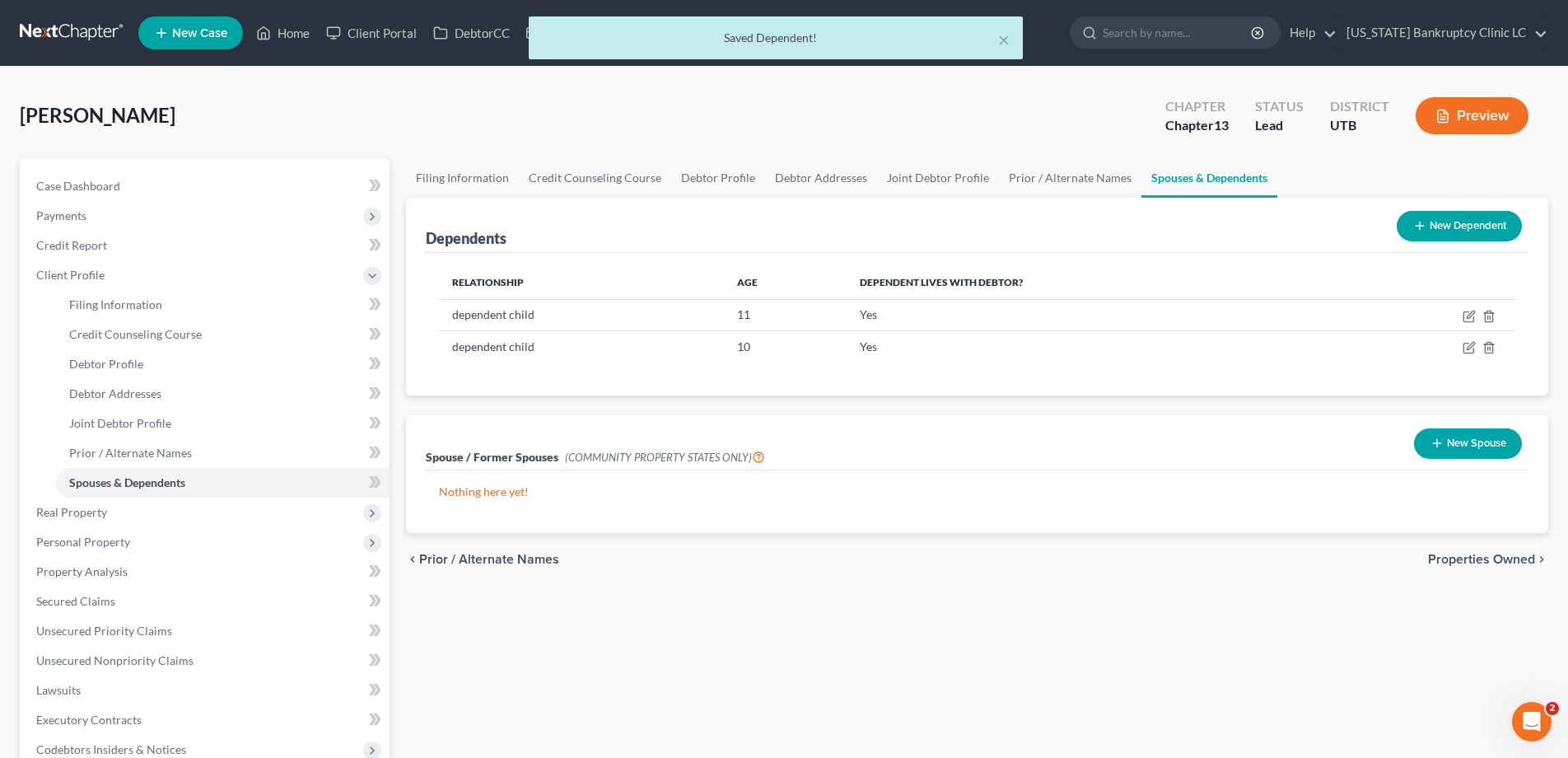
click at [1476, 222] on button "New Dependent" at bounding box center [1458, 225] width 125 height 30
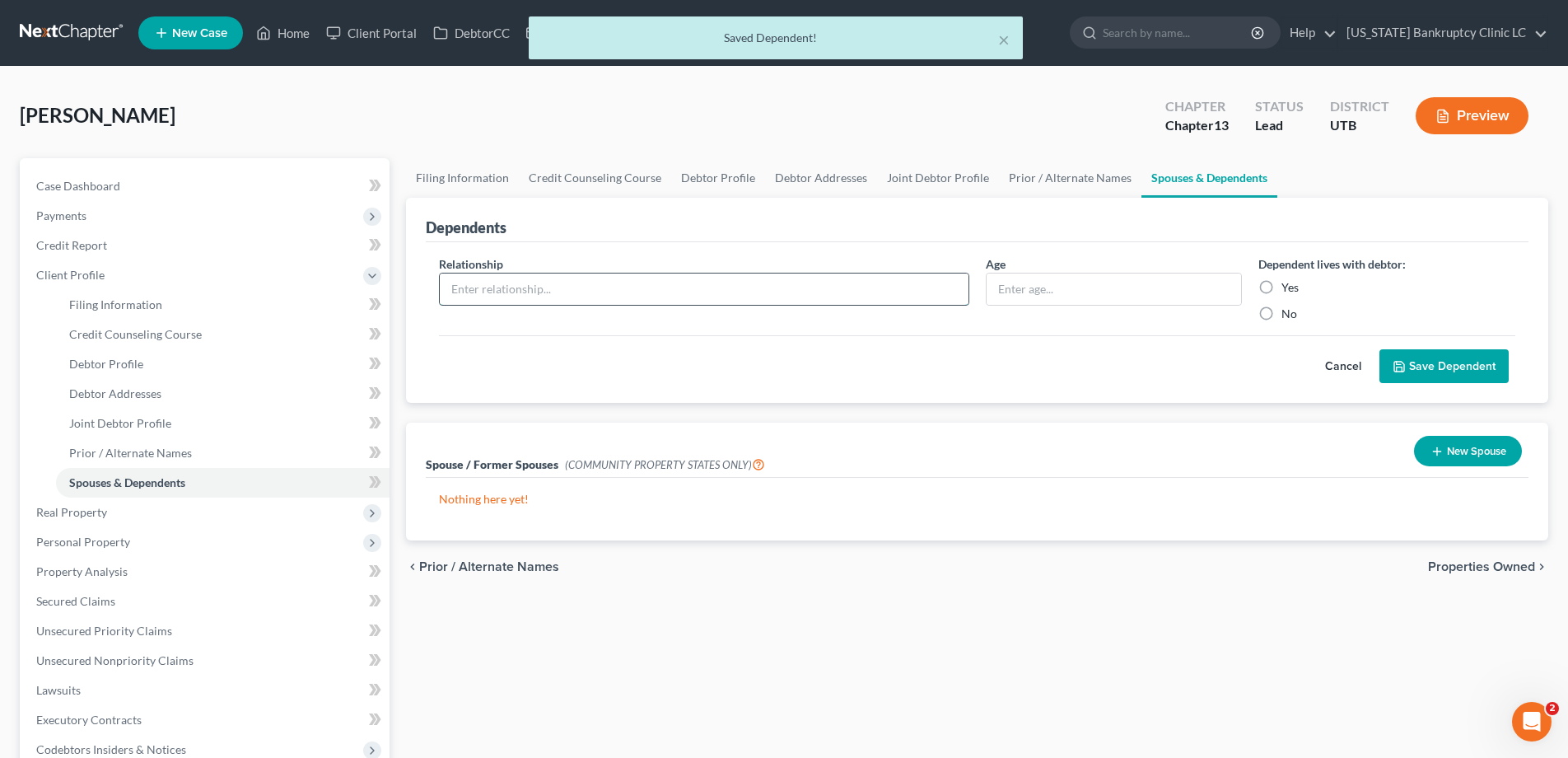
click at [547, 287] on input "text" at bounding box center [704, 289] width 528 height 31
type input "dependent child"
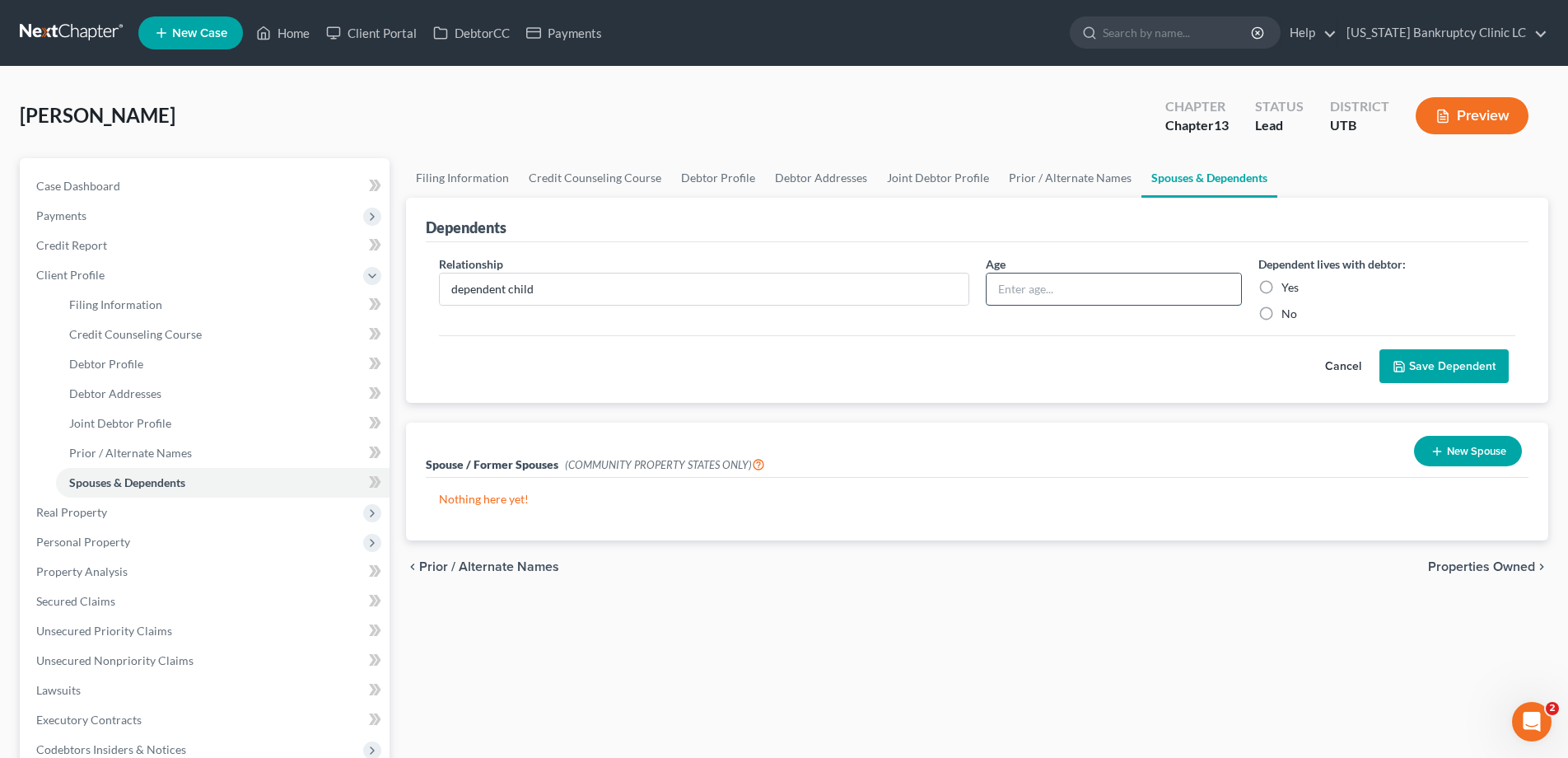
click at [1064, 292] on input "text" at bounding box center [1114, 289] width 255 height 31
type input "7"
click at [1281, 286] on label "Yes" at bounding box center [1289, 288] width 17 height 16
click at [1288, 286] on input "Yes" at bounding box center [1293, 285] width 11 height 11
radio input "true"
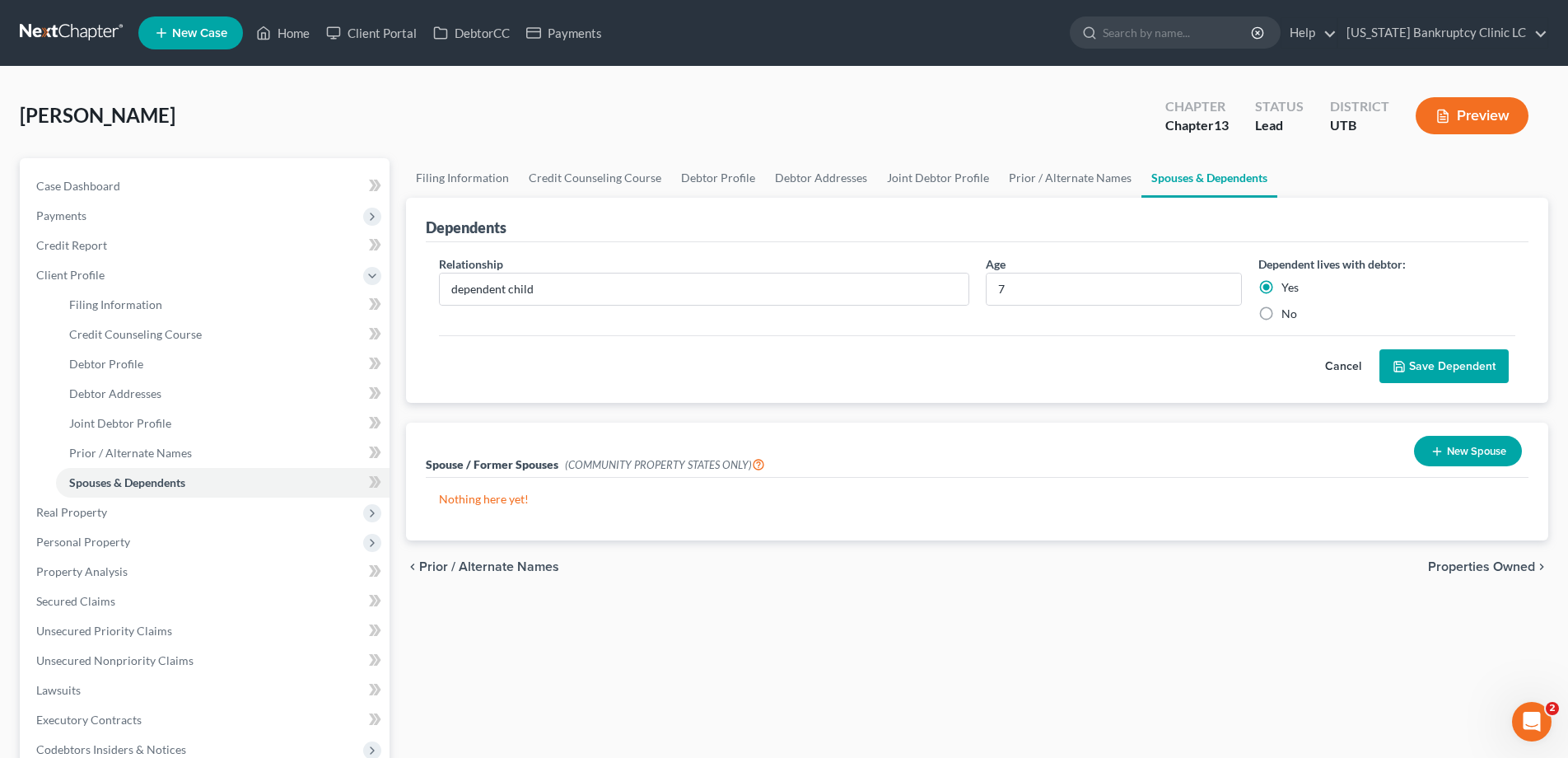
click at [1458, 373] on button "Save Dependent" at bounding box center [1444, 366] width 129 height 35
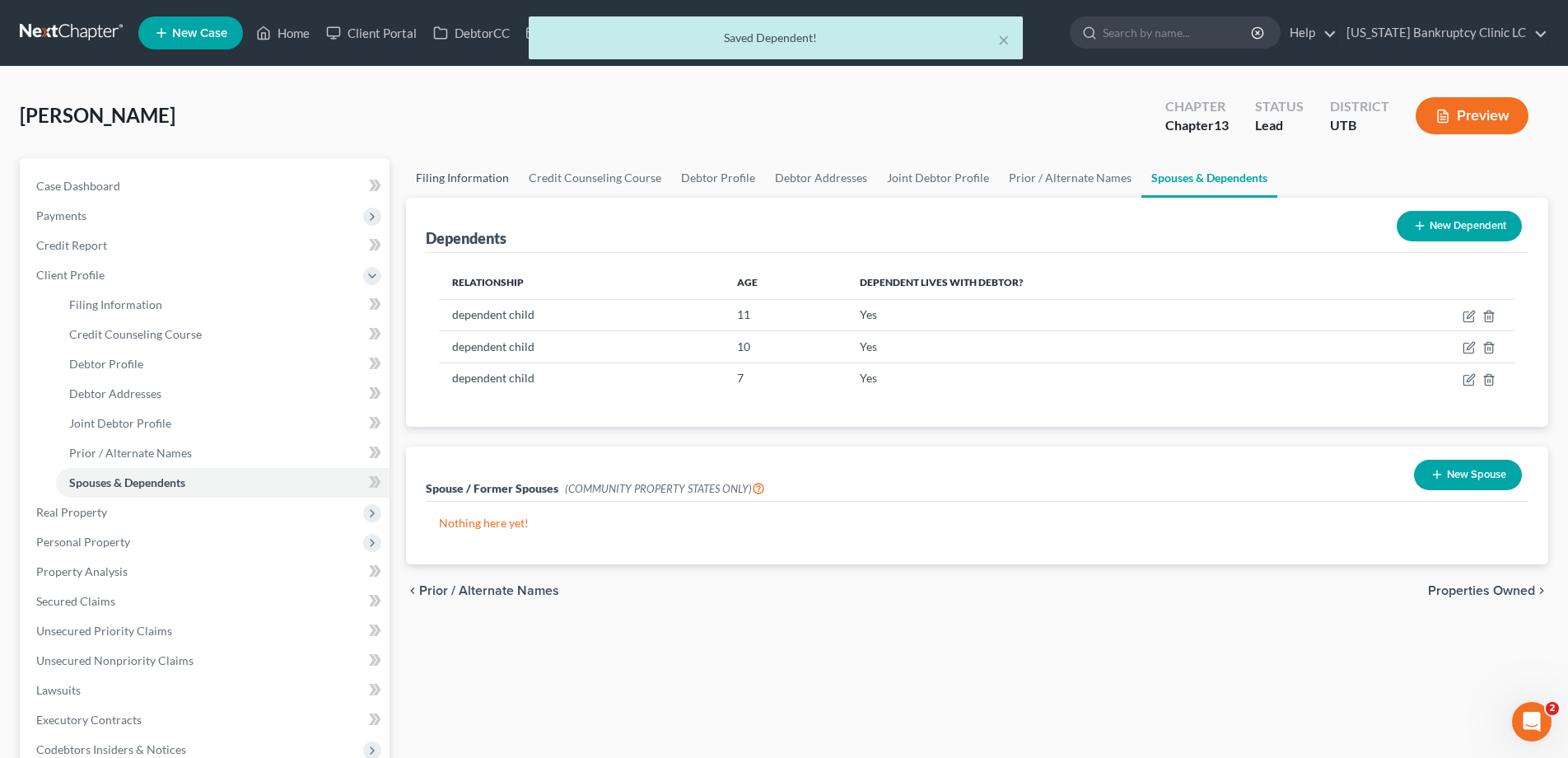
click at [443, 179] on link "Filing Information" at bounding box center [463, 178] width 113 height 39
select select "1"
select select "3"
select select "81"
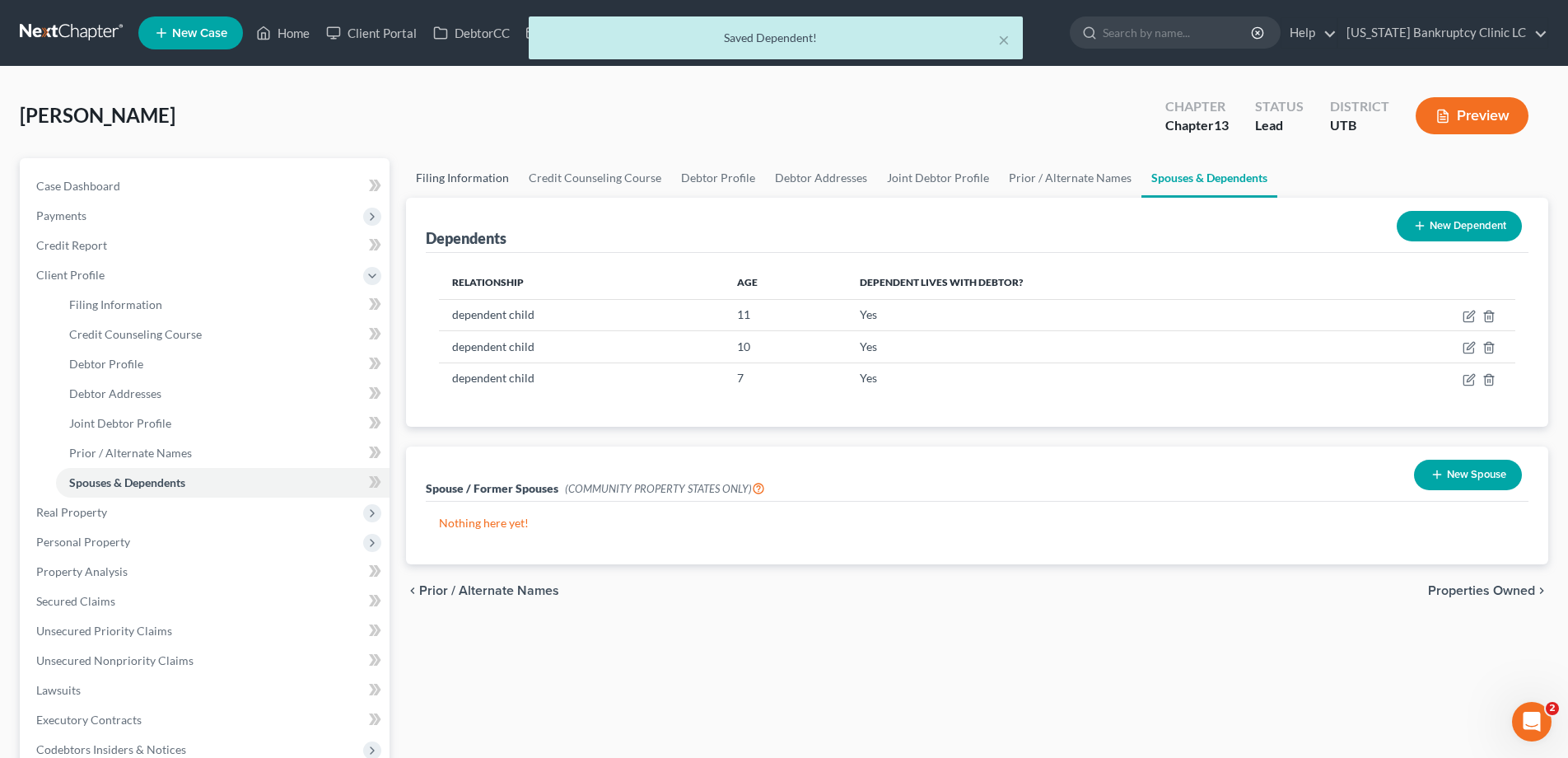
select select "0"
select select "46"
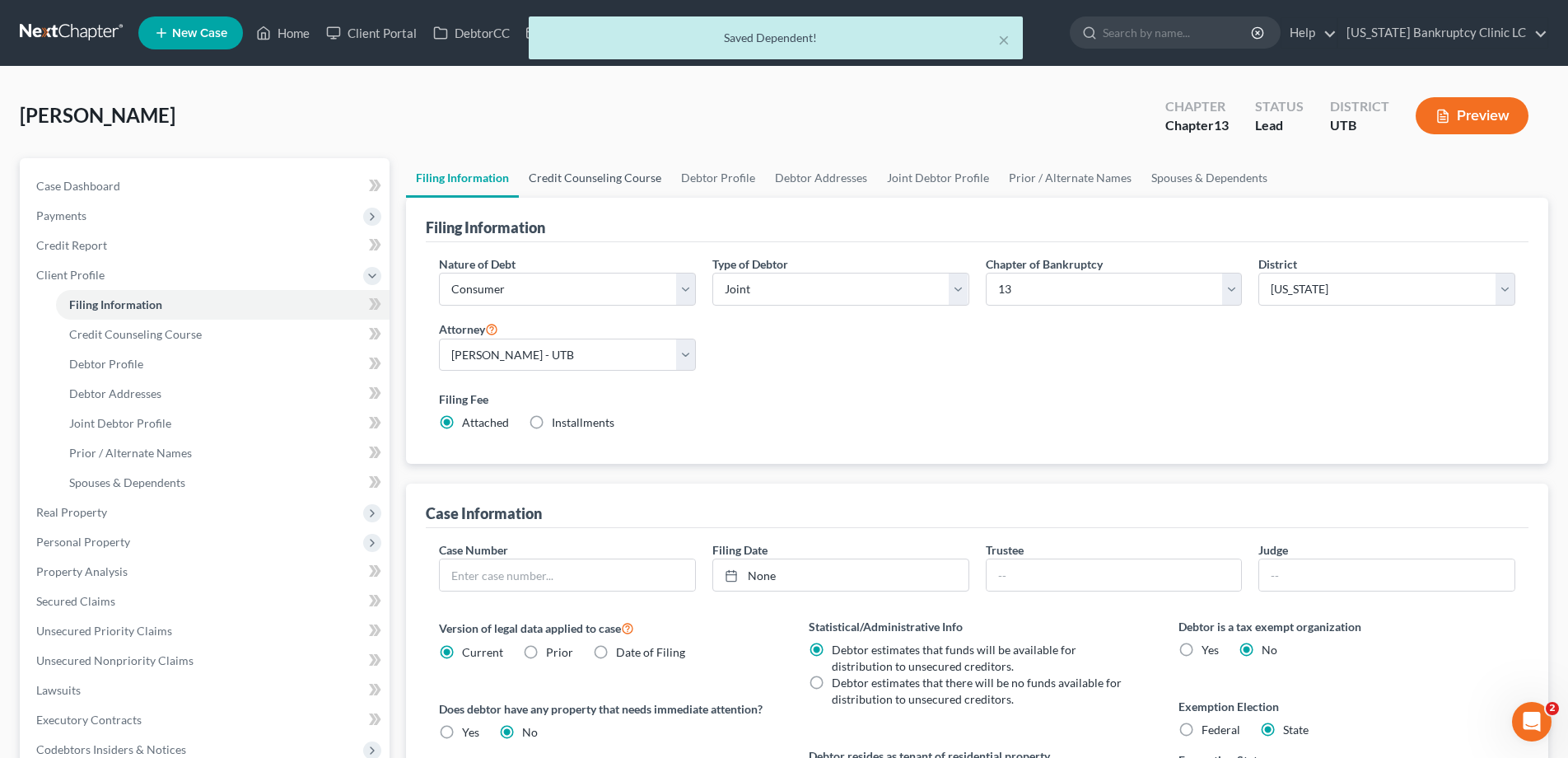
click at [621, 183] on link "Credit Counseling Course" at bounding box center [595, 178] width 152 height 39
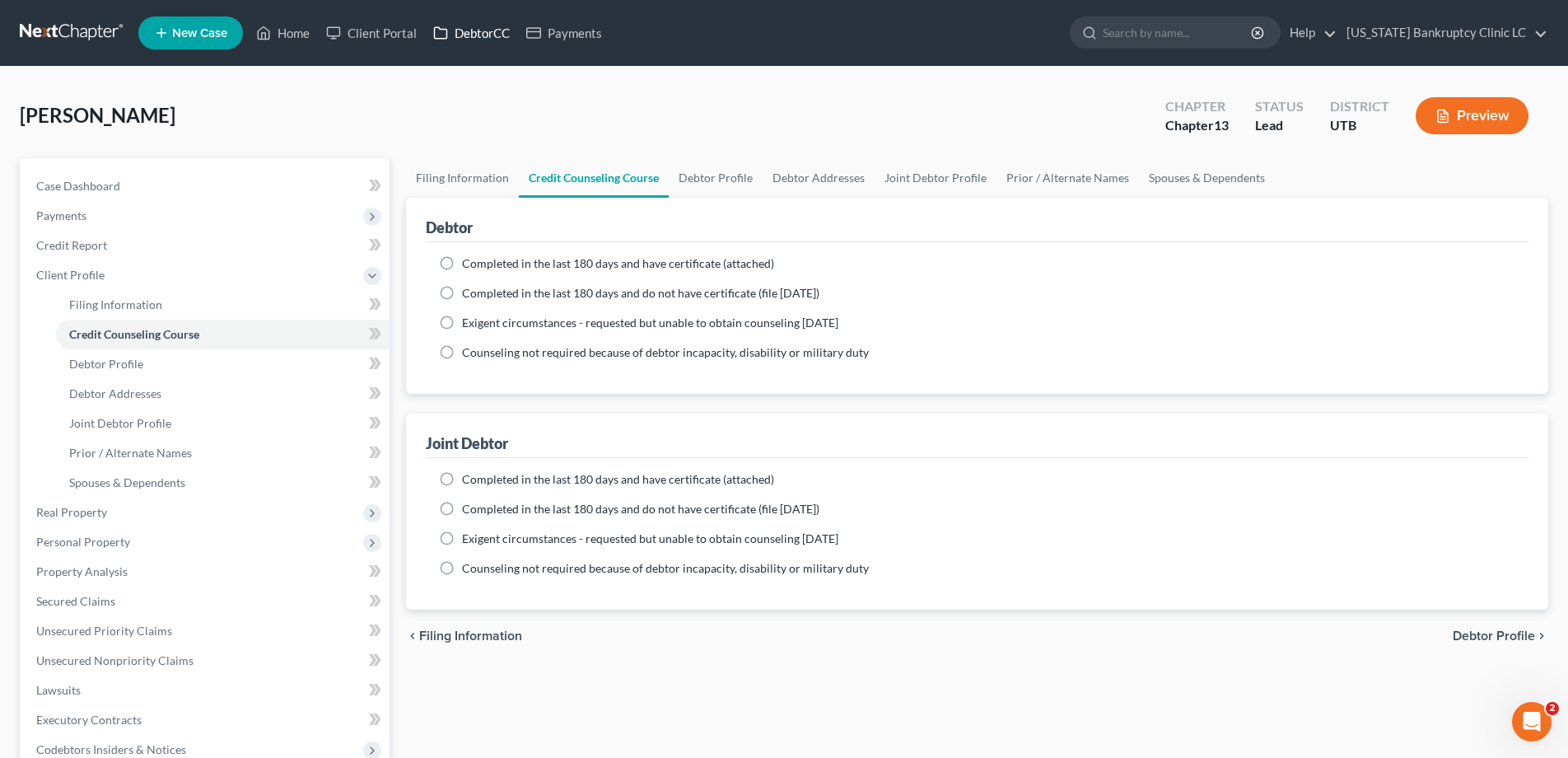
click at [490, 35] on link "DebtorCC" at bounding box center [472, 33] width 93 height 30
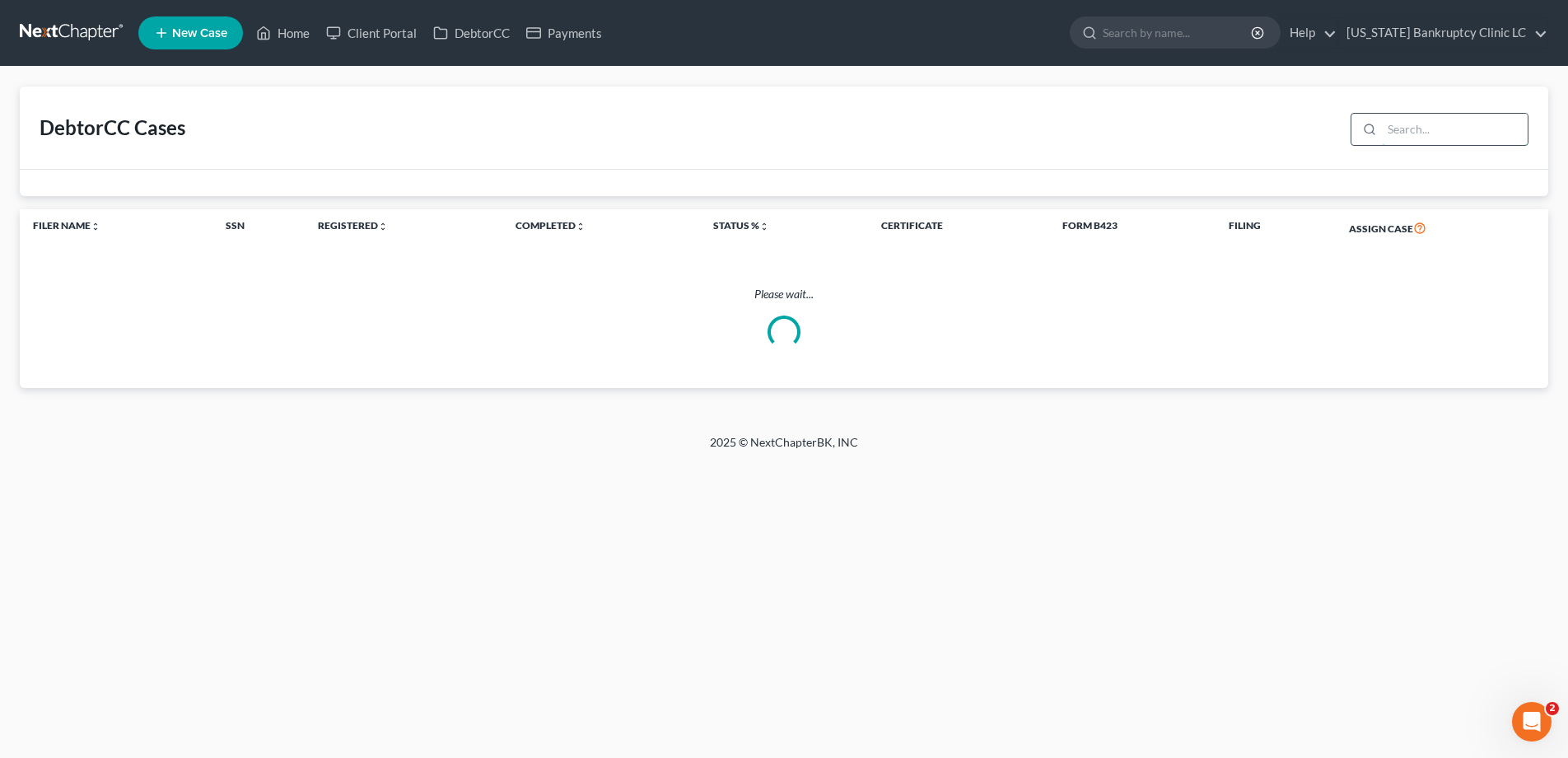
click at [1441, 135] on input "search" at bounding box center [1454, 129] width 146 height 31
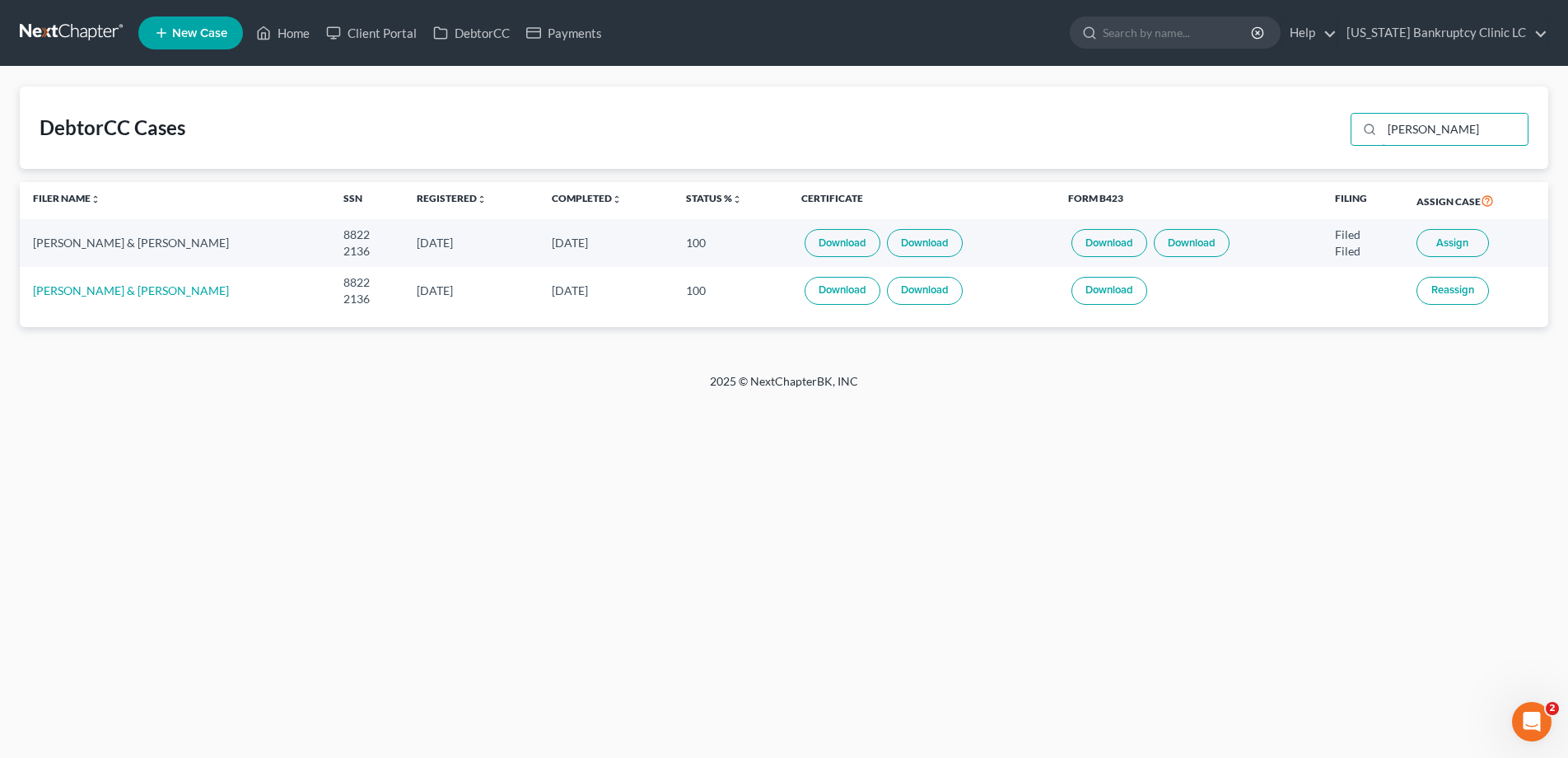
type input "[PERSON_NAME]"
click at [47, 30] on link at bounding box center [73, 33] width 106 height 30
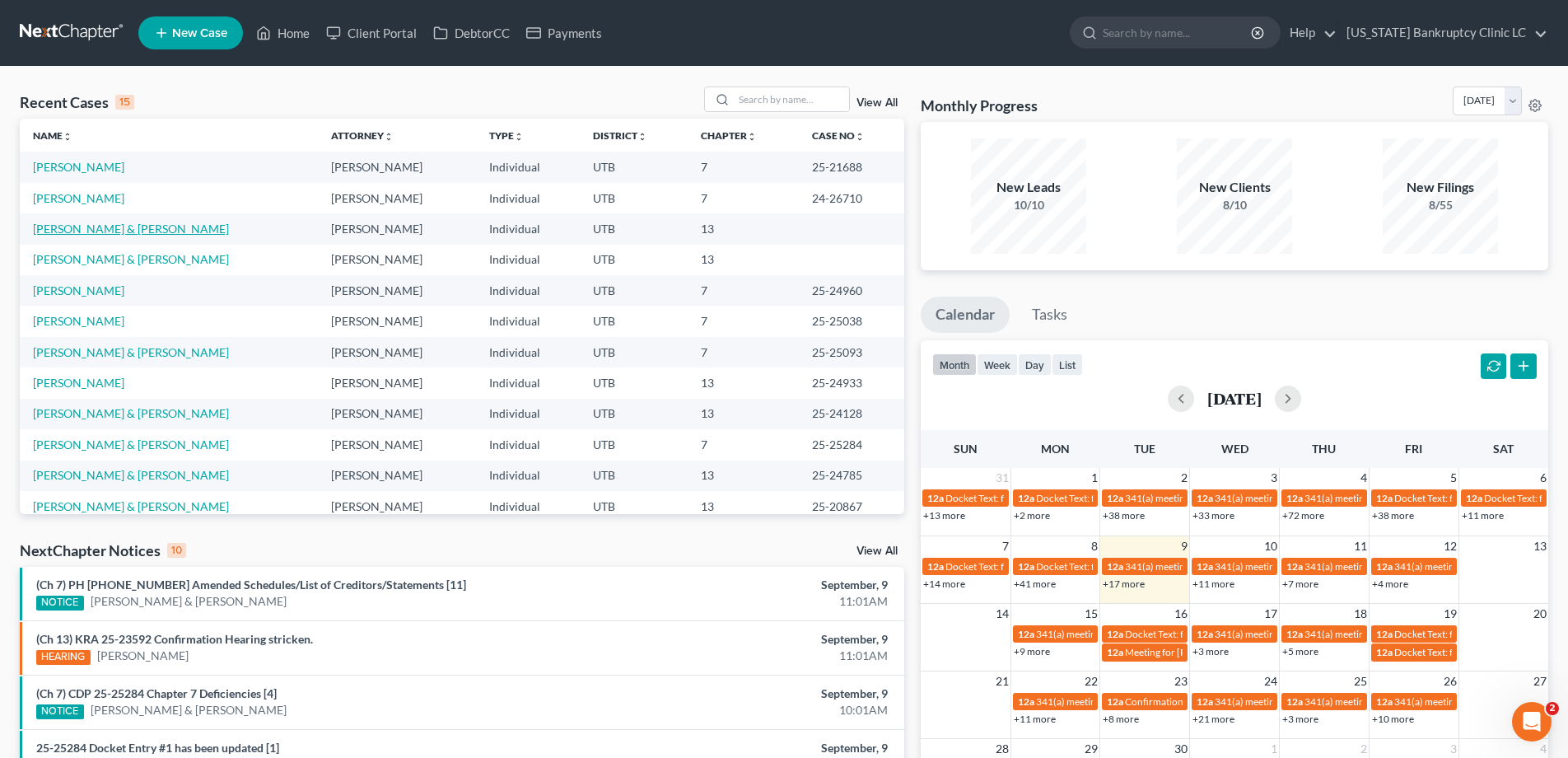
click at [79, 231] on link "[PERSON_NAME] & [PERSON_NAME]" at bounding box center [130, 228] width 196 height 14
click at [79, 231] on link "Godwin, Ronald & Rebecca" at bounding box center [130, 228] width 196 height 14
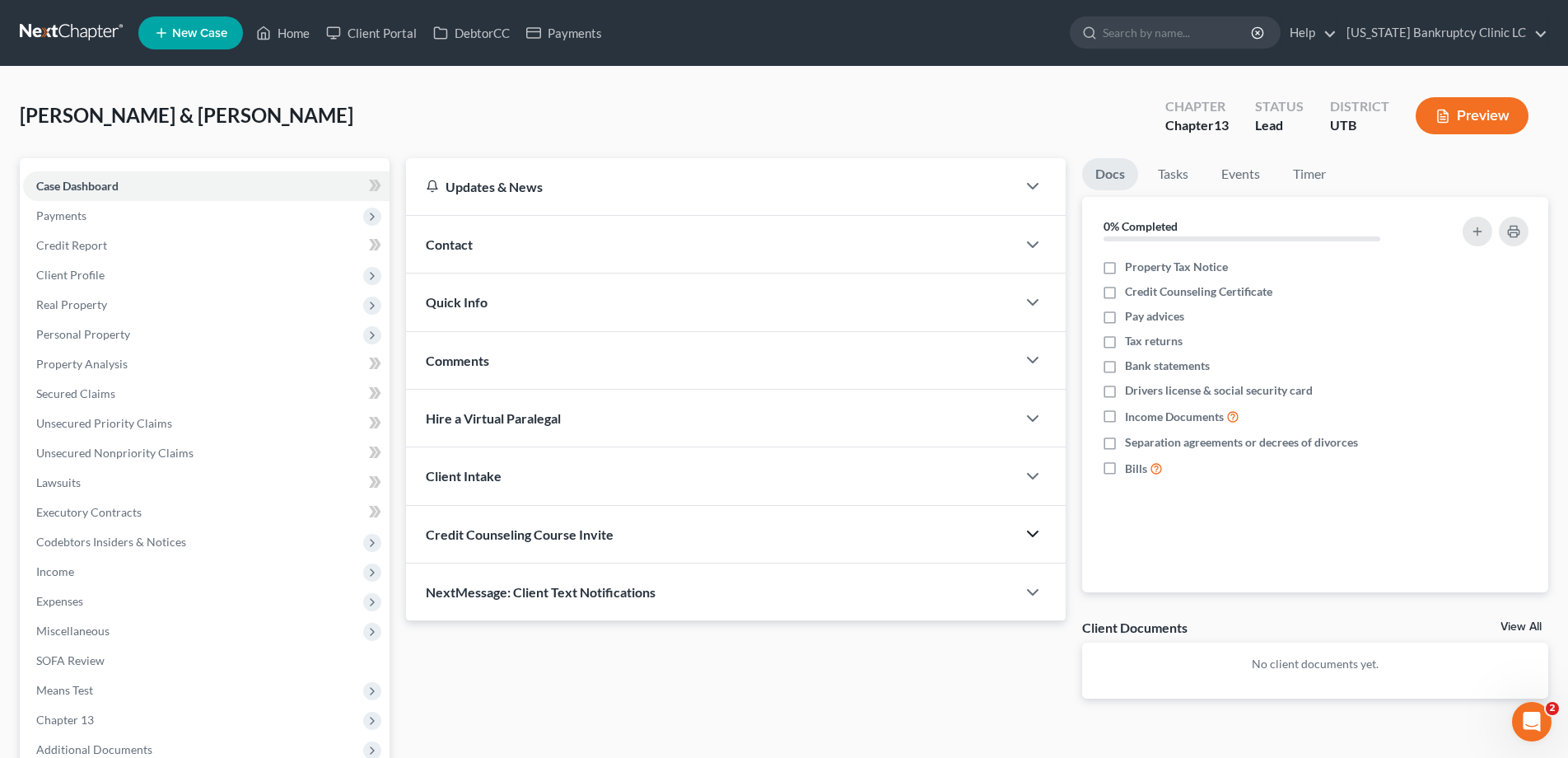
click at [1033, 531] on icon "button" at bounding box center [1033, 534] width 20 height 20
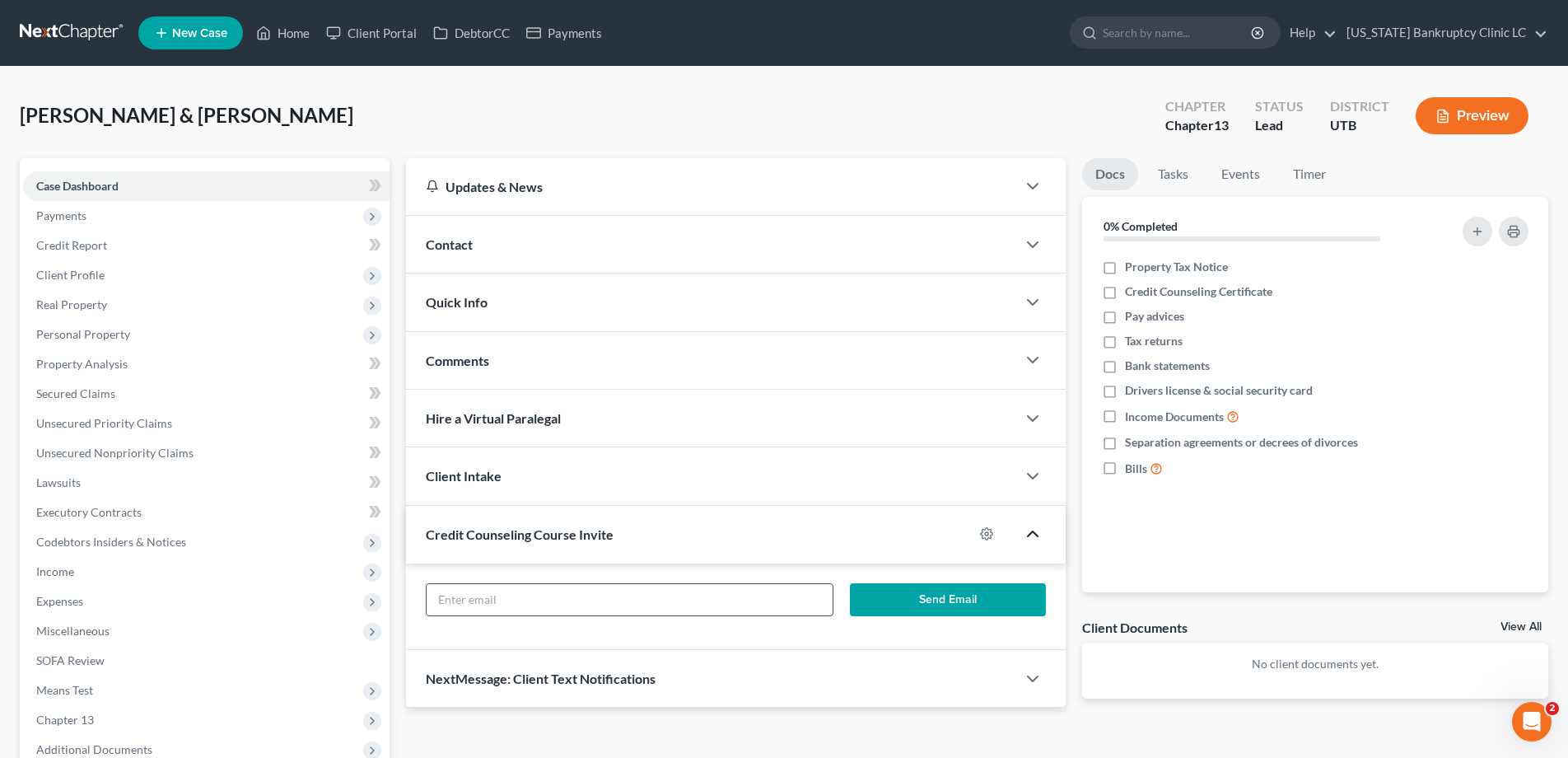
click at [667, 592] on input "text" at bounding box center [629, 599] width 406 height 31
type input "ron.godwin@purcelltire.com; heinis224@yahoo.com"
click at [933, 602] on button "Send Email" at bounding box center [947, 599] width 196 height 33
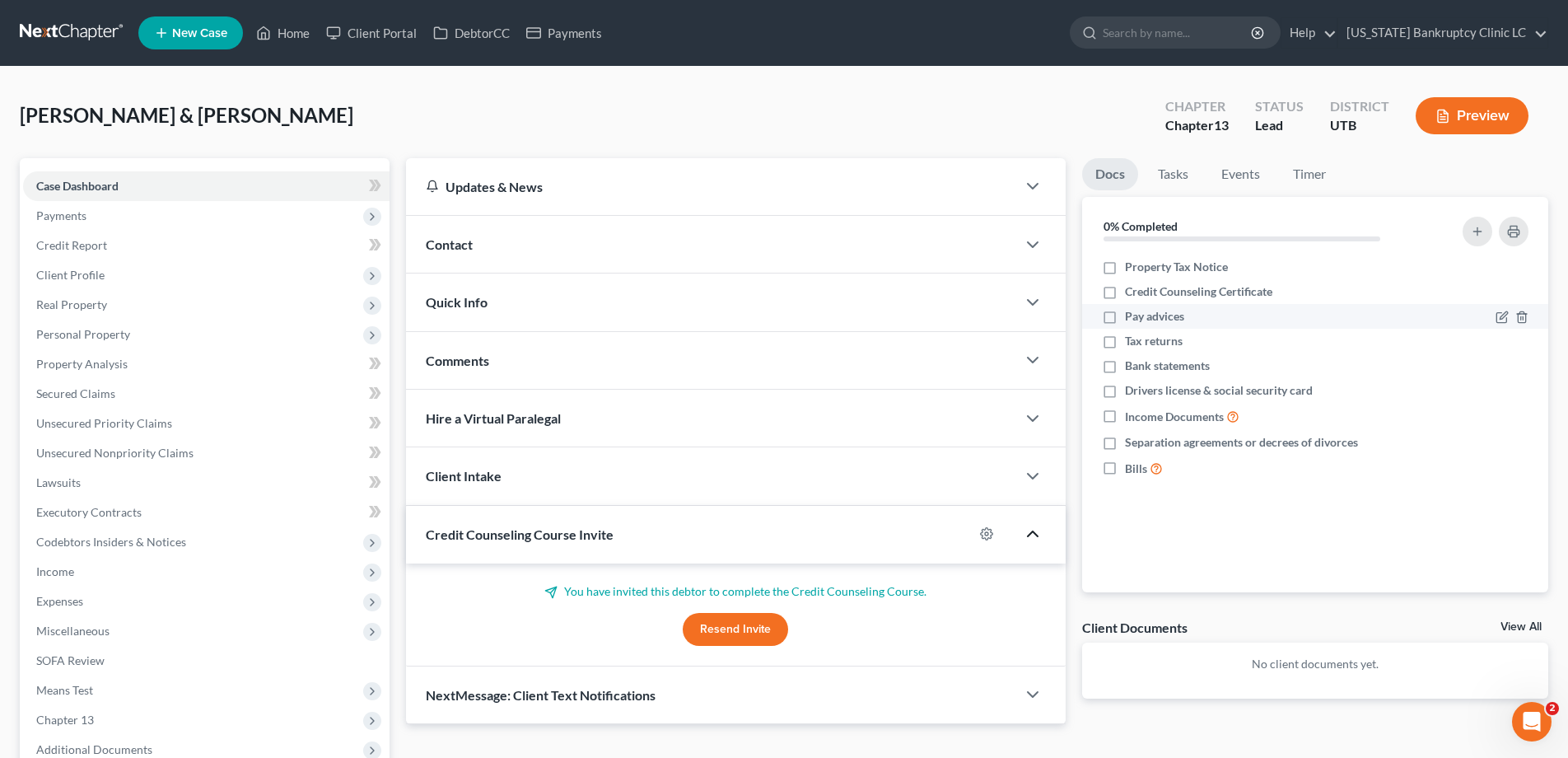
click at [1125, 319] on label "Pay advices" at bounding box center [1154, 316] width 59 height 16
click at [1131, 319] on input "Pay advices" at bounding box center [1136, 313] width 11 height 11
checkbox input "true"
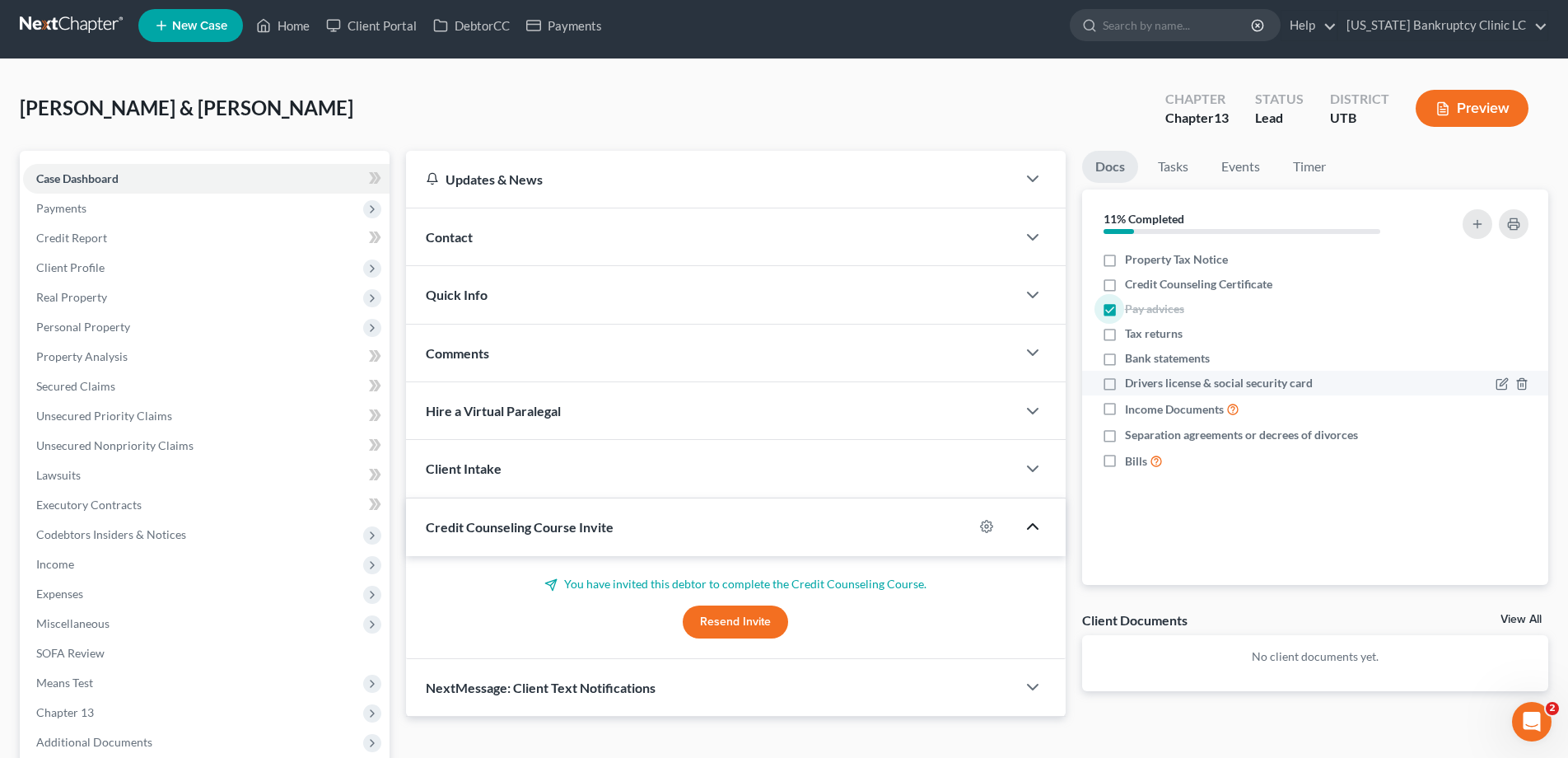
click at [1125, 384] on label "Drivers license & social security card" at bounding box center [1218, 383] width 188 height 16
click at [1131, 384] on input "Drivers license & social security card" at bounding box center [1136, 380] width 11 height 11
checkbox input "true"
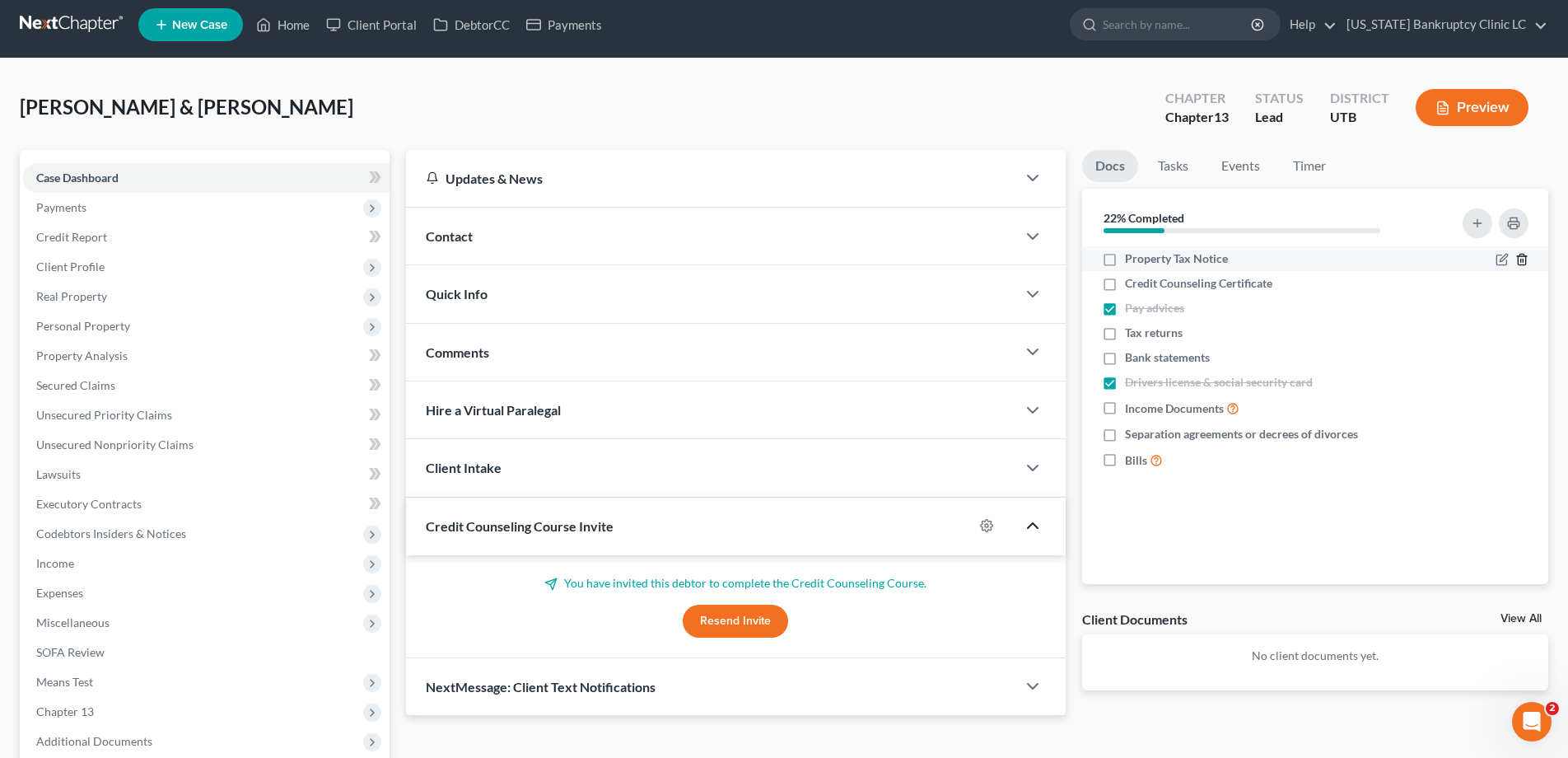
click at [1521, 260] on line "button" at bounding box center [1521, 261] width 0 height 4
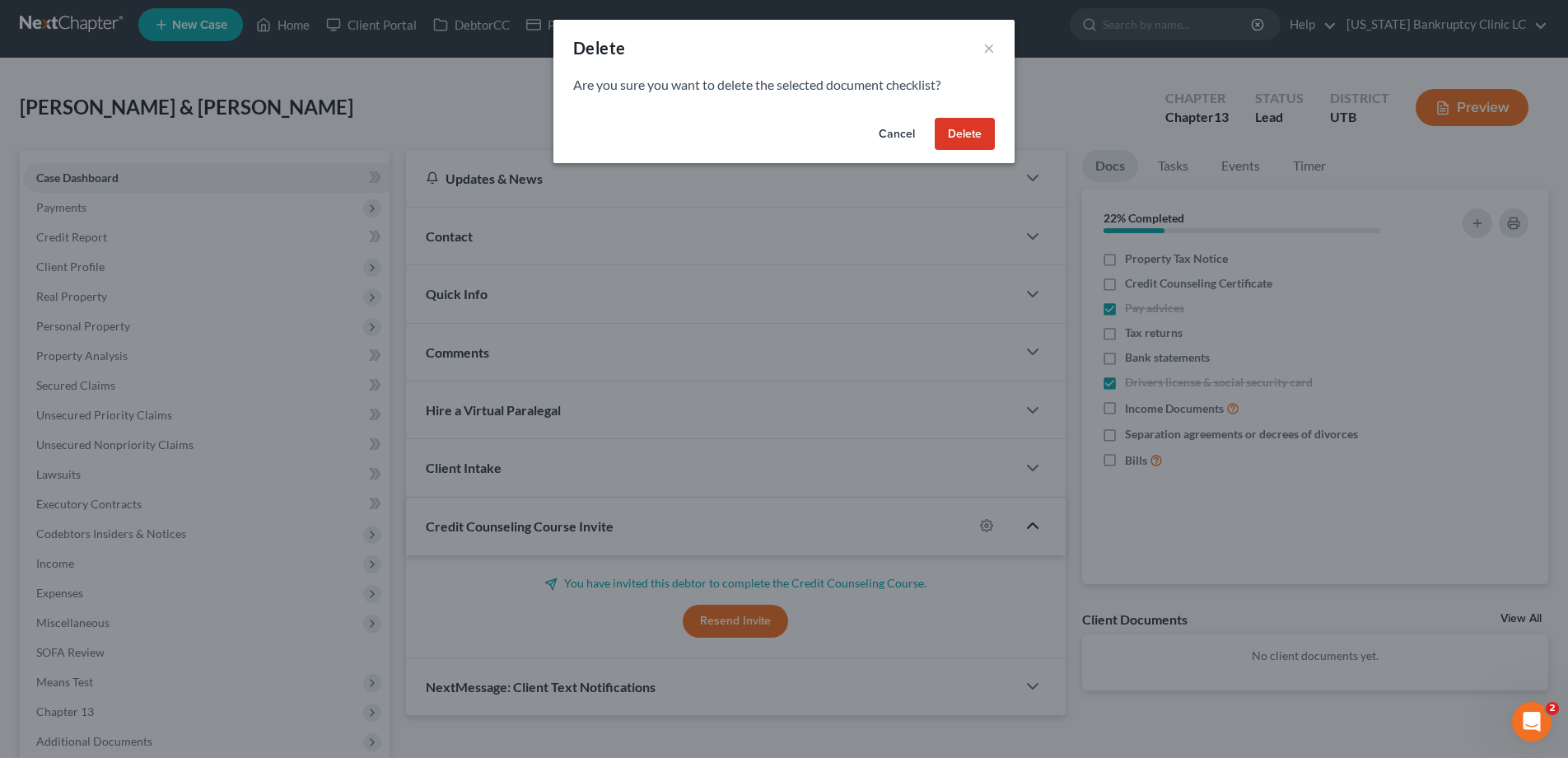
click at [968, 129] on button "Delete" at bounding box center [964, 134] width 60 height 33
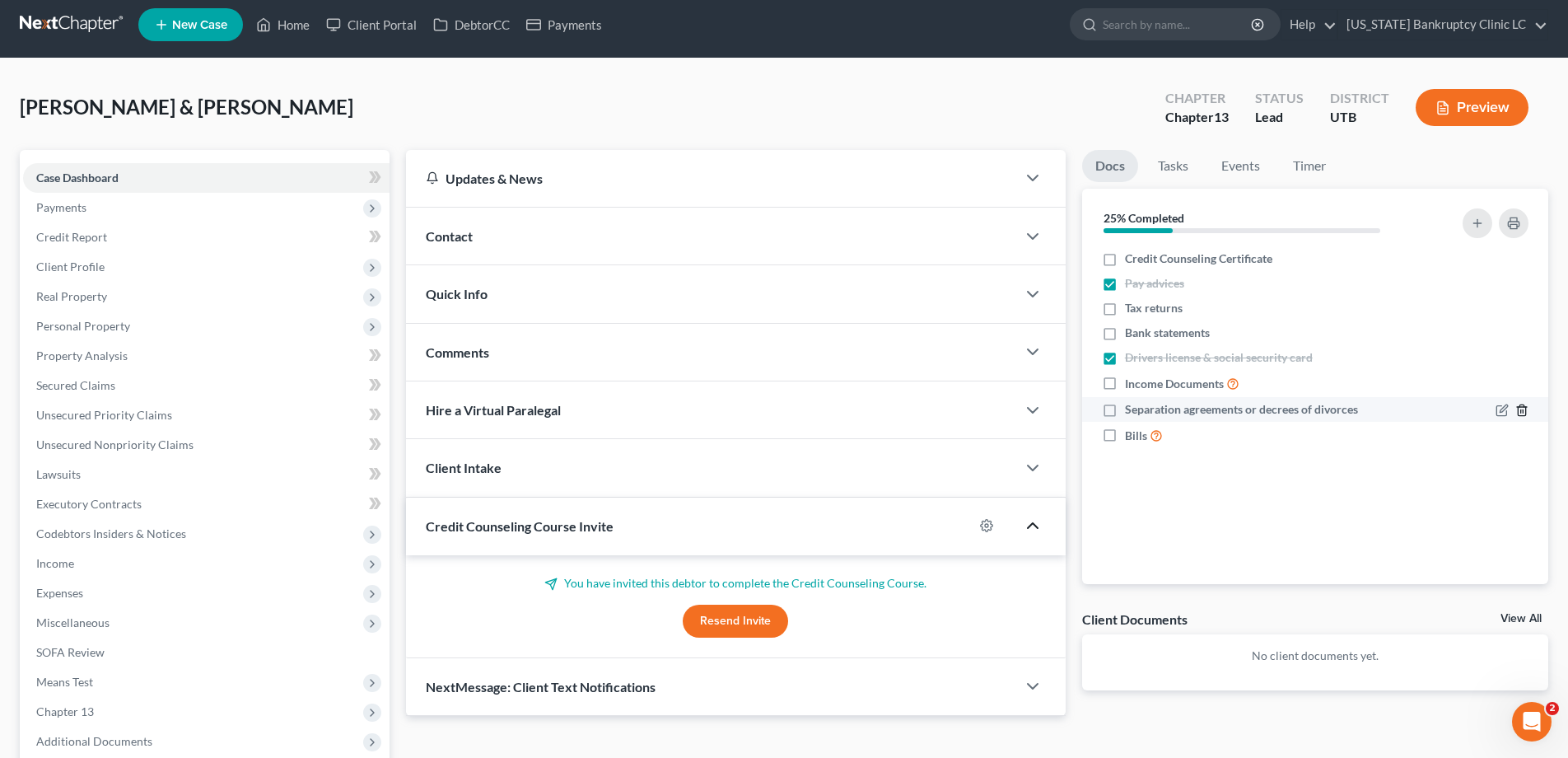
click at [1525, 411] on icon "button" at bounding box center [1521, 411] width 7 height 11
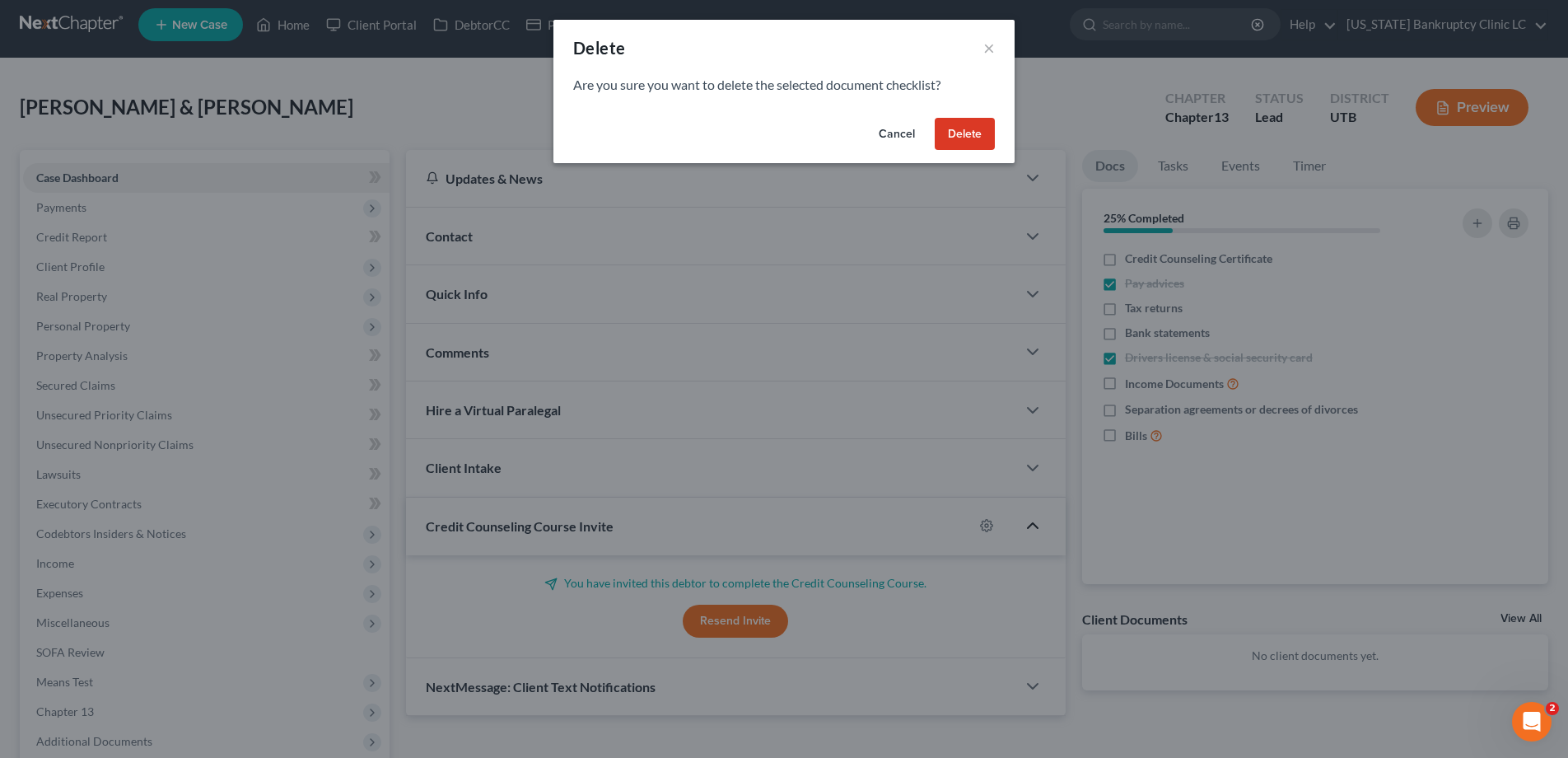
click at [971, 133] on button "Delete" at bounding box center [964, 134] width 60 height 33
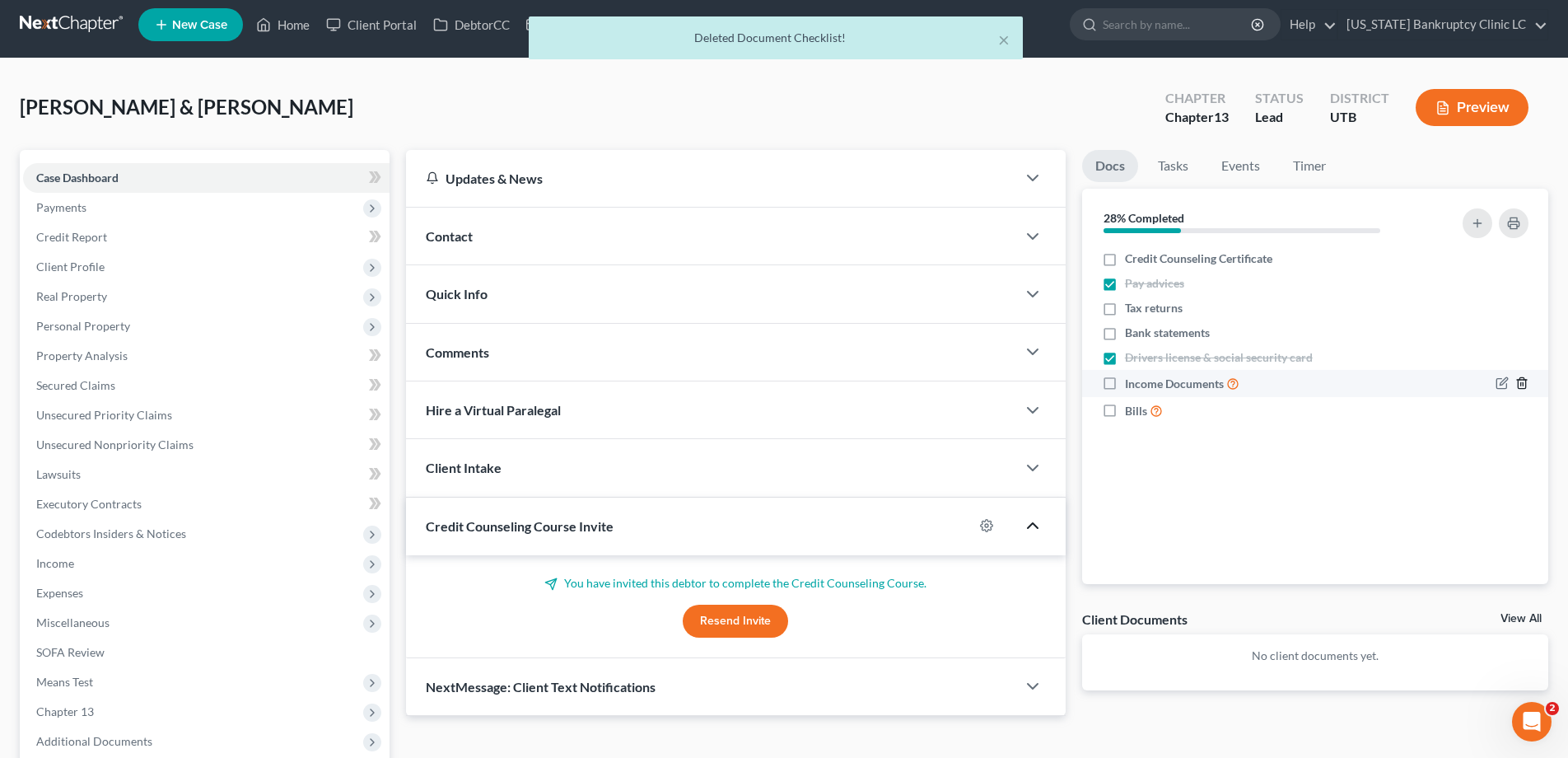
click at [1527, 382] on icon "button" at bounding box center [1522, 383] width 13 height 13
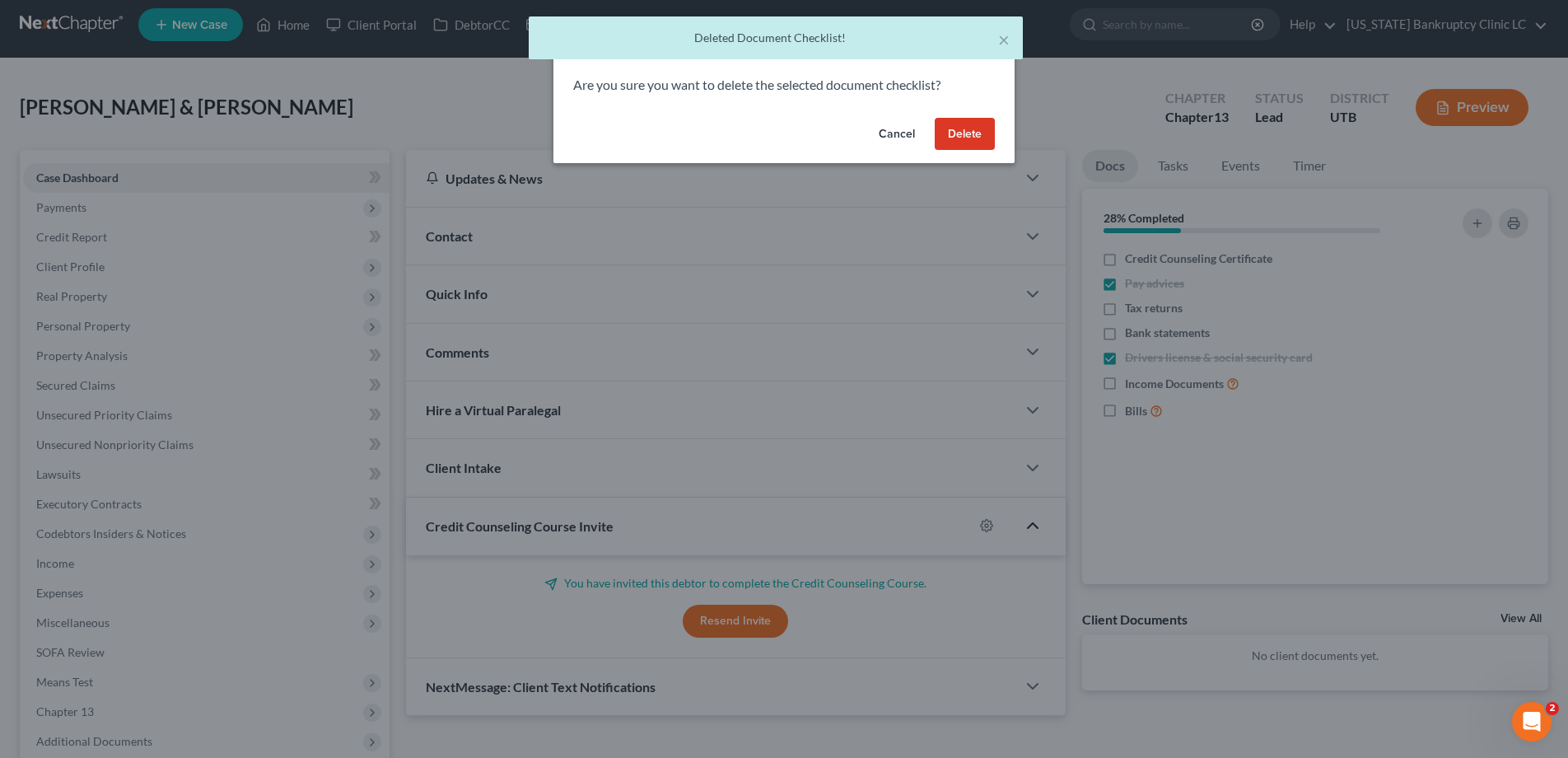
click at [956, 132] on button "Delete" at bounding box center [964, 134] width 60 height 33
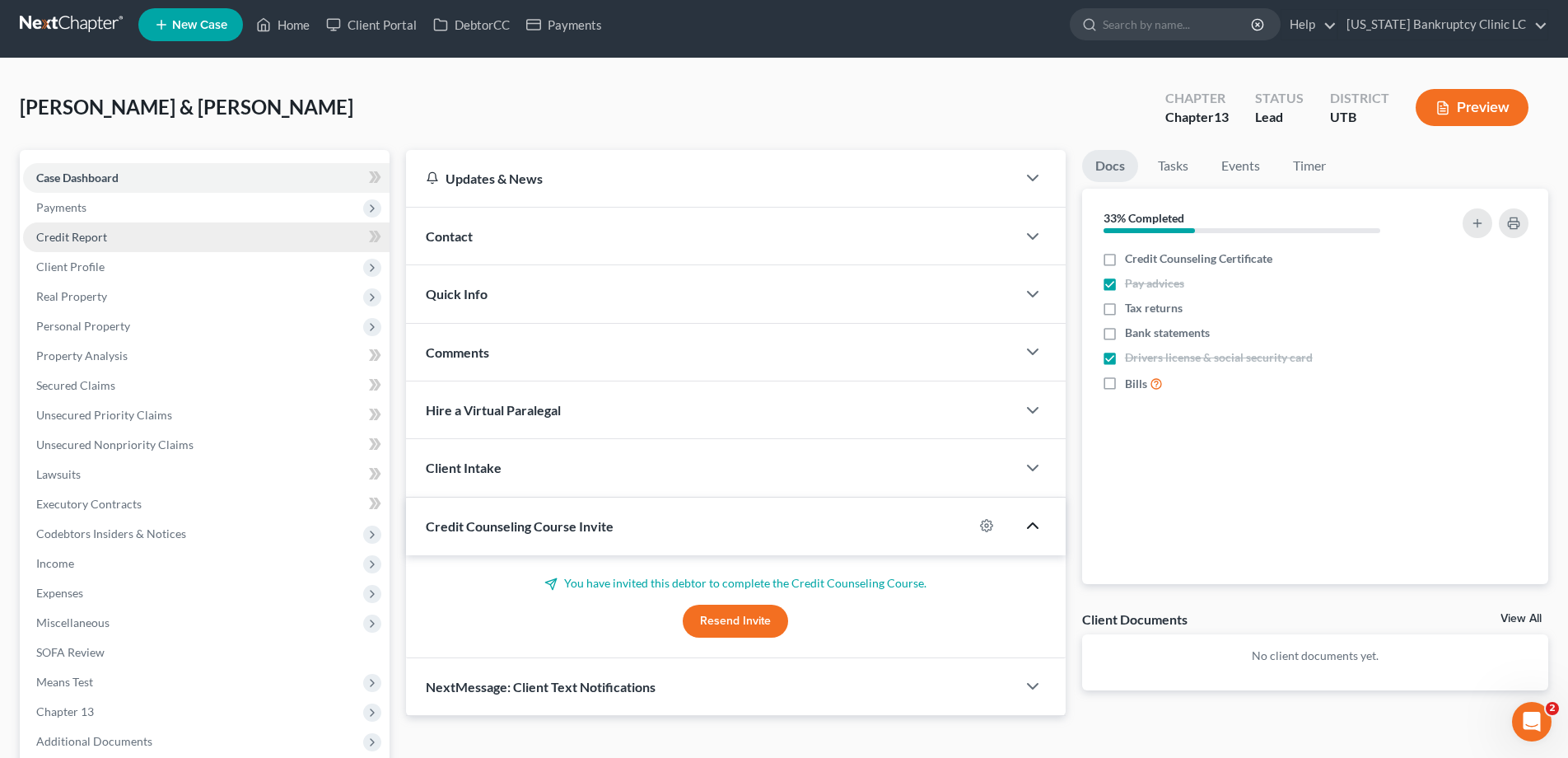
click at [67, 236] on span "Credit Report" at bounding box center [72, 236] width 71 height 14
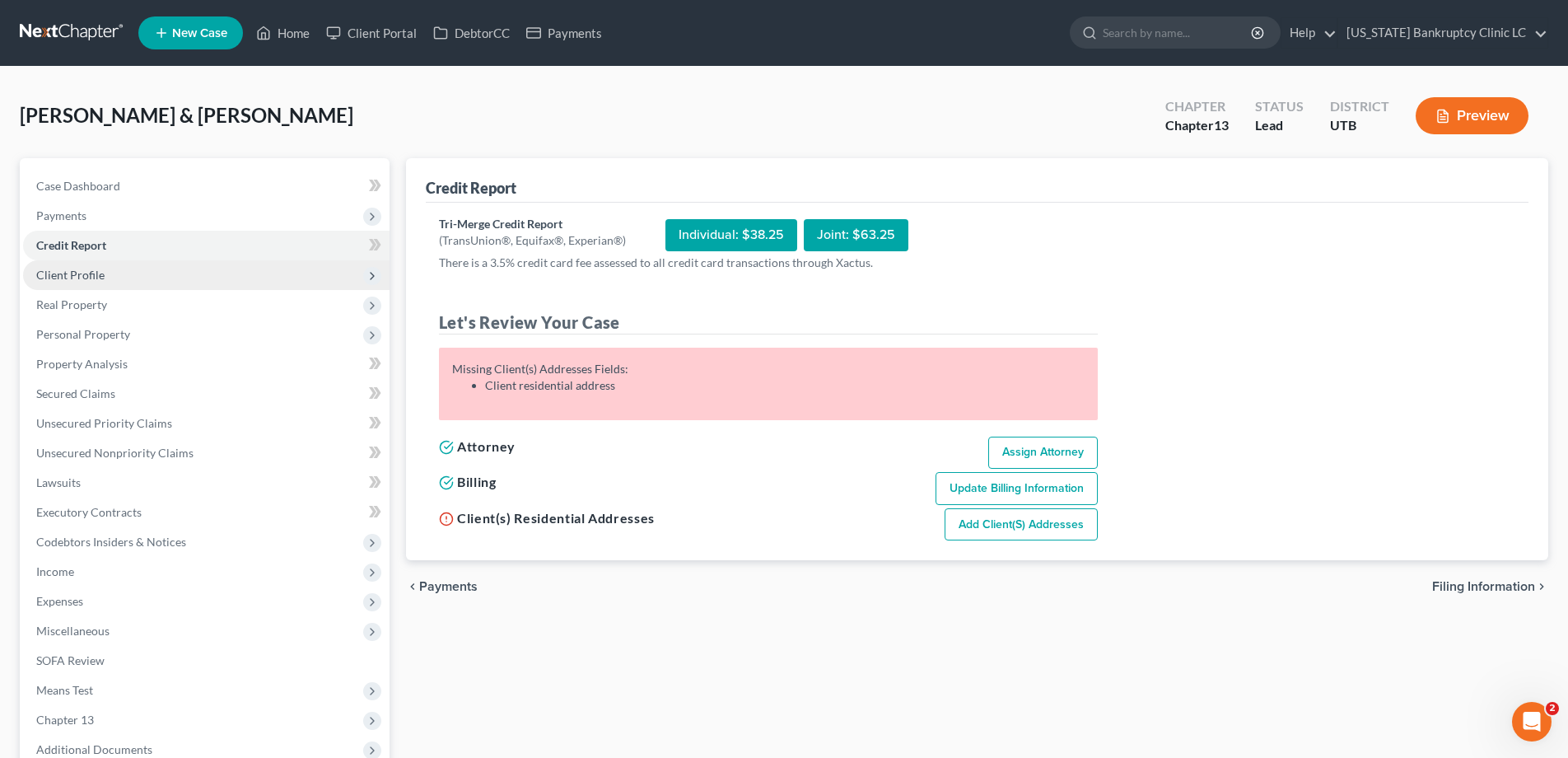
click at [94, 282] on span "Client Profile" at bounding box center [206, 275] width 366 height 30
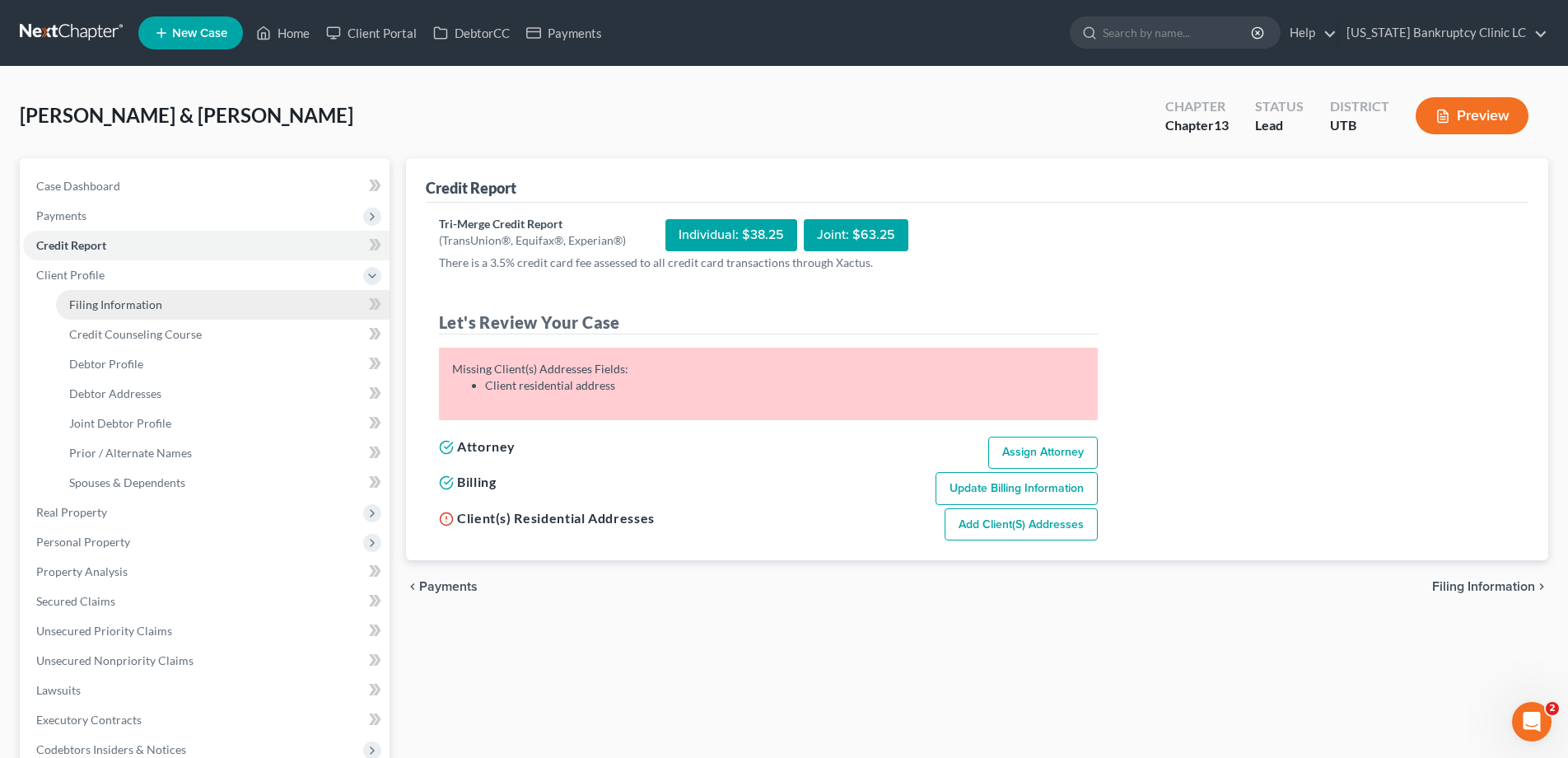
click at [91, 302] on span "Filing Information" at bounding box center [116, 303] width 93 height 14
select select "1"
select select "3"
select select "46"
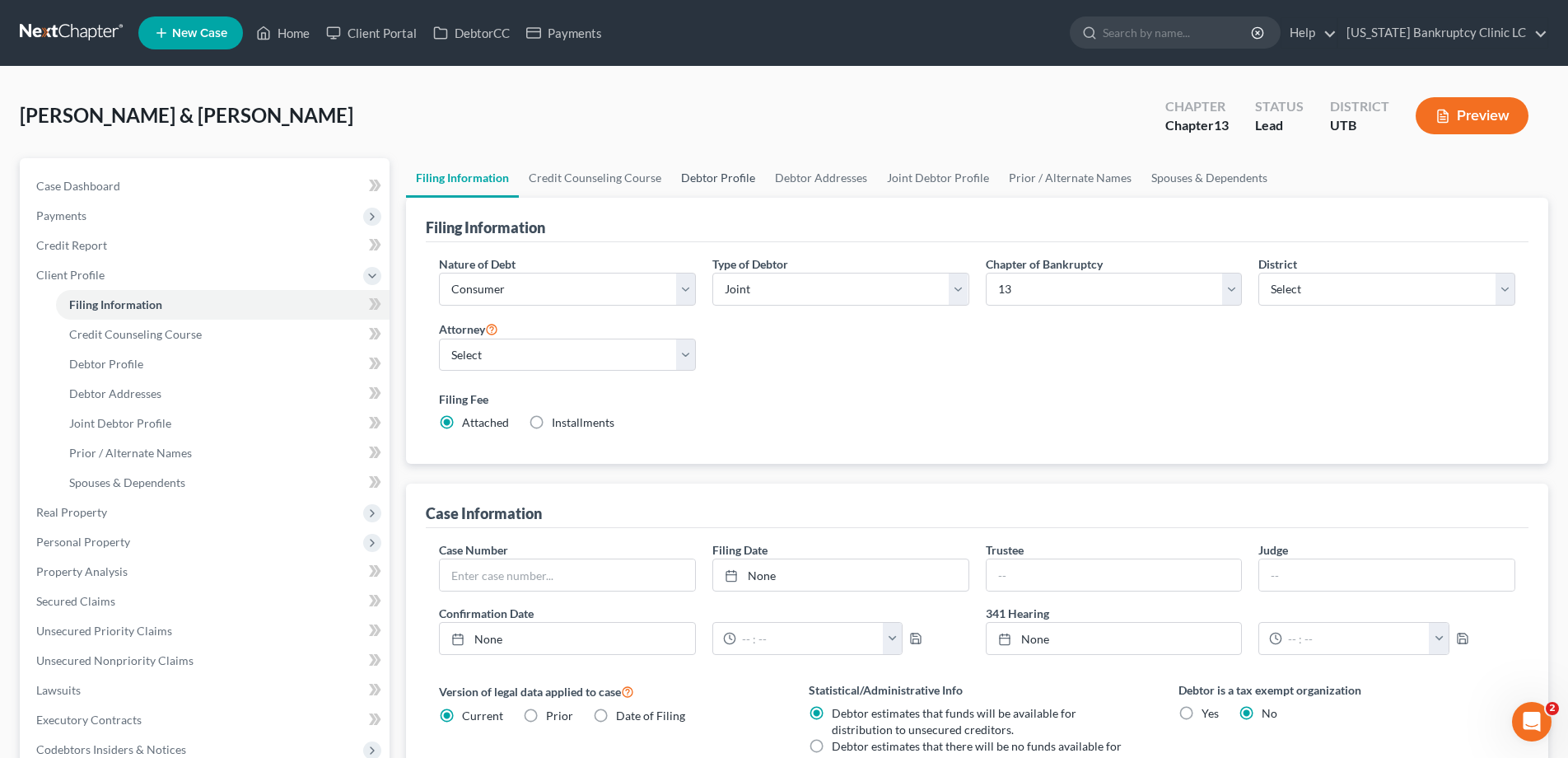
click at [720, 178] on link "Debtor Profile" at bounding box center [718, 178] width 94 height 39
select select "1"
select select "4"
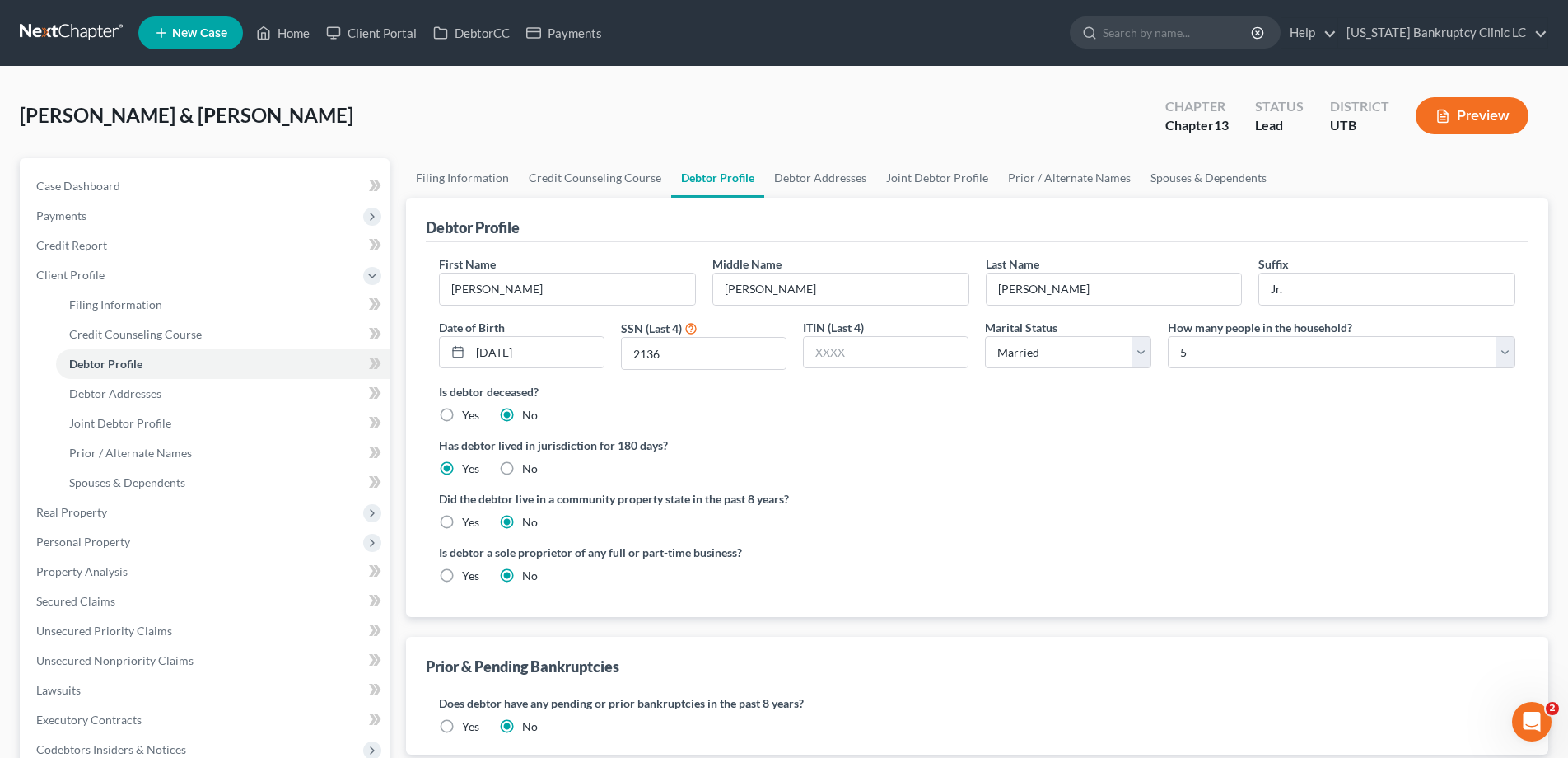
radio input "true"
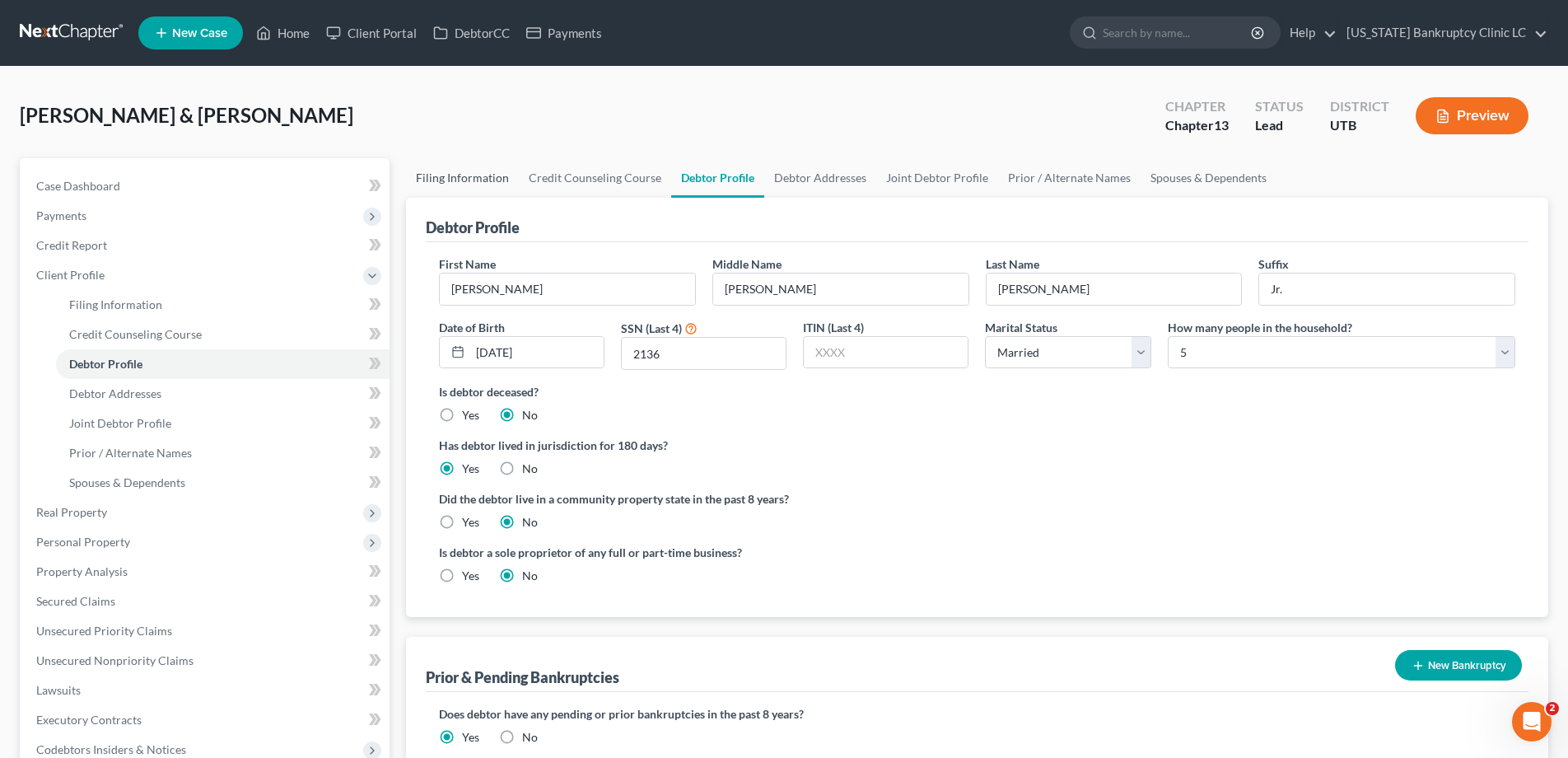
click at [463, 174] on link "Filing Information" at bounding box center [463, 178] width 113 height 39
select select "1"
select select "3"
select select "81"
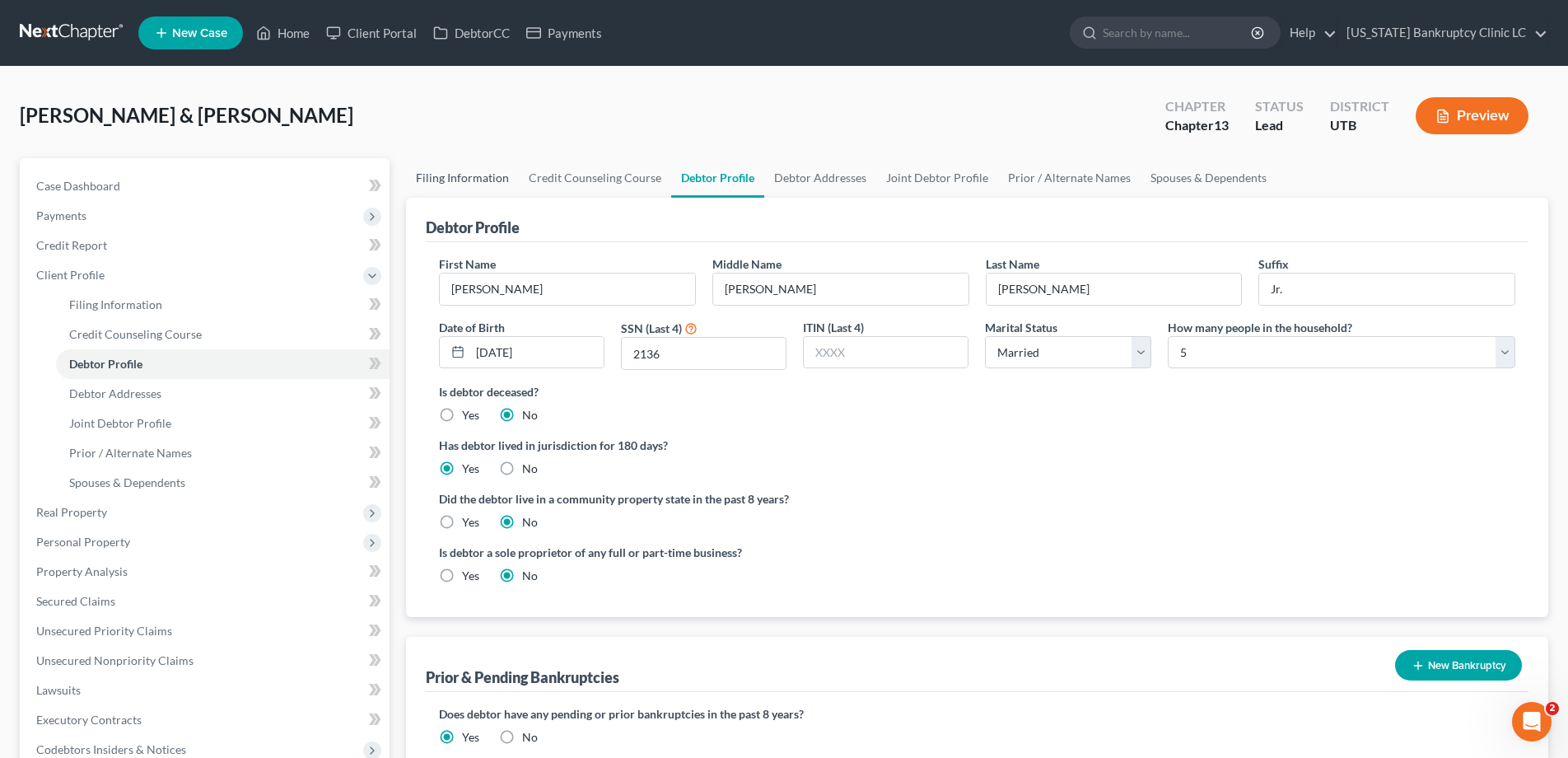
select select "0"
select select "46"
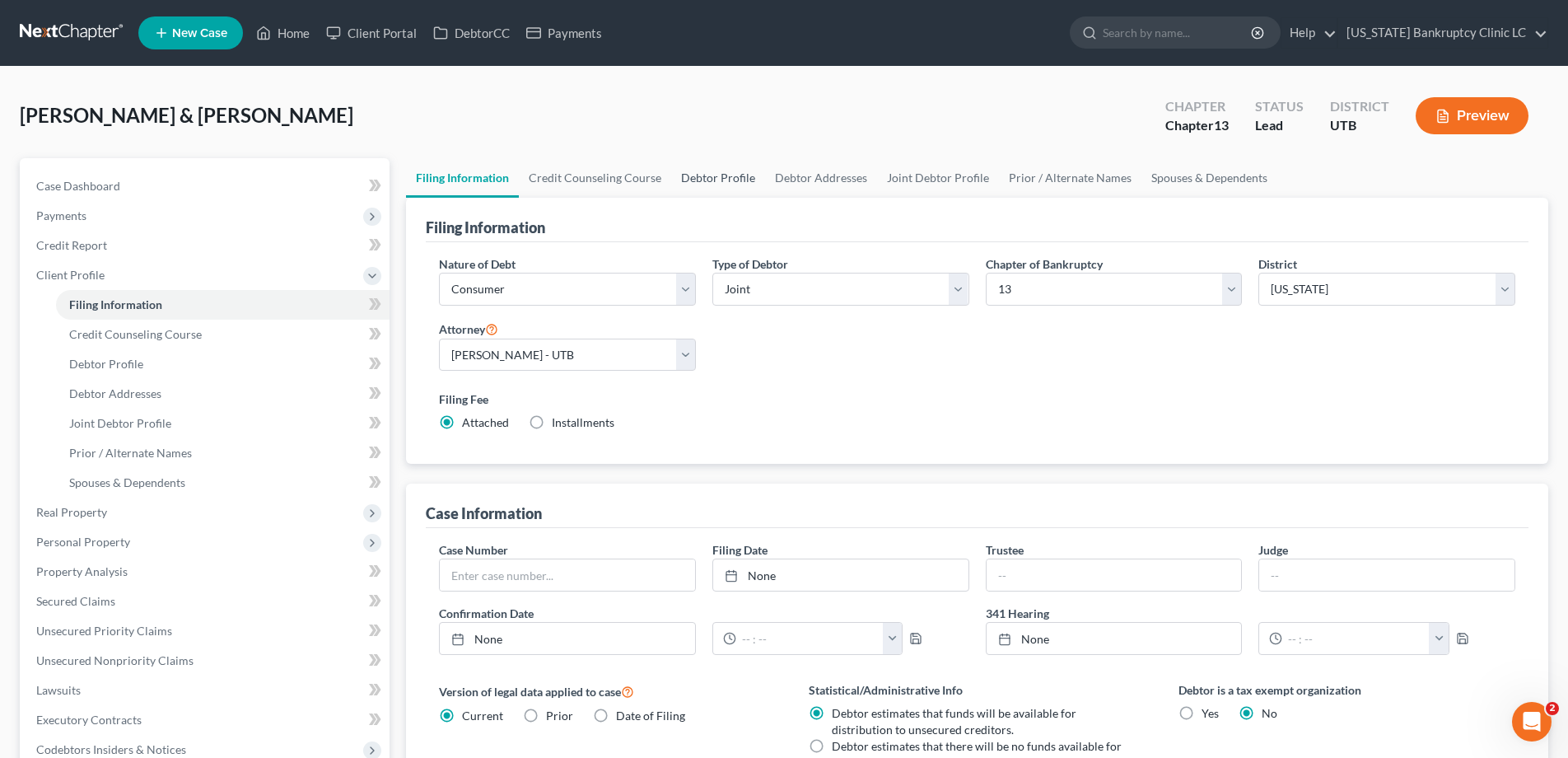
click at [722, 179] on link "Debtor Profile" at bounding box center [718, 178] width 94 height 39
select select "1"
select select "4"
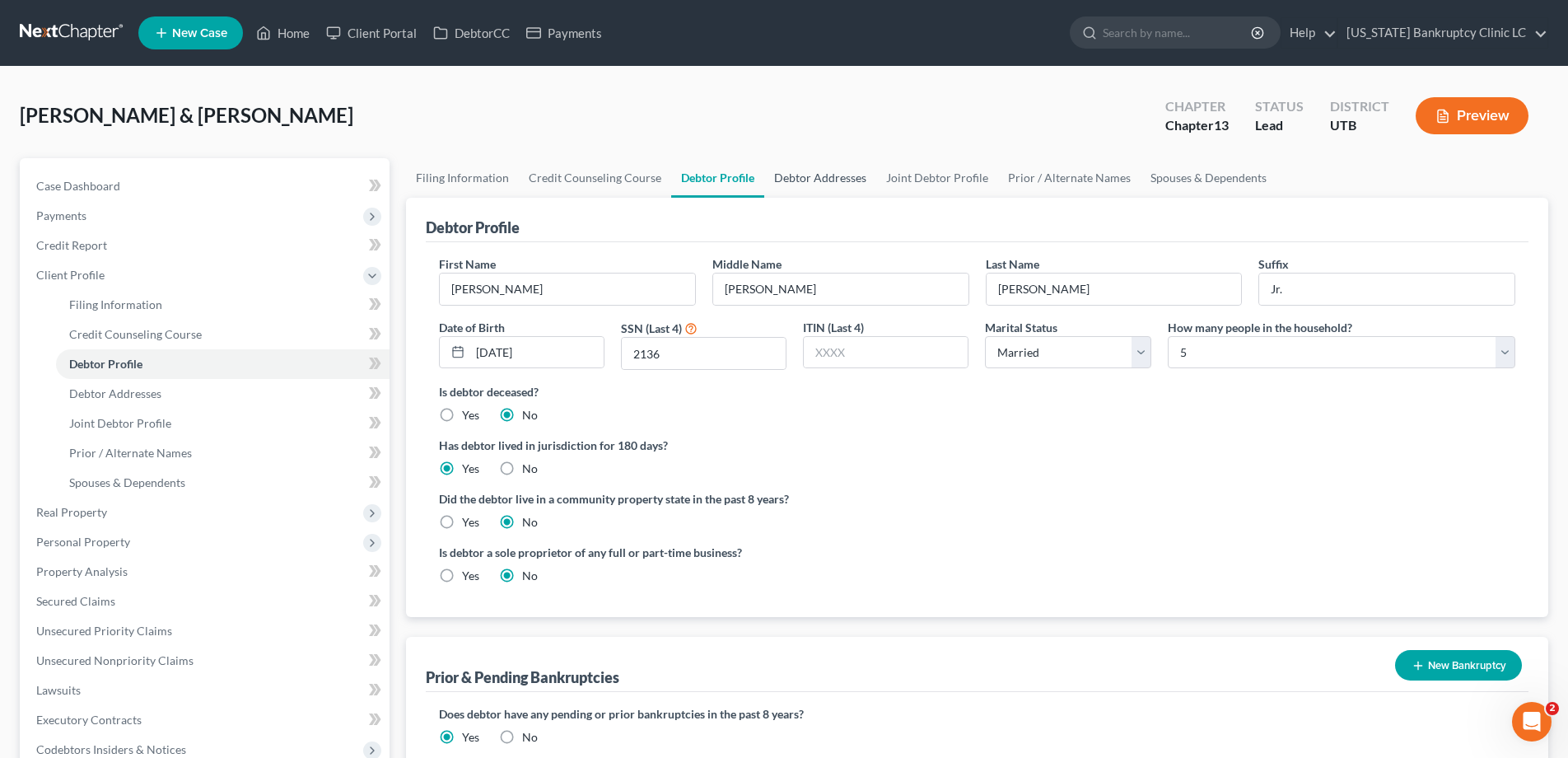
click at [818, 182] on link "Debtor Addresses" at bounding box center [820, 178] width 112 height 39
select select "0"
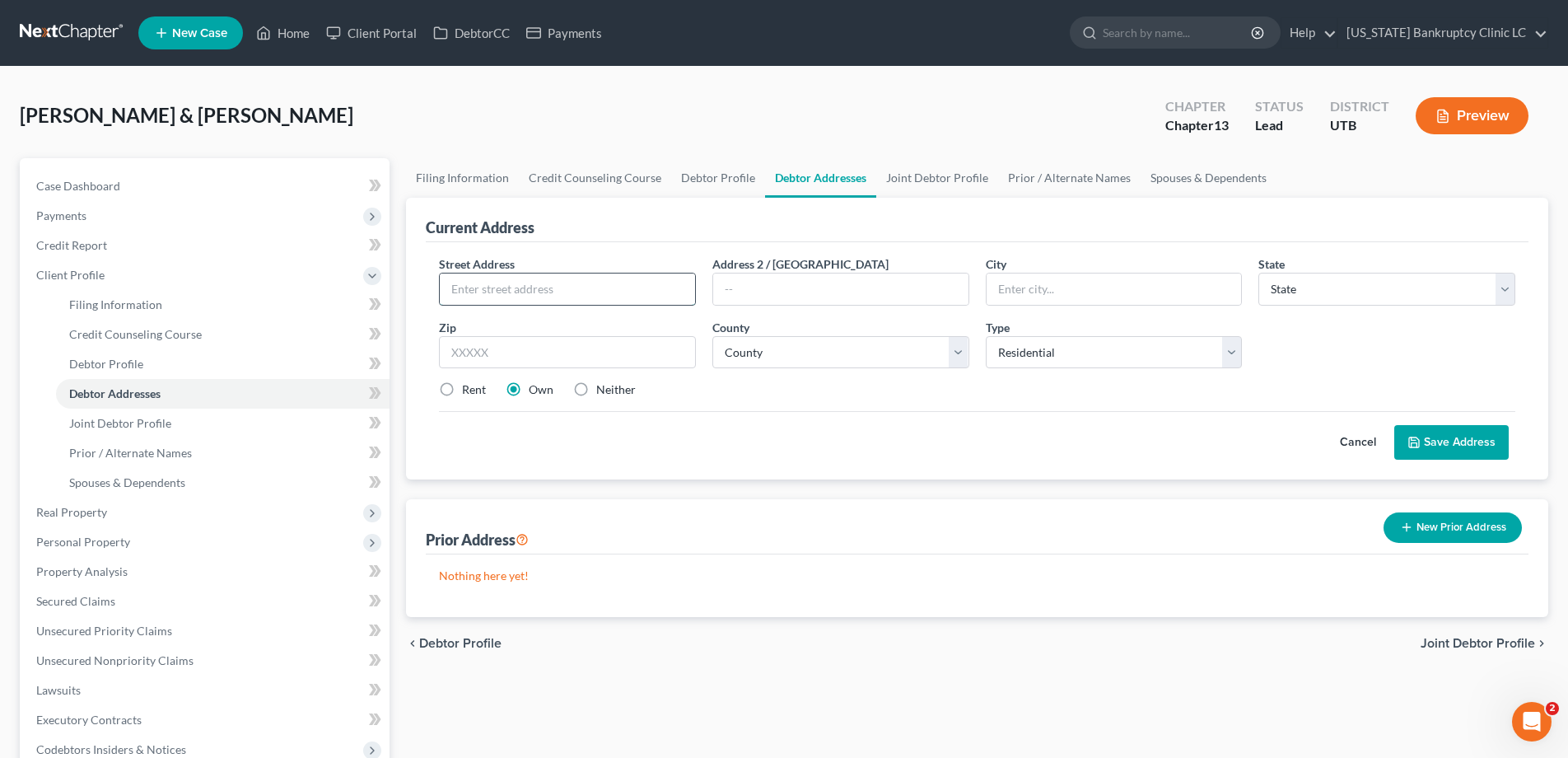
click at [473, 283] on input "text" at bounding box center [567, 289] width 255 height 31
type input "5088 S Vista Drive"
type input "Roy"
select select "46"
type input "84067"
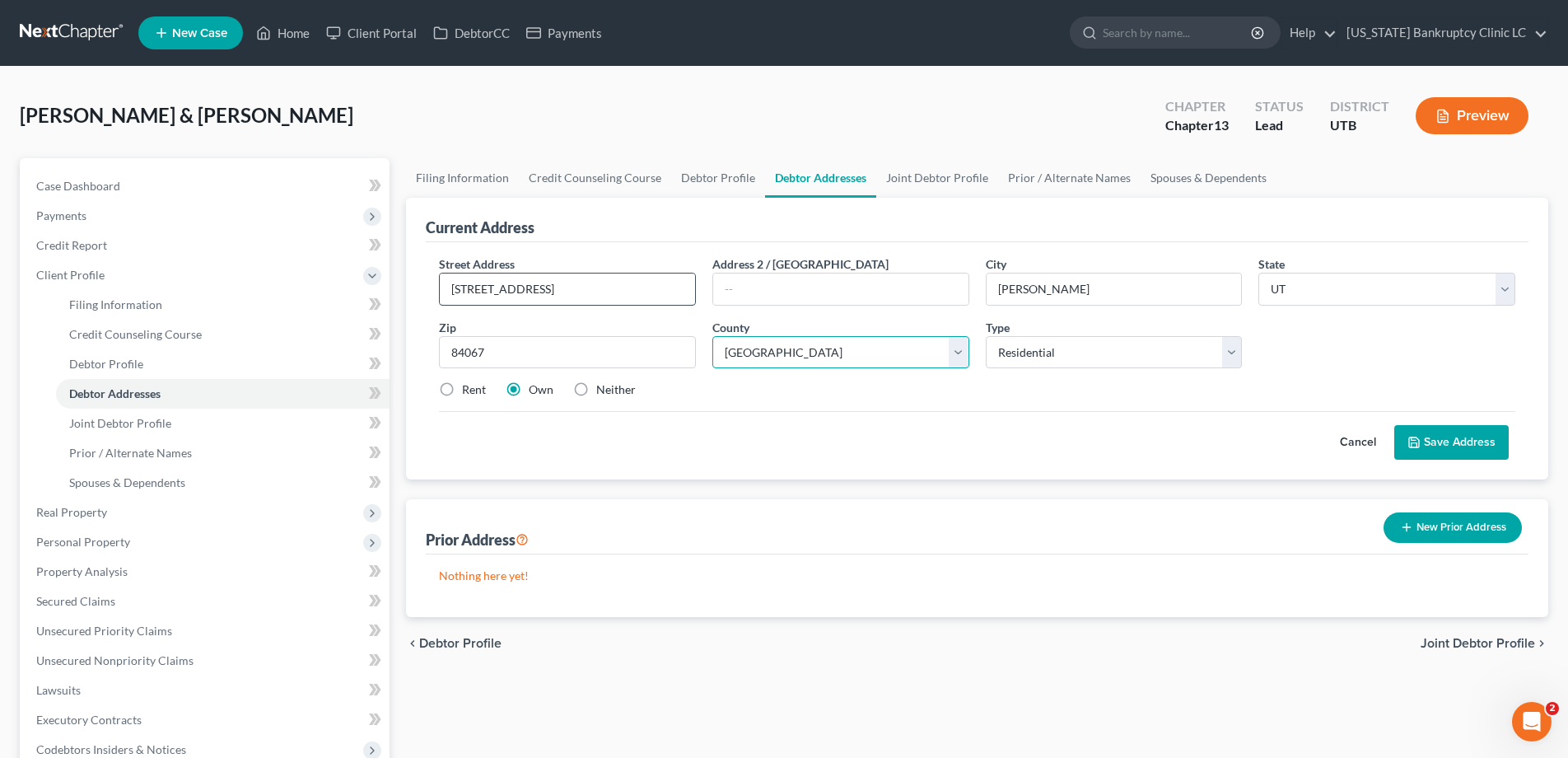
select select "28"
click at [462, 389] on label "Rent" at bounding box center [473, 390] width 24 height 16
click at [468, 389] on input "Rent" at bounding box center [473, 387] width 11 height 11
radio input "true"
click at [1465, 439] on button "Save Address" at bounding box center [1451, 443] width 115 height 35
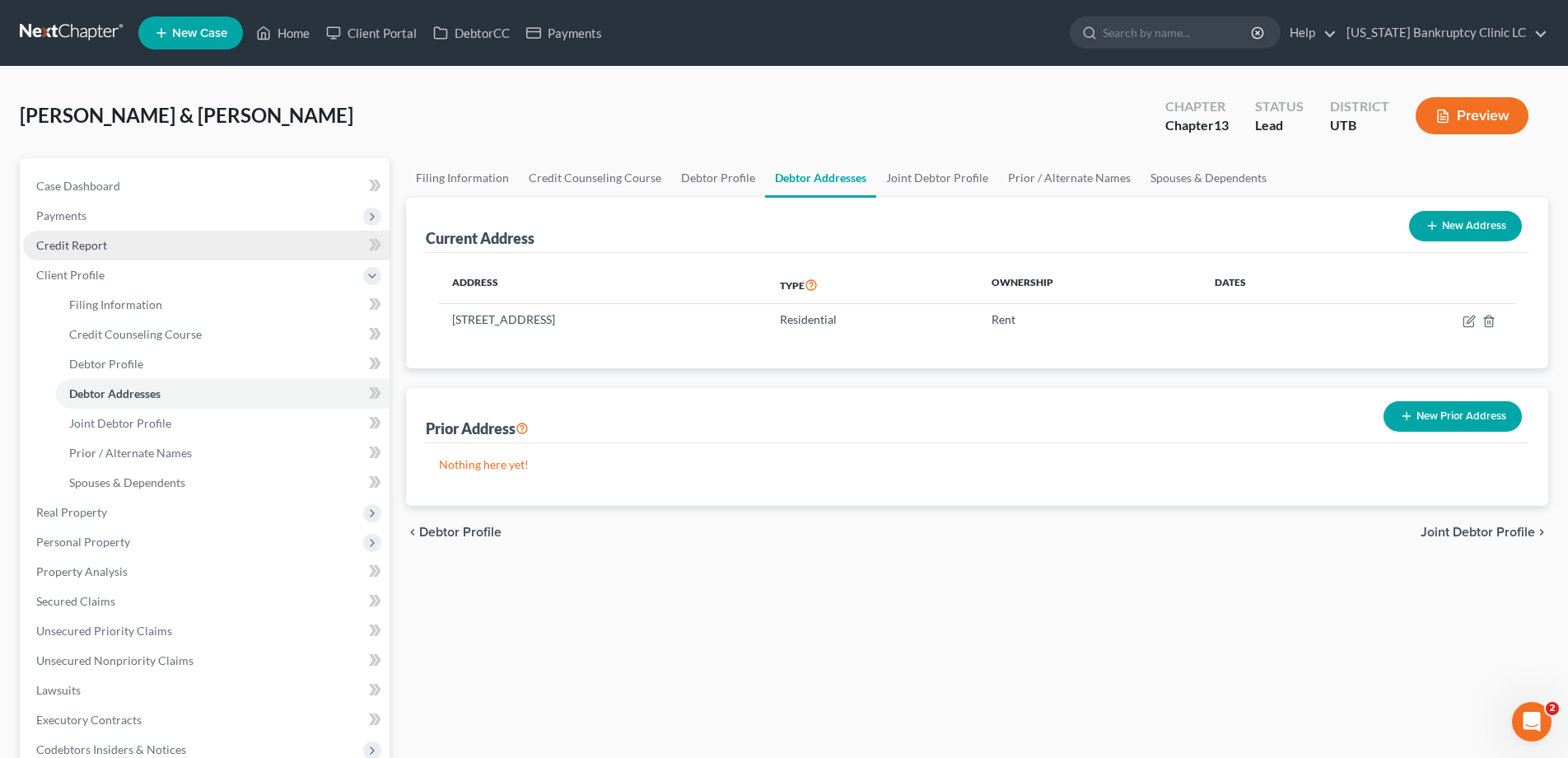
click at [84, 245] on span "Credit Report" at bounding box center [72, 244] width 71 height 14
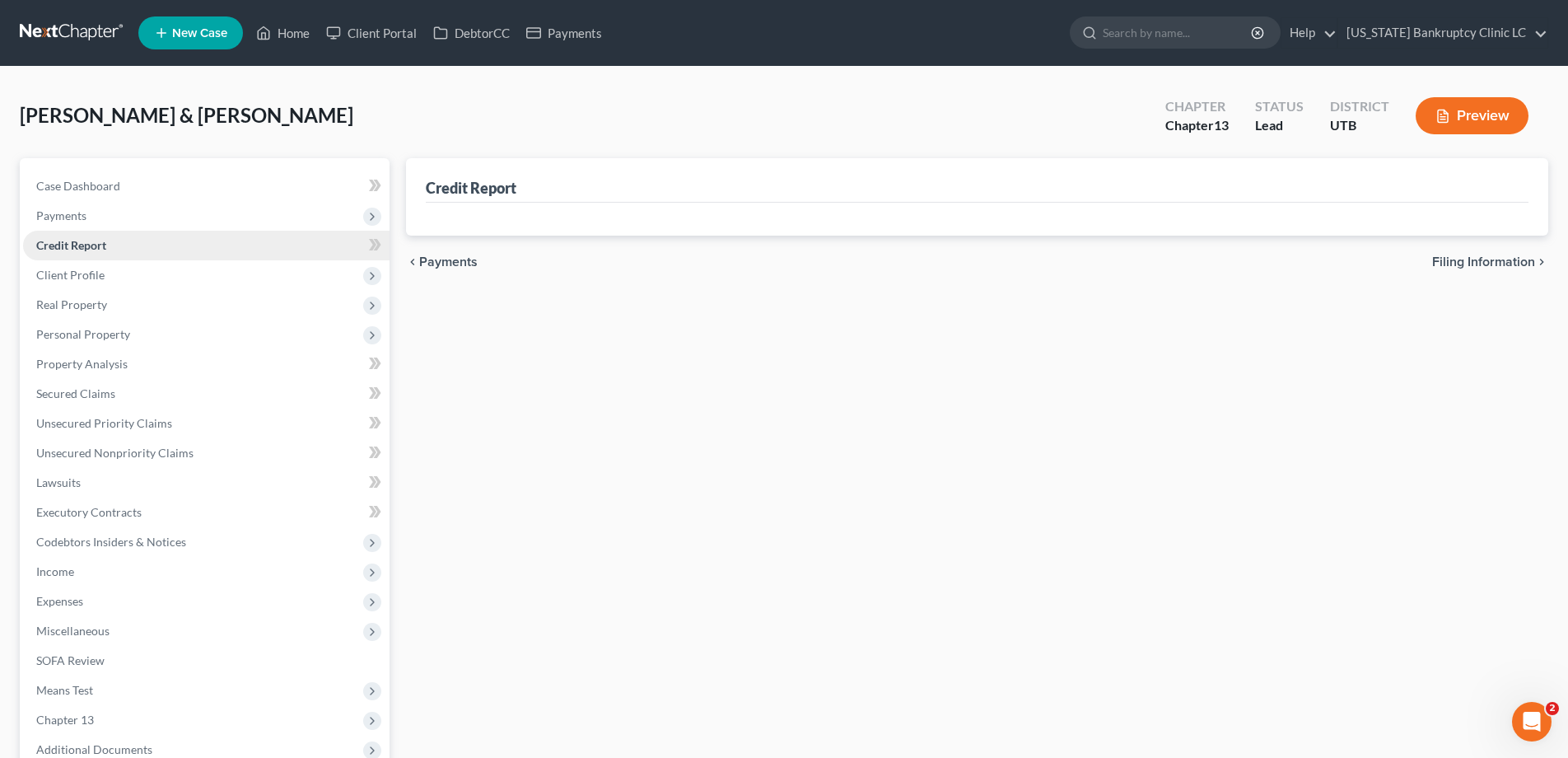
scroll to position [1, 0]
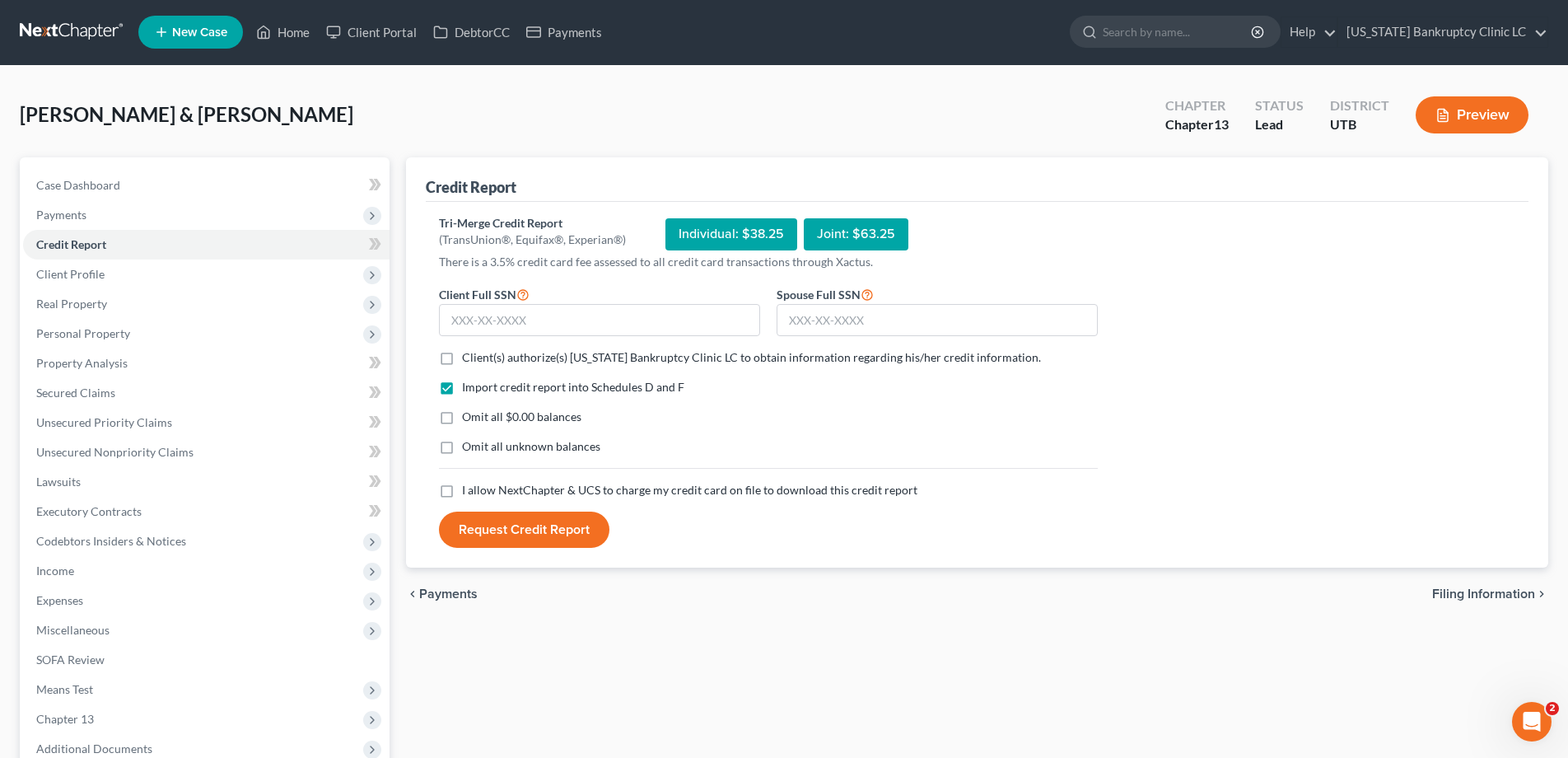
click at [462, 357] on label "Client(s) authorize(s) Utah Bankruptcy Clinic LC to obtain information regardin…" at bounding box center [751, 357] width 579 height 16
click at [468, 357] on input "Client(s) authorize(s) Utah Bankruptcy Clinic LC to obtain information regardin…" at bounding box center [473, 354] width 11 height 11
checkbox input "true"
click at [462, 418] on label "Omit all $0.00 balances" at bounding box center [521, 416] width 119 height 16
click at [468, 418] on input "Omit all $0.00 balances" at bounding box center [473, 414] width 11 height 11
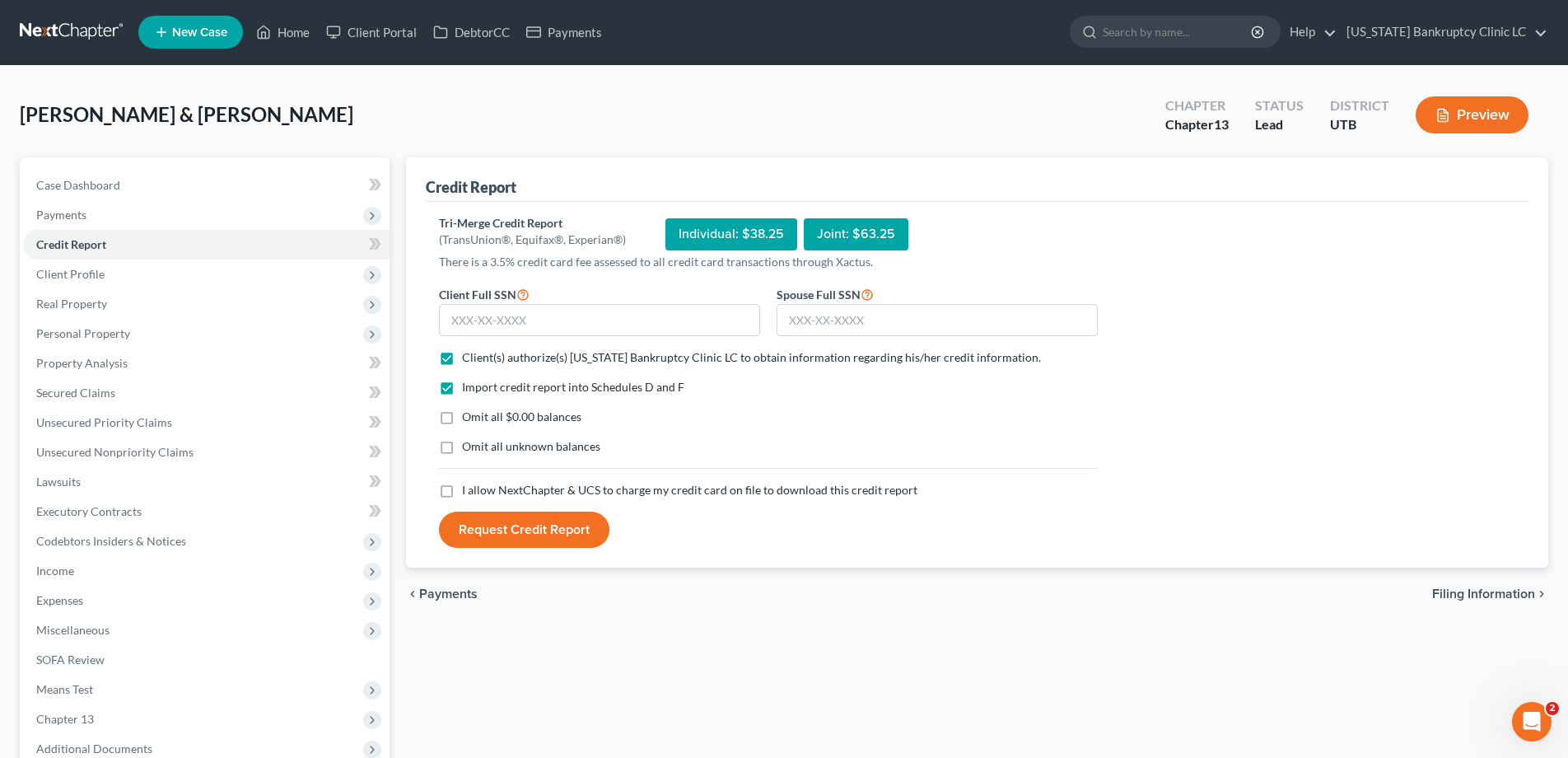
checkbox input "true"
click at [462, 449] on label "Omit all unknown balances" at bounding box center [531, 446] width 138 height 16
click at [468, 449] on input "Omit all unknown balances" at bounding box center [473, 444] width 11 height 11
checkbox input "true"
click at [462, 492] on label "I allow NextChapter & UCS to charge my credit card on file to download this cre…" at bounding box center [689, 490] width 455 height 16
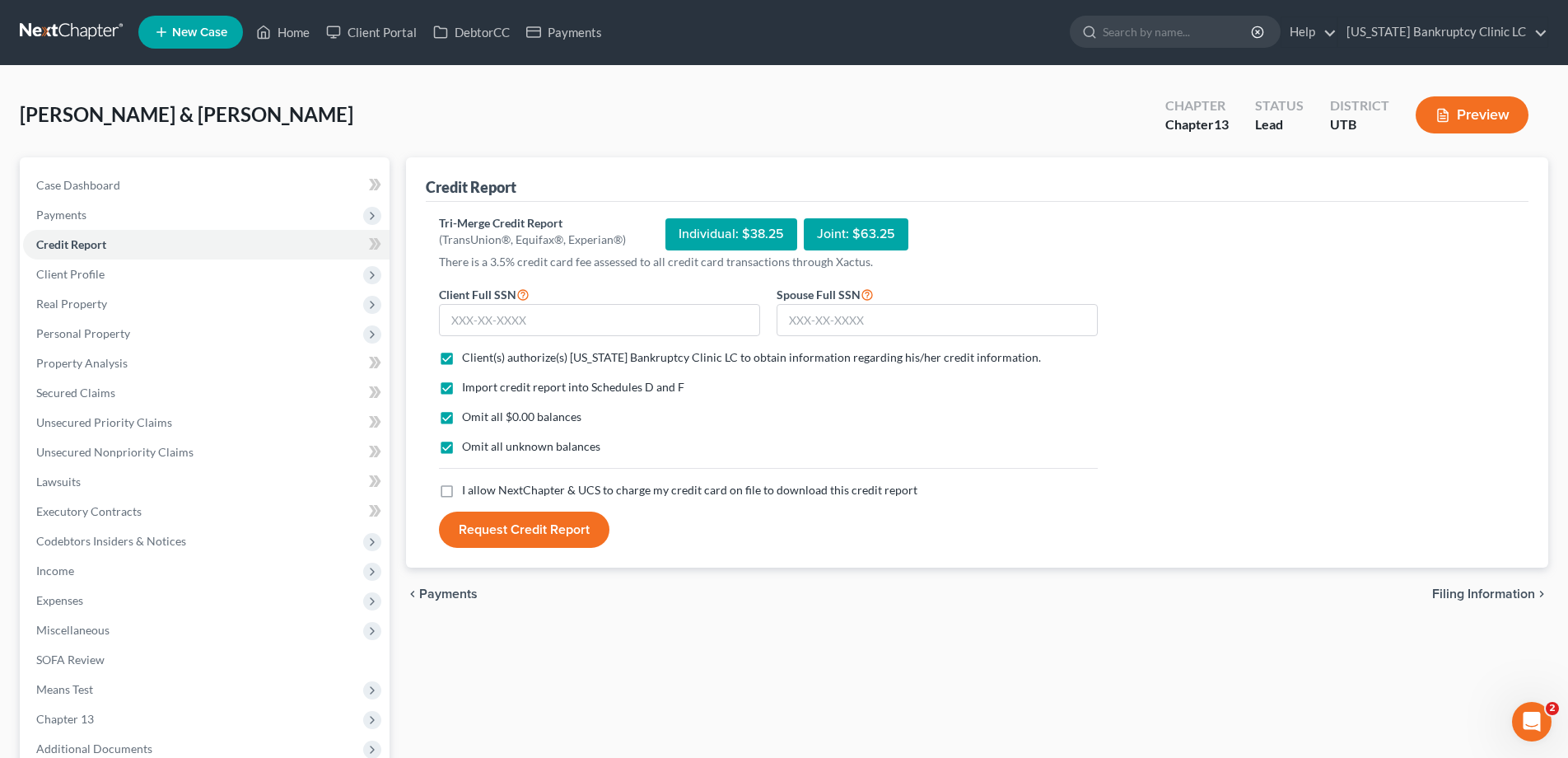
click at [468, 492] on input "I allow NextChapter & UCS to charge my credit card on file to download this cre…" at bounding box center [473, 487] width 11 height 11
checkbox input "true"
click at [536, 312] on input "text" at bounding box center [599, 321] width 321 height 33
type input "529-93-2136"
type input "647-07-8822"
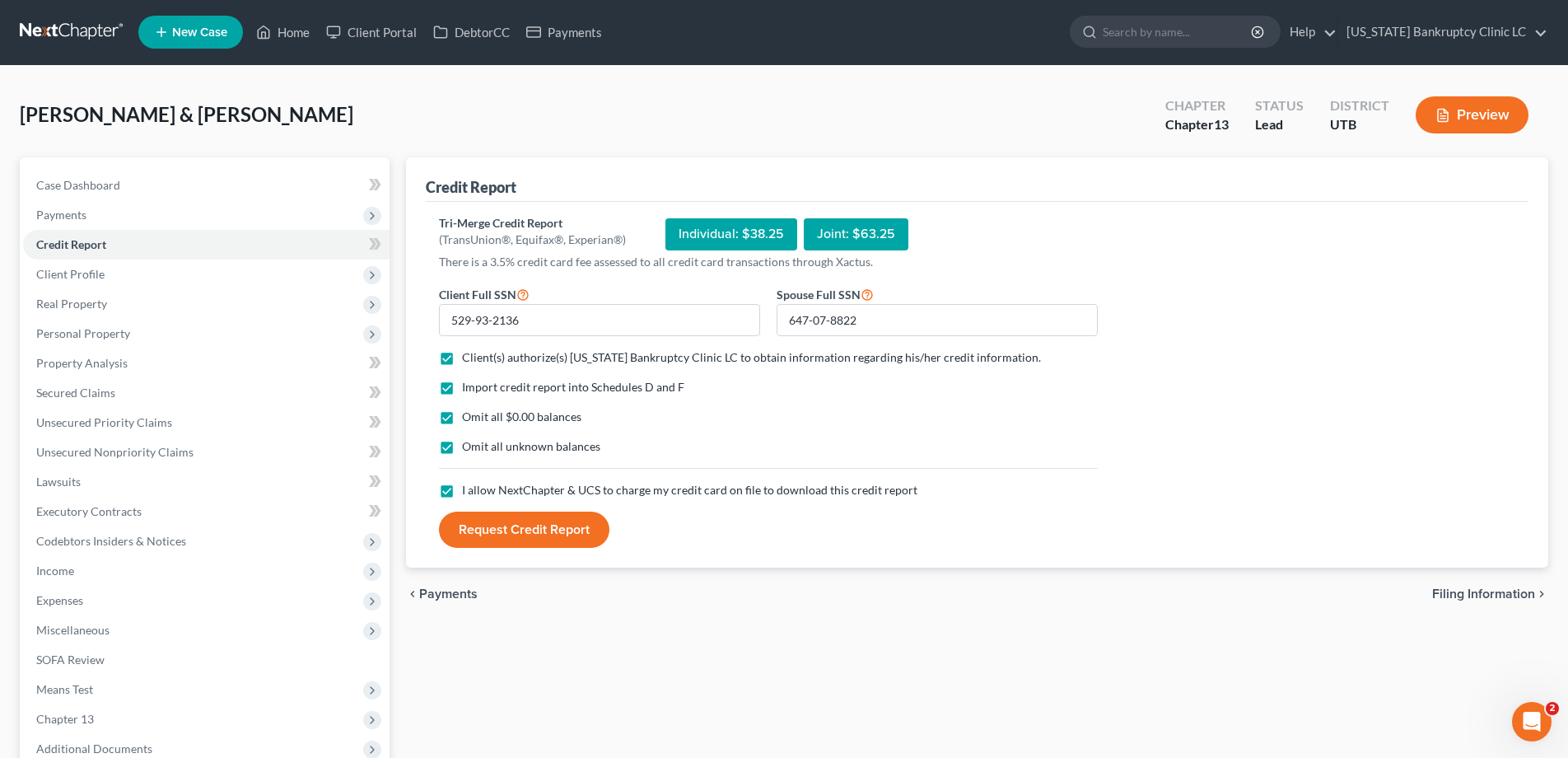
click at [528, 528] on button "Request Credit Report" at bounding box center [524, 529] width 170 height 36
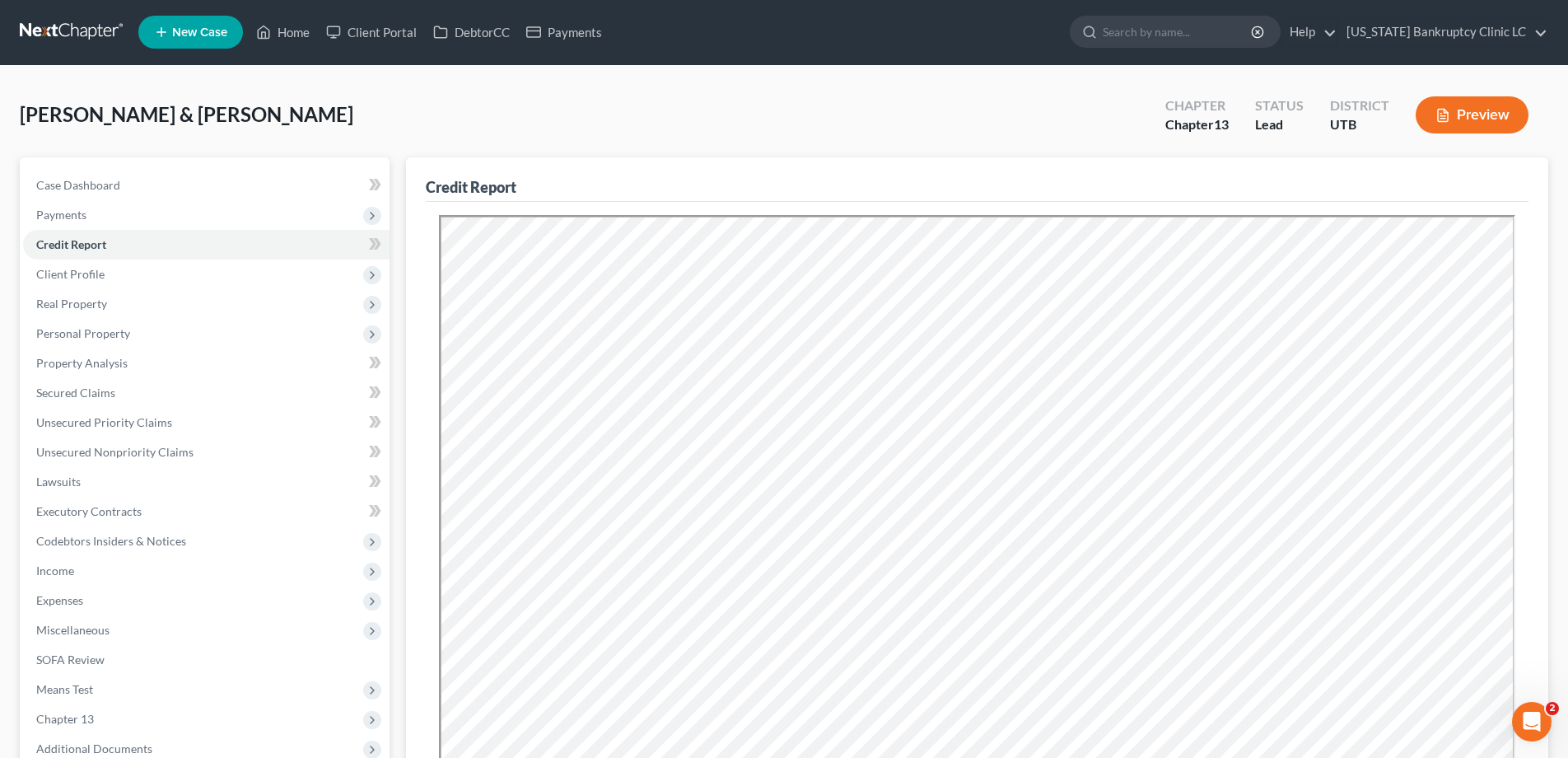
scroll to position [0, 0]
click at [81, 394] on span "Secured Claims" at bounding box center [76, 392] width 79 height 14
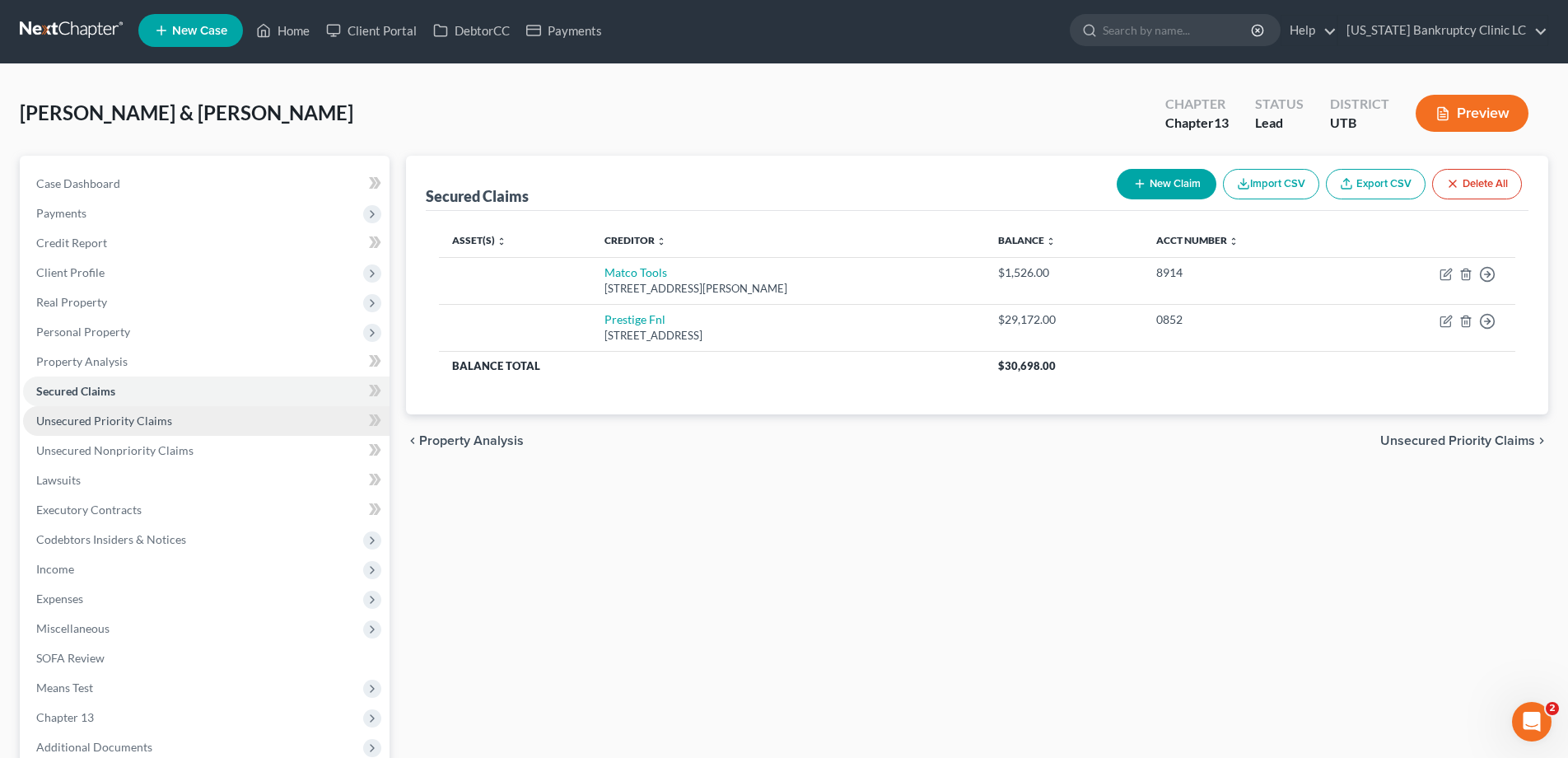
scroll to position [7, 0]
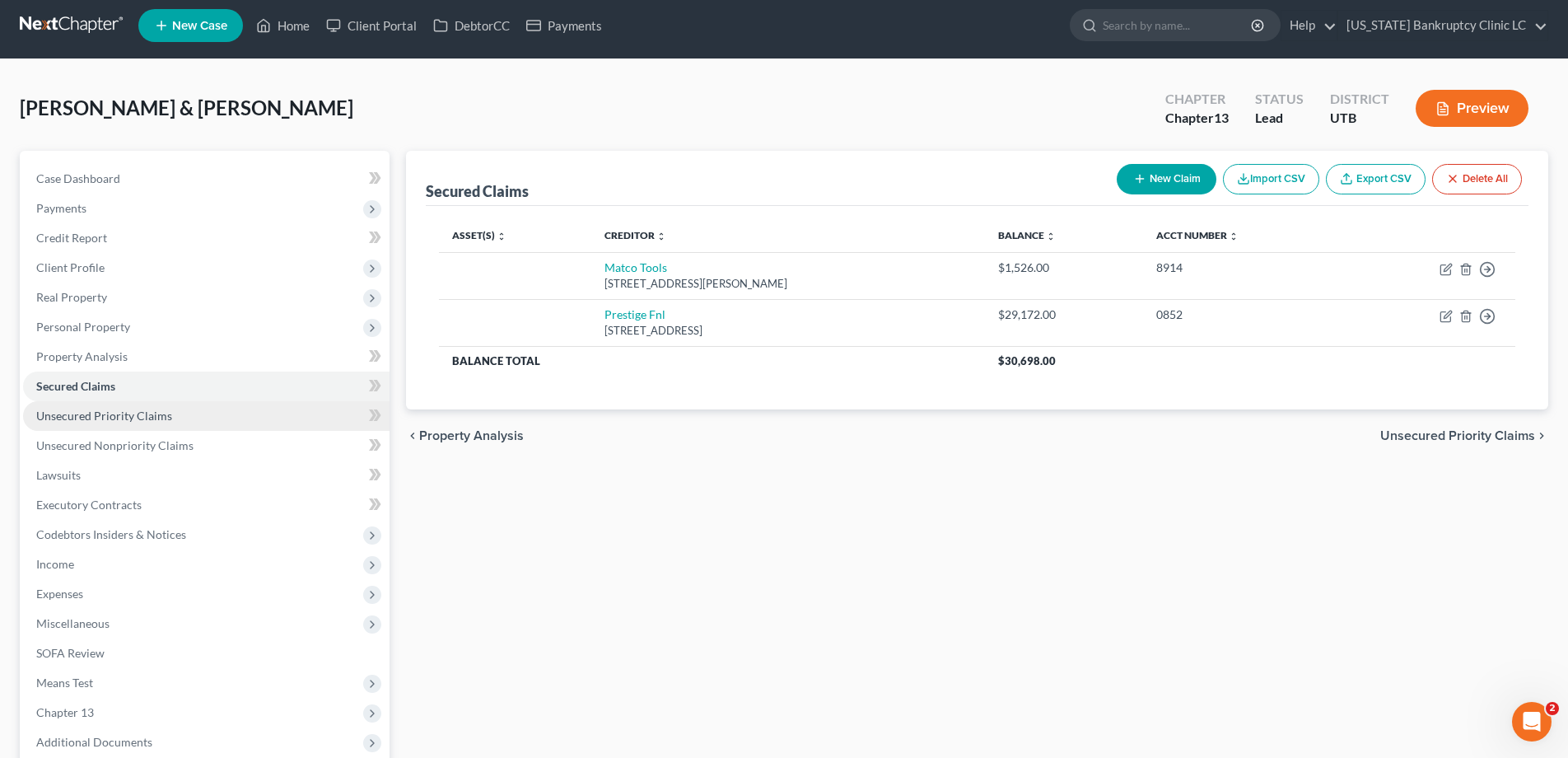
click at [76, 417] on span "Unsecured Priority Claims" at bounding box center [104, 415] width 136 height 14
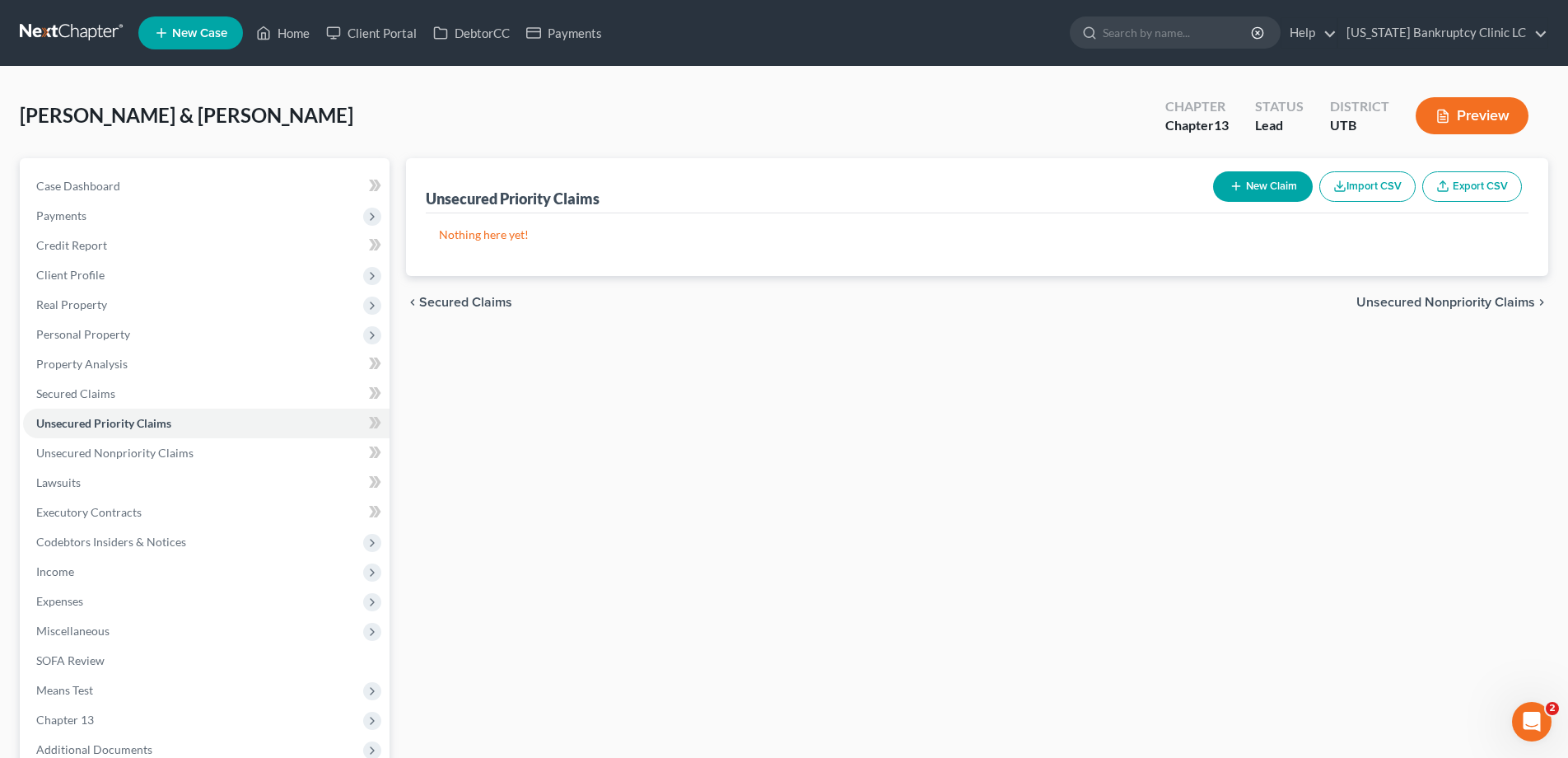
click at [1261, 187] on button "New Claim" at bounding box center [1262, 186] width 99 height 30
select select "2"
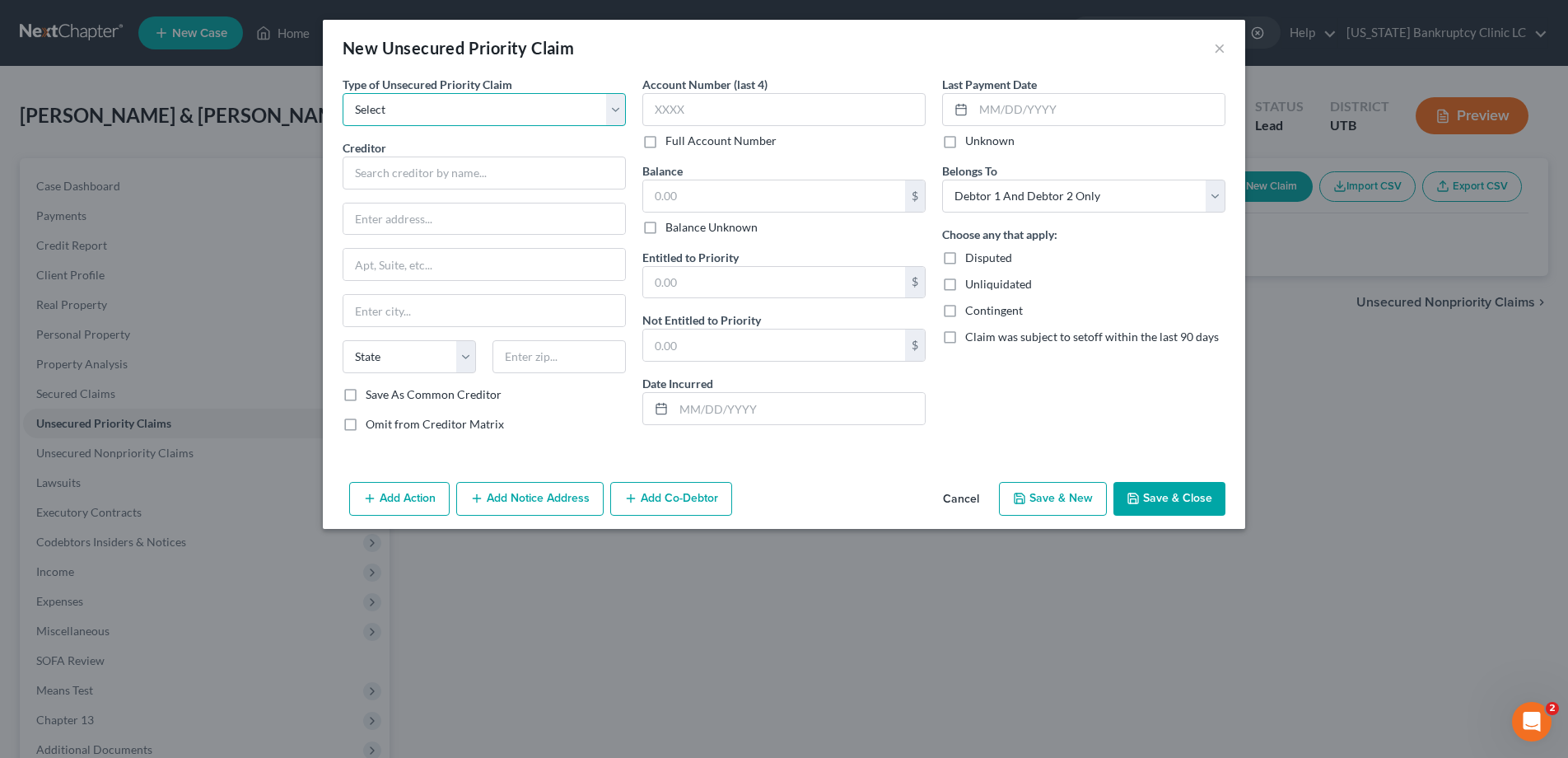
click at [620, 101] on select "Select Taxes & Other Government Units Domestic Support Obligations Extensions o…" at bounding box center [484, 109] width 283 height 33
select select "0"
click at [342, 93] on select "Select Taxes & Other Government Units Domestic Support Obligations Extensions o…" at bounding box center [484, 109] width 283 height 33
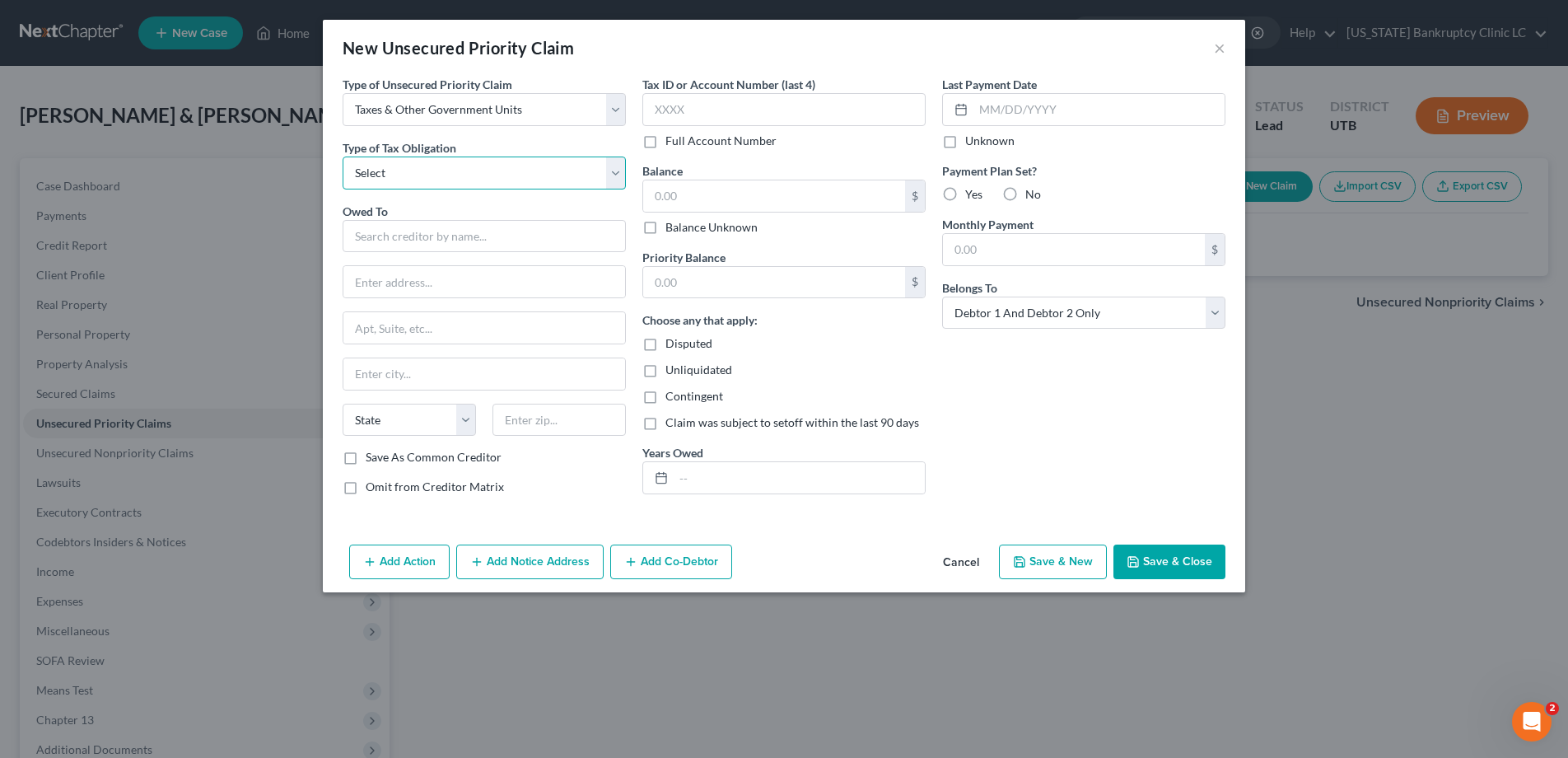
click at [566, 167] on select "Select Federal City State Franchise Tax Board Other" at bounding box center [484, 173] width 283 height 33
select select "0"
click at [342, 157] on select "Select Federal City State Franchise Tax Board Other" at bounding box center [484, 173] width 283 height 33
click at [502, 235] on input "text" at bounding box center [484, 236] width 283 height 33
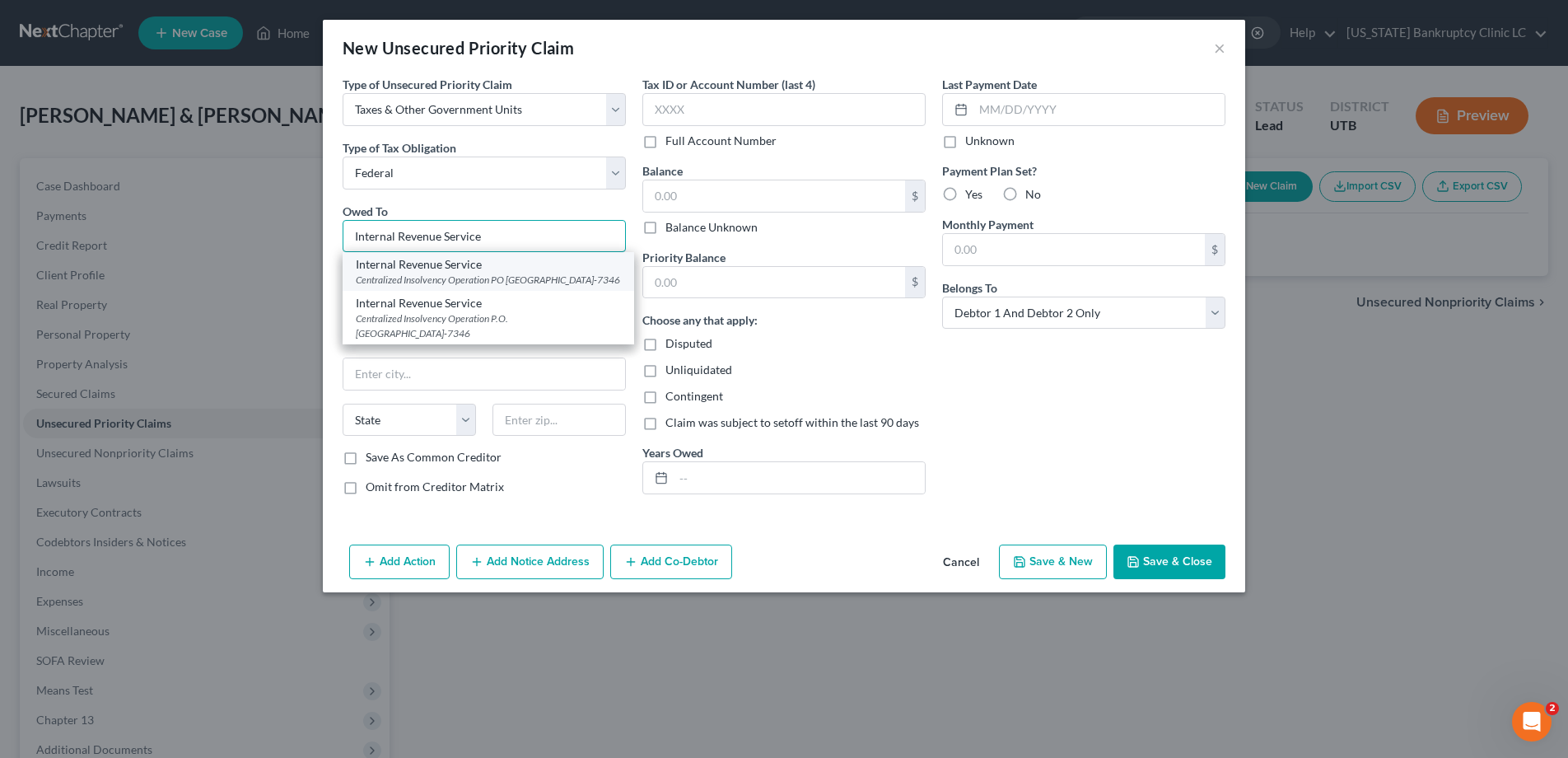
type input "Internal Revenue Service"
click at [485, 278] on div "Centralized Insolvency Operation PO Box 7346, Philadelphia, PA 19101-7346" at bounding box center [488, 279] width 265 height 14
type input "Centralized Insolvency Operation"
type input "PO Box 7346"
type input "Philadelphia"
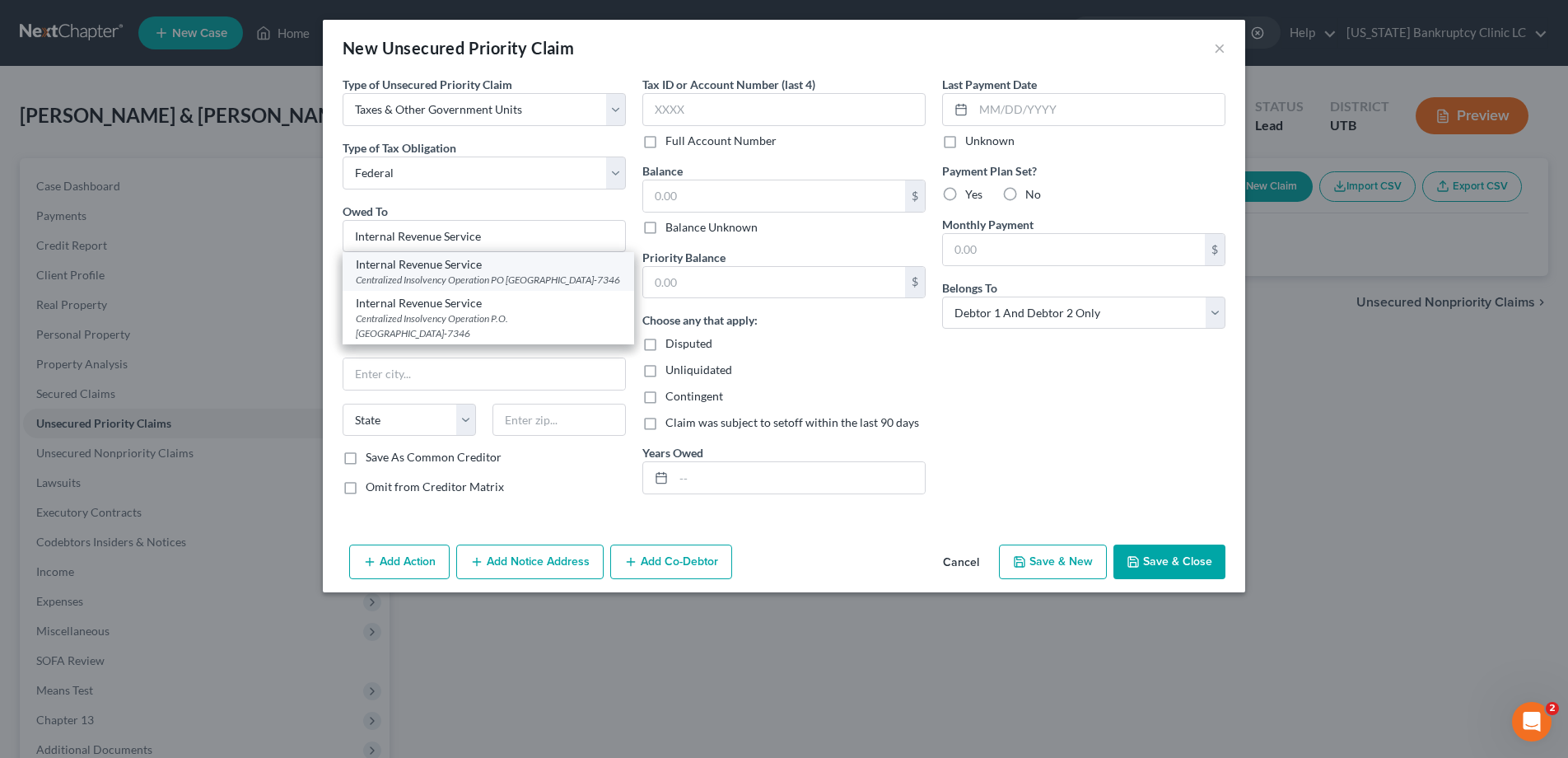
select select "39"
type input "19101-7346"
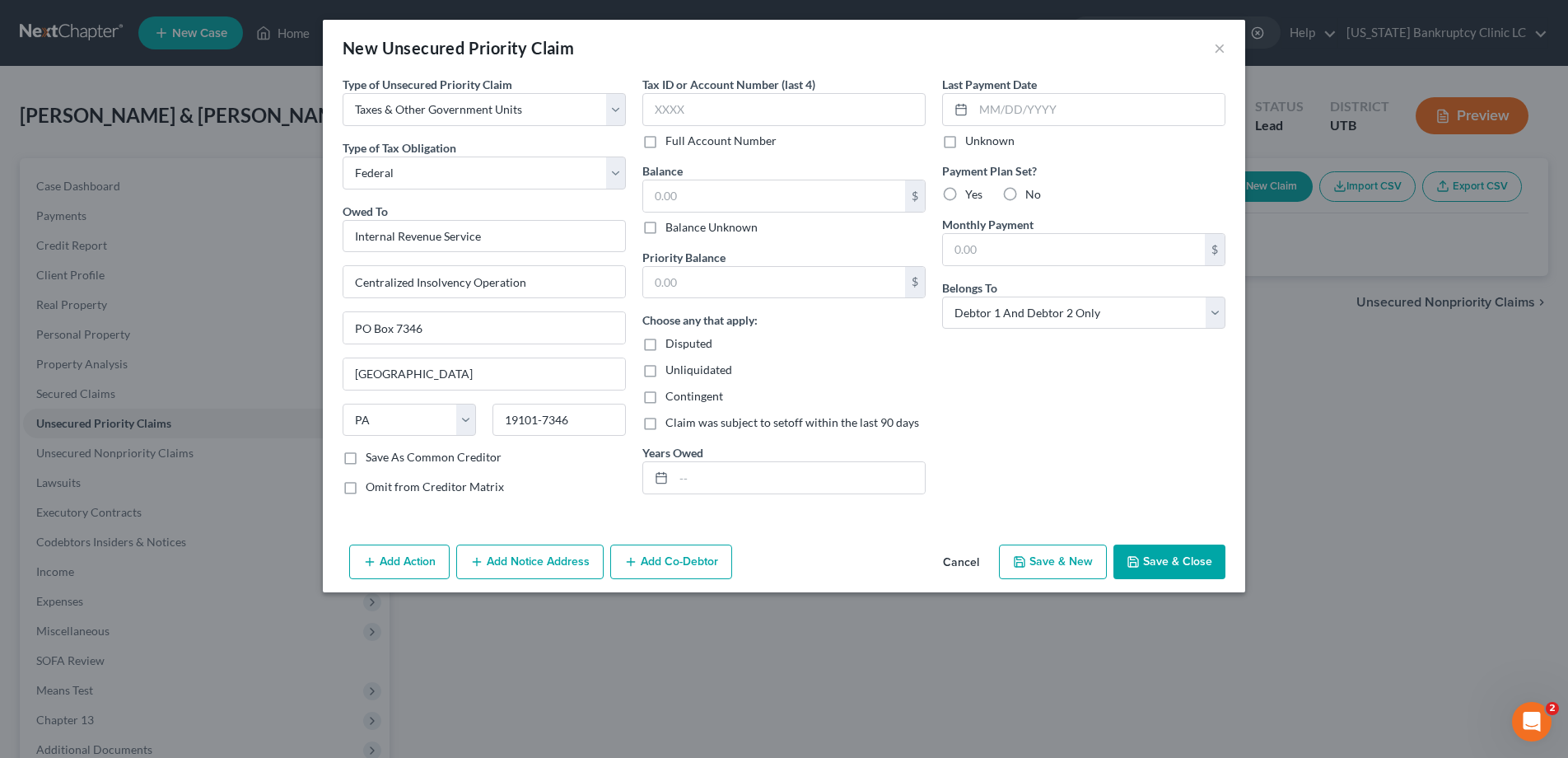
click at [1064, 566] on button "Save & New" at bounding box center [1053, 562] width 107 height 35
select select "2"
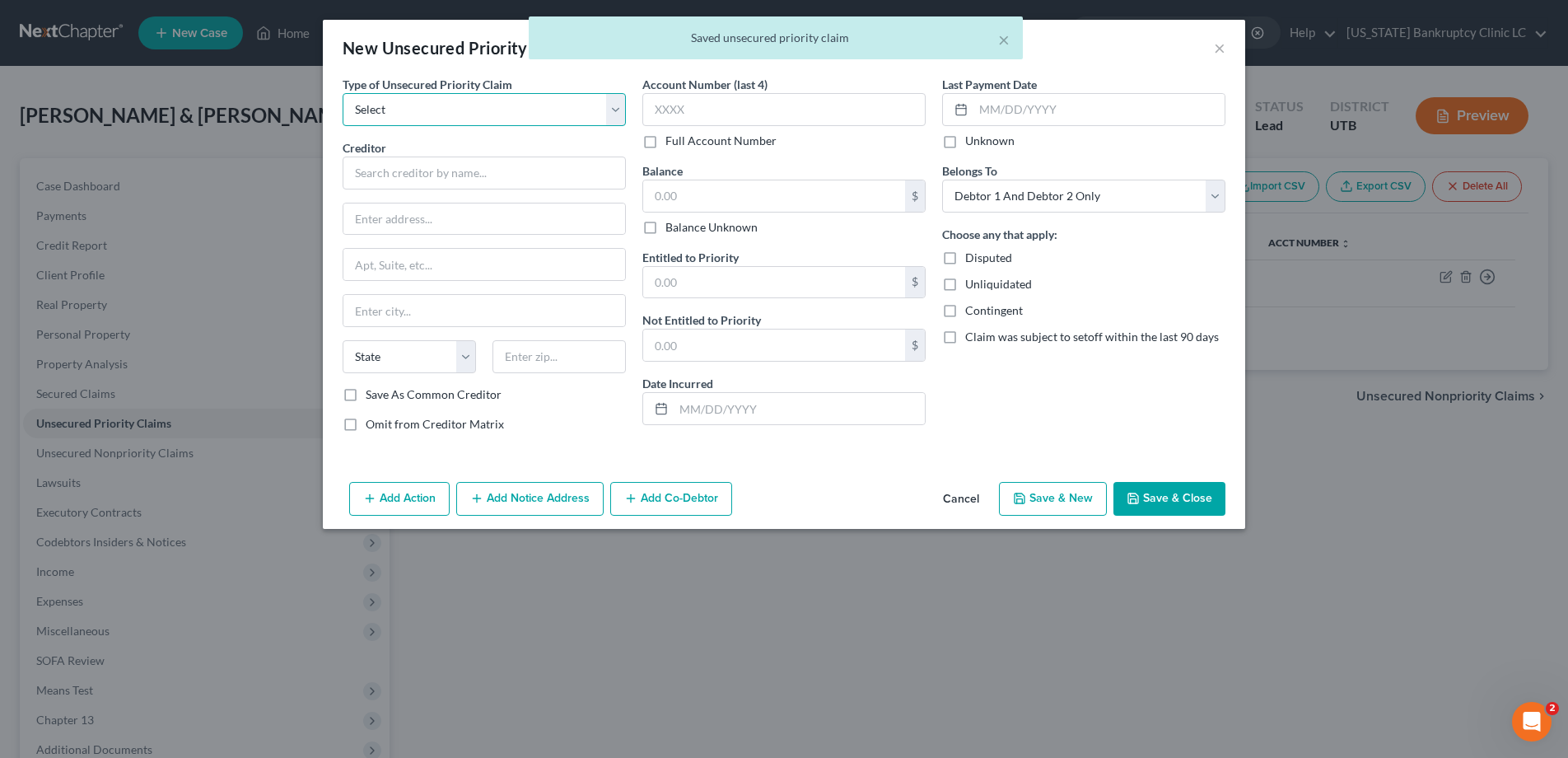
click at [612, 105] on select "Select Taxes & Other Government Units Domestic Support Obligations Extensions o…" at bounding box center [484, 109] width 283 height 33
select select "0"
click at [342, 93] on select "Select Taxes & Other Government Units Domestic Support Obligations Extensions o…" at bounding box center [484, 109] width 283 height 33
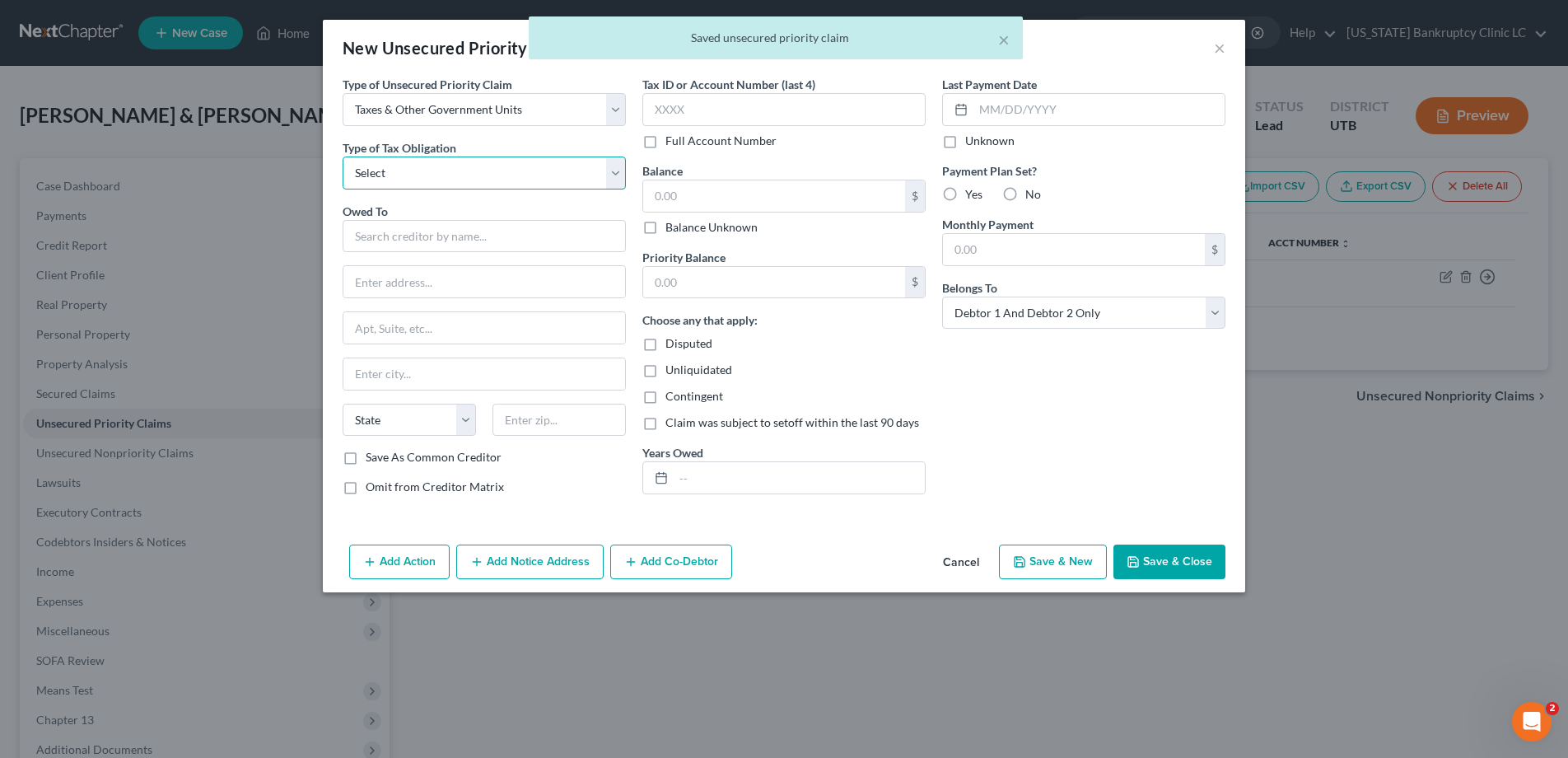
click at [615, 169] on select "Select Federal City State Franchise Tax Board Other" at bounding box center [484, 173] width 283 height 33
select select "2"
click at [342, 157] on select "Select Federal City State Franchise Tax Board Other" at bounding box center [484, 173] width 283 height 33
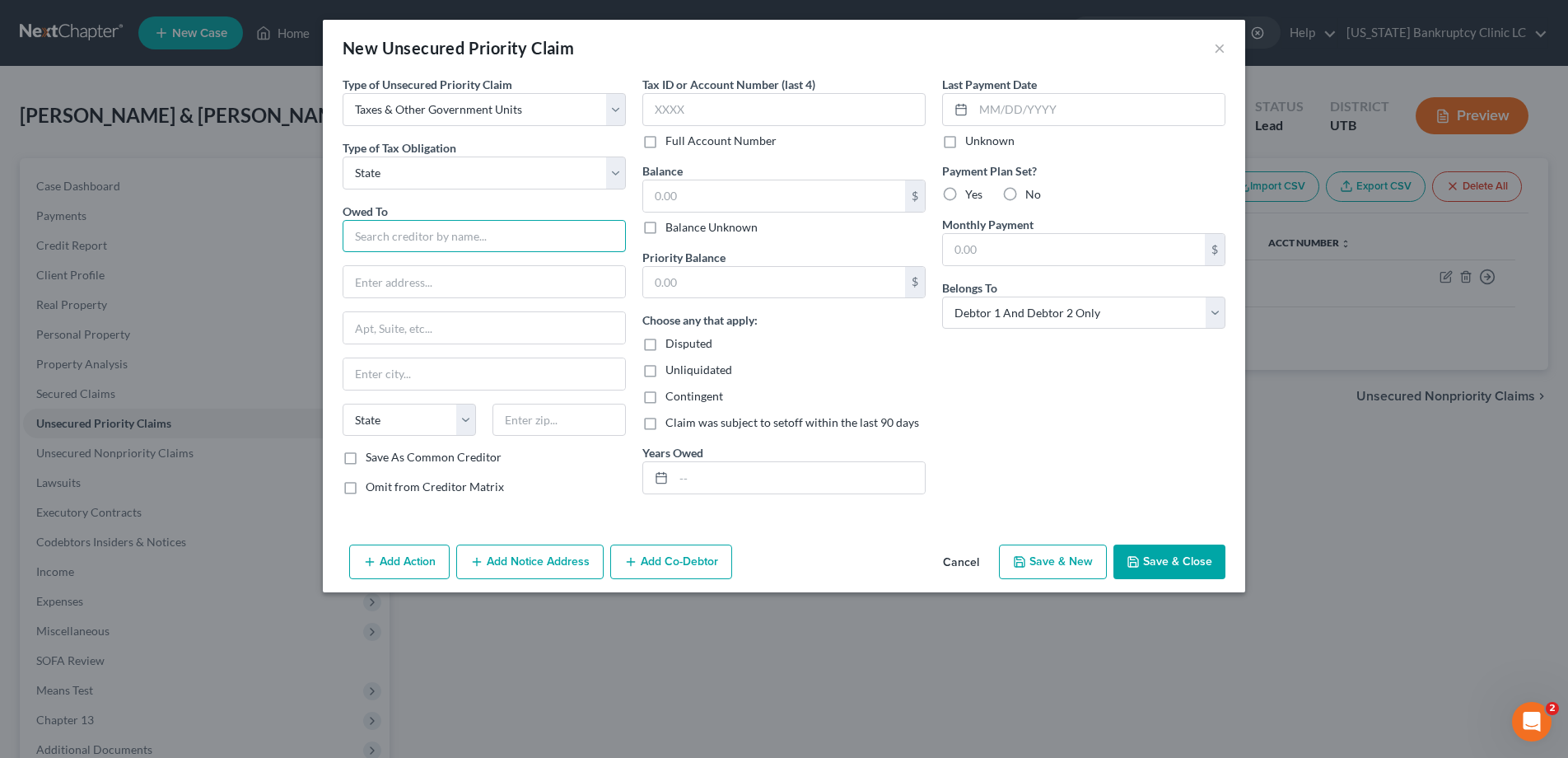
click at [540, 238] on input "text" at bounding box center [484, 236] width 283 height 33
type input "Utah State Tax Commission"
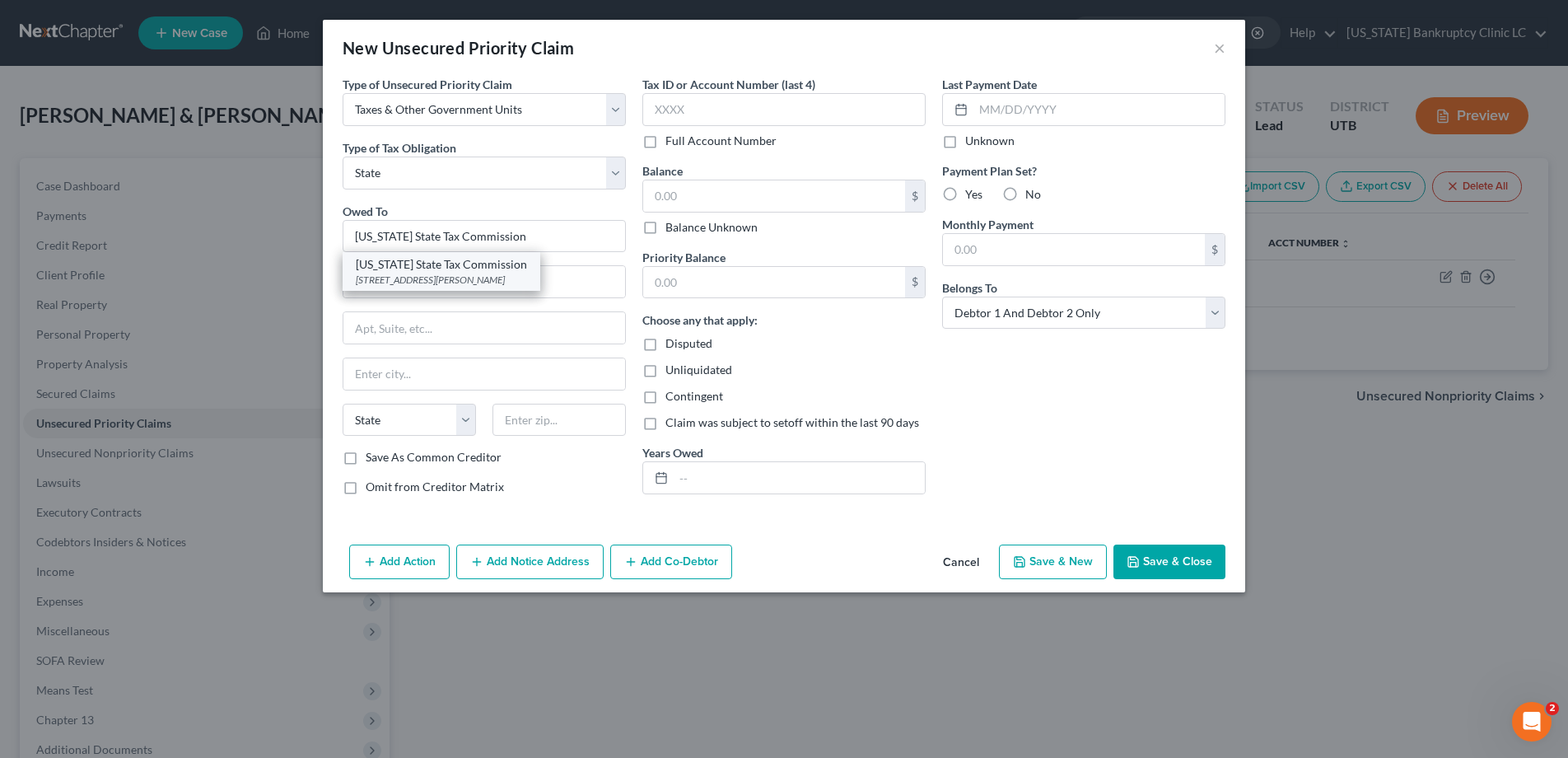
click at [491, 280] on div "210 North 1950 West Special Services Division, Michelle Riggs, Salt Lake City, …" at bounding box center [442, 279] width 171 height 14
type input "210 North 1950 West"
type input "Special Services Division, Michelle Riggs"
type input "Salt Lake City"
select select "46"
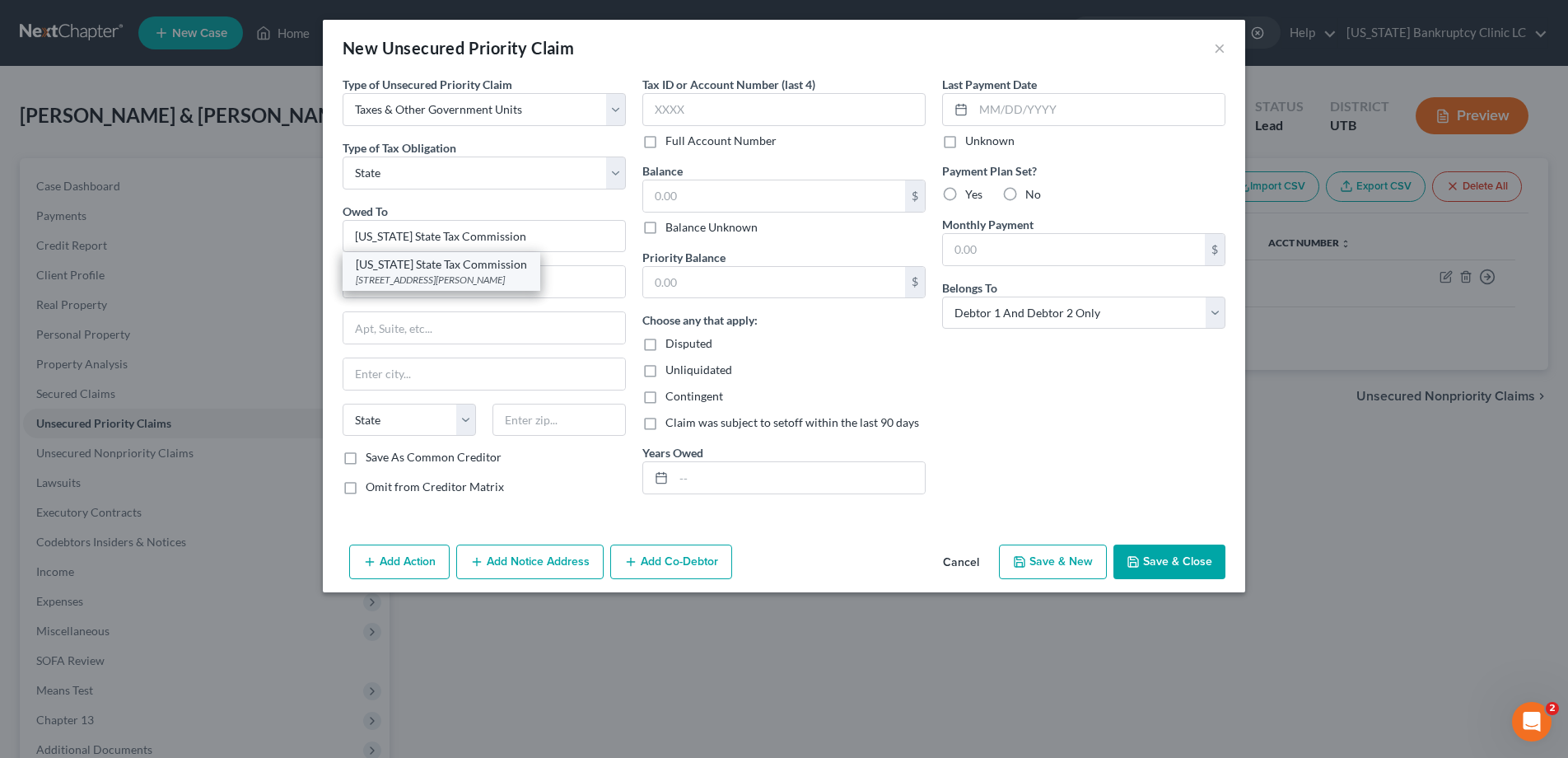
type input "84134"
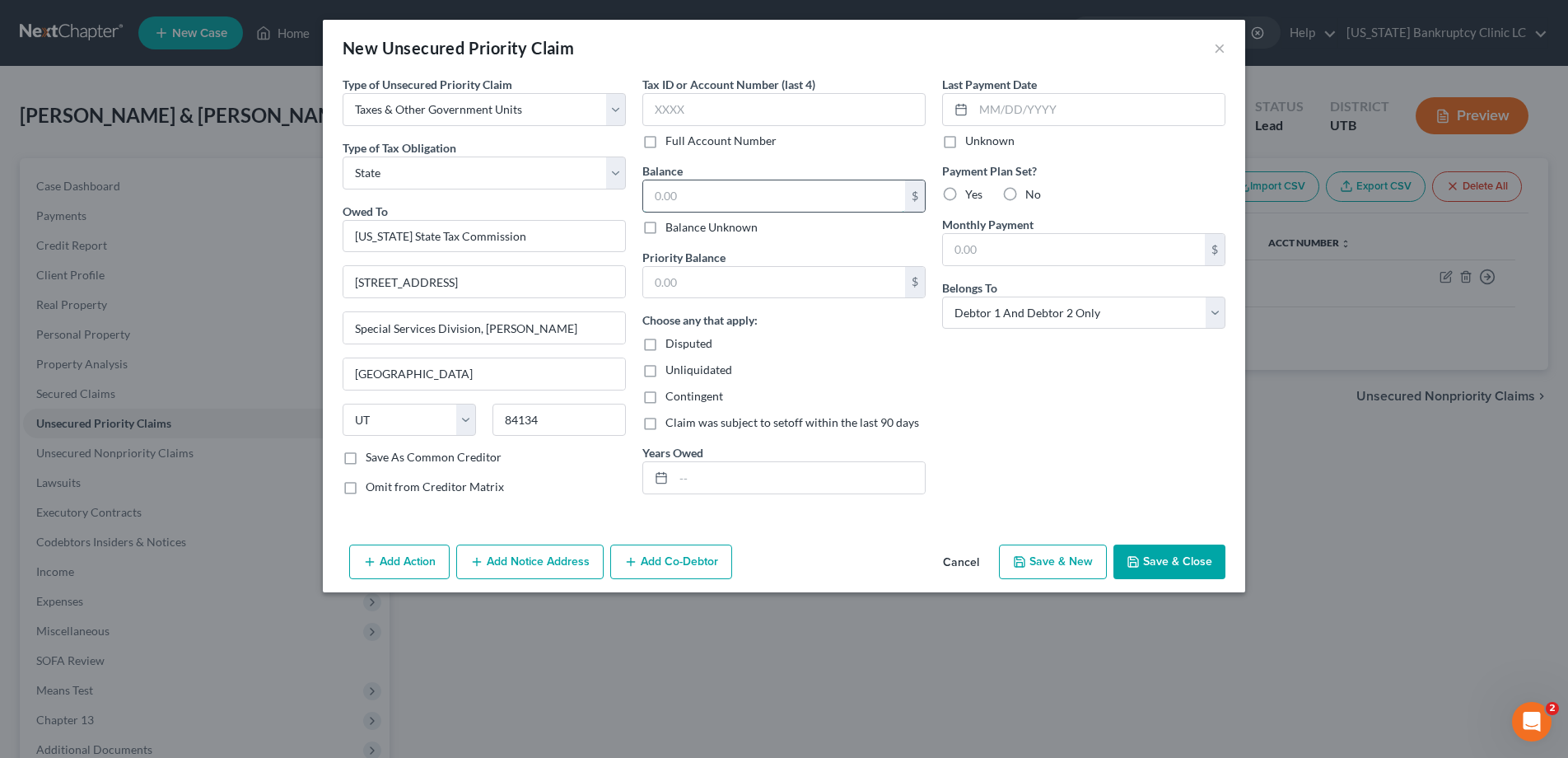
click at [666, 199] on input "text" at bounding box center [774, 196] width 262 height 31
type input "110.00"
click at [1171, 565] on button "Save & Close" at bounding box center [1168, 562] width 112 height 35
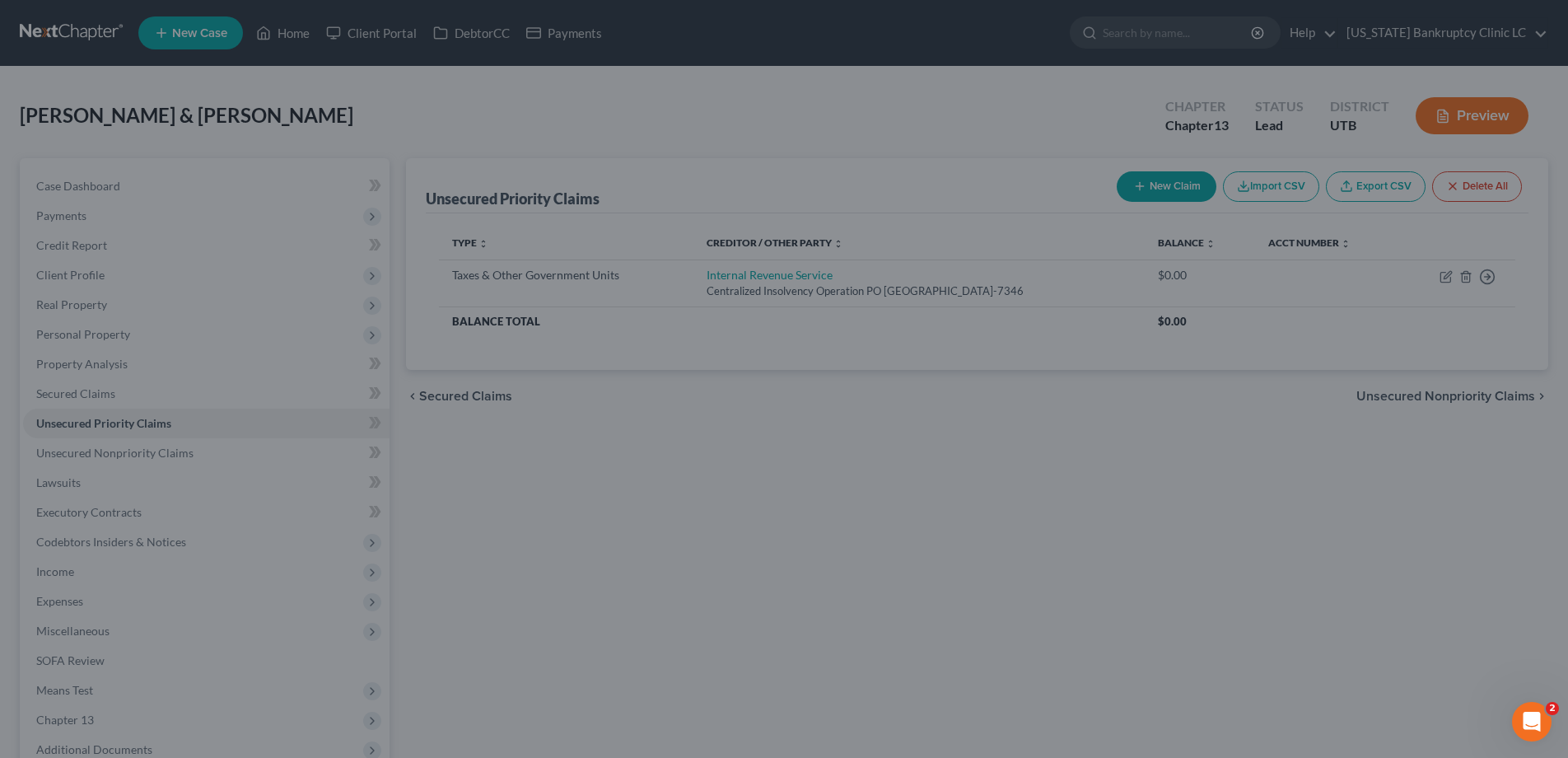
type input "0.00"
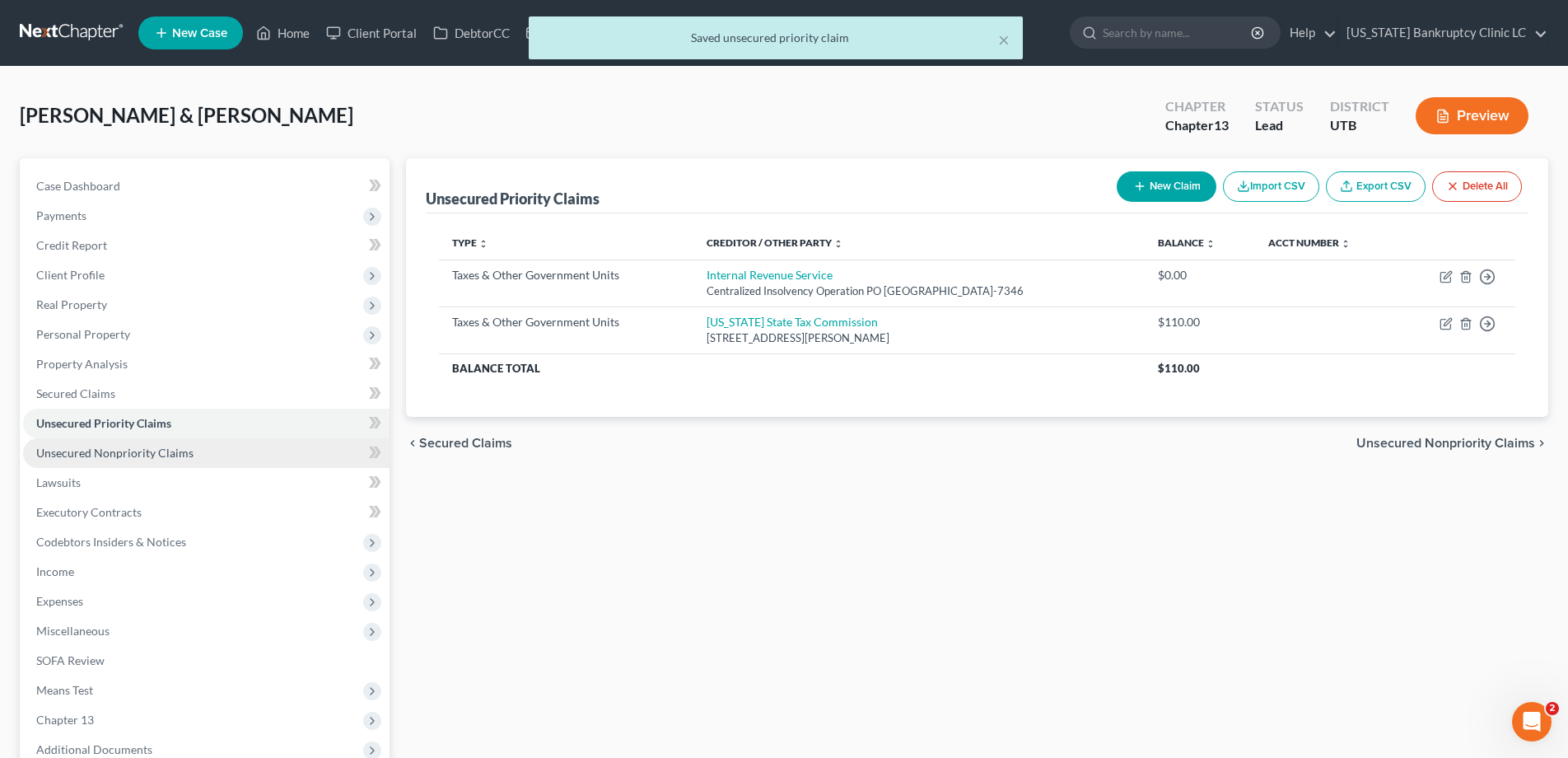
click at [158, 458] on span "Unsecured Nonpriority Claims" at bounding box center [115, 452] width 158 height 14
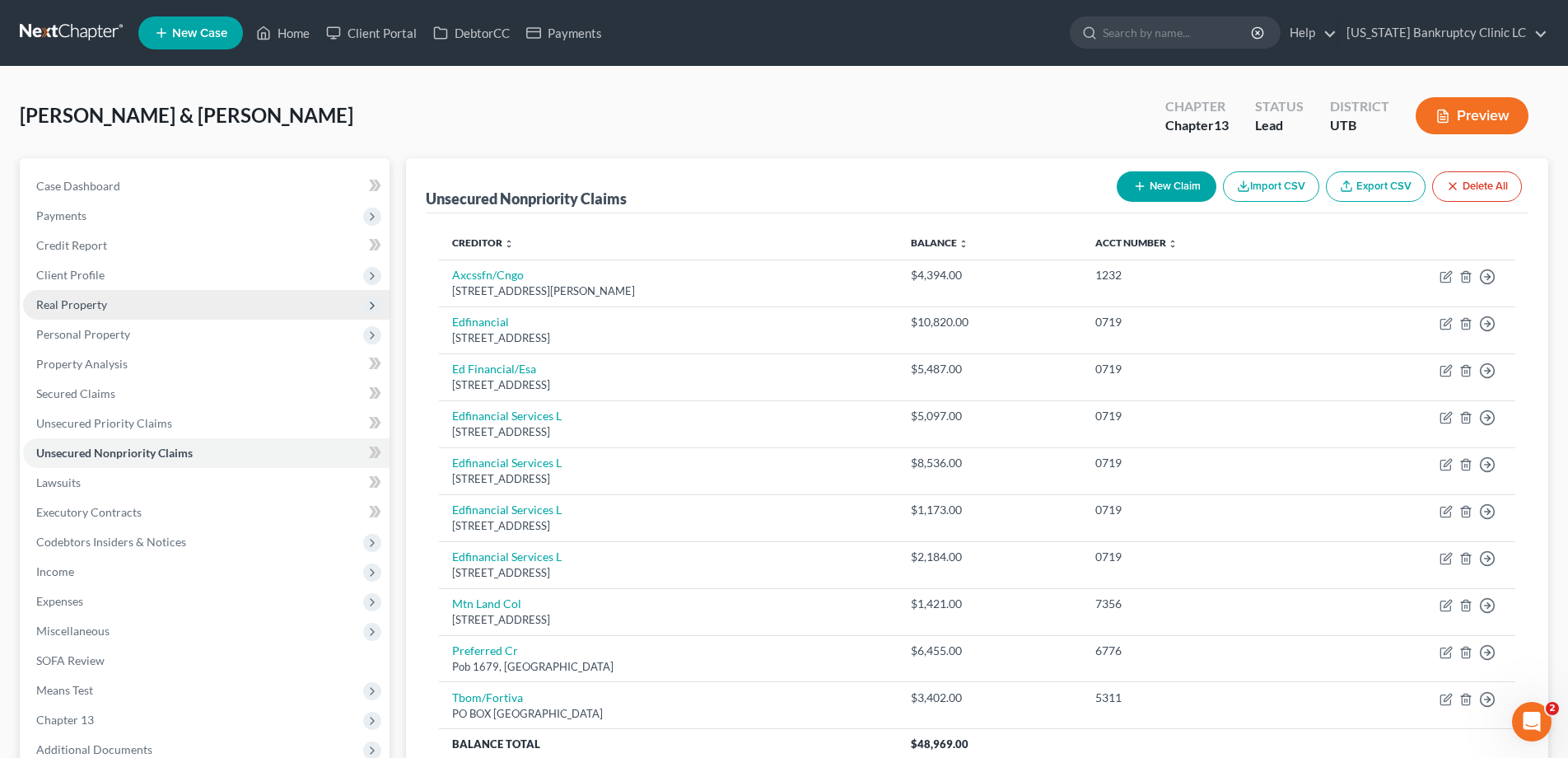
scroll to position [2, 0]
